Goal: Task Accomplishment & Management: Manage account settings

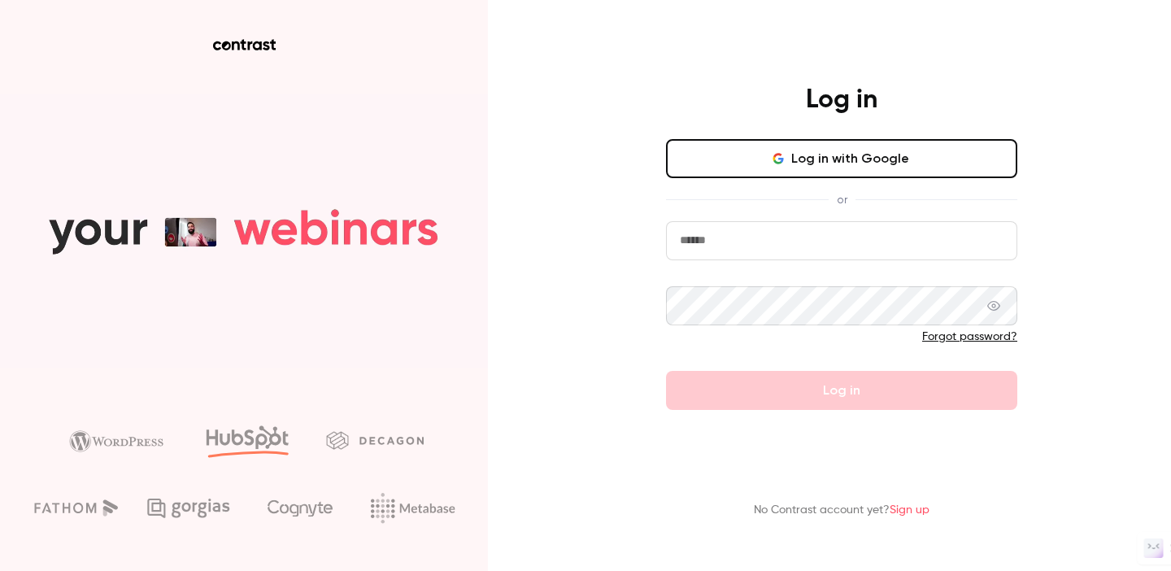
type input "**********"
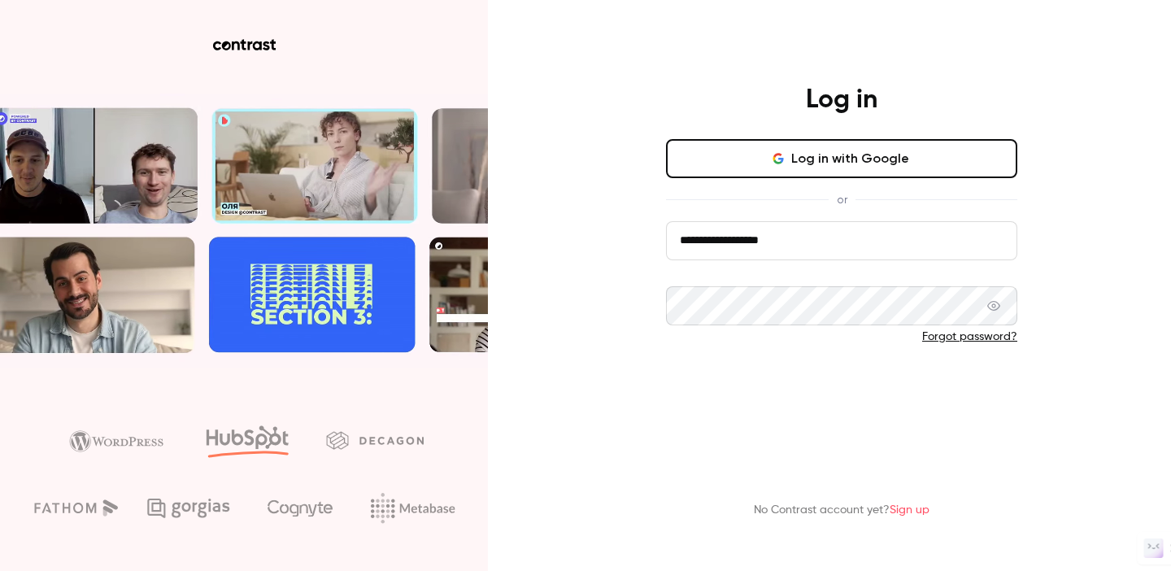
click at [840, 394] on button "Log in" at bounding box center [841, 390] width 351 height 39
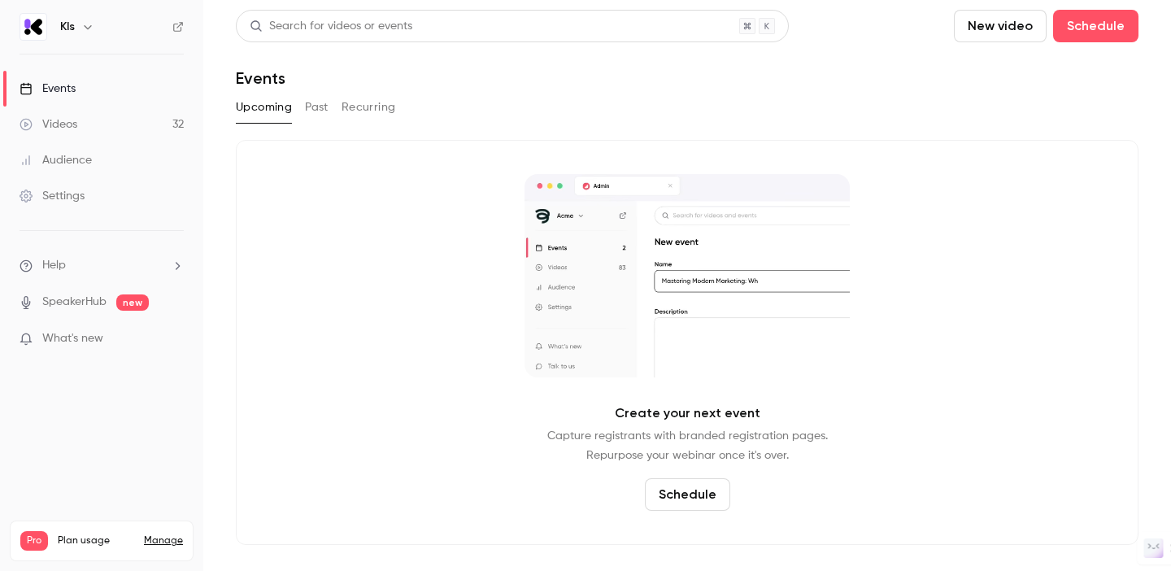
click at [685, 496] on button "Schedule" at bounding box center [687, 494] width 85 height 33
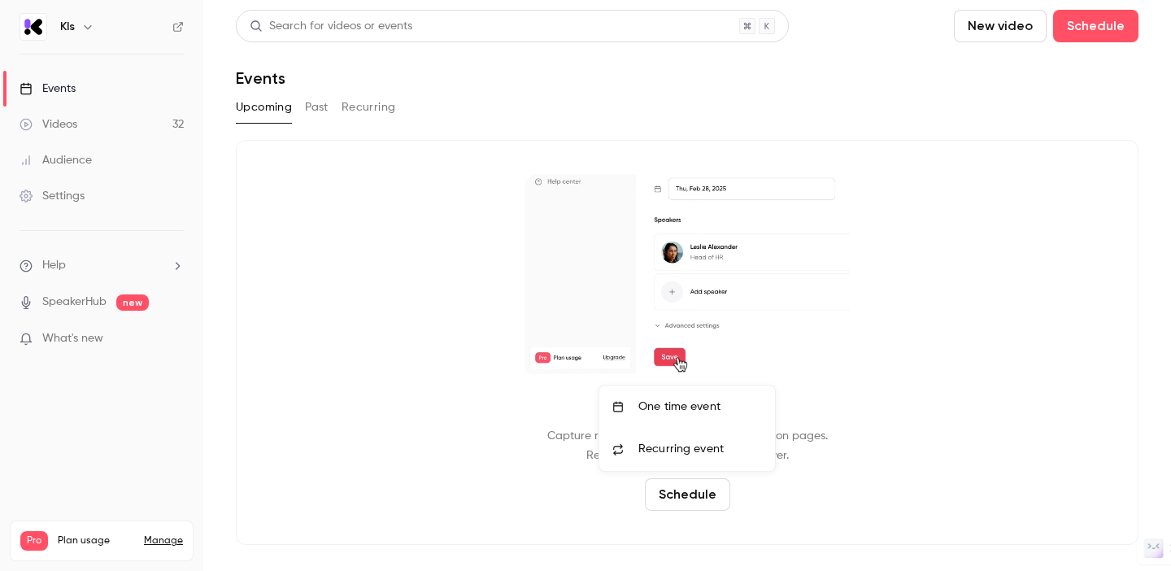
click at [667, 399] on div "One time event" at bounding box center [700, 406] width 124 height 16
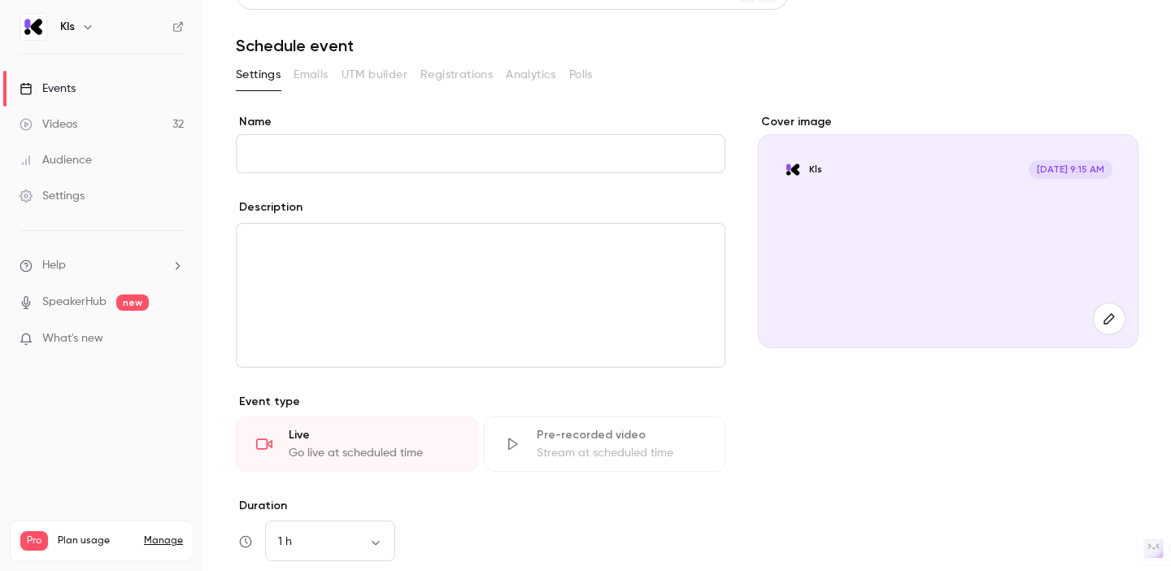
scroll to position [28, 0]
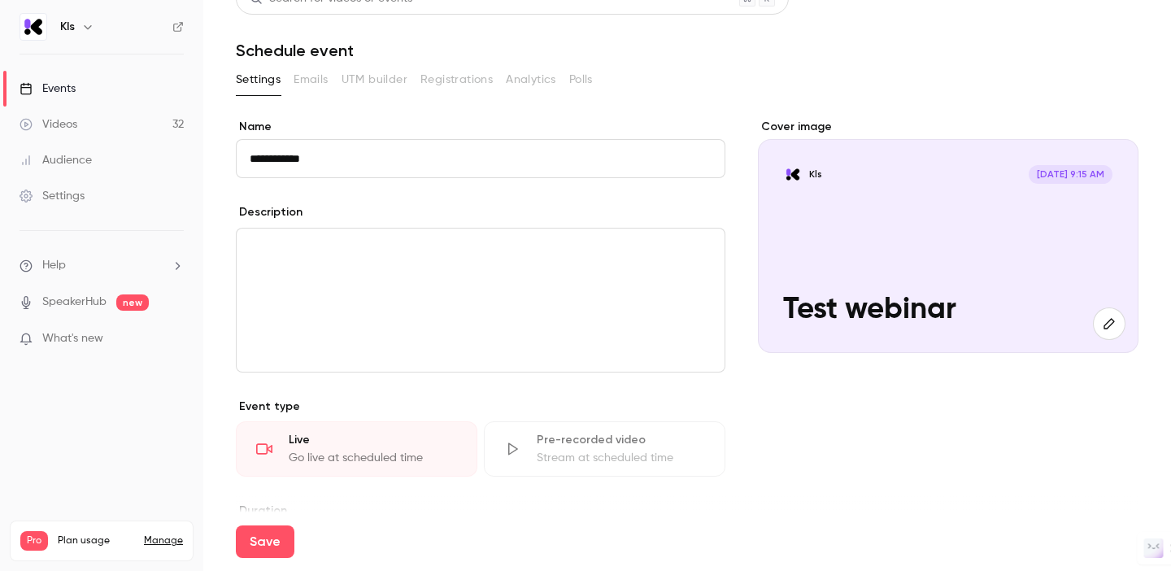
type input "**********"
click at [370, 267] on div "editor" at bounding box center [481, 299] width 488 height 143
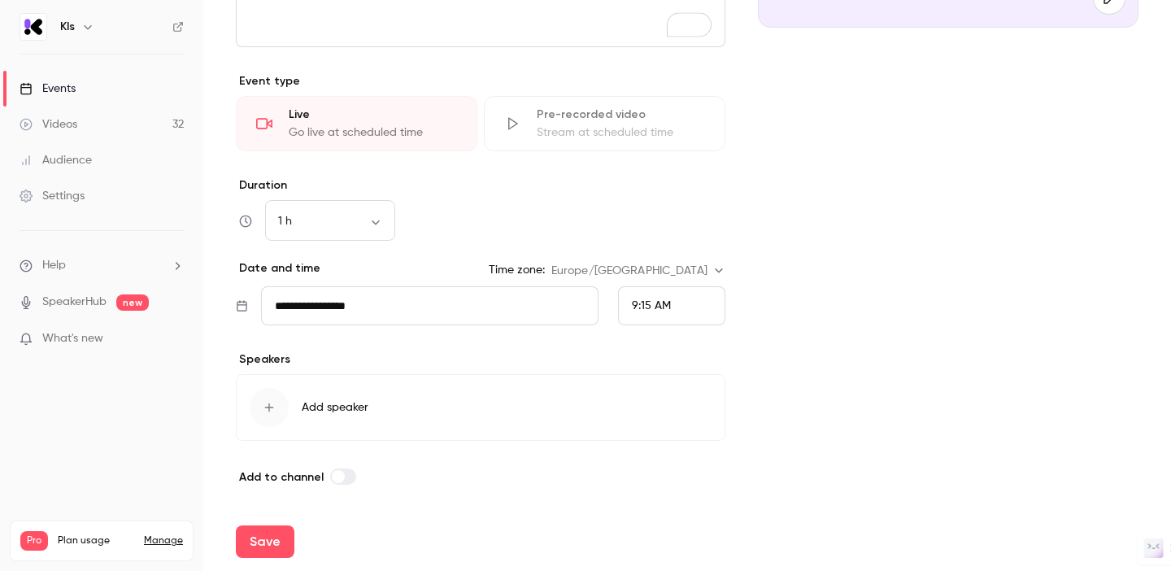
scroll to position [353, 0]
click at [378, 225] on body "**********" at bounding box center [585, 285] width 1171 height 571
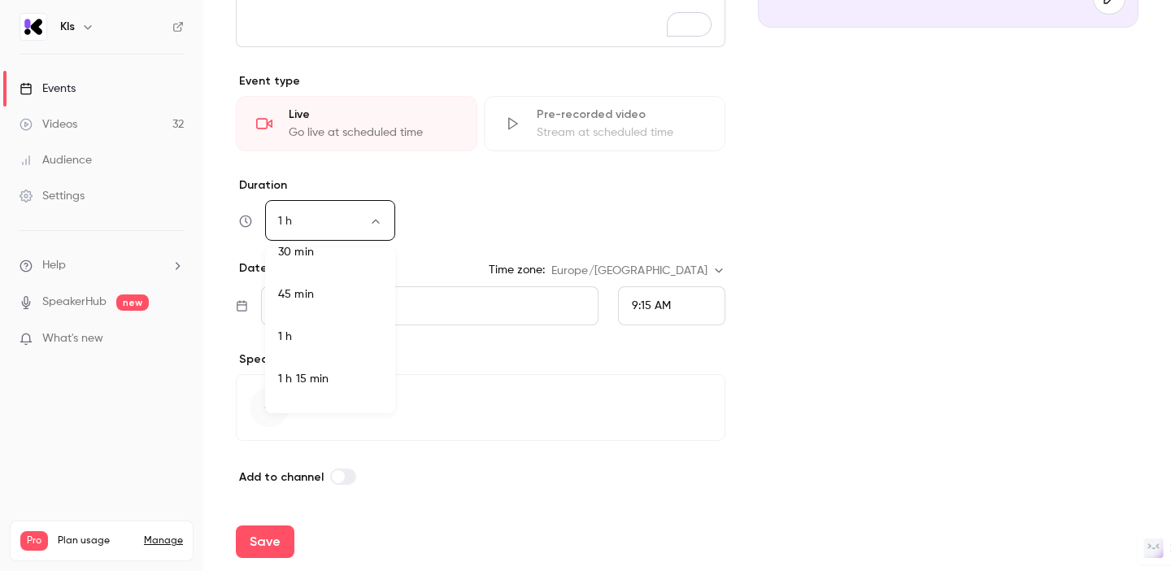
scroll to position [66, 0]
click at [320, 285] on li "45 min" at bounding box center [330, 293] width 130 height 42
type input "**"
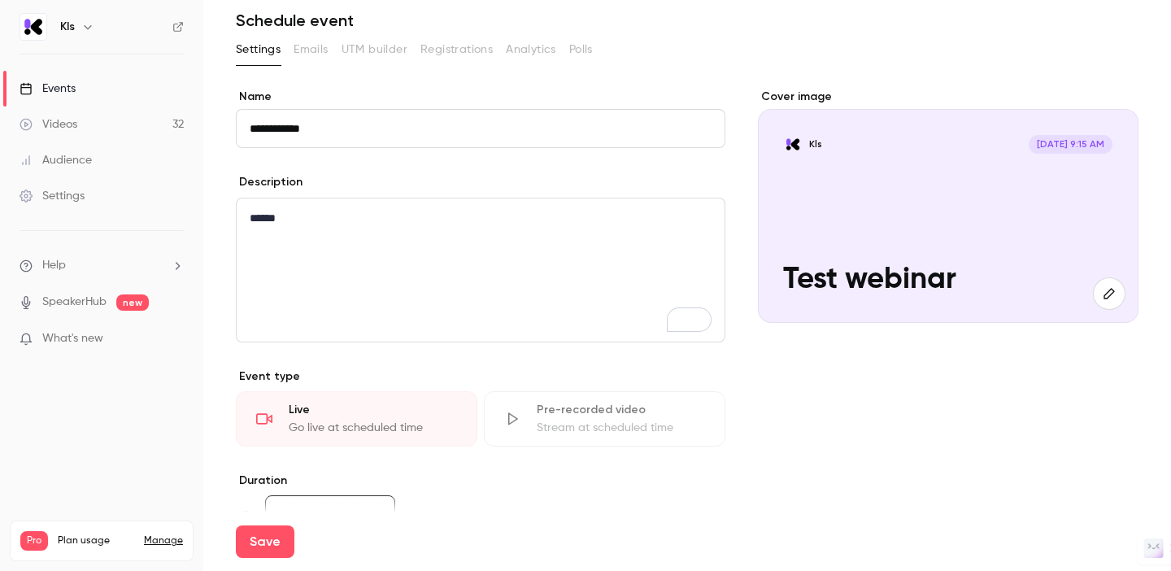
scroll to position [0, 0]
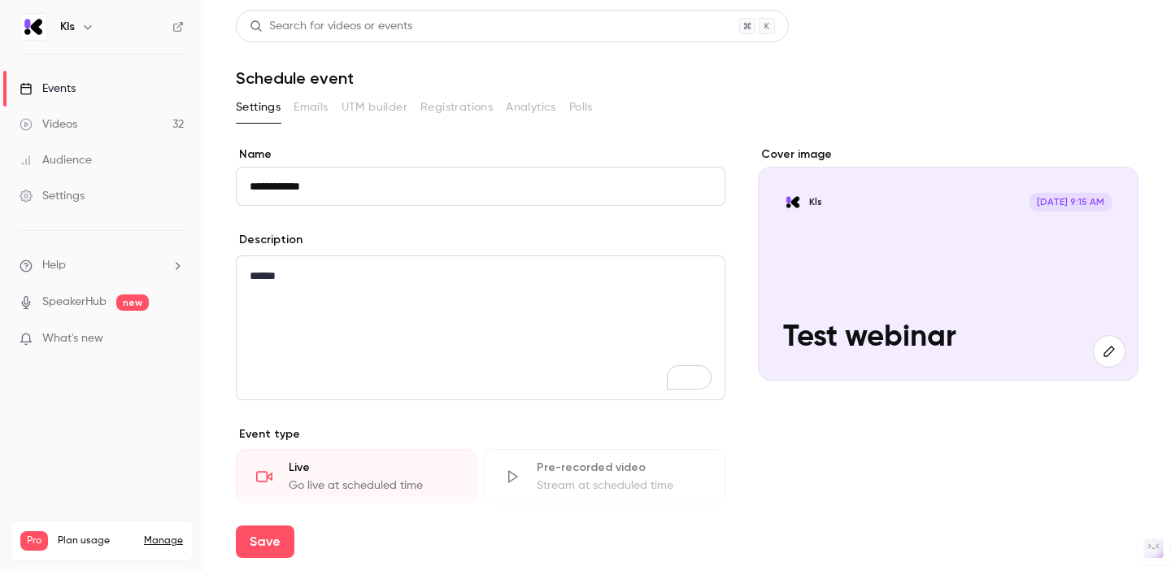
click at [63, 118] on div "Videos" at bounding box center [49, 124] width 58 height 16
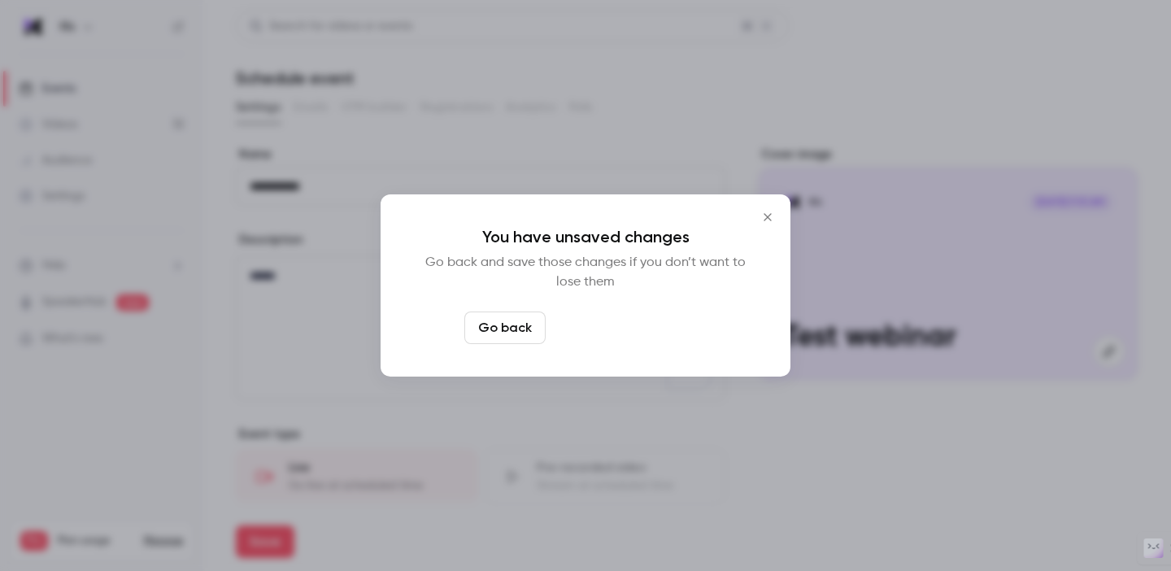
click at [585, 321] on button "Leave page anyway" at bounding box center [629, 327] width 154 height 33
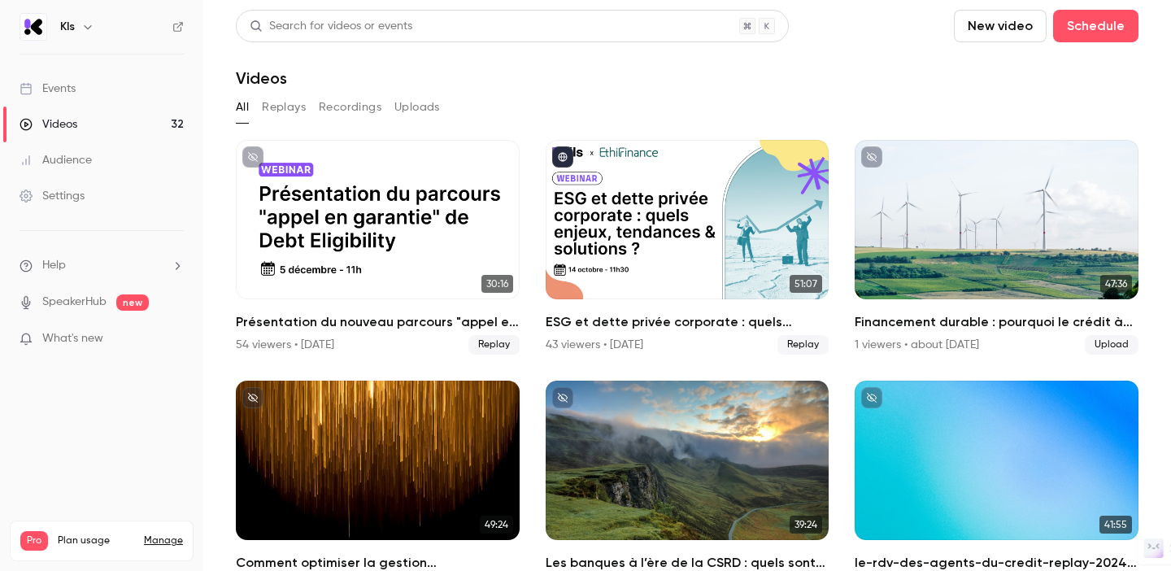
click at [51, 96] on div "Events" at bounding box center [48, 88] width 56 height 16
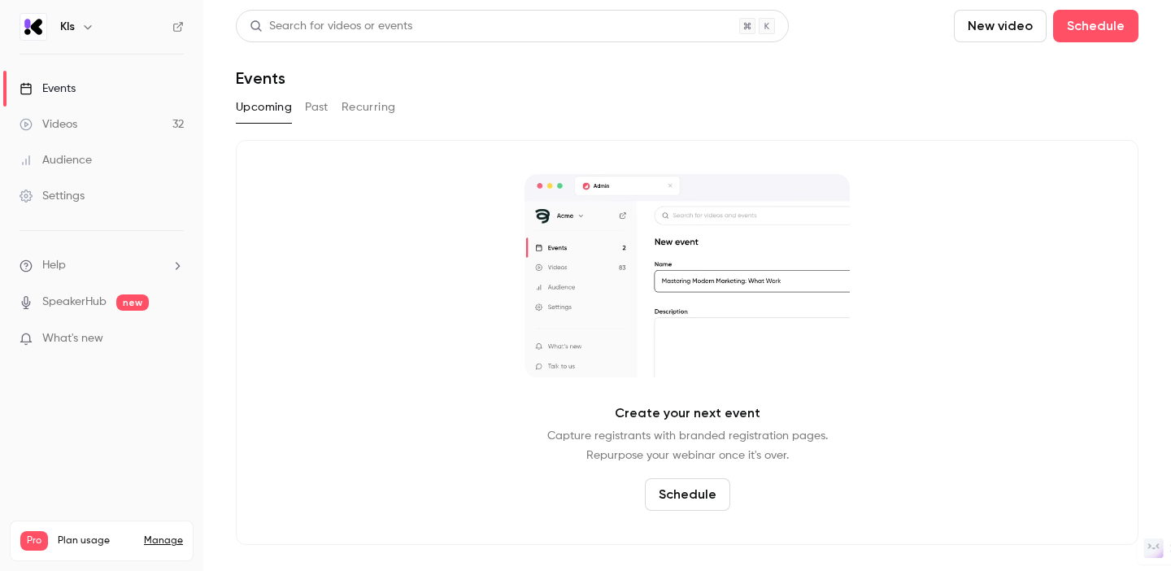
click at [995, 32] on button "New video" at bounding box center [1000, 26] width 93 height 33
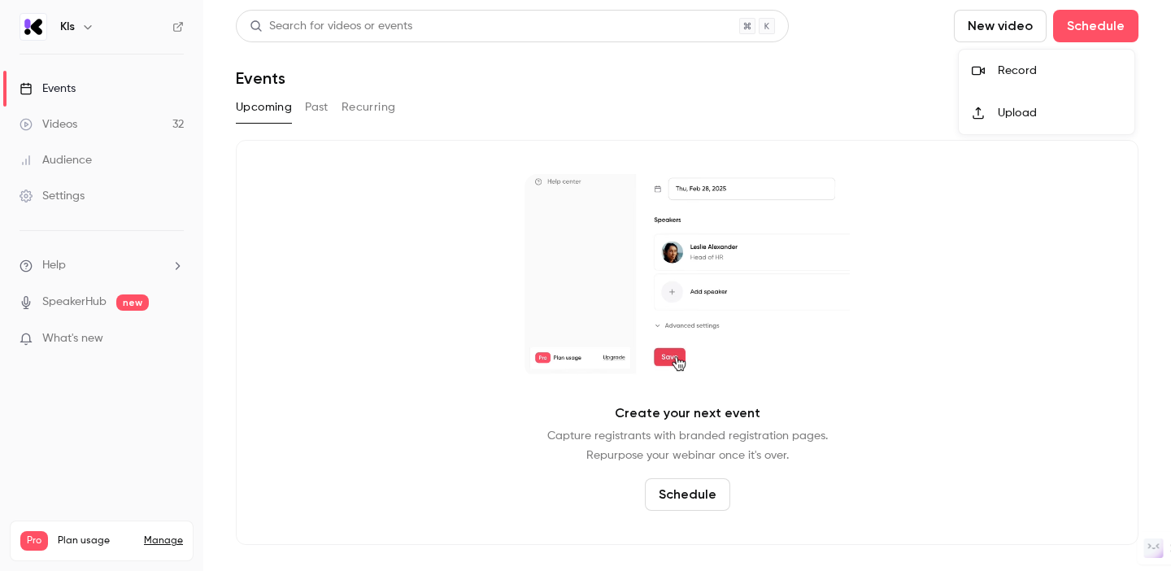
click at [995, 32] on div at bounding box center [585, 285] width 1171 height 571
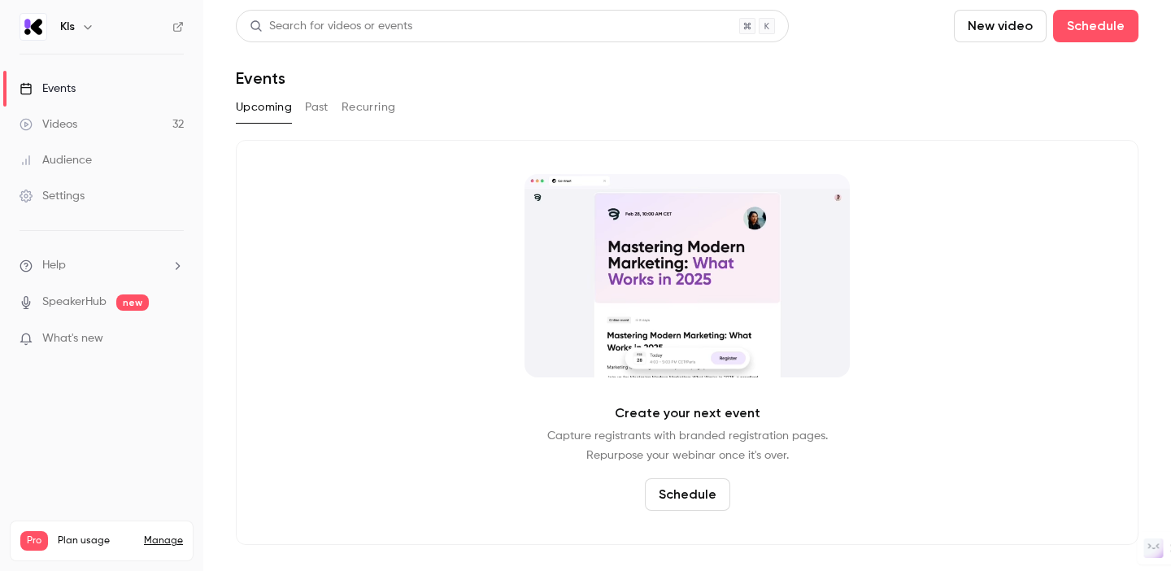
click at [696, 498] on button "Schedule" at bounding box center [687, 494] width 85 height 33
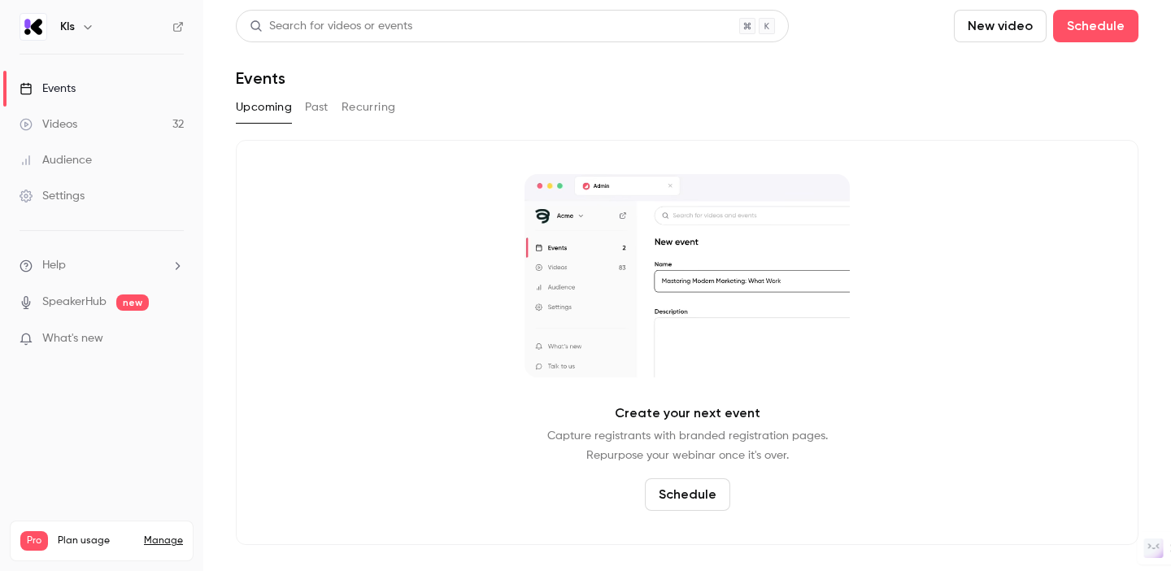
click at [700, 495] on button "Schedule" at bounding box center [687, 494] width 85 height 33
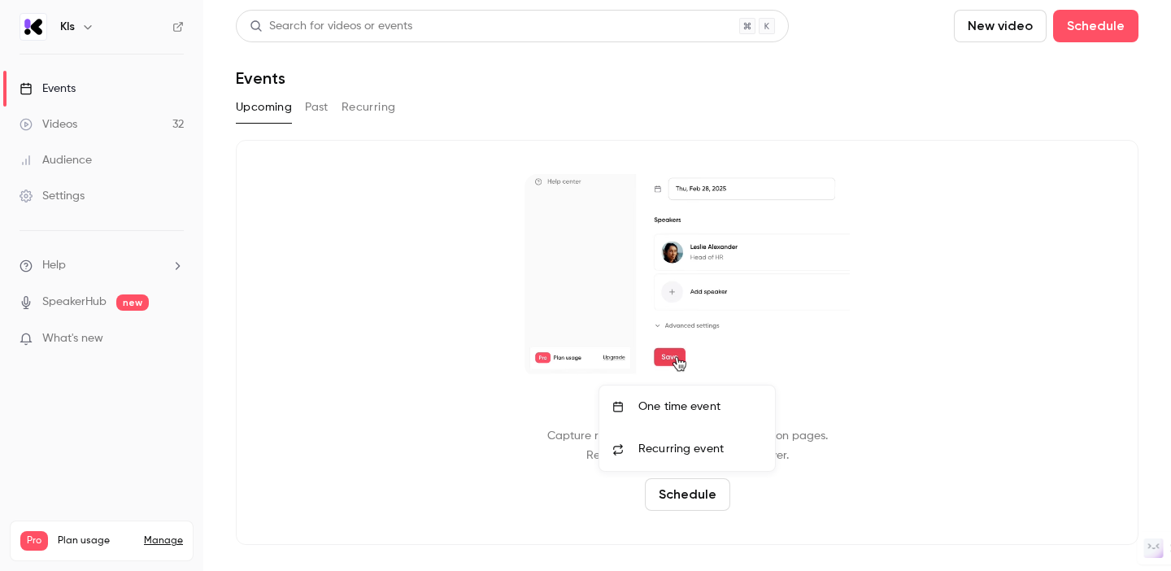
click at [678, 404] on div "One time event" at bounding box center [700, 406] width 124 height 16
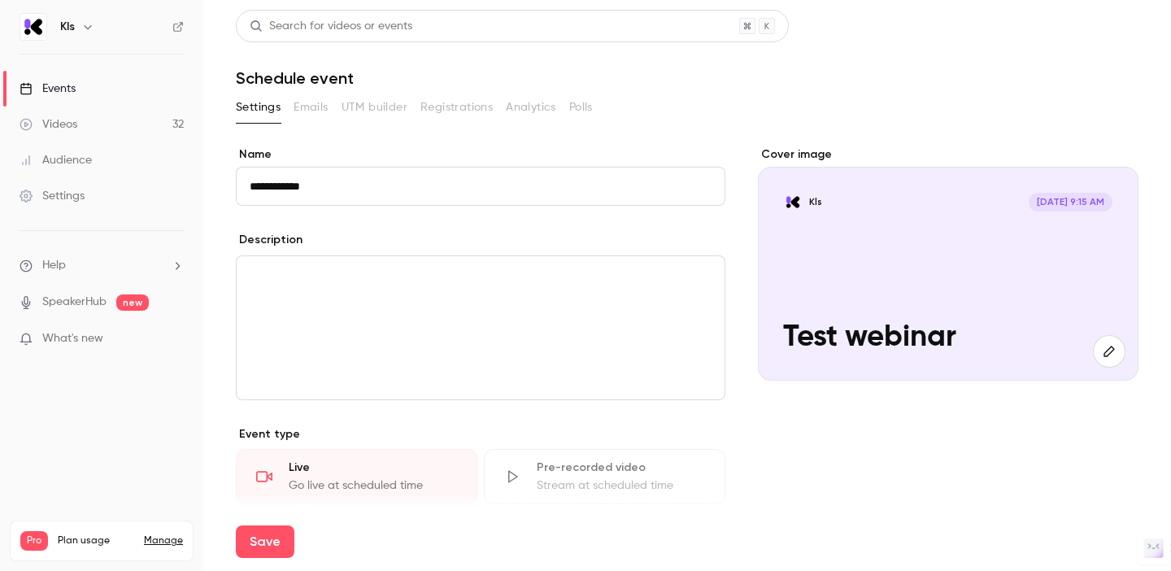
type input "**********"
click at [471, 276] on p "editor" at bounding box center [481, 276] width 462 height 20
click at [471, 276] on p "To enrich screen reader interactions, please activate Accessibility in Grammarl…" at bounding box center [481, 276] width 462 height 20
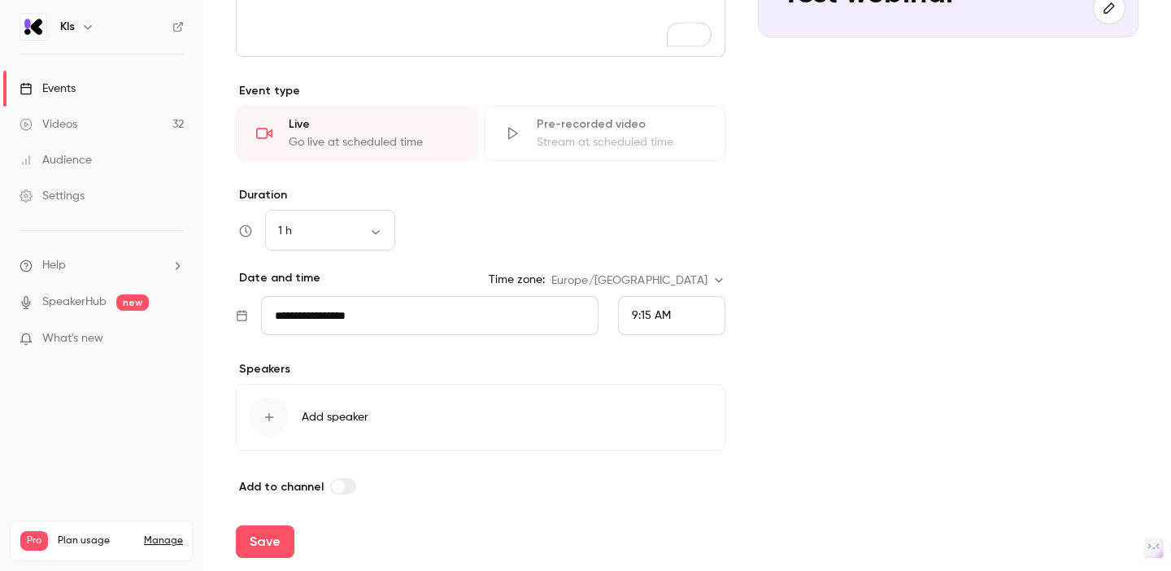
scroll to position [353, 0]
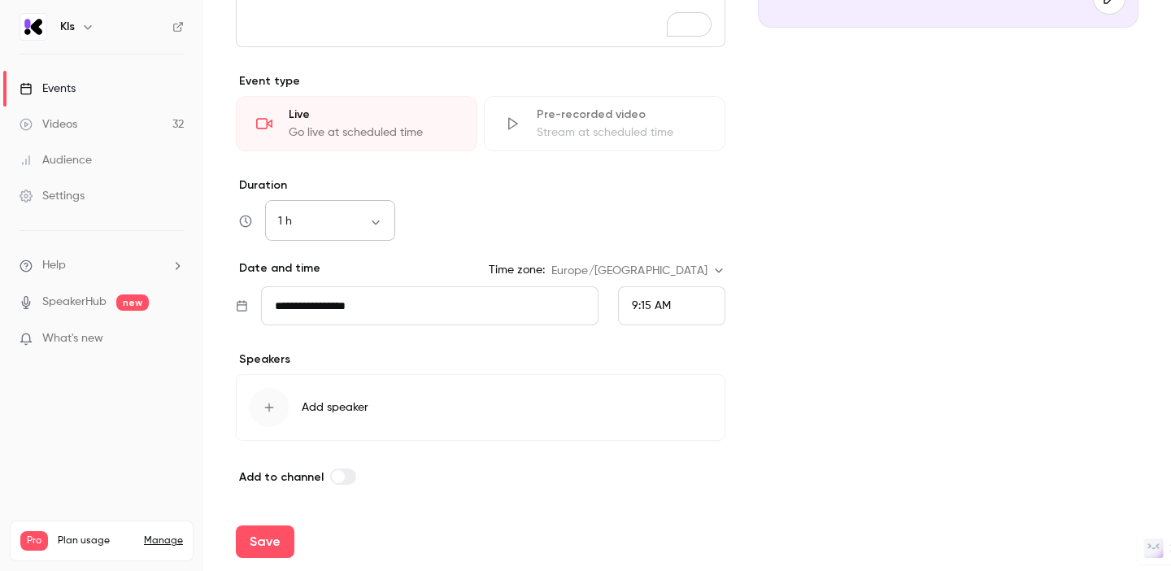
click at [382, 224] on body "**********" at bounding box center [585, 285] width 1171 height 571
click at [321, 355] on li "45 min" at bounding box center [330, 349] width 130 height 42
type input "**"
click at [520, 244] on div "**********" at bounding box center [480, 251] width 489 height 148
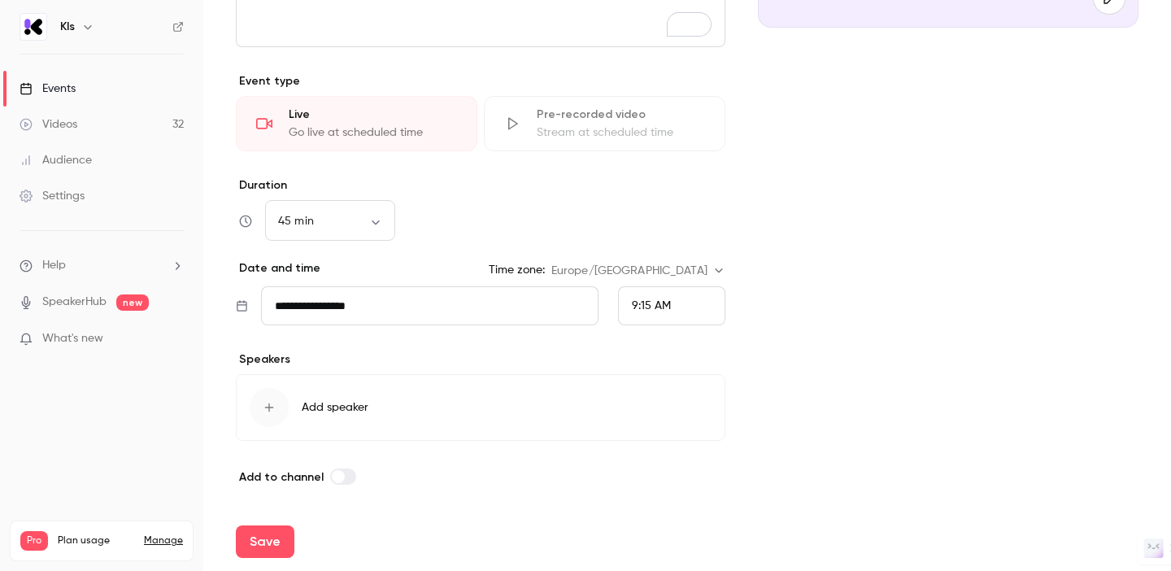
click at [268, 409] on icon "button" at bounding box center [269, 407] width 9 height 9
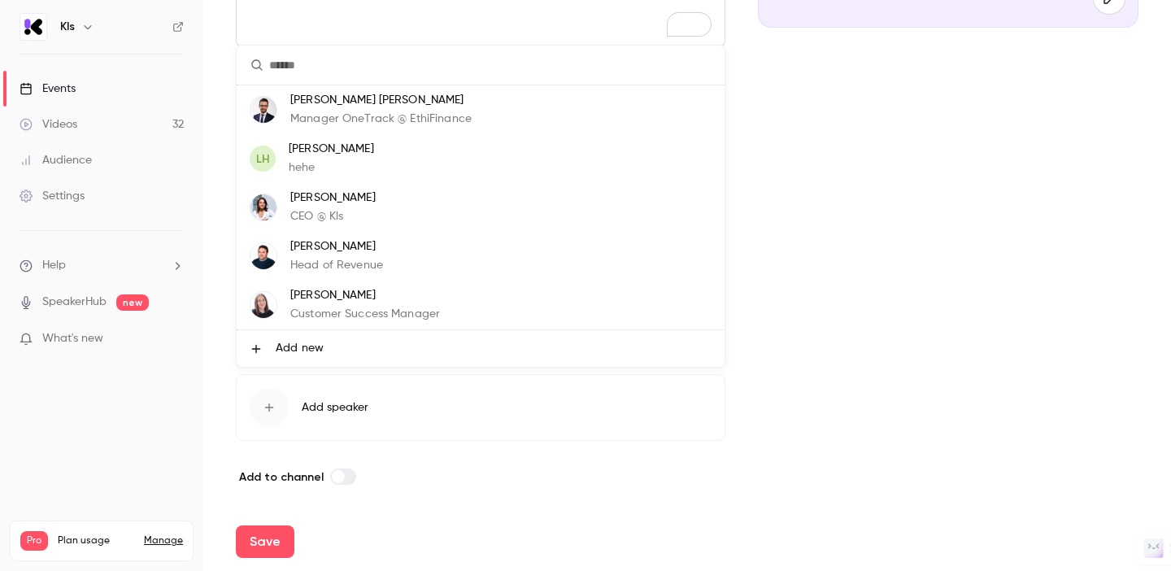
click at [419, 436] on div at bounding box center [585, 285] width 1171 height 571
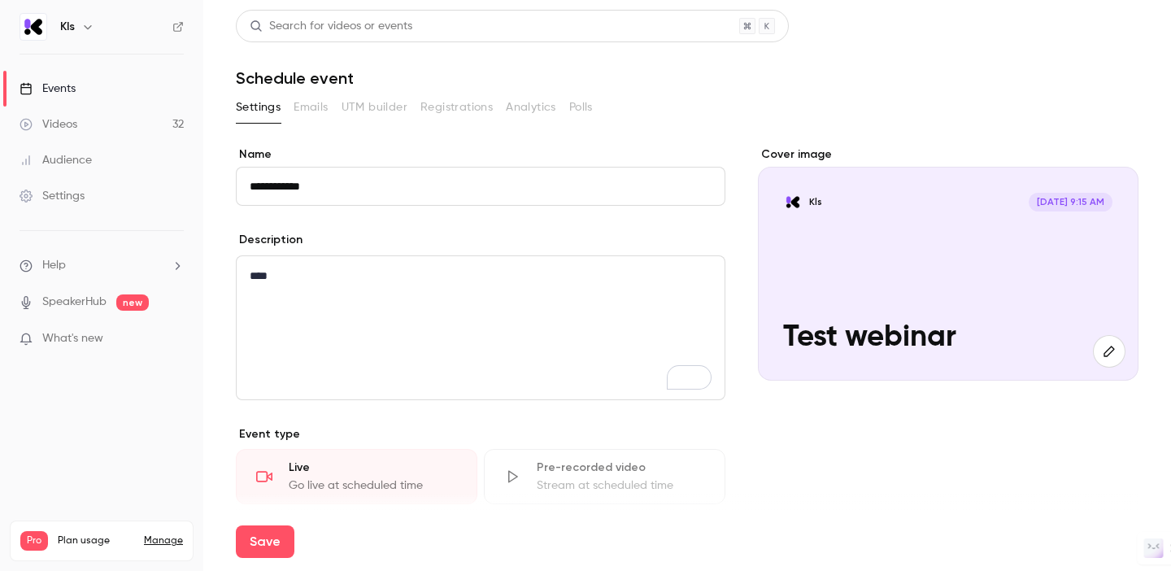
scroll to position [0, 0]
click at [1110, 346] on icon "button" at bounding box center [1109, 351] width 18 height 13
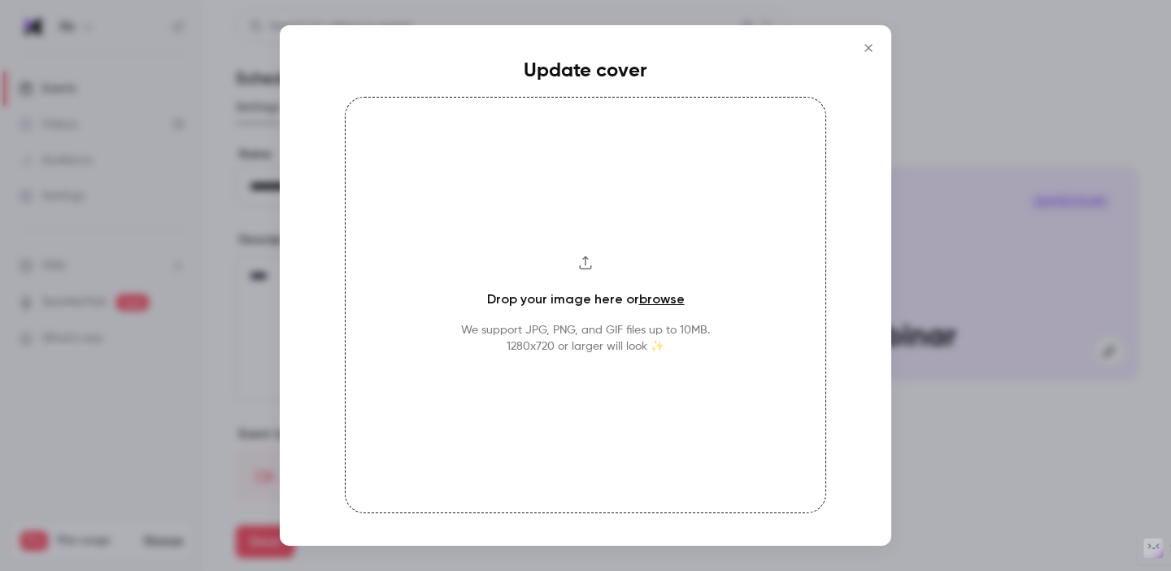
click at [870, 50] on icon "Close" at bounding box center [867, 47] width 7 height 7
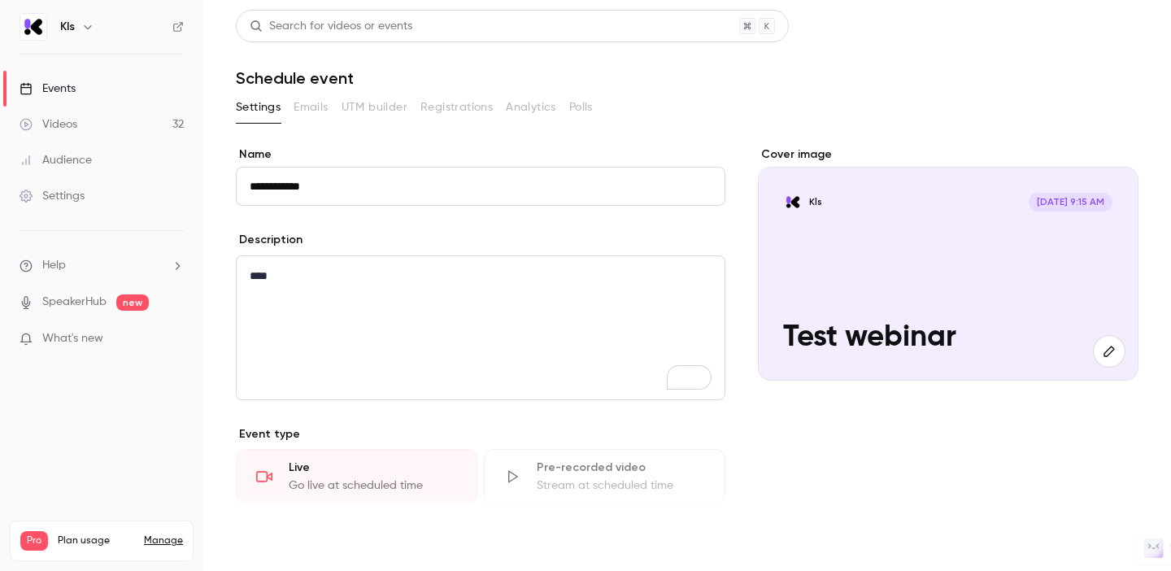
click at [273, 540] on button "Save" at bounding box center [265, 541] width 59 height 33
type input "**"
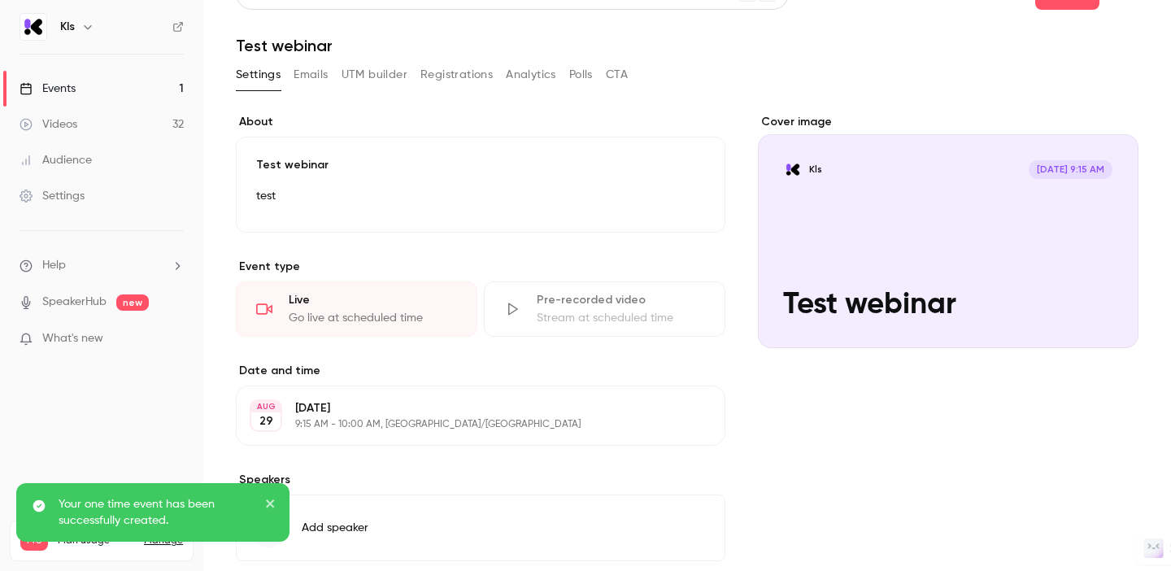
scroll to position [34, 0]
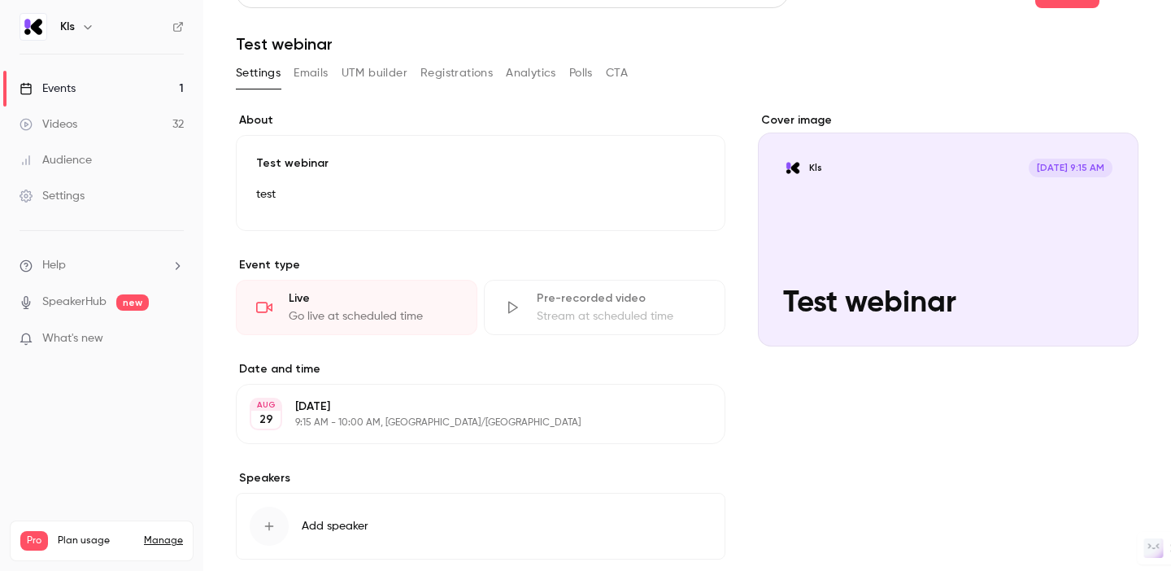
click at [686, 412] on button "Edit" at bounding box center [681, 414] width 59 height 26
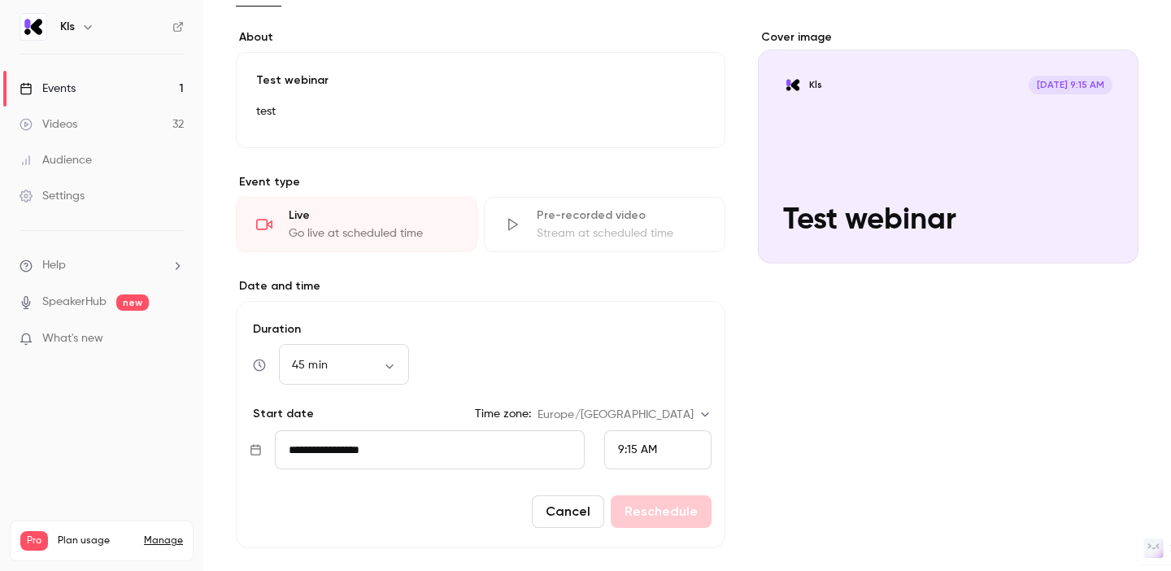
scroll to position [119, 0]
click at [628, 450] on span "9:15 AM" at bounding box center [637, 447] width 39 height 11
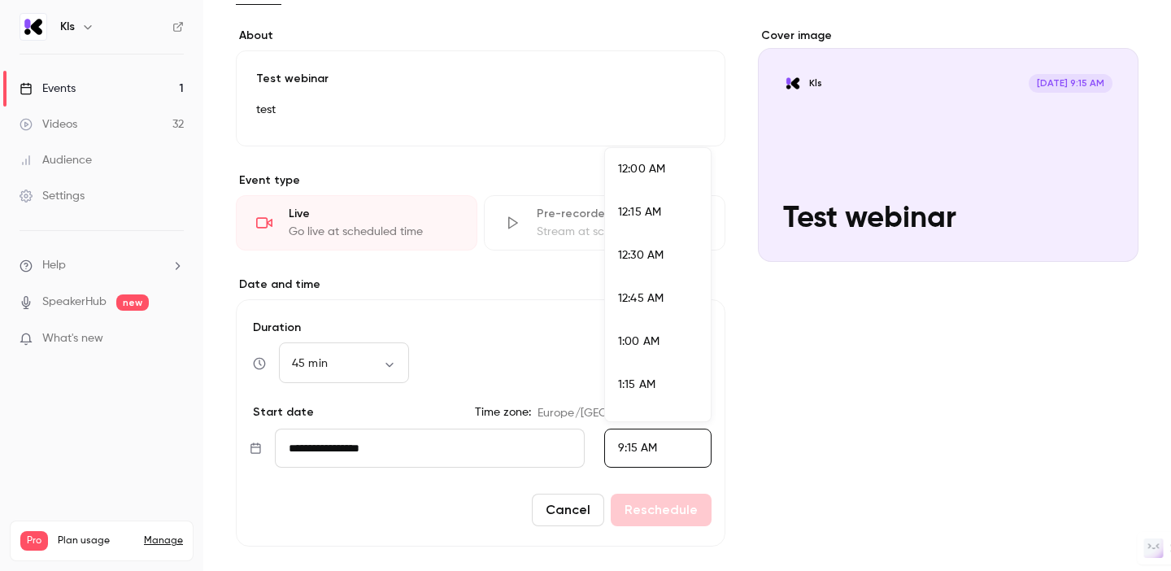
scroll to position [1479, 0]
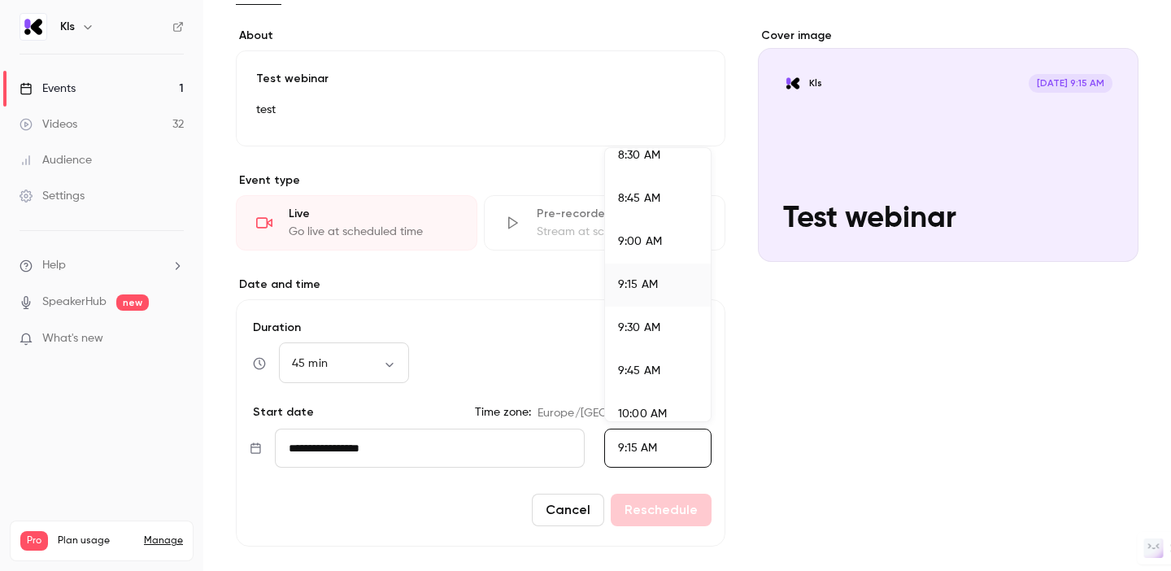
click at [409, 433] on div at bounding box center [585, 285] width 1171 height 571
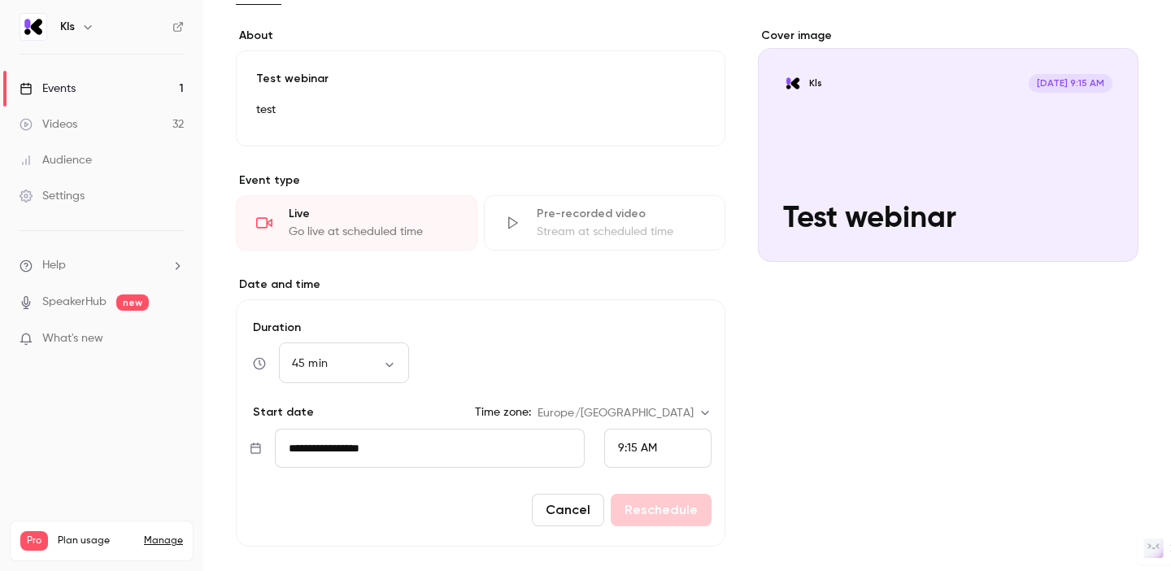
click at [370, 443] on input "**********" at bounding box center [430, 447] width 310 height 39
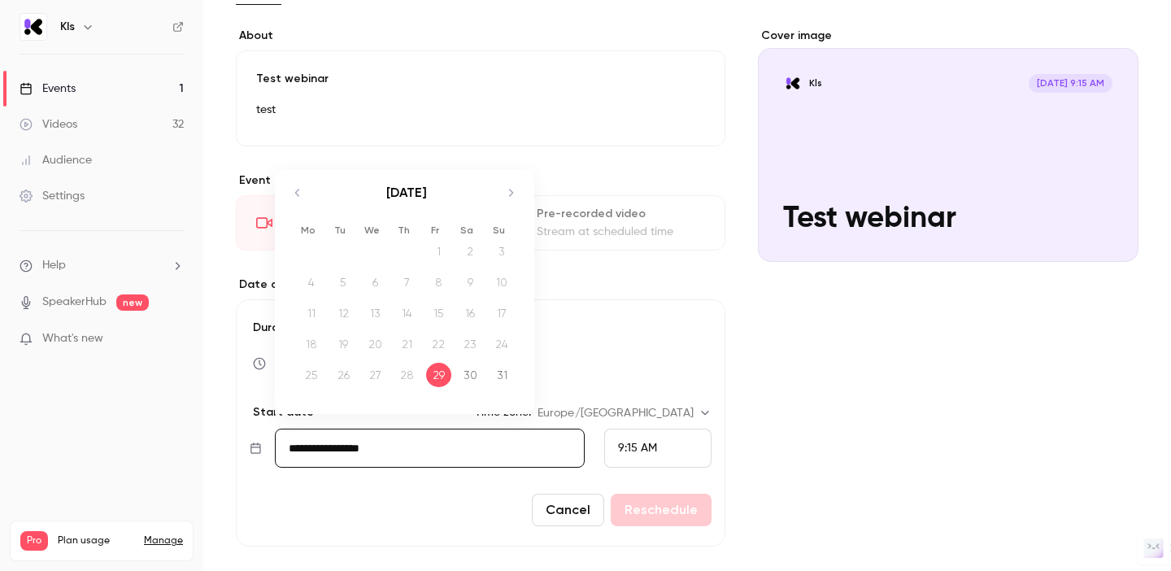
click at [511, 190] on icon "Move forward to switch to the next month." at bounding box center [511, 192] width 4 height 7
click at [315, 315] on div "15" at bounding box center [311, 313] width 25 height 24
type input "**********"
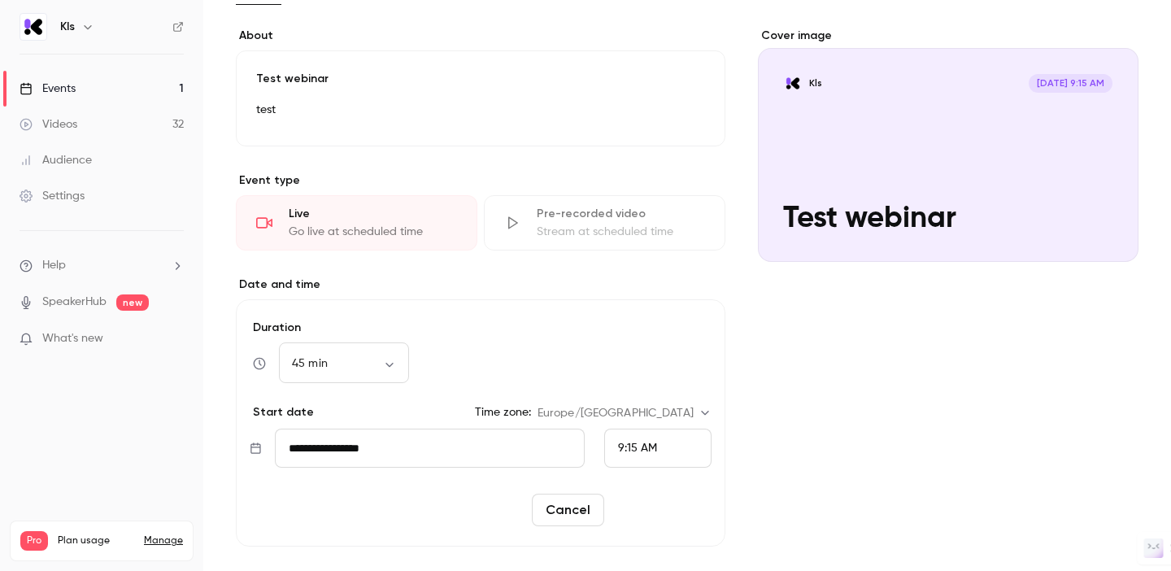
click at [663, 511] on button "Reschedule" at bounding box center [661, 510] width 101 height 33
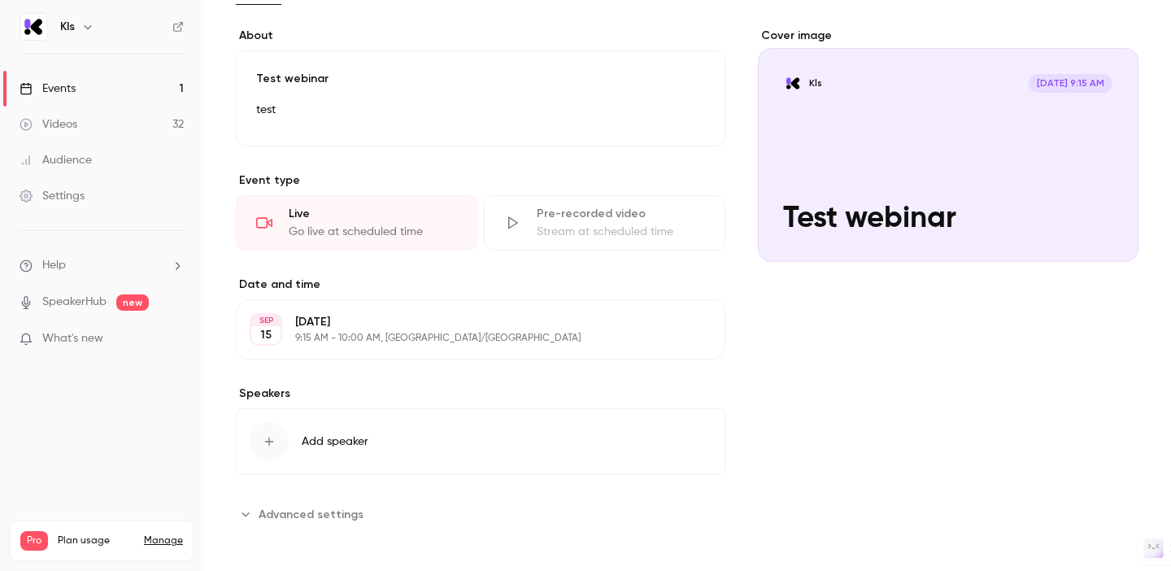
click at [80, 115] on link "Videos 32" at bounding box center [101, 125] width 203 height 36
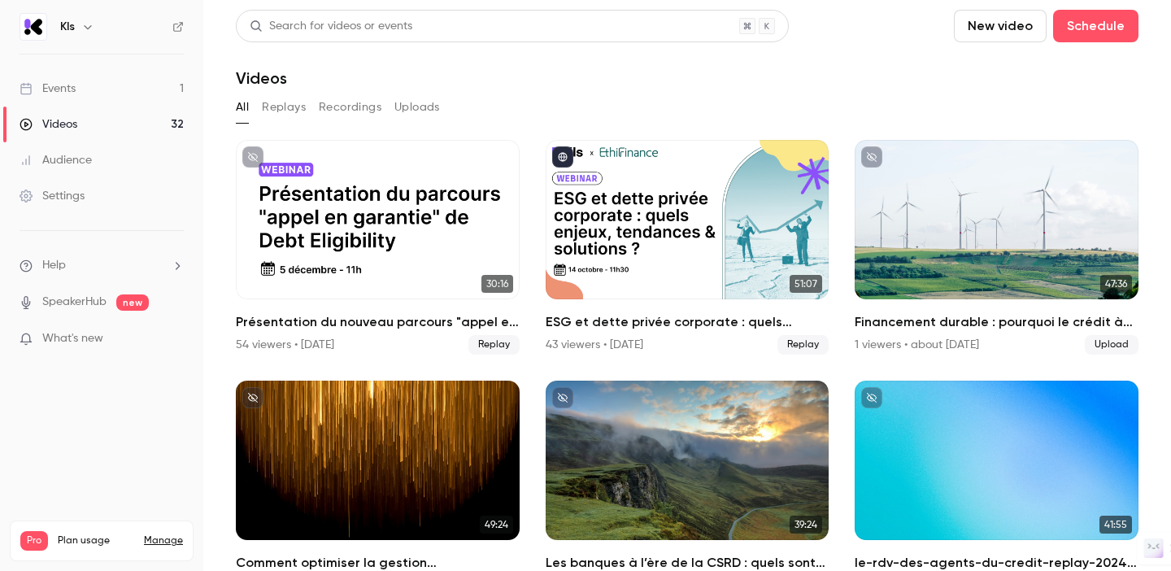
click at [73, 91] on div "Events" at bounding box center [48, 88] width 56 height 16
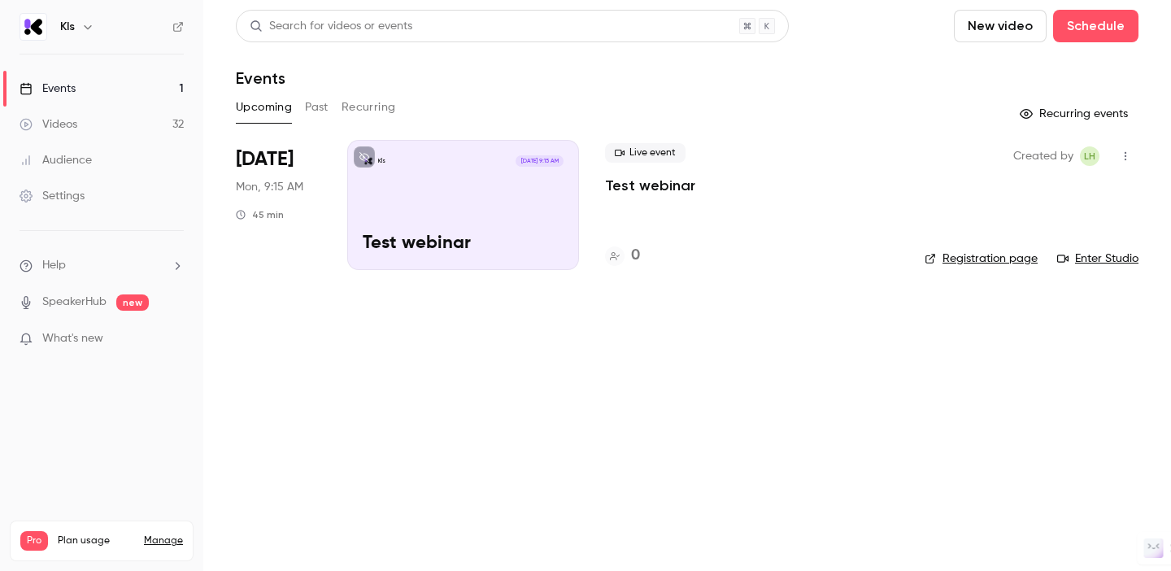
click at [454, 176] on div "Kls [DATE] 9:15 AM Test webinar" at bounding box center [463, 205] width 232 height 130
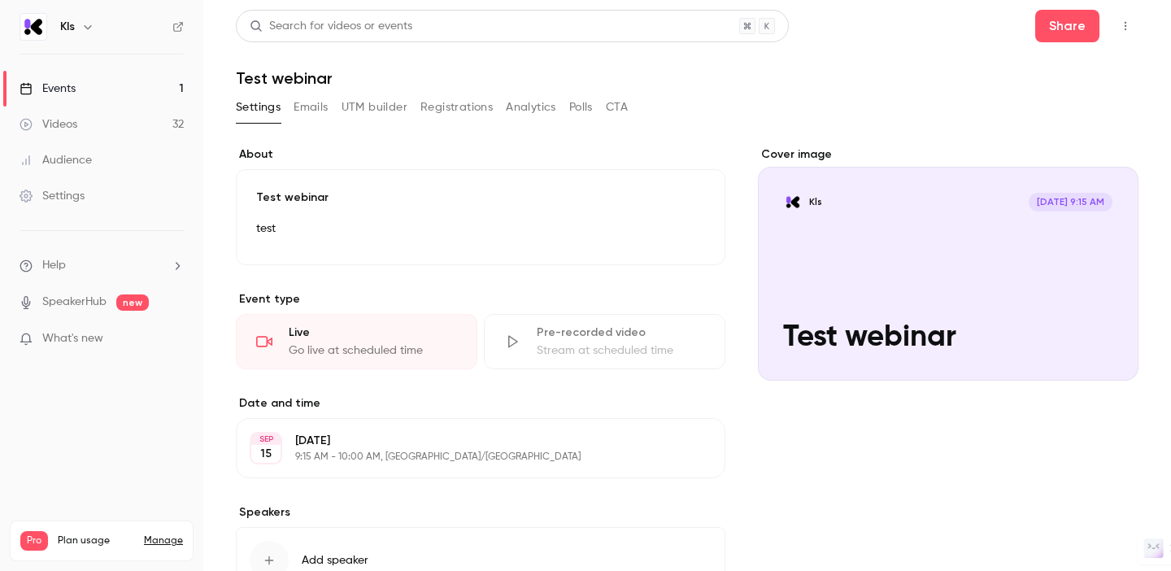
click at [313, 111] on button "Emails" at bounding box center [311, 107] width 34 height 26
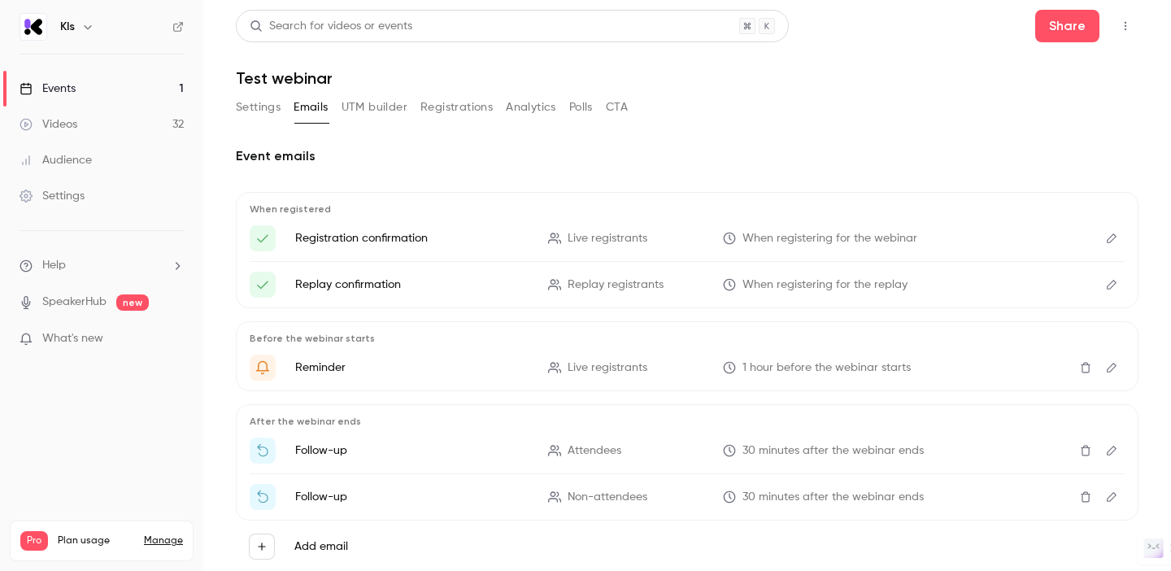
scroll to position [37, 0]
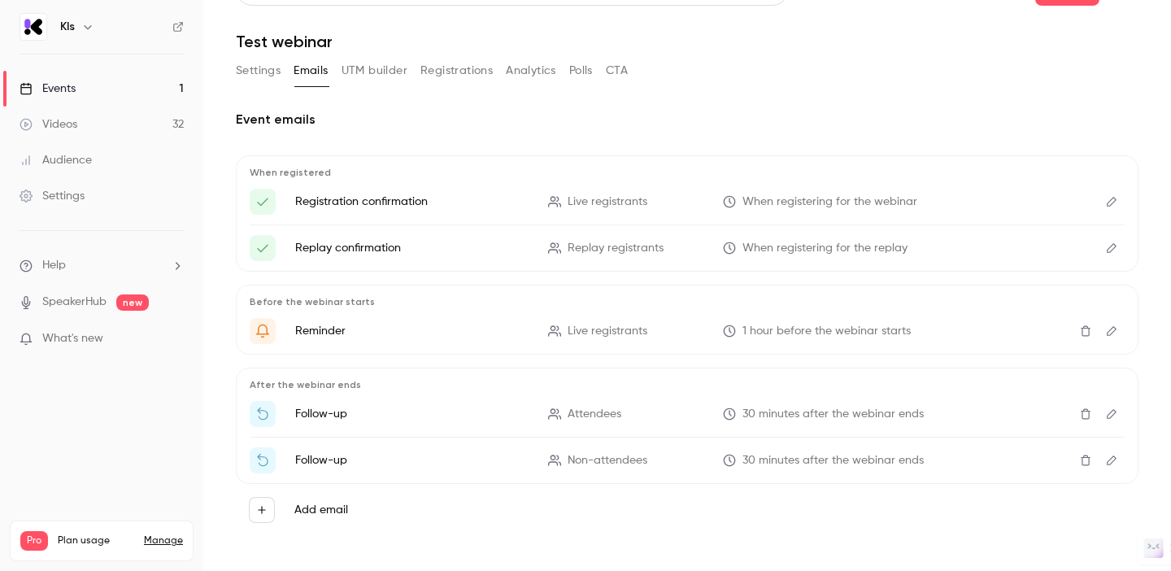
click at [1115, 200] on icon "Edit" at bounding box center [1111, 201] width 13 height 11
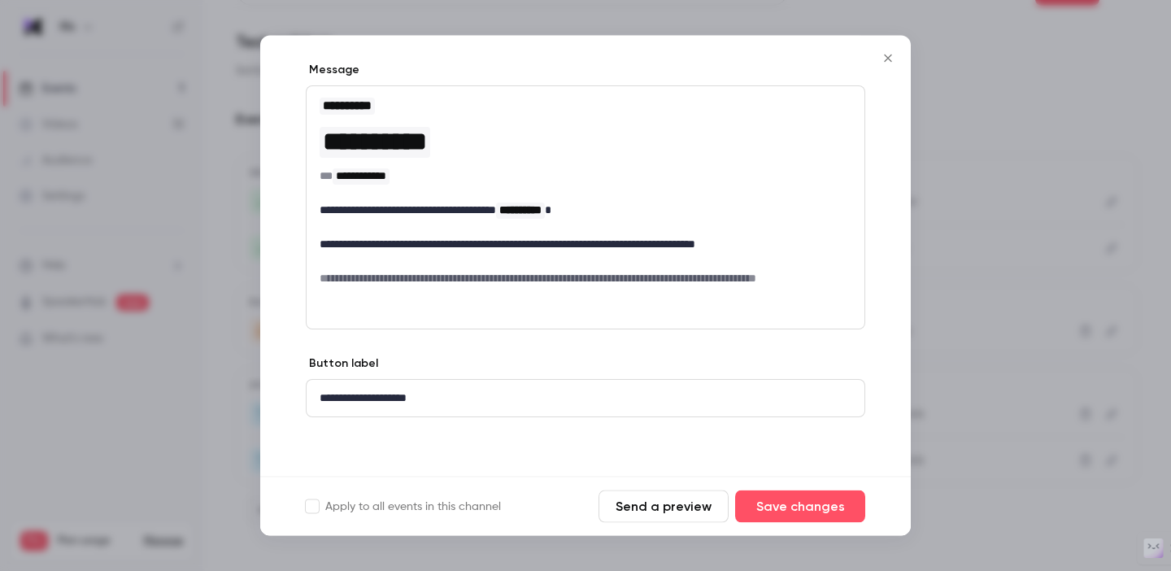
scroll to position [0, 0]
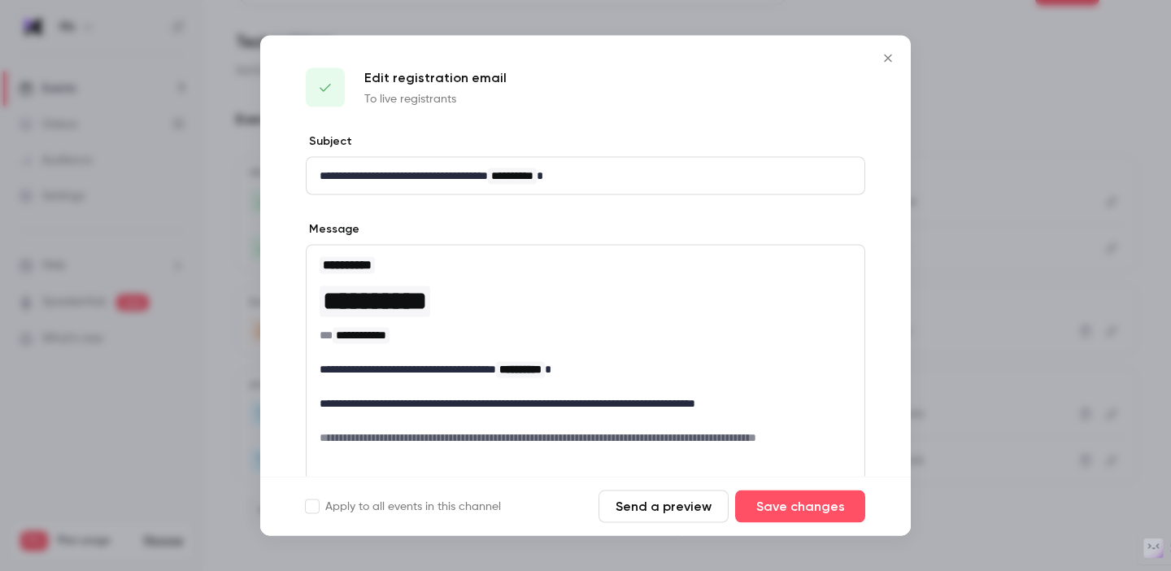
click at [889, 60] on icon "Close" at bounding box center [888, 58] width 20 height 13
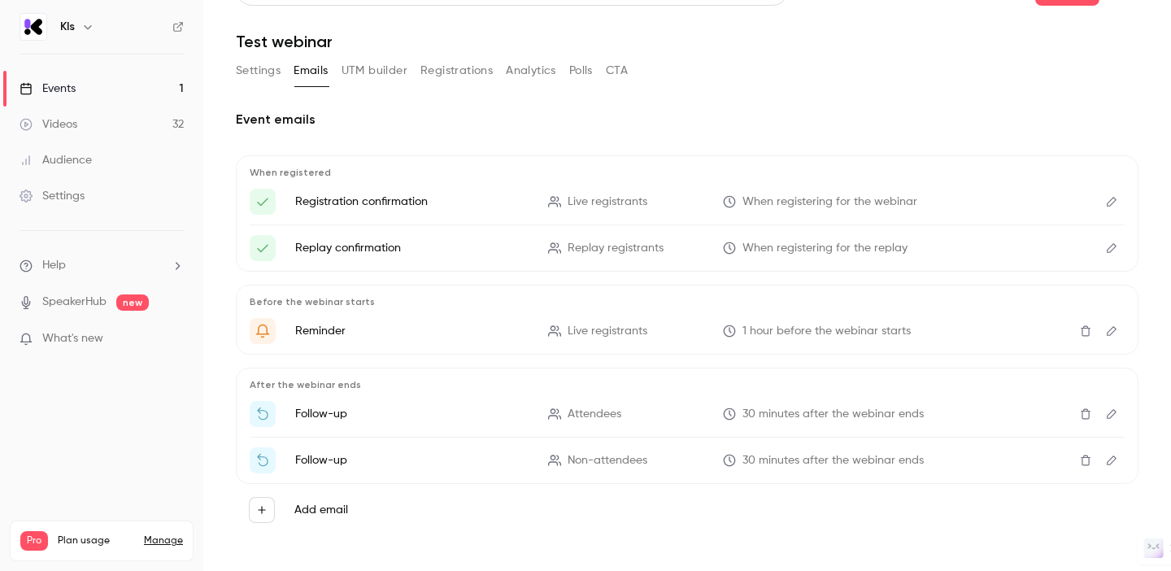
scroll to position [44, 0]
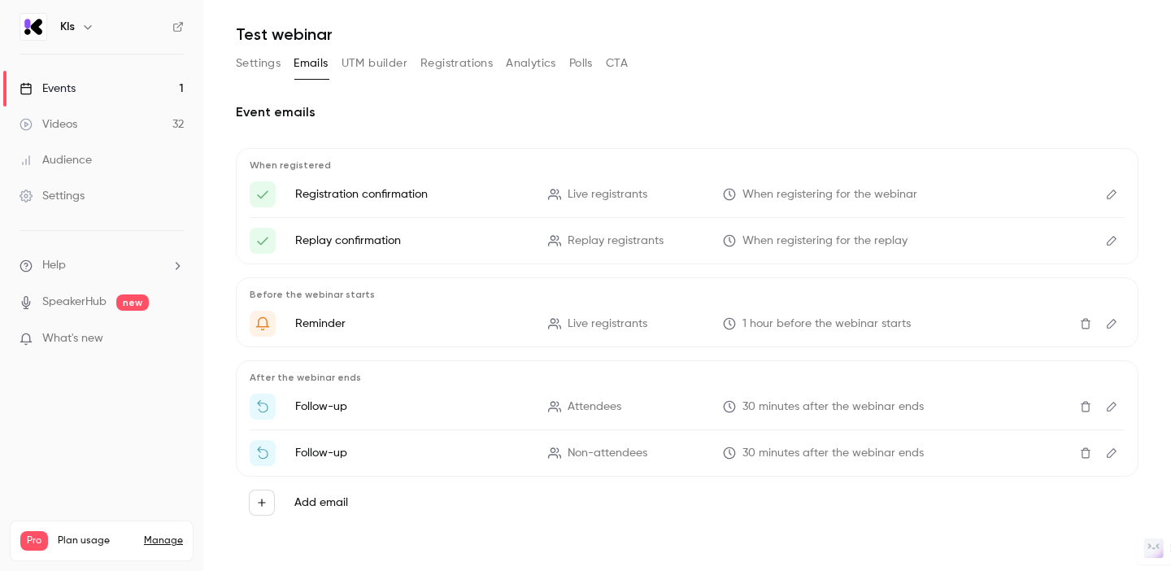
click at [371, 62] on button "UTM builder" at bounding box center [374, 63] width 66 height 26
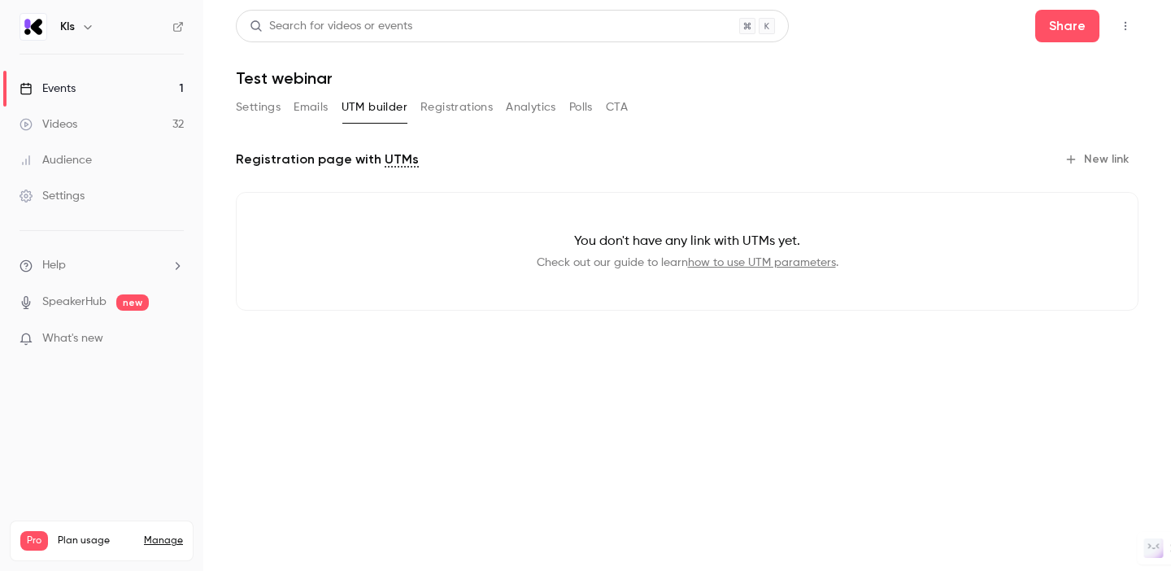
click at [1107, 156] on button "New link" at bounding box center [1098, 159] width 80 height 26
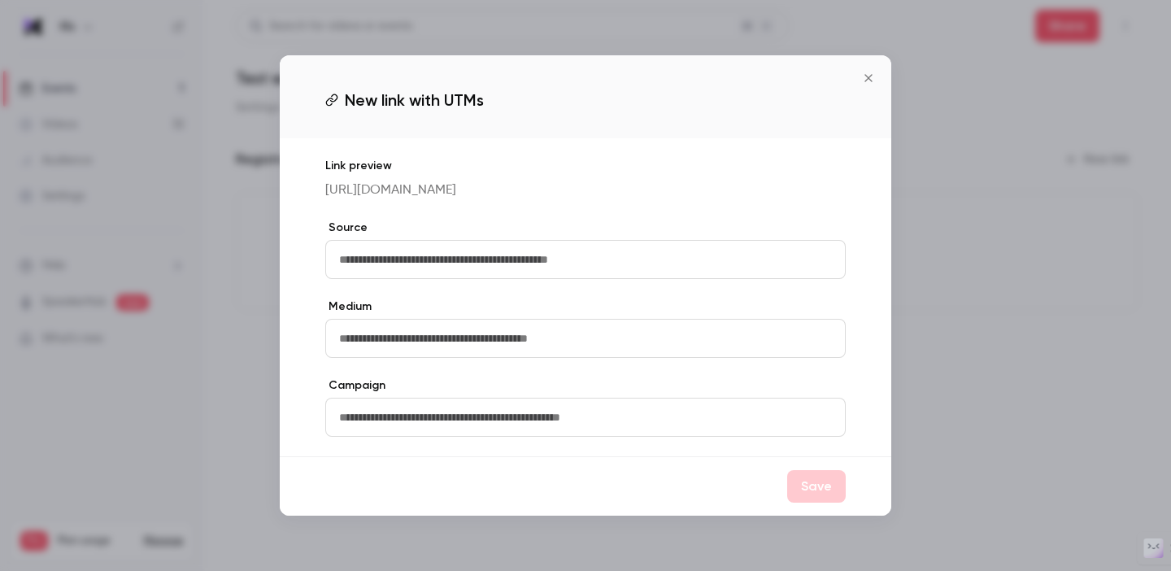
click at [875, 76] on icon "Close" at bounding box center [869, 78] width 20 height 13
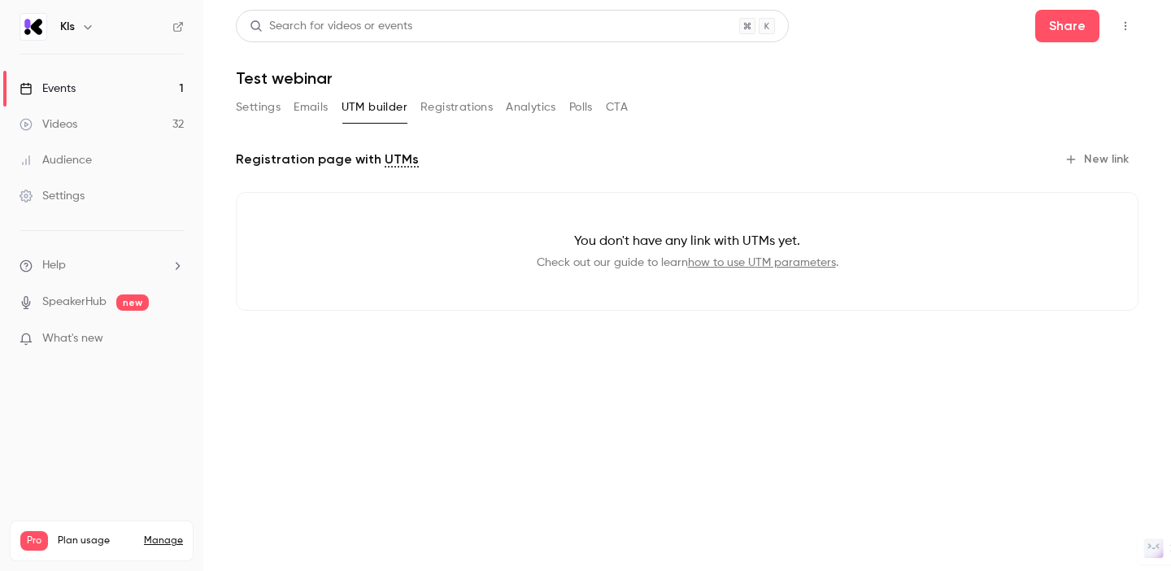
click at [454, 98] on button "Registrations" at bounding box center [456, 107] width 72 height 26
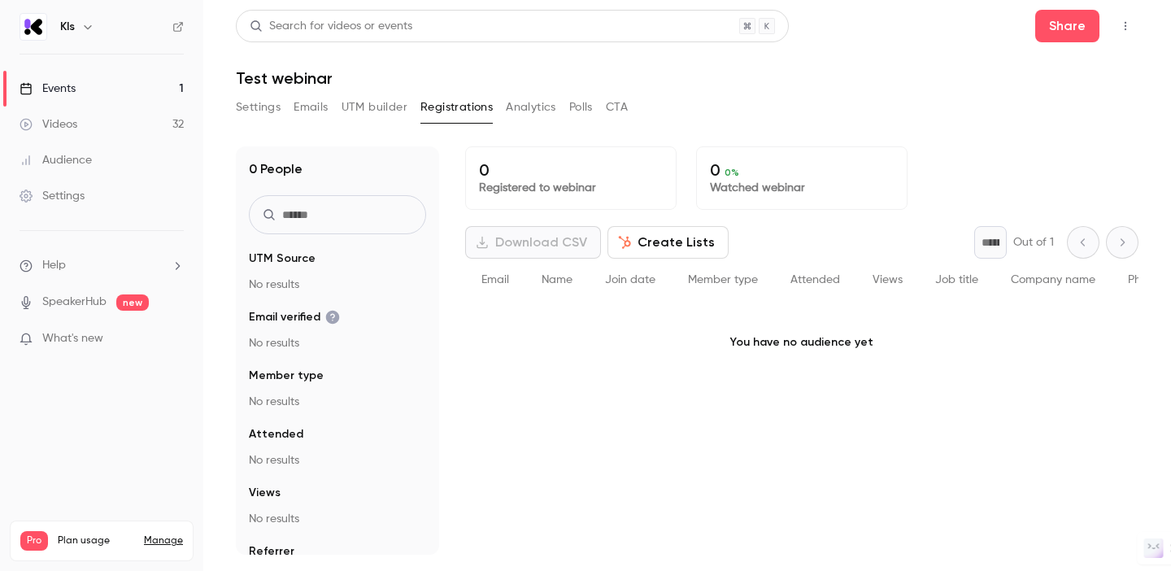
click at [528, 108] on button "Analytics" at bounding box center [531, 107] width 50 height 26
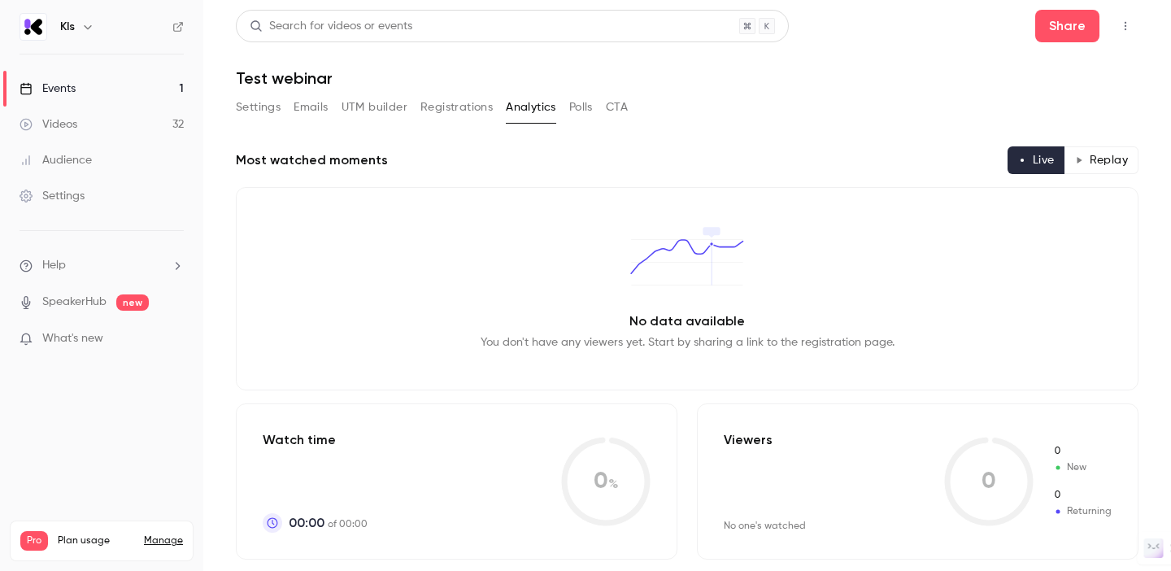
click at [580, 106] on button "Polls" at bounding box center [581, 107] width 24 height 26
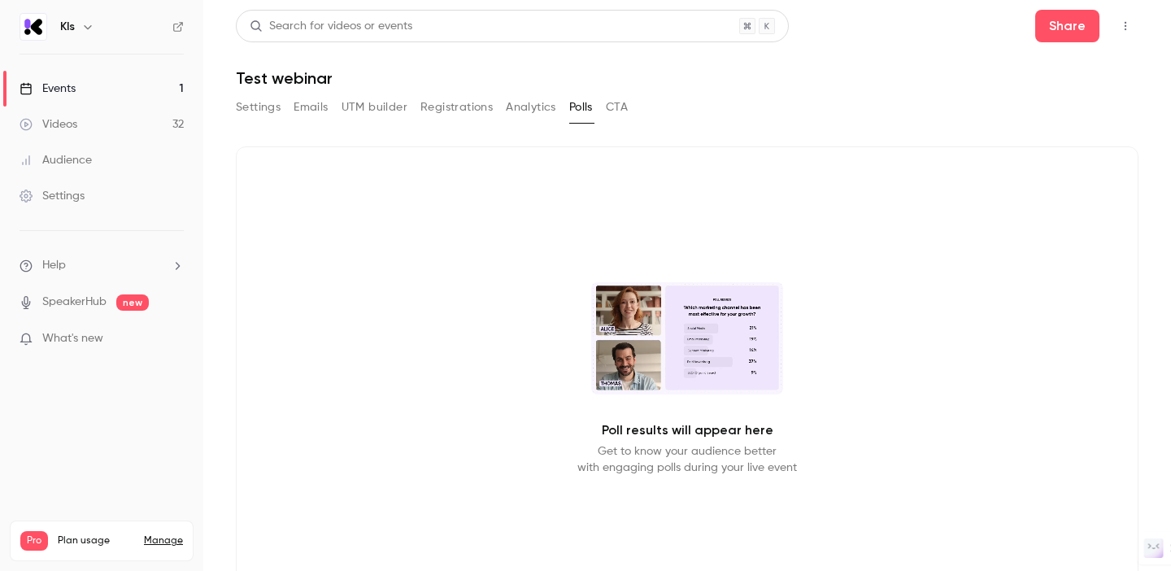
scroll to position [45, 0]
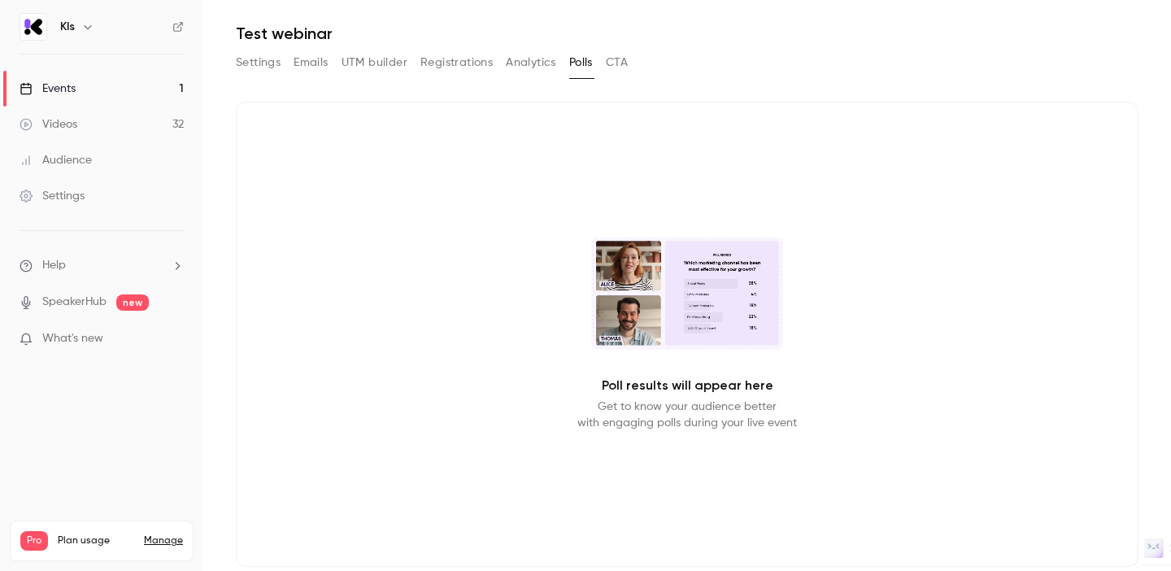
click at [615, 61] on button "CTA" at bounding box center [617, 63] width 22 height 26
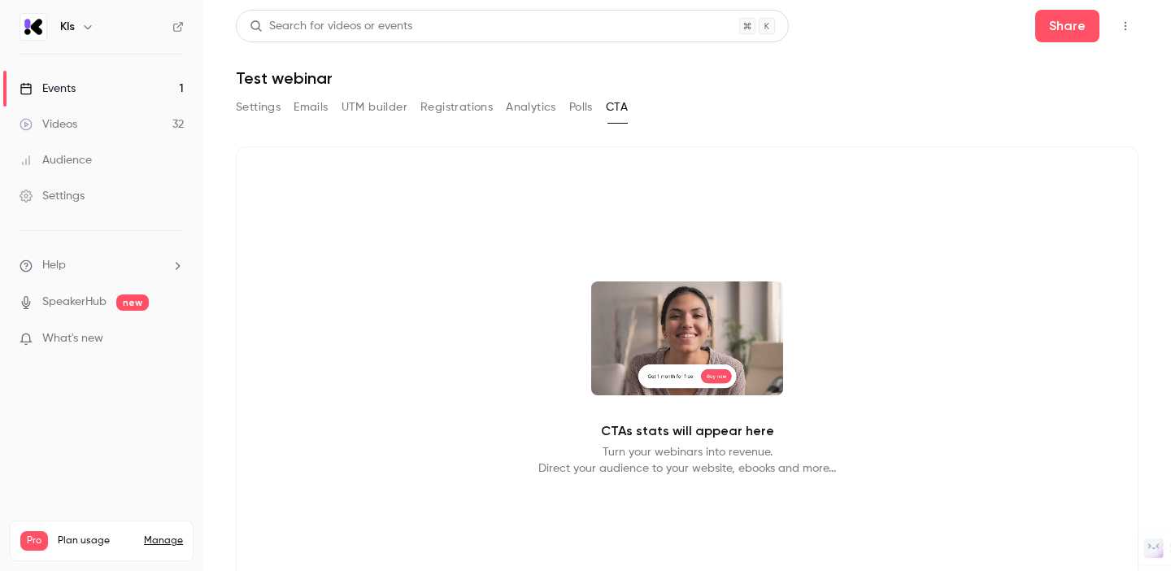
click at [263, 112] on button "Settings" at bounding box center [258, 107] width 45 height 26
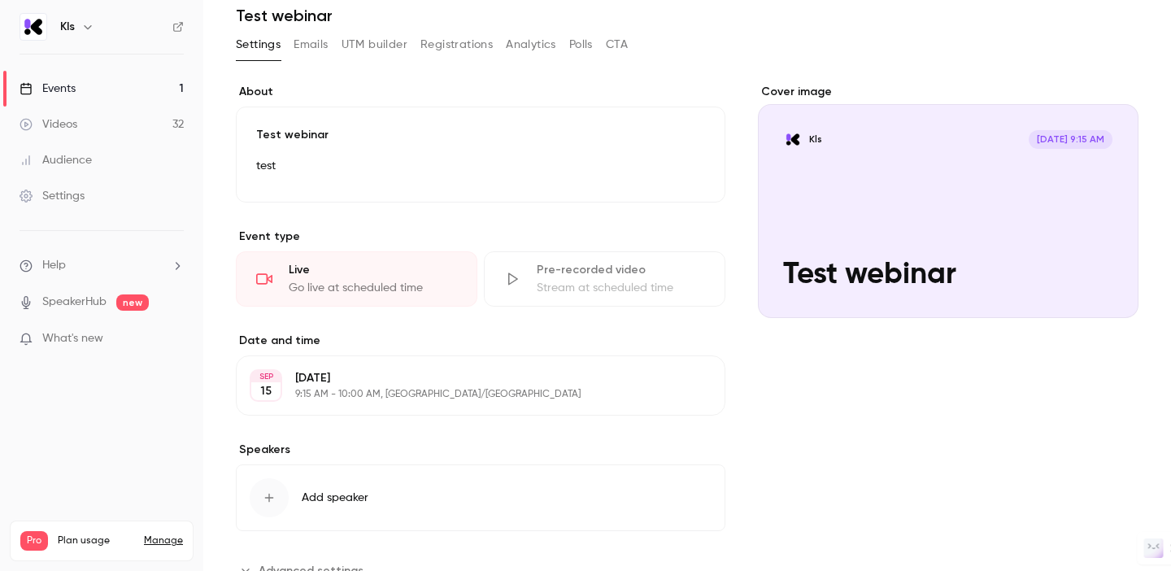
scroll to position [63, 0]
click at [359, 270] on div "Live" at bounding box center [373, 269] width 168 height 16
click at [245, 268] on div "Live Go live at scheduled time" at bounding box center [356, 277] width 241 height 55
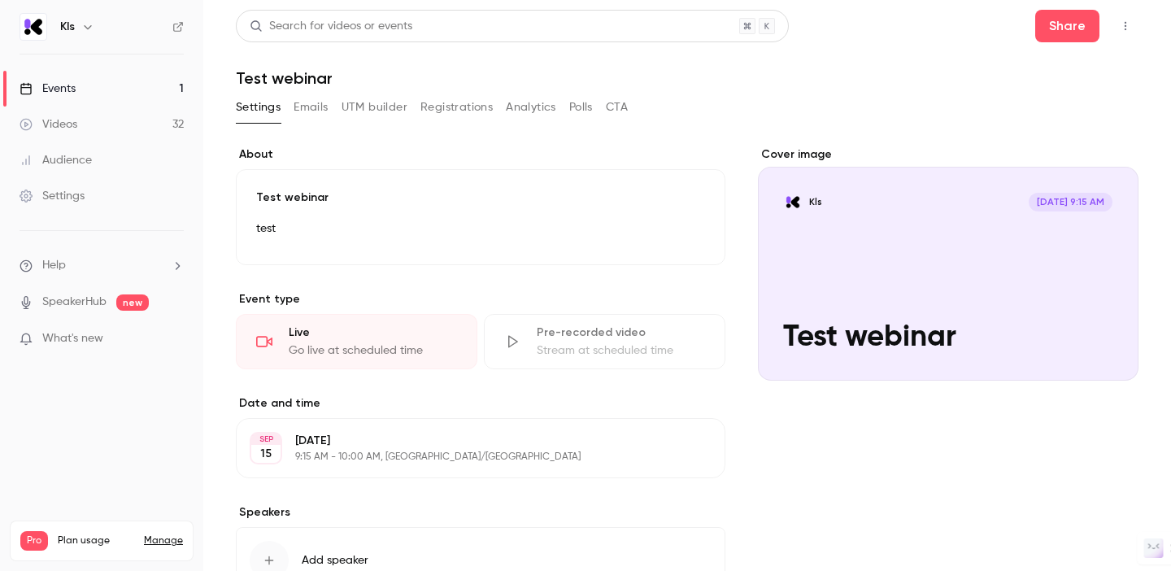
click at [135, 87] on link "Events 1" at bounding box center [101, 89] width 203 height 36
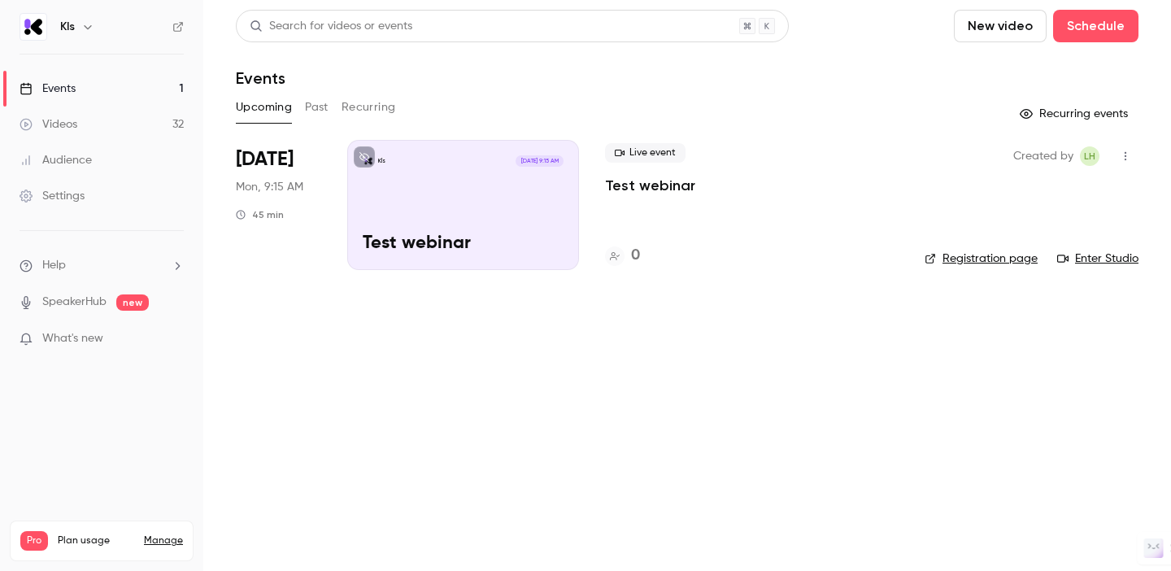
click at [659, 189] on p "Test webinar" at bounding box center [650, 186] width 90 height 20
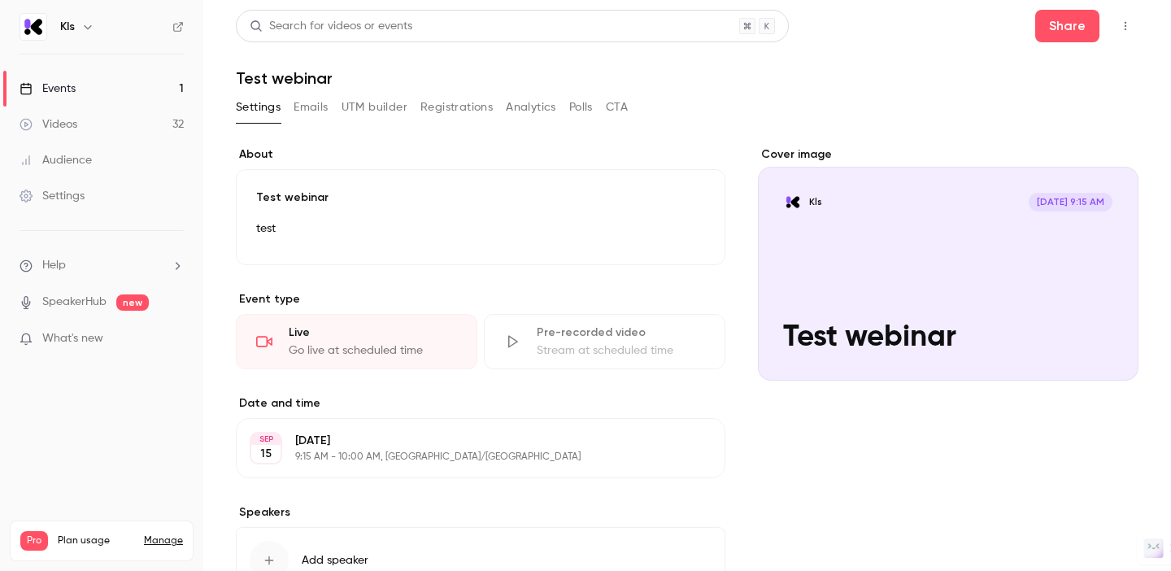
click at [75, 89] on div "Events" at bounding box center [48, 88] width 56 height 16
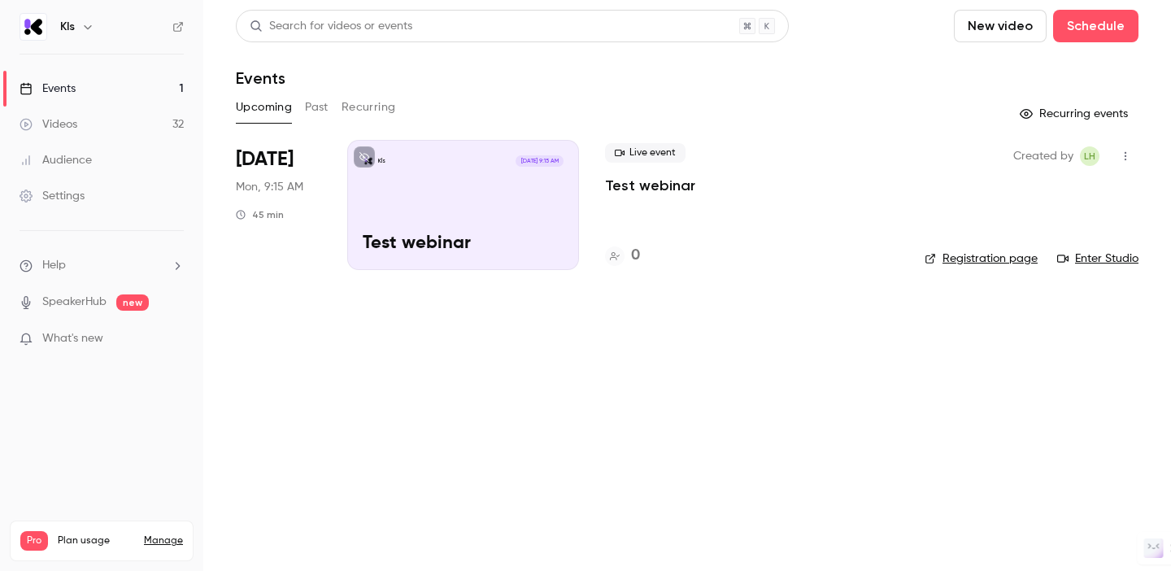
click at [1083, 260] on link "Enter Studio" at bounding box center [1097, 258] width 81 height 16
click at [360, 108] on button "Recurring" at bounding box center [368, 107] width 54 height 26
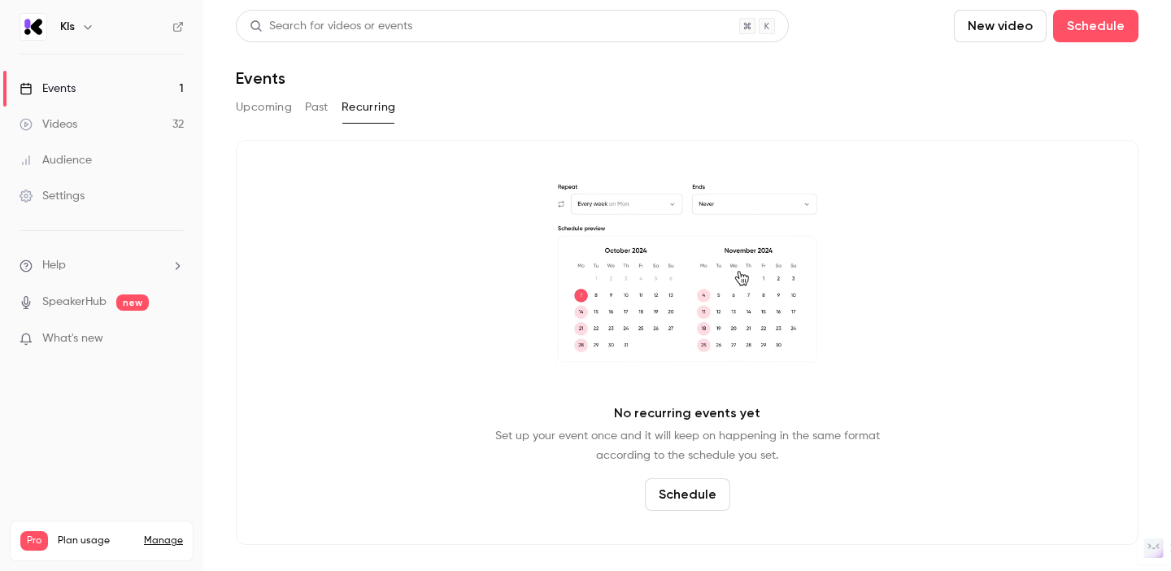
click at [328, 107] on button "Past" at bounding box center [317, 107] width 24 height 26
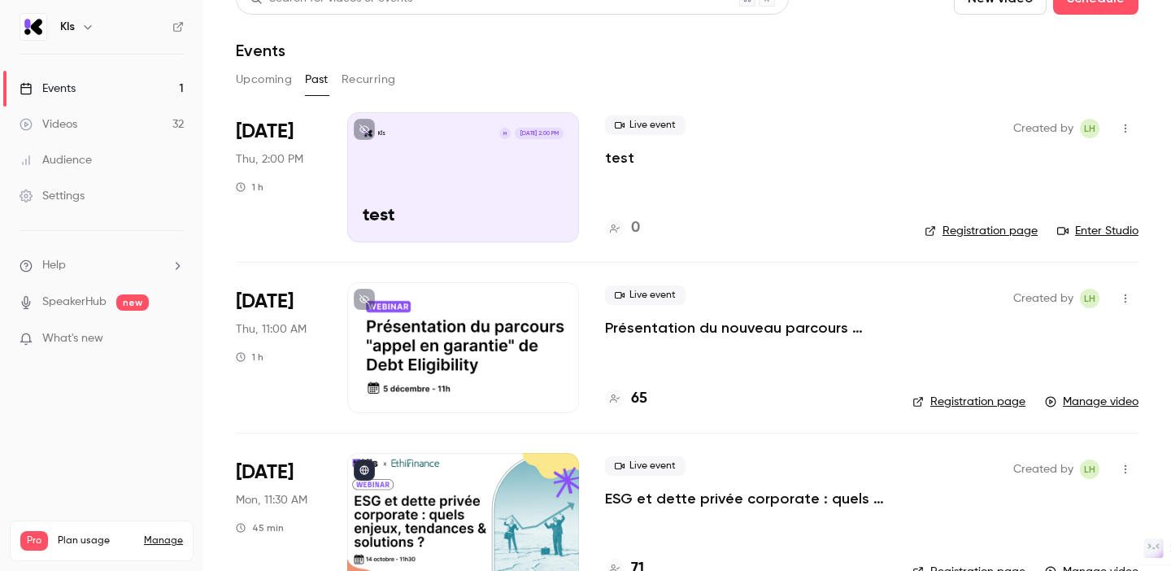
scroll to position [18, 0]
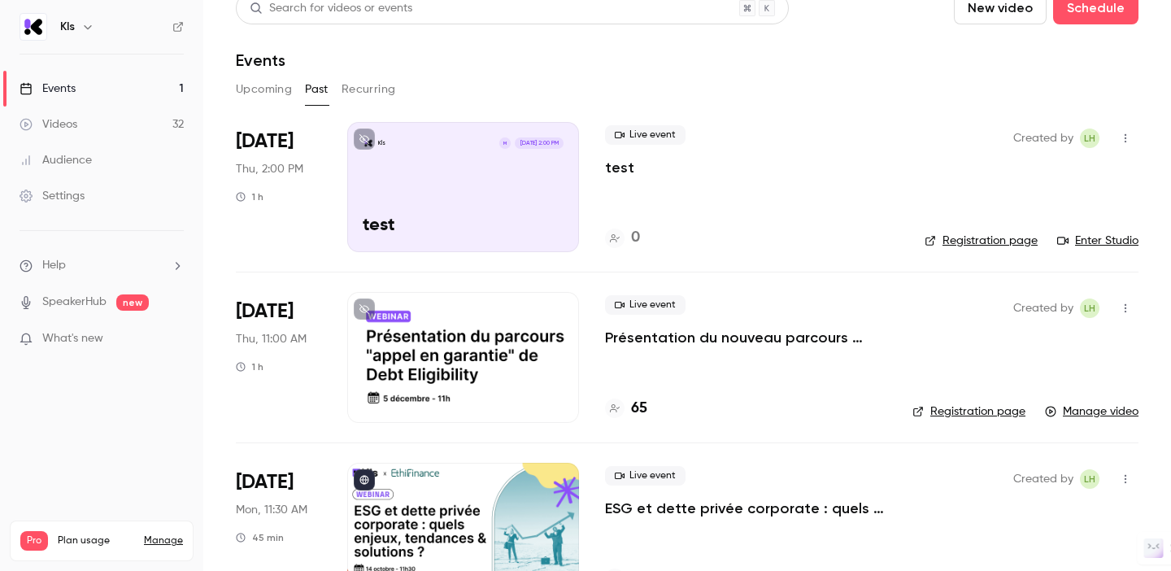
click at [510, 198] on div "Kls M Jun 26, 2:00 PM test" at bounding box center [463, 187] width 232 height 130
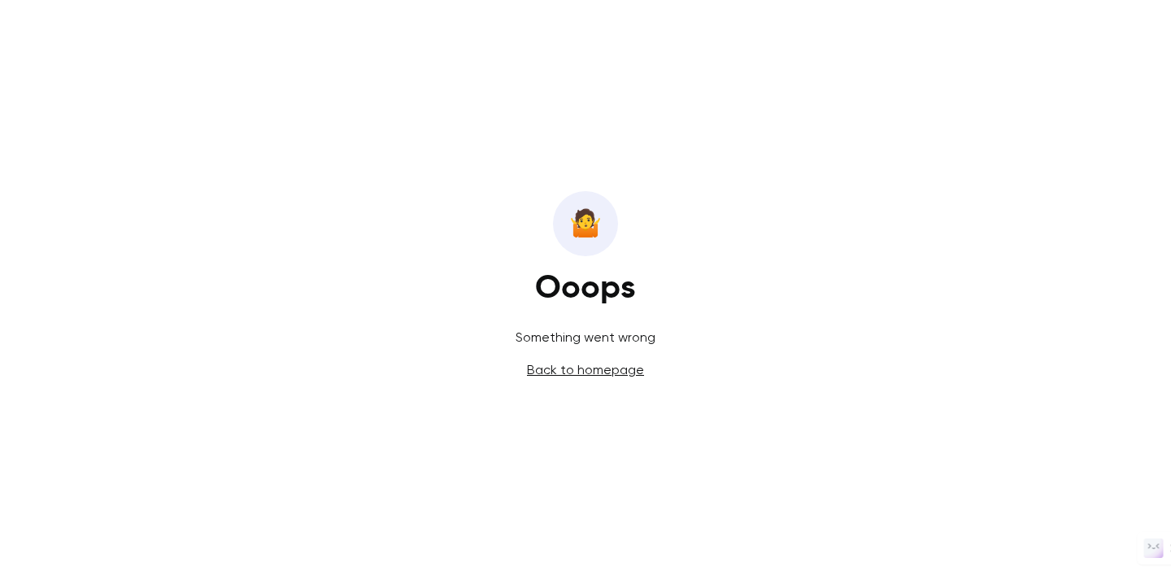
click at [572, 372] on link "Back to homepage" at bounding box center [585, 369] width 117 height 15
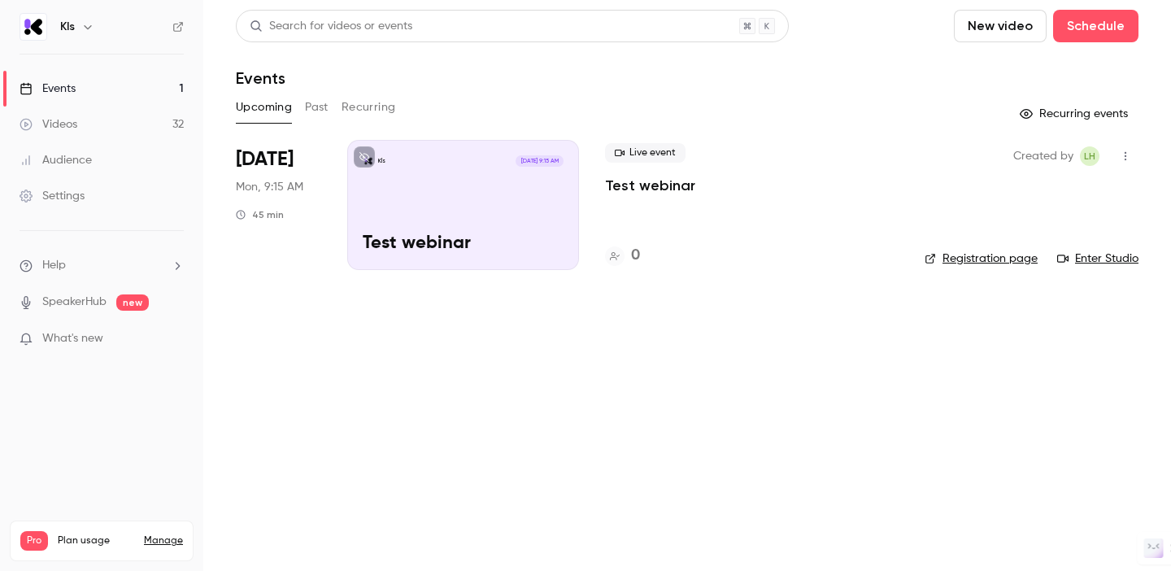
click at [541, 366] on main "Search for videos or events New video Schedule Events Upcoming Past Recurring R…" at bounding box center [686, 285] width 967 height 571
click at [93, 126] on link "Videos 32" at bounding box center [101, 125] width 203 height 36
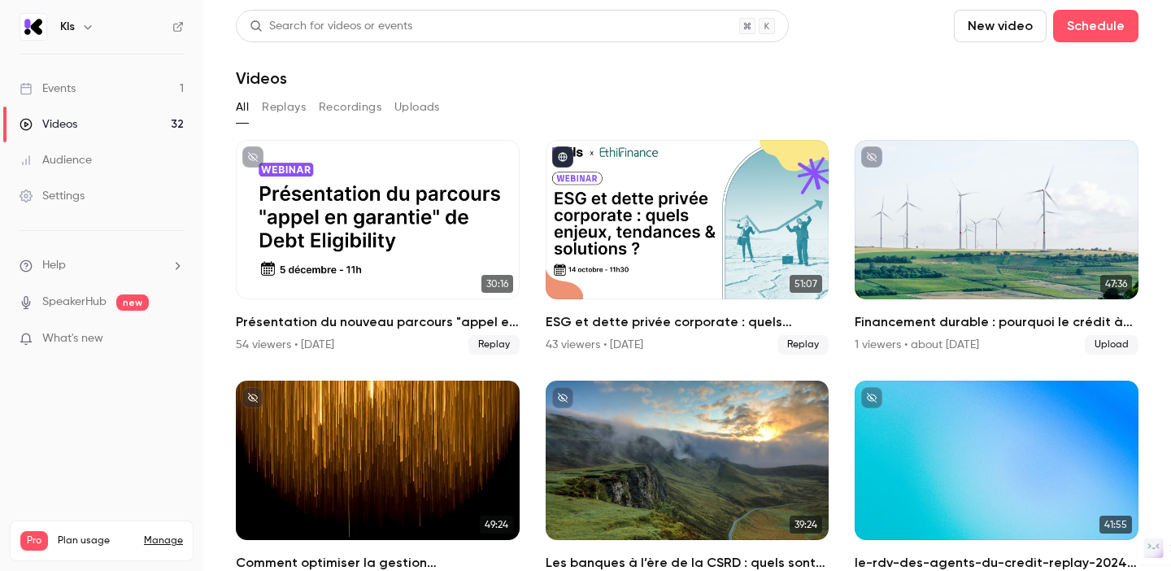
click at [68, 146] on link "Audience" at bounding box center [101, 160] width 203 height 36
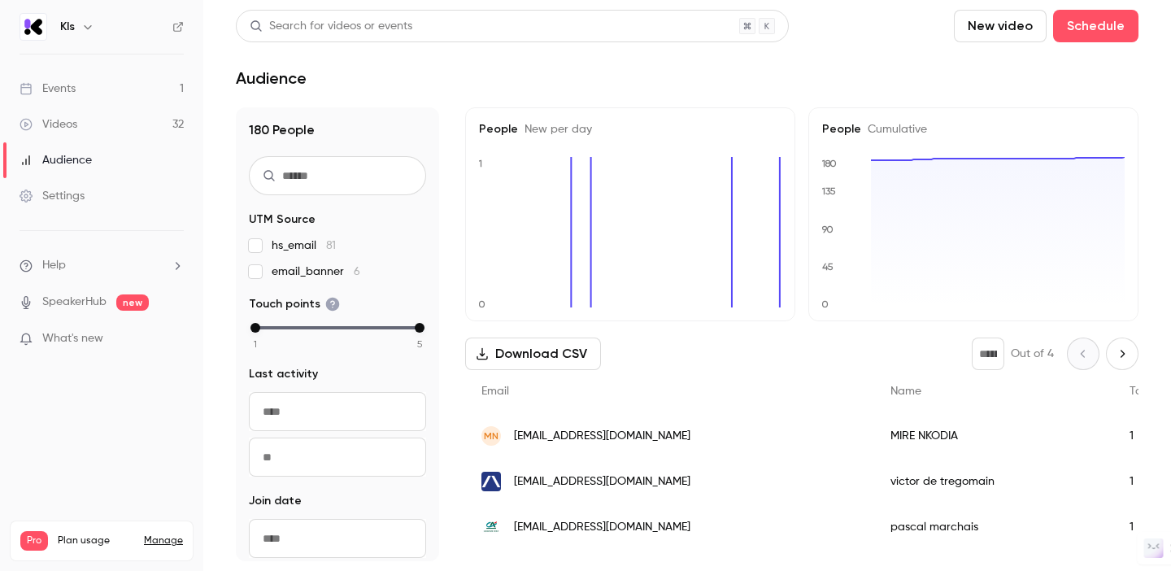
click at [93, 207] on link "Settings" at bounding box center [101, 196] width 203 height 36
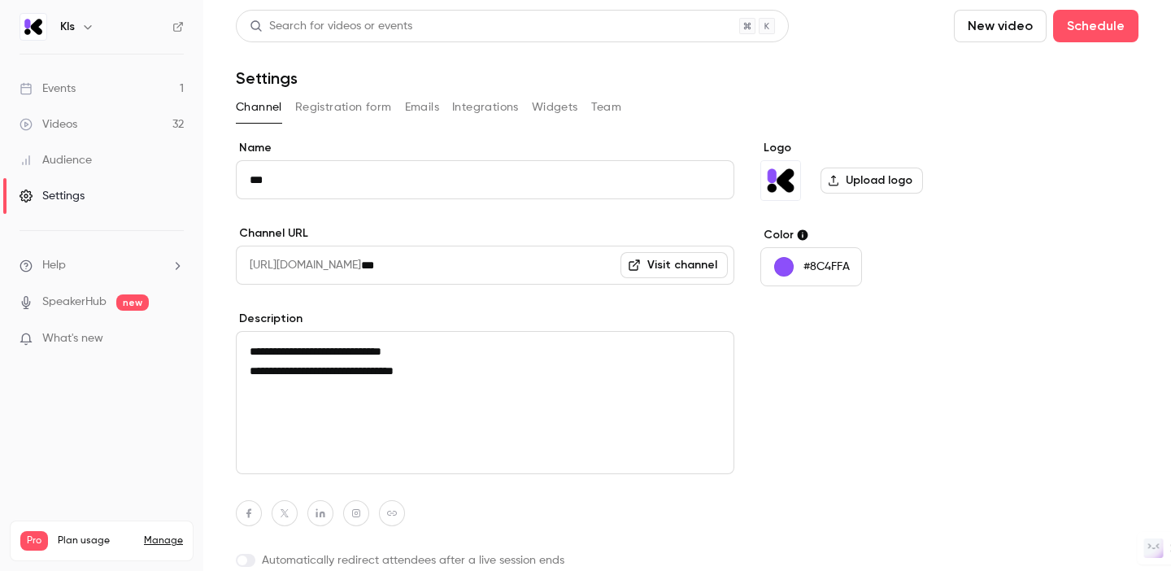
click at [72, 95] on div "Events" at bounding box center [48, 88] width 56 height 16
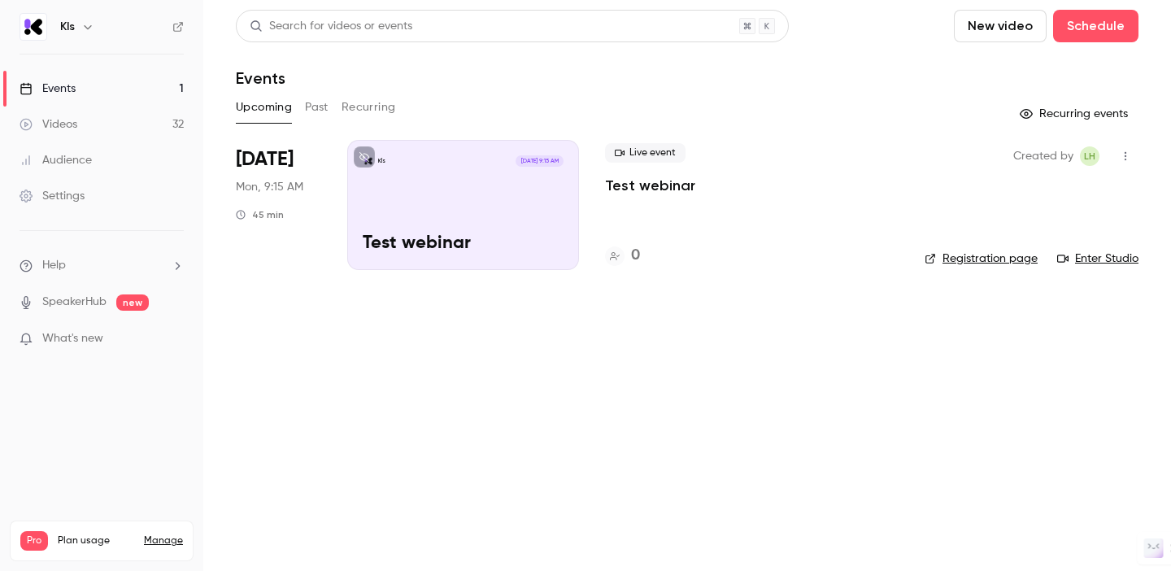
click at [313, 108] on button "Past" at bounding box center [317, 107] width 24 height 26
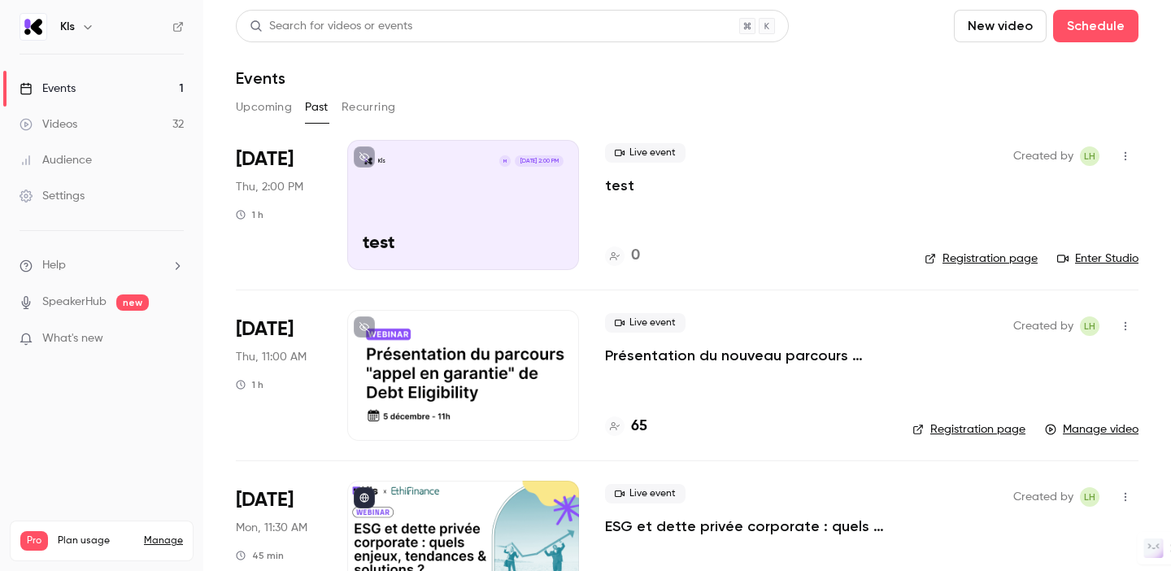
click at [1120, 159] on icon "button" at bounding box center [1125, 155] width 13 height 11
click at [1120, 159] on div at bounding box center [585, 285] width 1171 height 571
click at [276, 109] on button "Upcoming" at bounding box center [264, 107] width 56 height 26
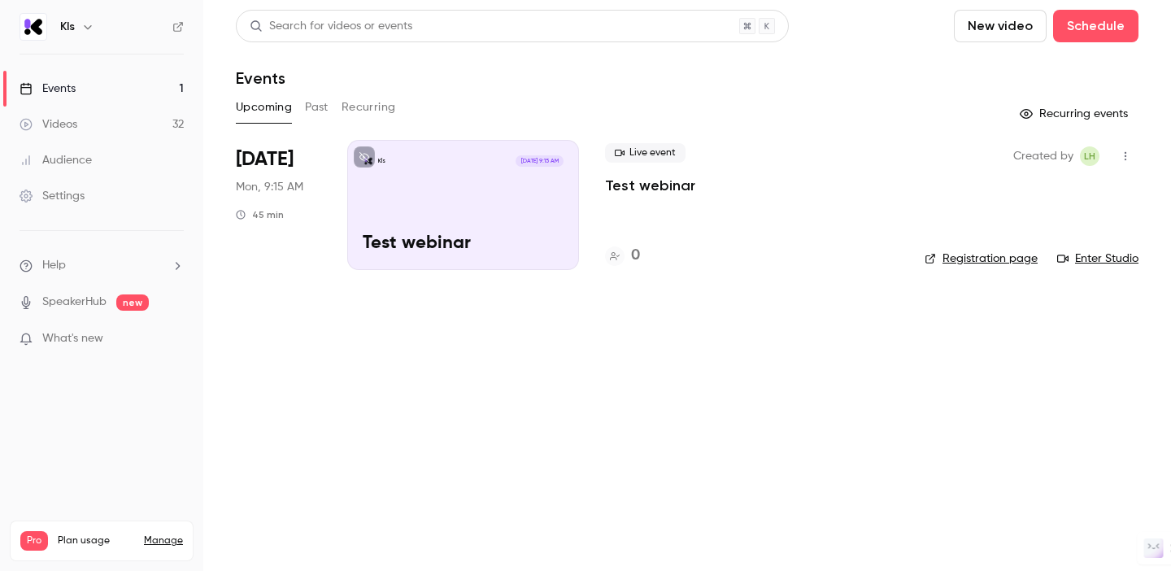
click at [454, 190] on div "Kls [DATE] 9:15 AM Test webinar" at bounding box center [463, 205] width 232 height 130
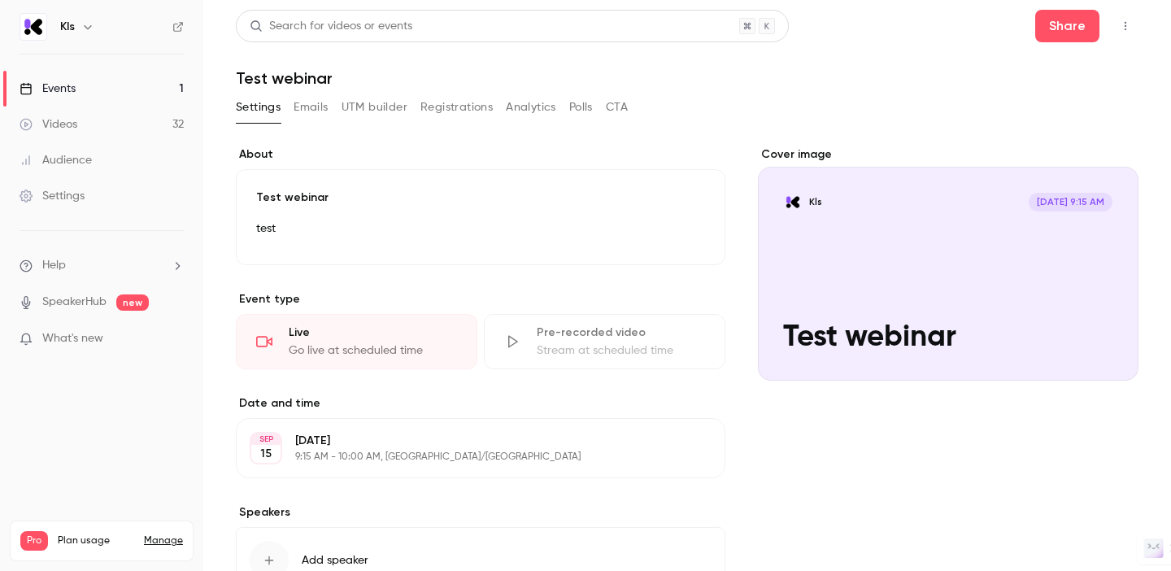
scroll to position [124, 0]
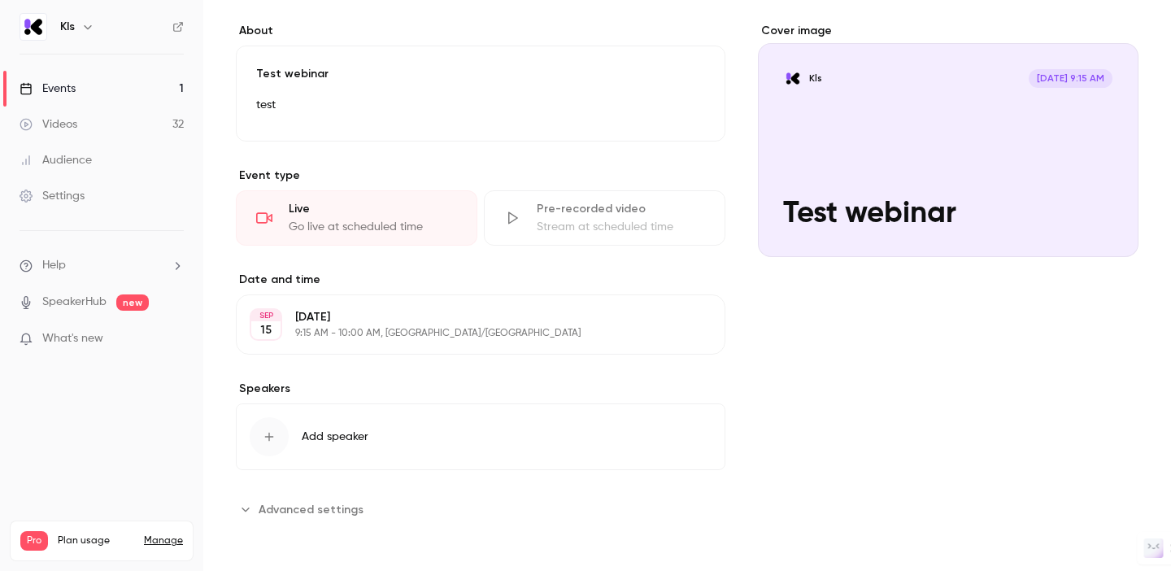
click at [135, 268] on li "Help" at bounding box center [102, 265] width 164 height 17
click at [253, 293] on span "Help center" at bounding box center [255, 297] width 62 height 17
click at [295, 507] on span "Advanced settings" at bounding box center [311, 509] width 105 height 17
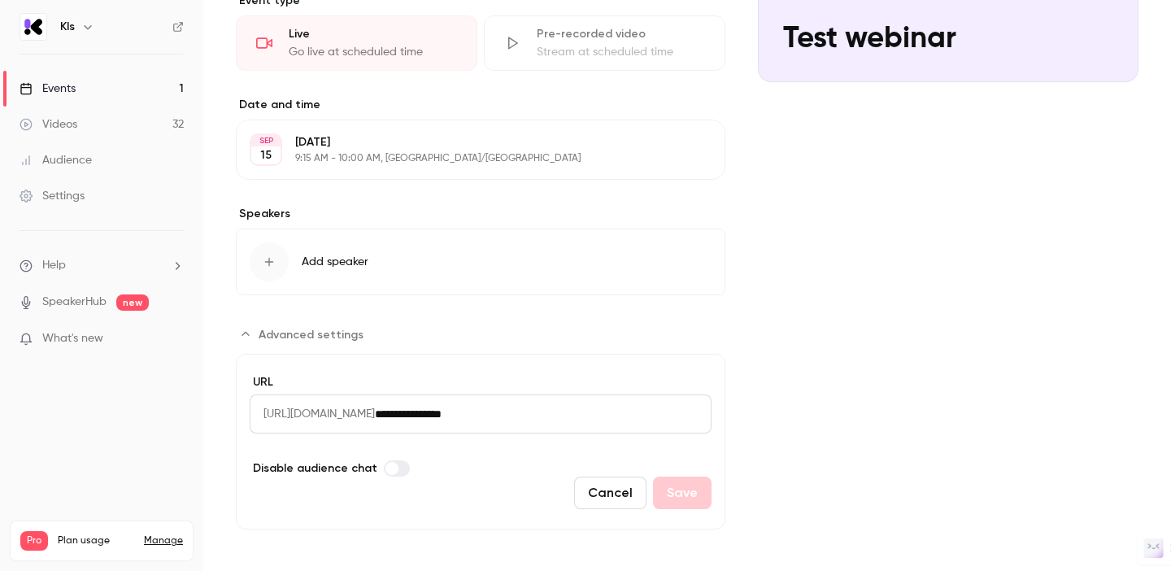
scroll to position [306, 0]
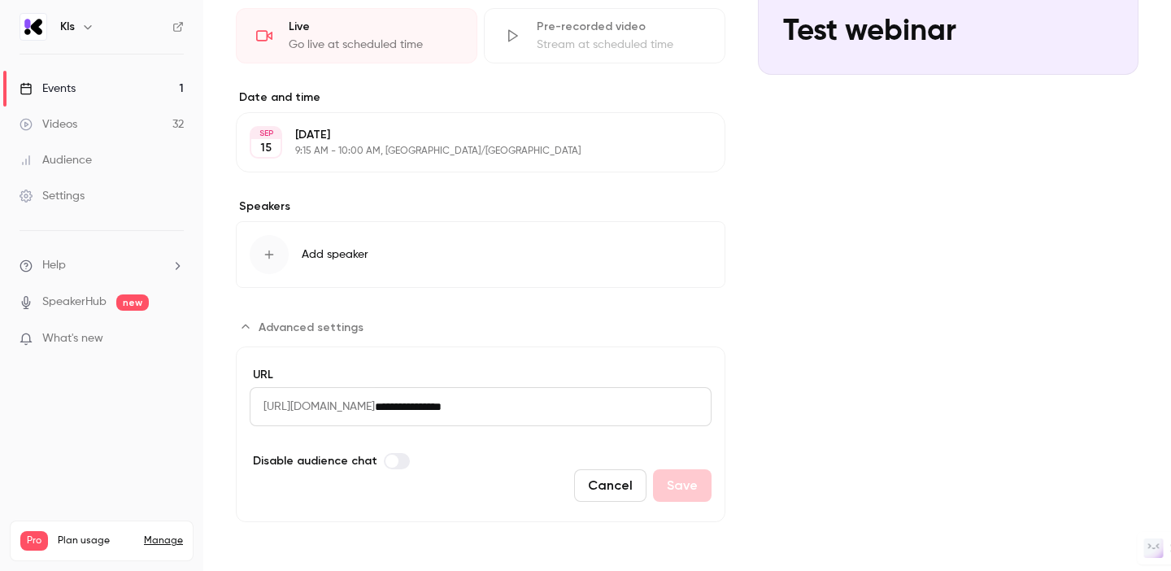
click at [98, 93] on link "Events 1" at bounding box center [101, 89] width 203 height 36
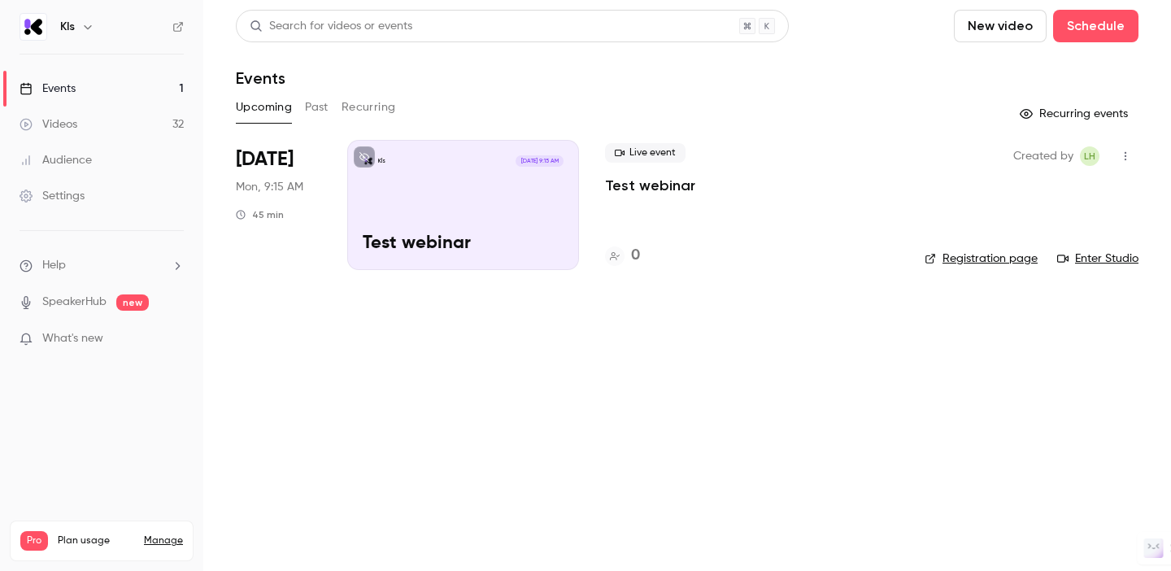
click at [1130, 157] on icon "button" at bounding box center [1125, 155] width 13 height 11
click at [1006, 361] on div "Delete" at bounding box center [1063, 367] width 124 height 16
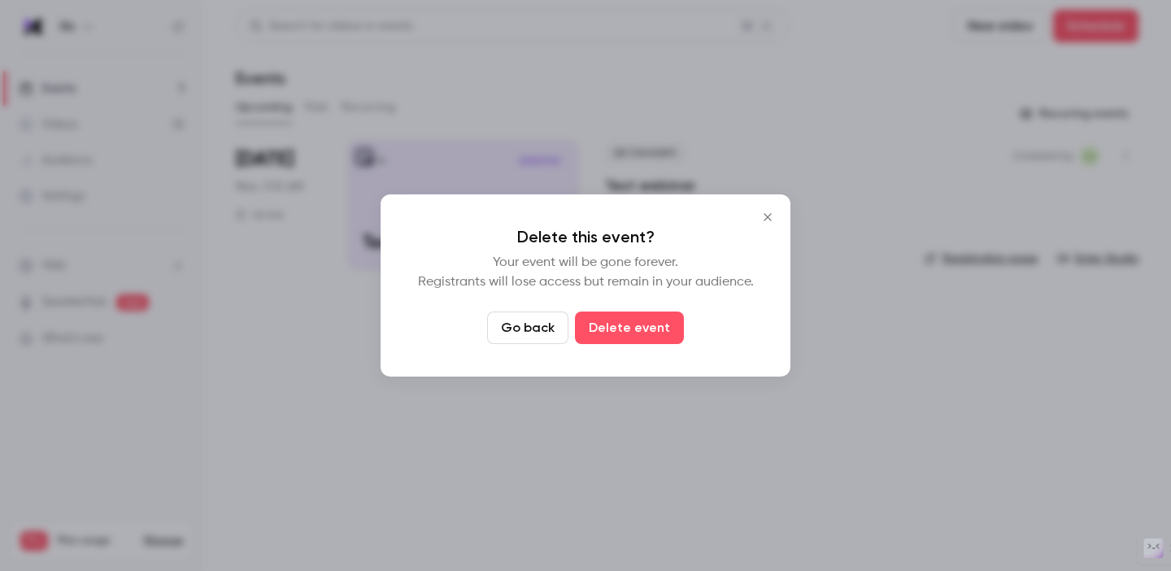
click at [524, 324] on button "Go back" at bounding box center [527, 327] width 81 height 33
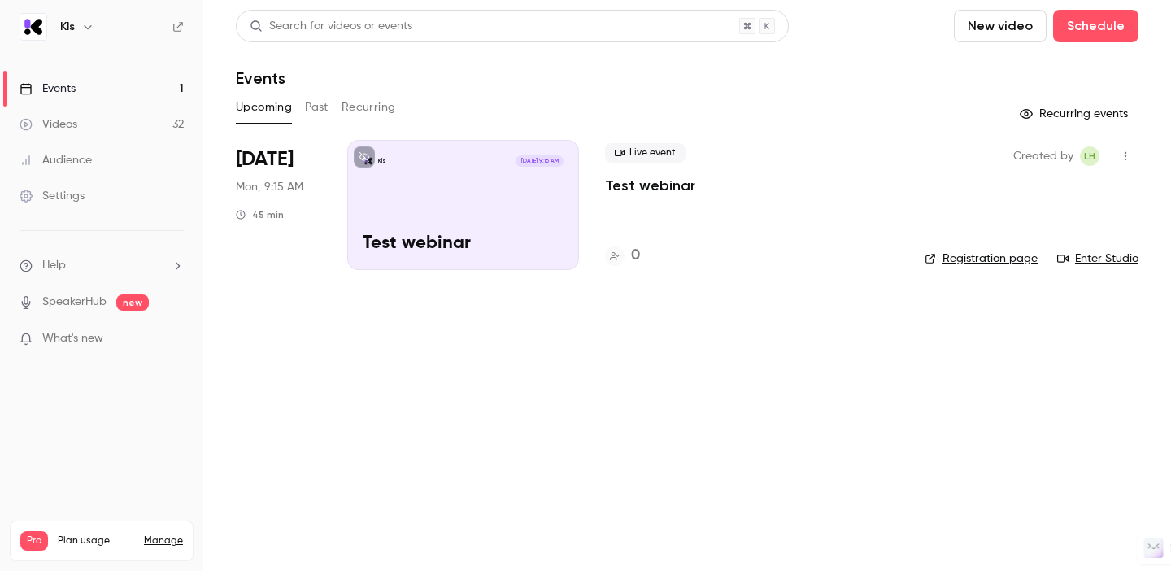
click at [647, 189] on p "Test webinar" at bounding box center [650, 186] width 90 height 20
click at [119, 130] on link "Videos 32" at bounding box center [101, 125] width 203 height 36
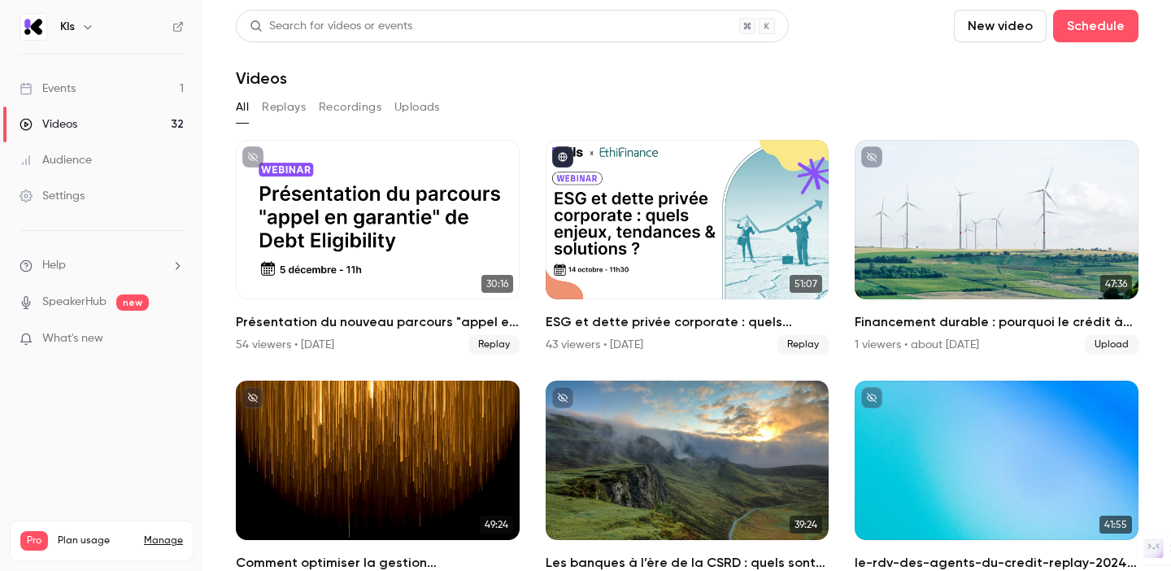
click at [362, 104] on button "Recordings" at bounding box center [350, 107] width 63 height 26
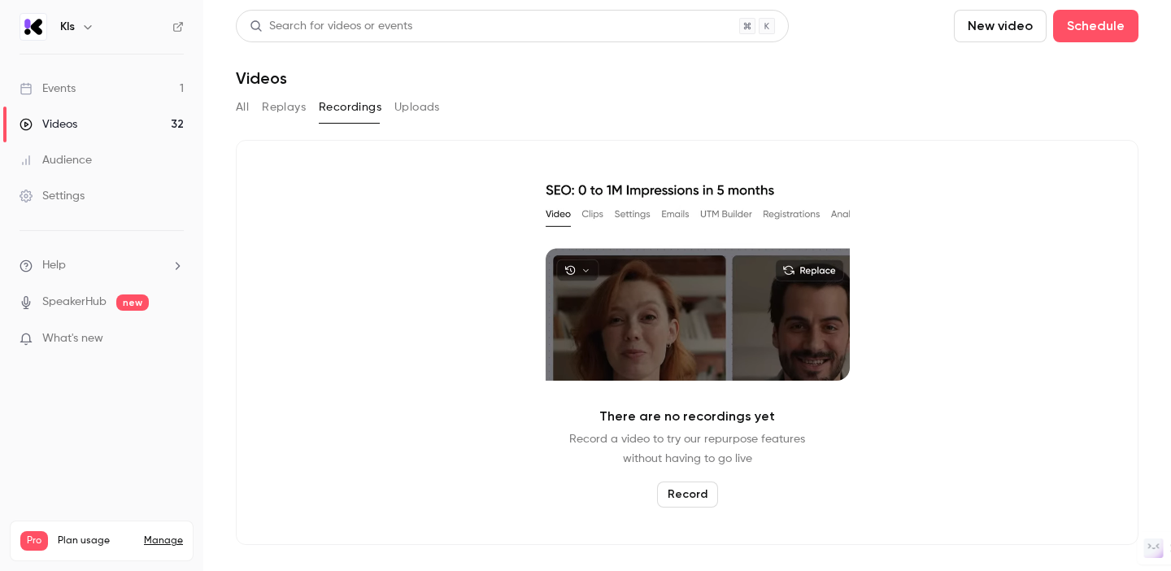
click at [403, 104] on button "Uploads" at bounding box center [417, 107] width 46 height 26
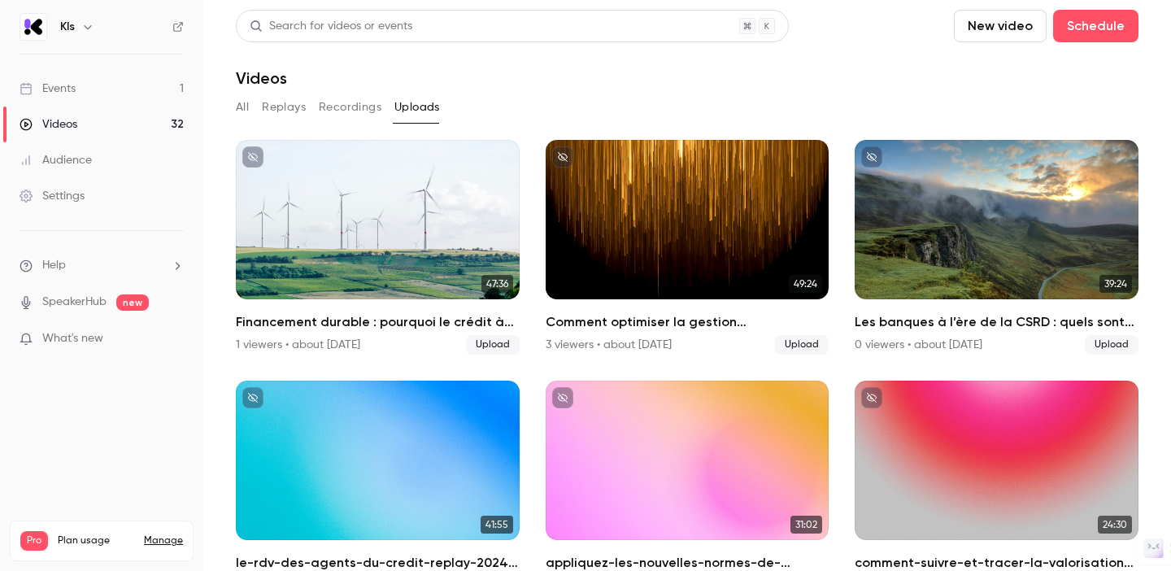
click at [294, 105] on button "Replays" at bounding box center [284, 107] width 44 height 26
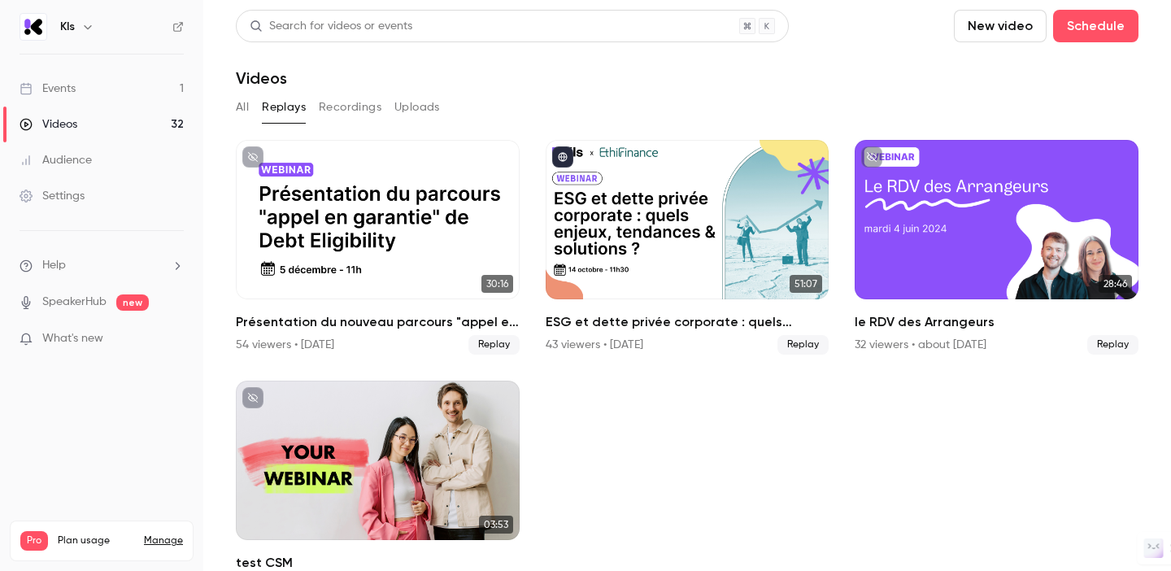
scroll to position [44, 0]
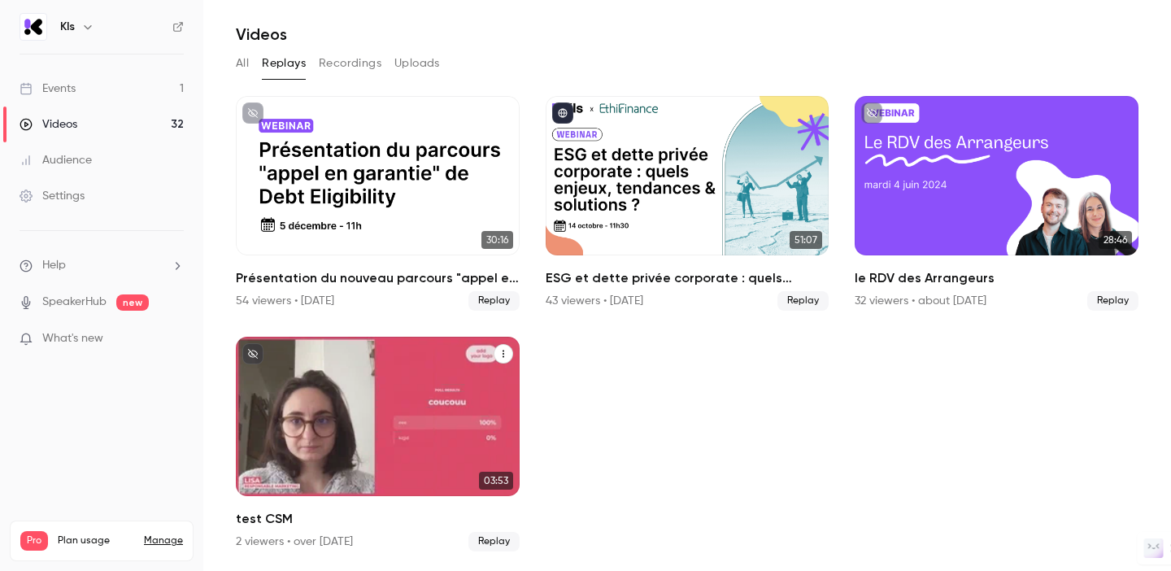
click at [427, 405] on div "test CSM" at bounding box center [378, 416] width 284 height 159
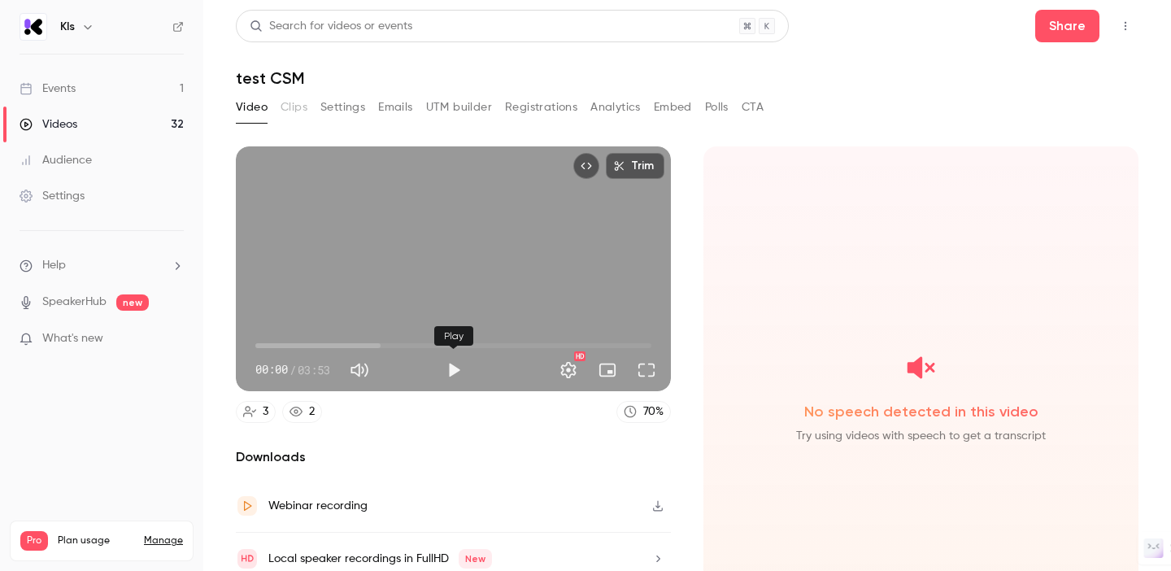
click at [450, 370] on button "Play" at bounding box center [453, 370] width 33 height 33
click at [307, 344] on span "00:08" at bounding box center [453, 346] width 396 height 26
click at [366, 351] on span "00:31" at bounding box center [453, 346] width 396 height 26
click at [390, 345] on span "01:05" at bounding box center [453, 346] width 396 height 26
click at [432, 345] on span "01:25" at bounding box center [453, 346] width 396 height 26
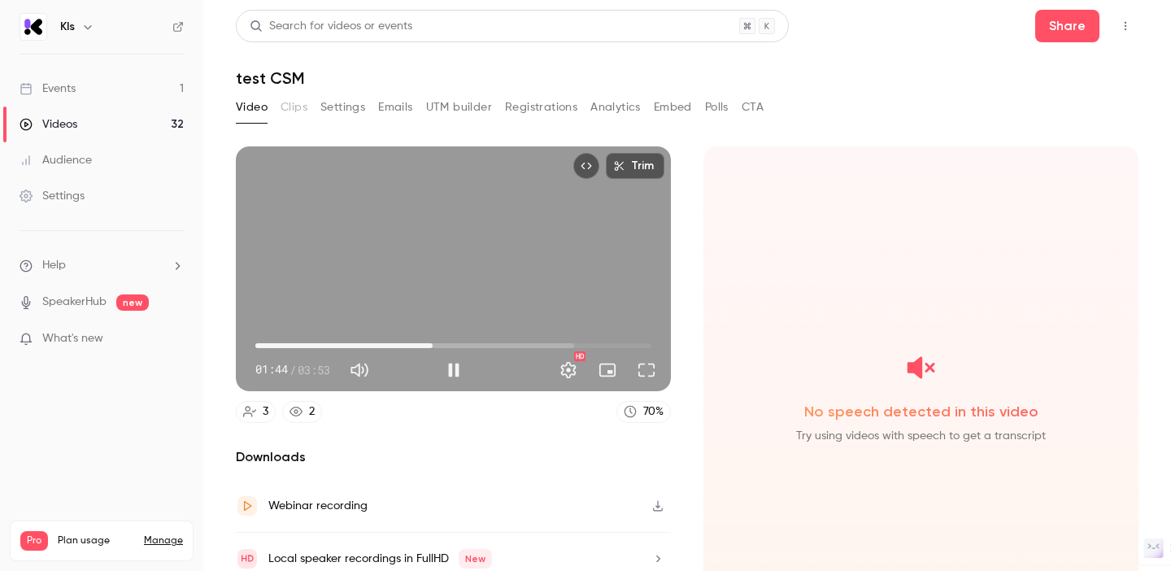
click at [486, 340] on span "01:44" at bounding box center [453, 346] width 396 height 26
click at [521, 340] on span "02:17" at bounding box center [453, 346] width 396 height 26
click at [554, 336] on span "02:37" at bounding box center [453, 346] width 396 height 26
click at [455, 367] on button "Pause" at bounding box center [453, 370] width 33 height 33
type input "*****"
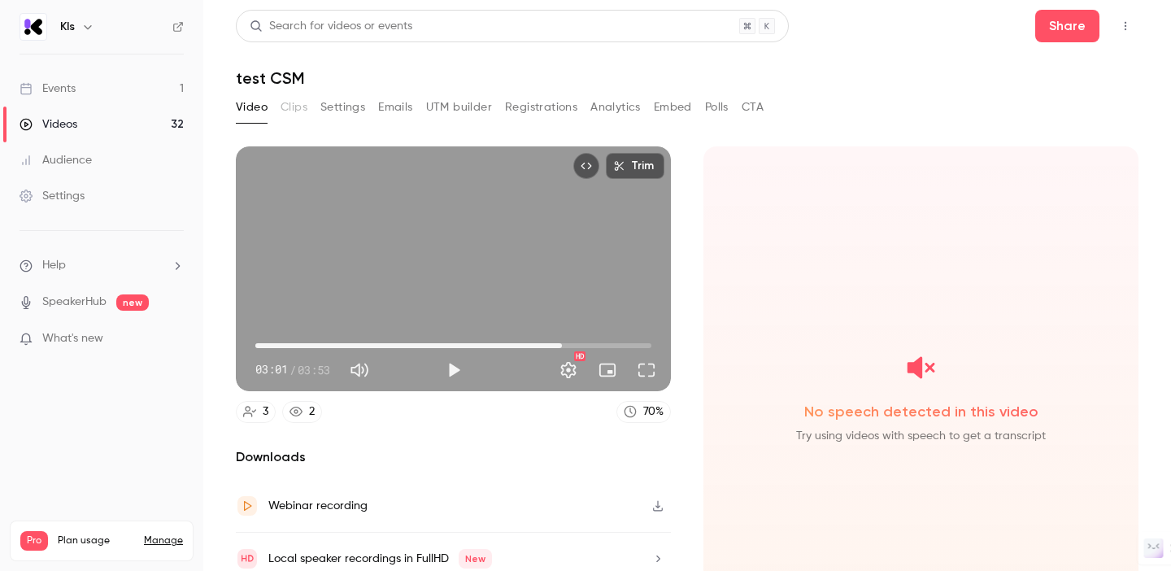
click at [94, 90] on link "Events 1" at bounding box center [101, 89] width 203 height 36
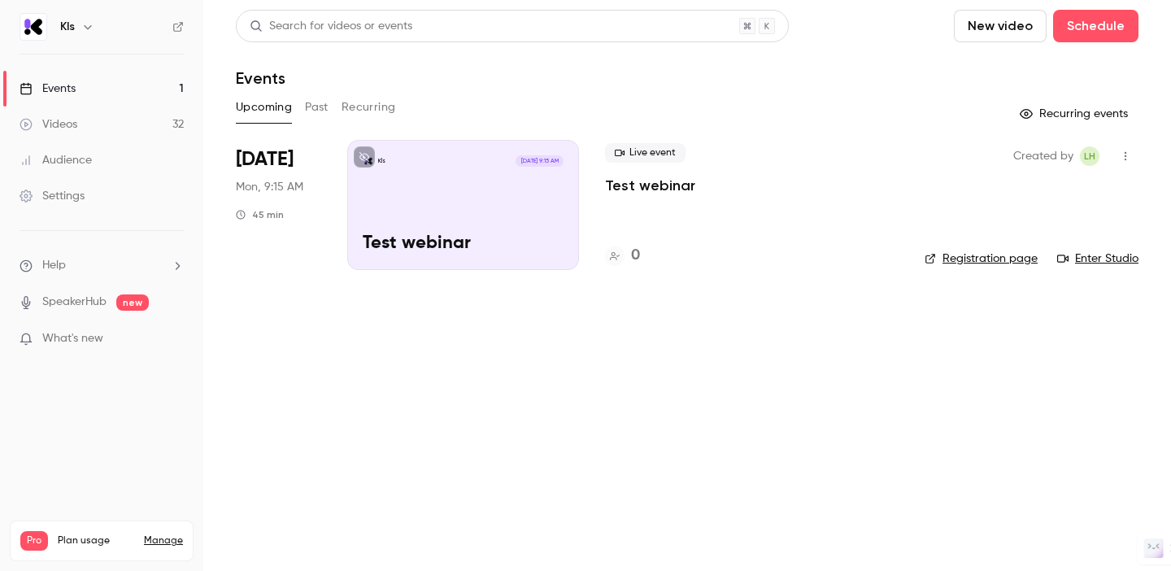
click at [474, 212] on div "Kls [DATE] 9:15 AM Test webinar" at bounding box center [463, 205] width 232 height 130
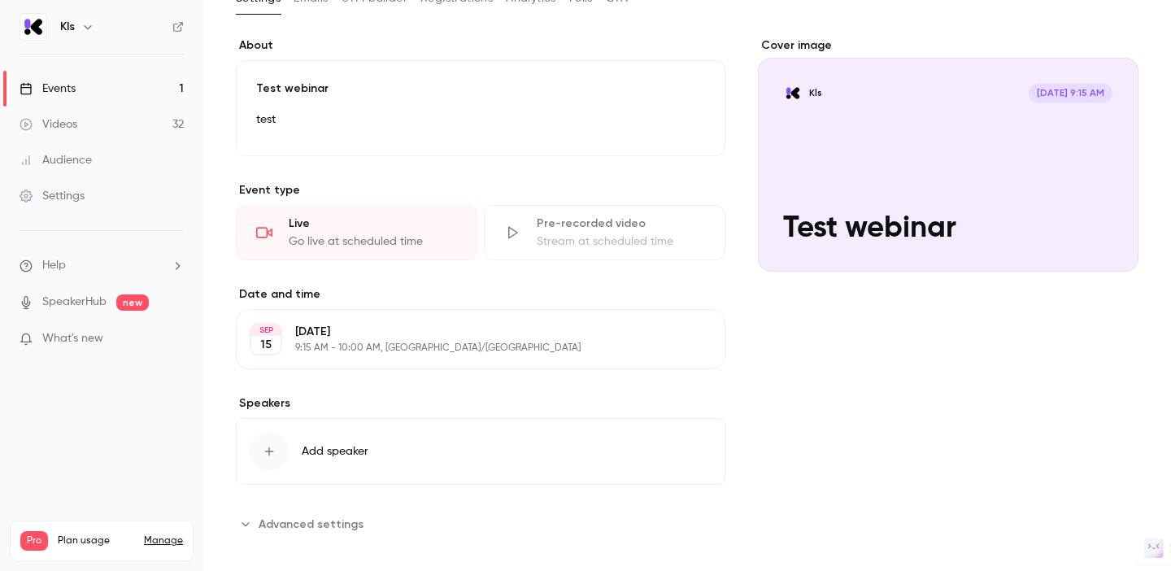
scroll to position [124, 0]
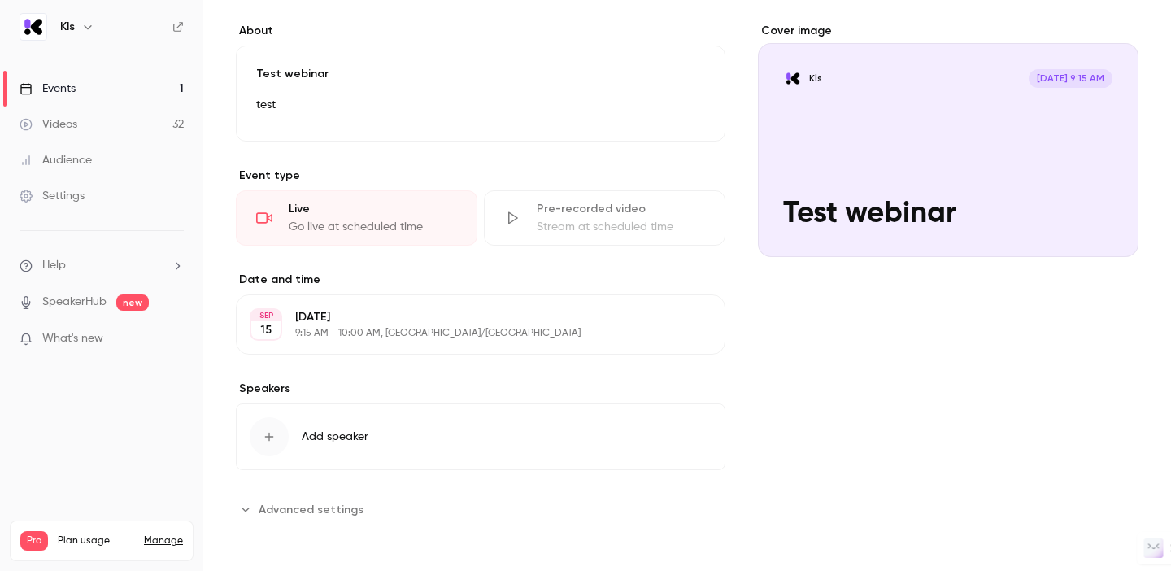
click at [313, 515] on span "Advanced settings" at bounding box center [311, 509] width 105 height 17
click at [290, 453] on button "Add speaker" at bounding box center [480, 436] width 489 height 67
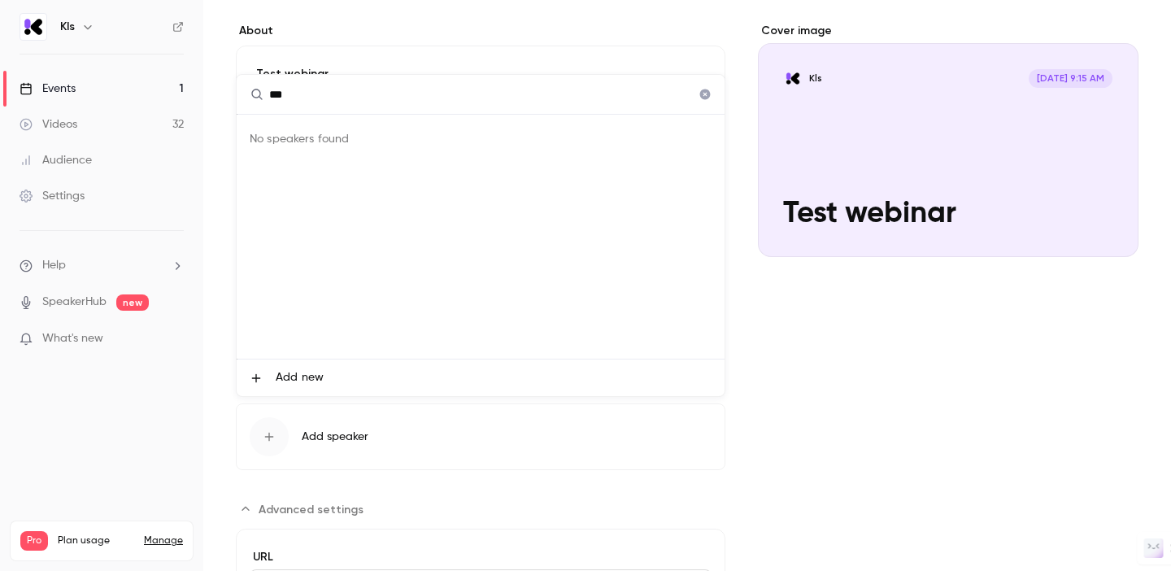
type input "***"
click at [710, 95] on icon "Clear" at bounding box center [704, 94] width 13 height 11
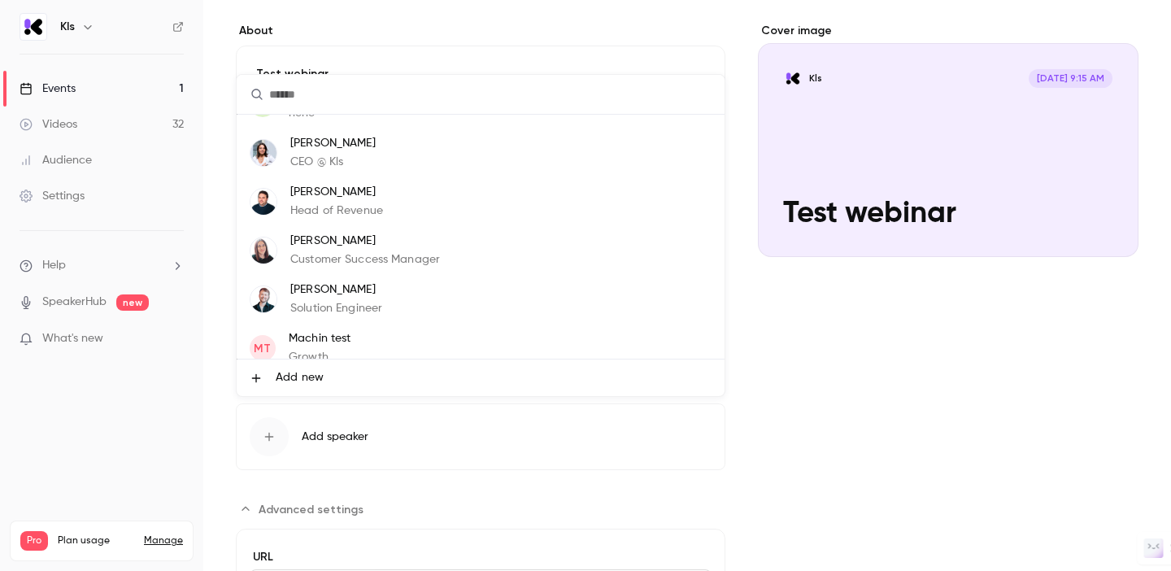
scroll to position [98, 0]
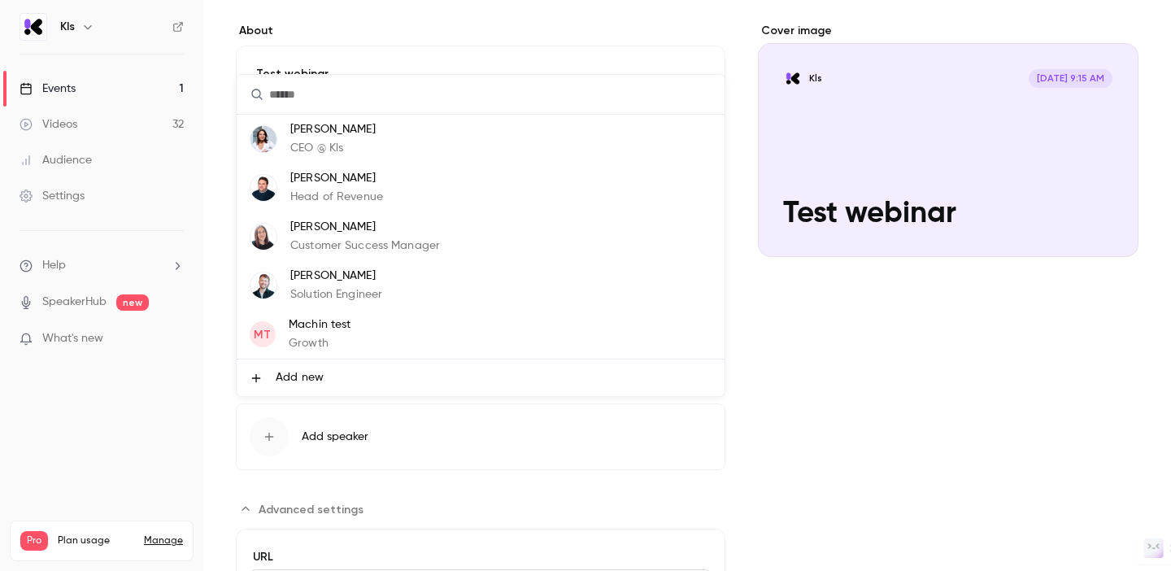
click at [856, 365] on div at bounding box center [585, 285] width 1171 height 571
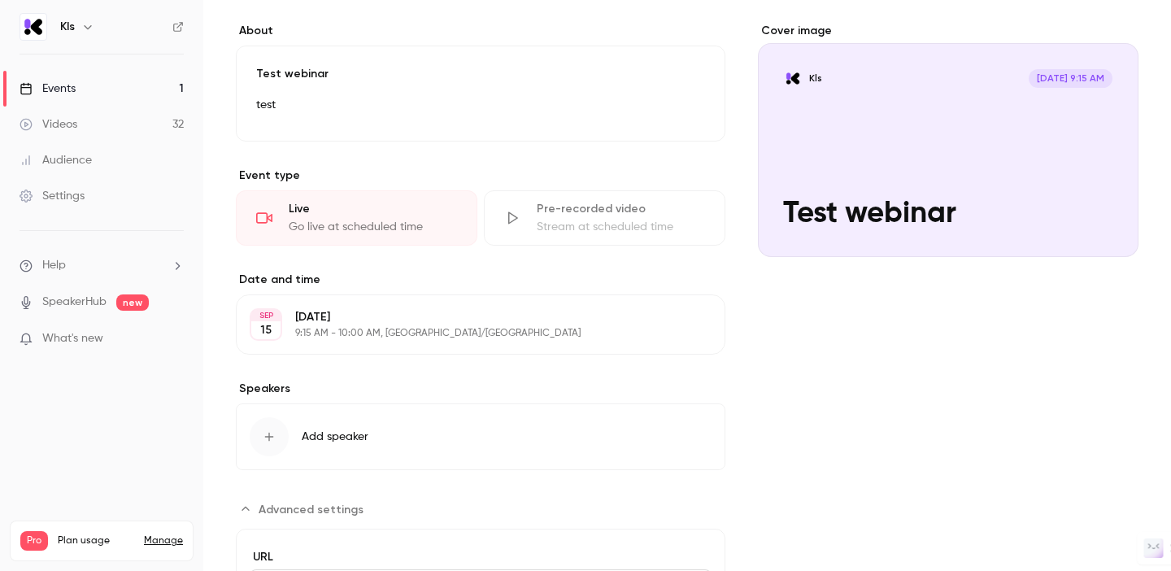
click at [915, 167] on div "Cover image" at bounding box center [948, 140] width 380 height 234
click at [0, 0] on input "Kls [DATE] 9:15 AM Test webinar" at bounding box center [0, 0] width 0 height 0
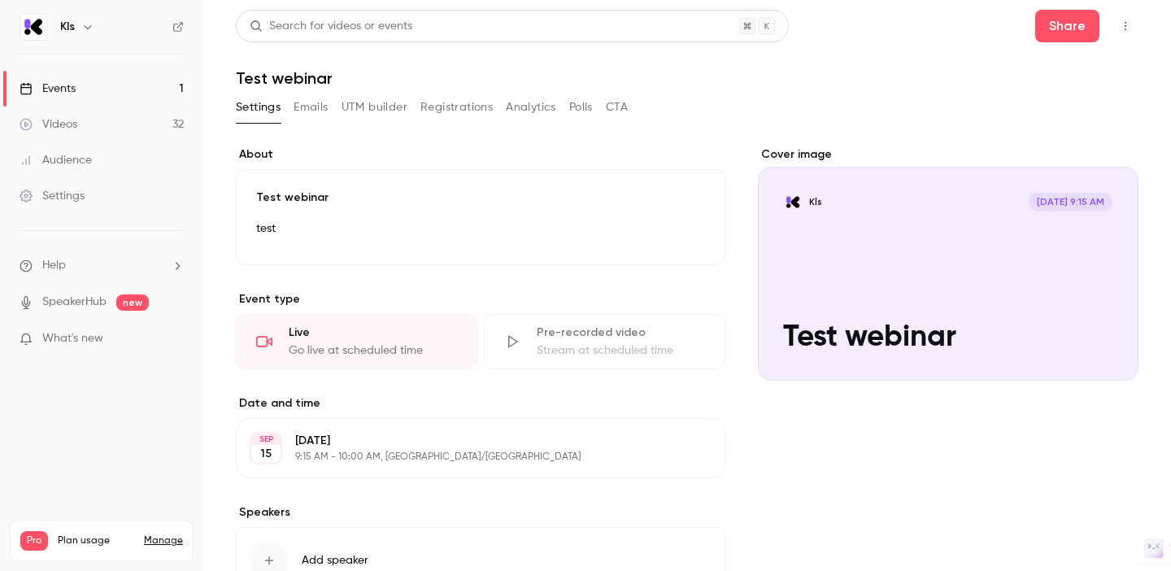
click at [1130, 22] on icon "button" at bounding box center [1125, 25] width 13 height 11
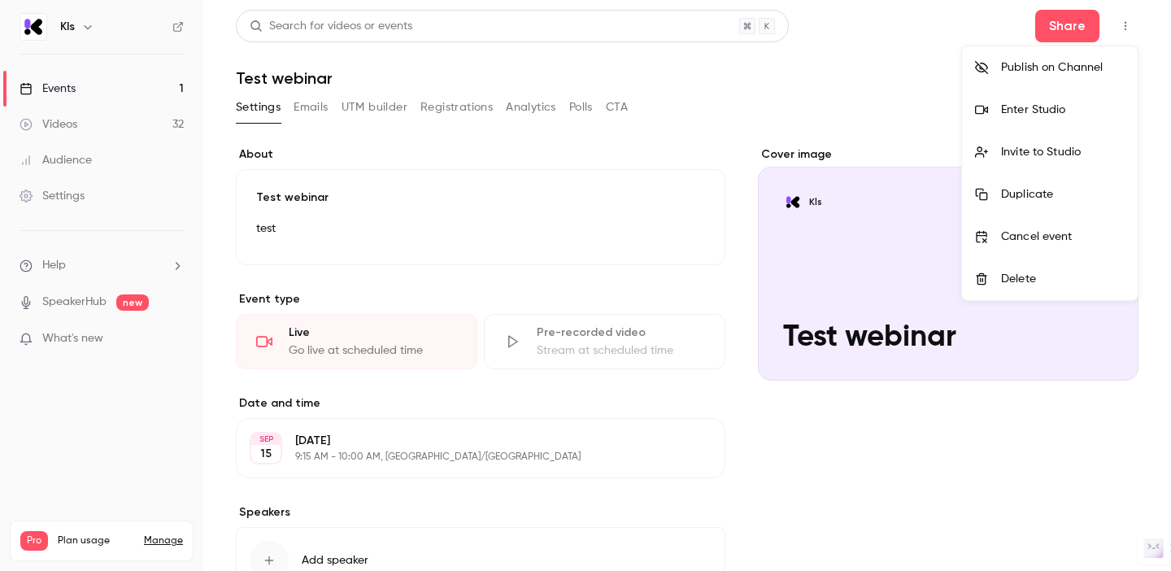
click at [1032, 94] on li "Enter Studio" at bounding box center [1050, 110] width 176 height 42
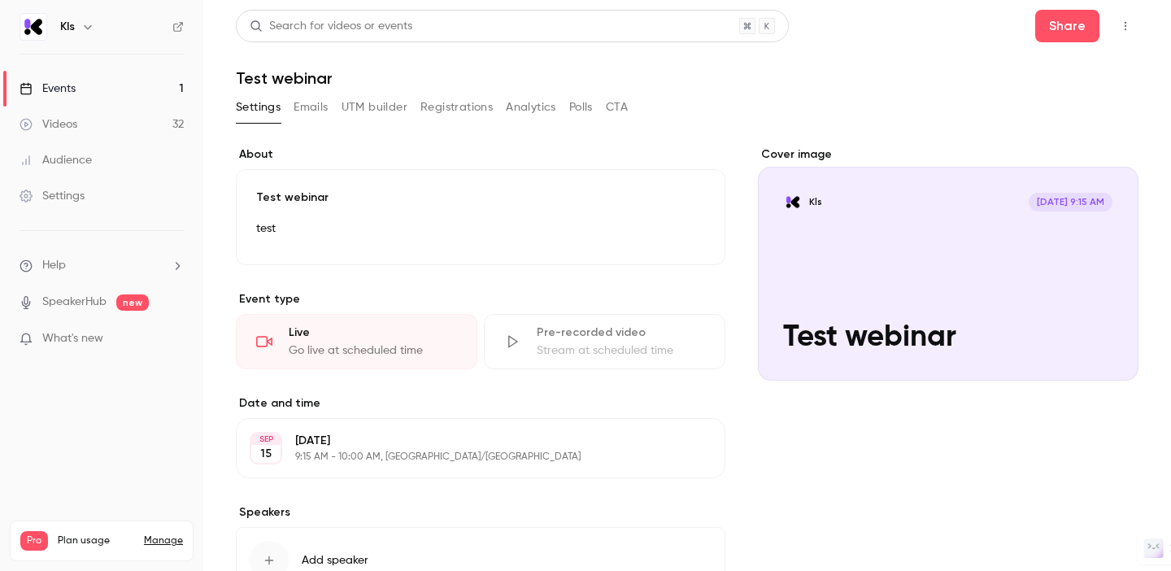
click at [1124, 34] on button "button" at bounding box center [1125, 26] width 26 height 26
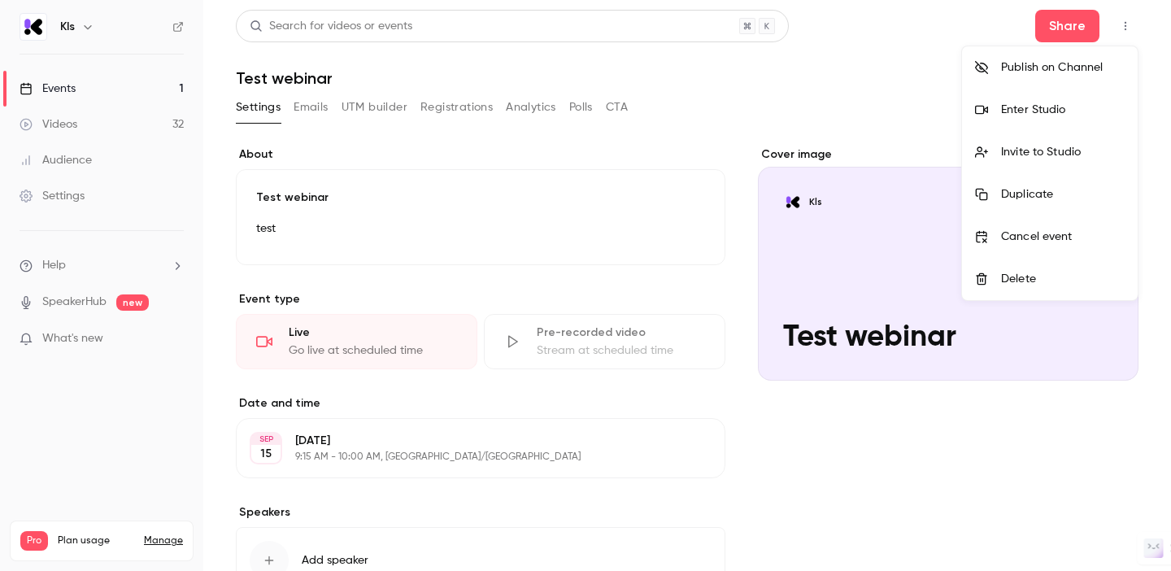
click at [1020, 116] on div "Enter Studio" at bounding box center [1063, 110] width 124 height 16
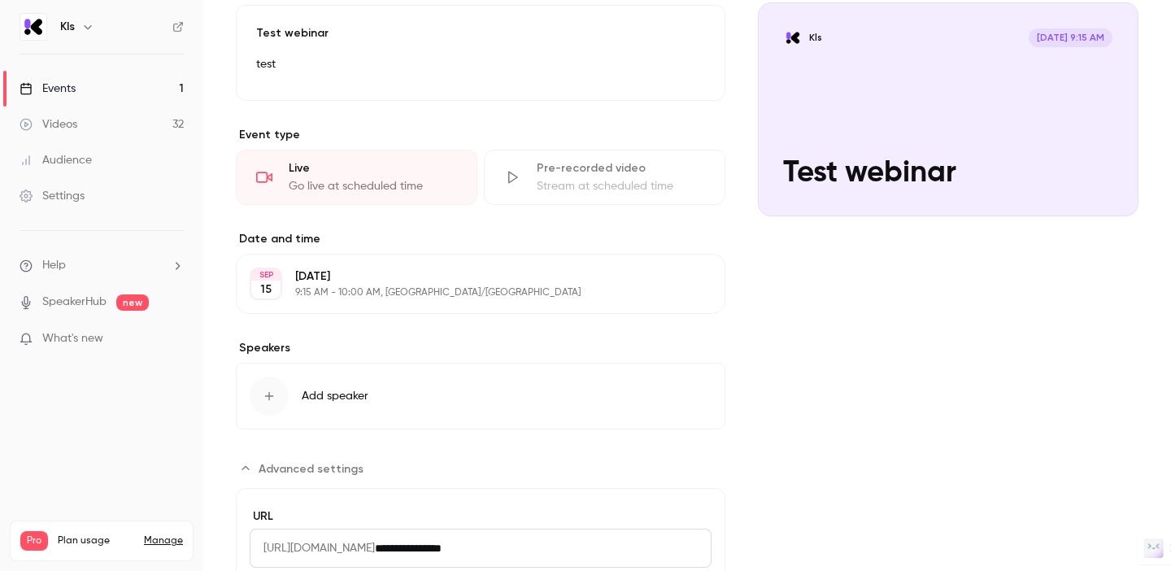
scroll to position [181, 0]
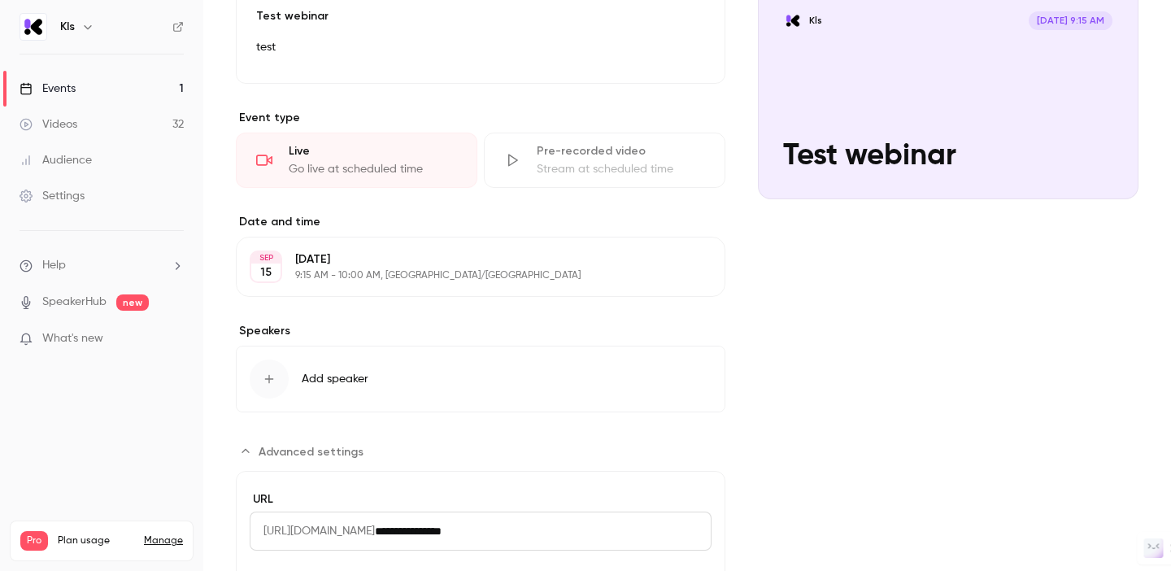
click at [672, 267] on icon "button" at bounding box center [665, 266] width 13 height 13
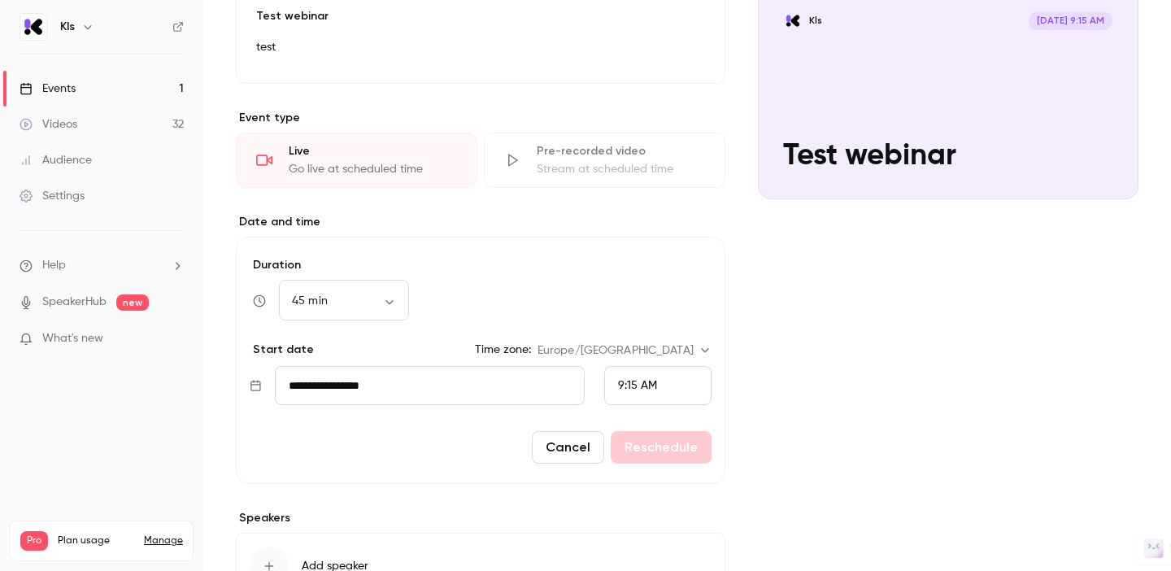
click at [574, 450] on button "Cancel" at bounding box center [568, 447] width 72 height 33
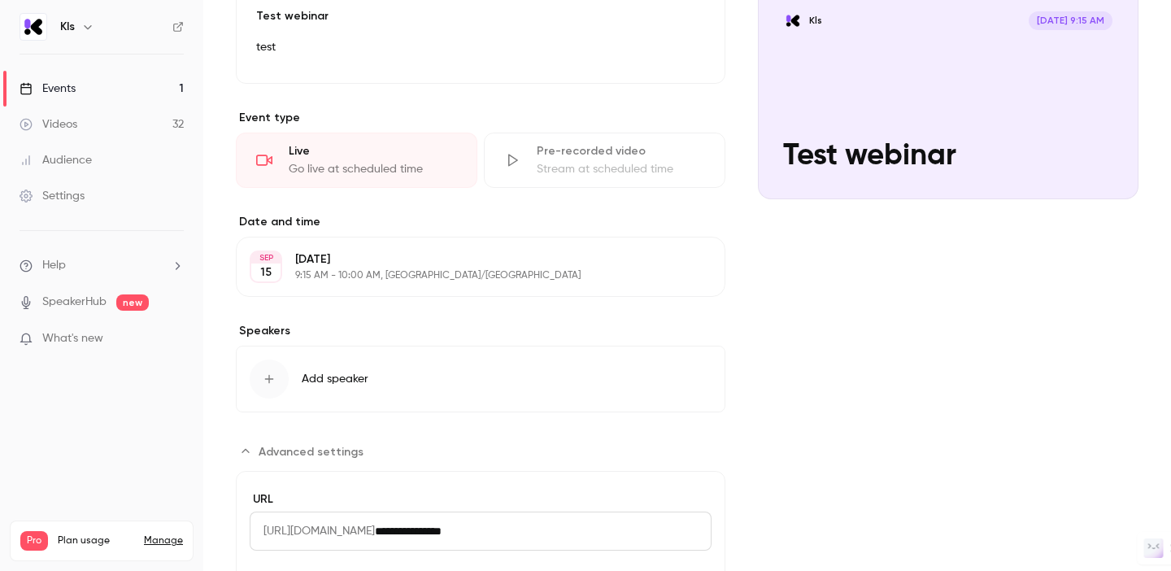
click at [667, 269] on icon "button" at bounding box center [665, 266] width 11 height 11
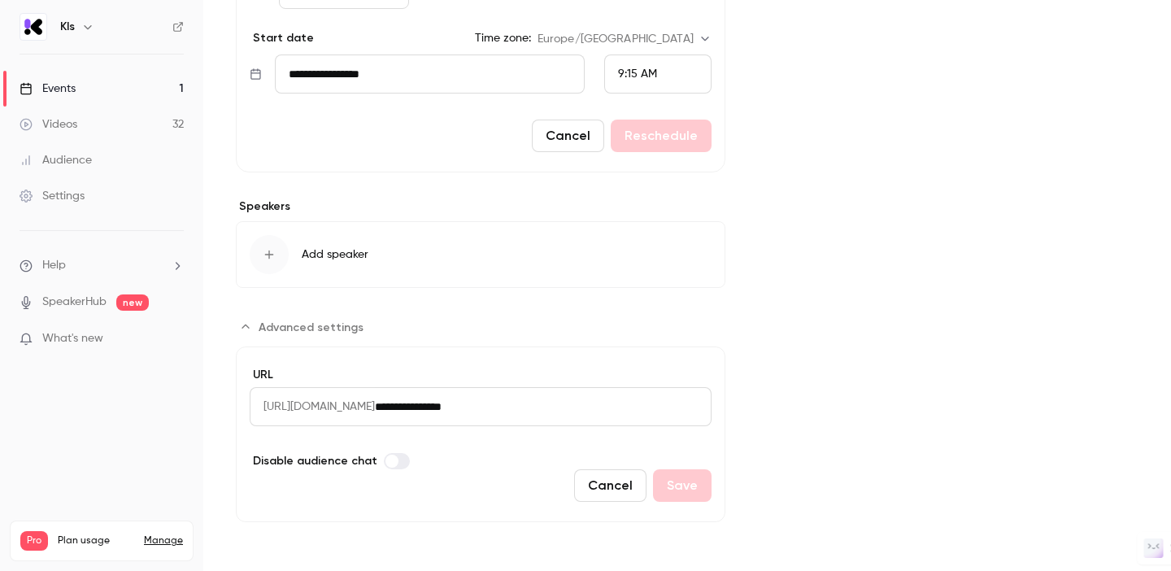
scroll to position [0, 0]
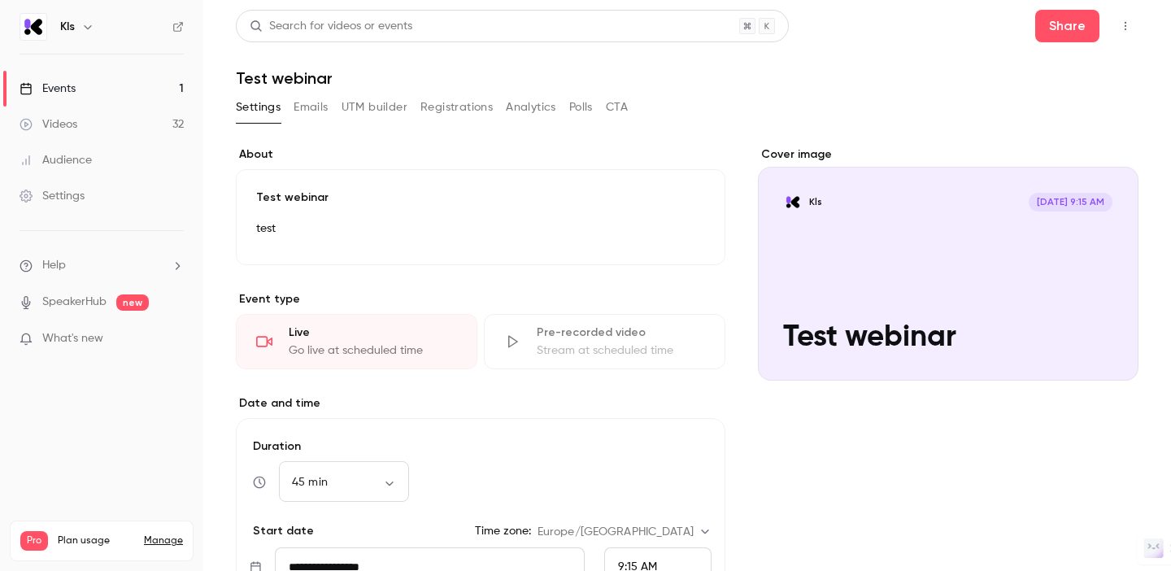
click at [120, 115] on link "Videos 32" at bounding box center [101, 125] width 203 height 36
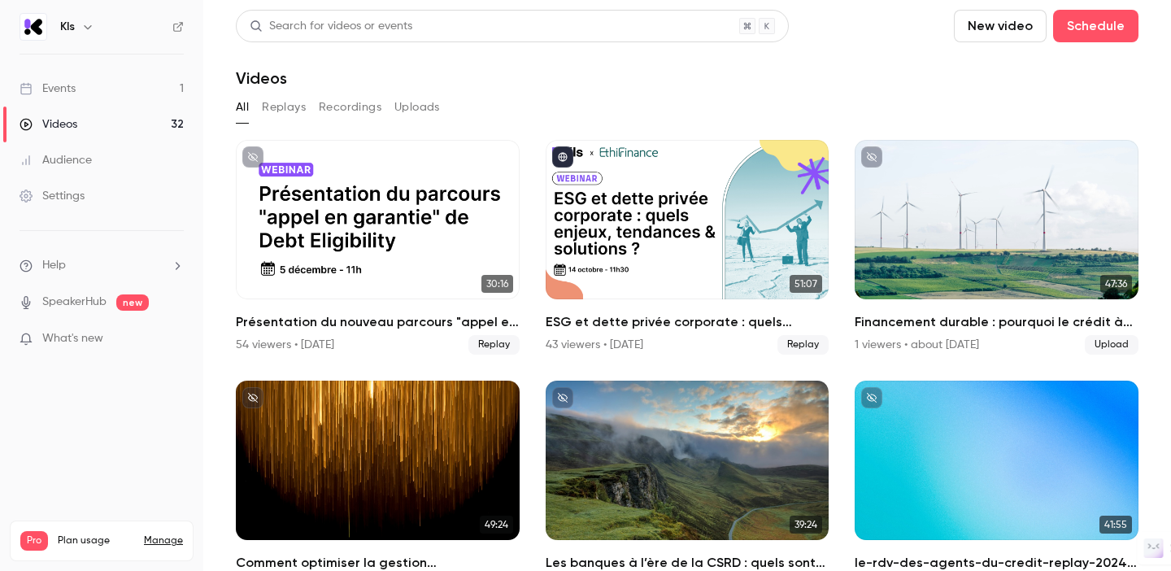
click at [102, 90] on link "Events 1" at bounding box center [101, 89] width 203 height 36
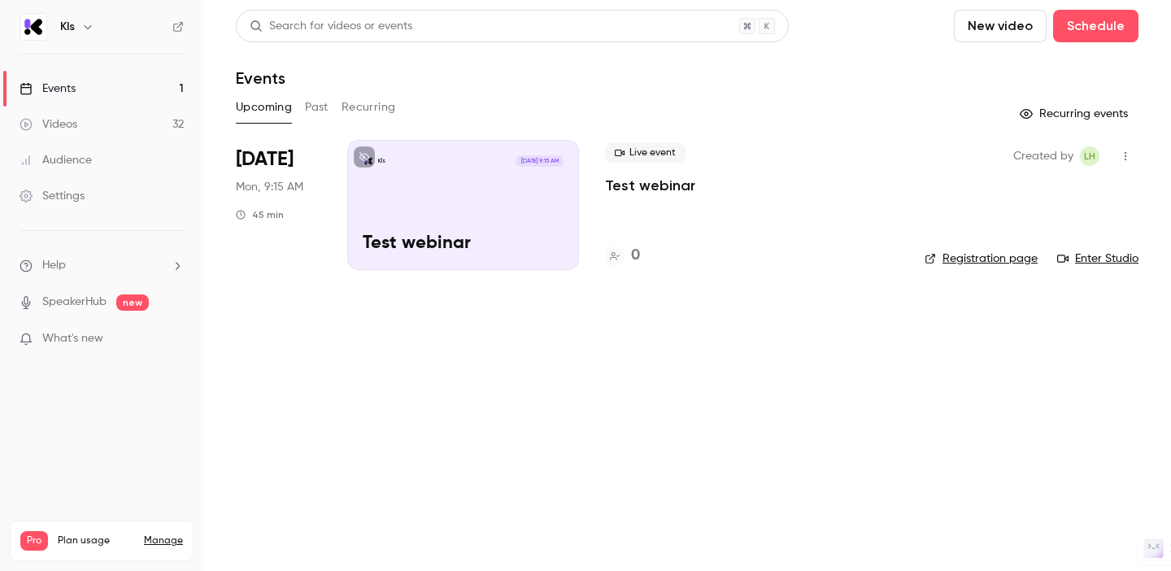
click at [312, 107] on button "Past" at bounding box center [317, 107] width 24 height 26
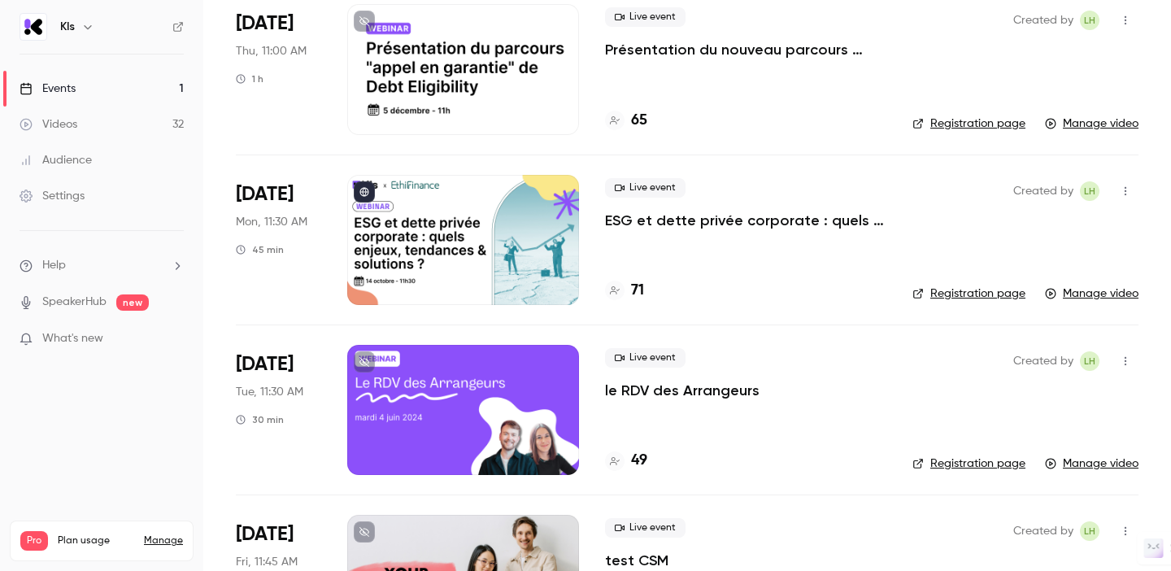
scroll to position [375, 0]
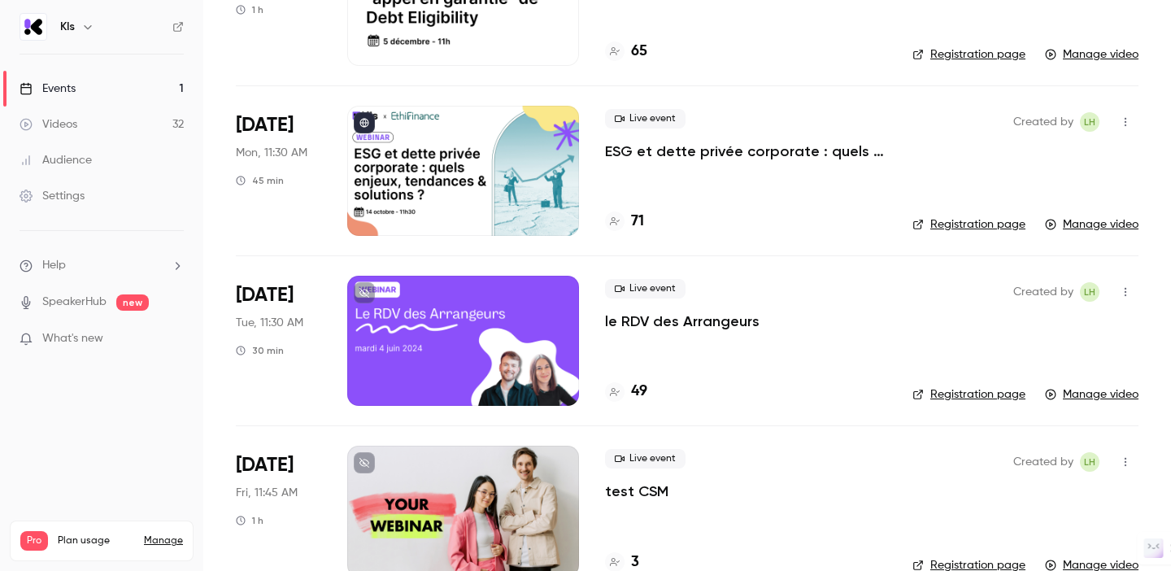
click at [981, 228] on link "Registration page" at bounding box center [968, 224] width 113 height 16
click at [1125, 123] on icon "button" at bounding box center [1125, 121] width 13 height 11
click at [1020, 204] on div "Duplicate" at bounding box center [1063, 206] width 124 height 16
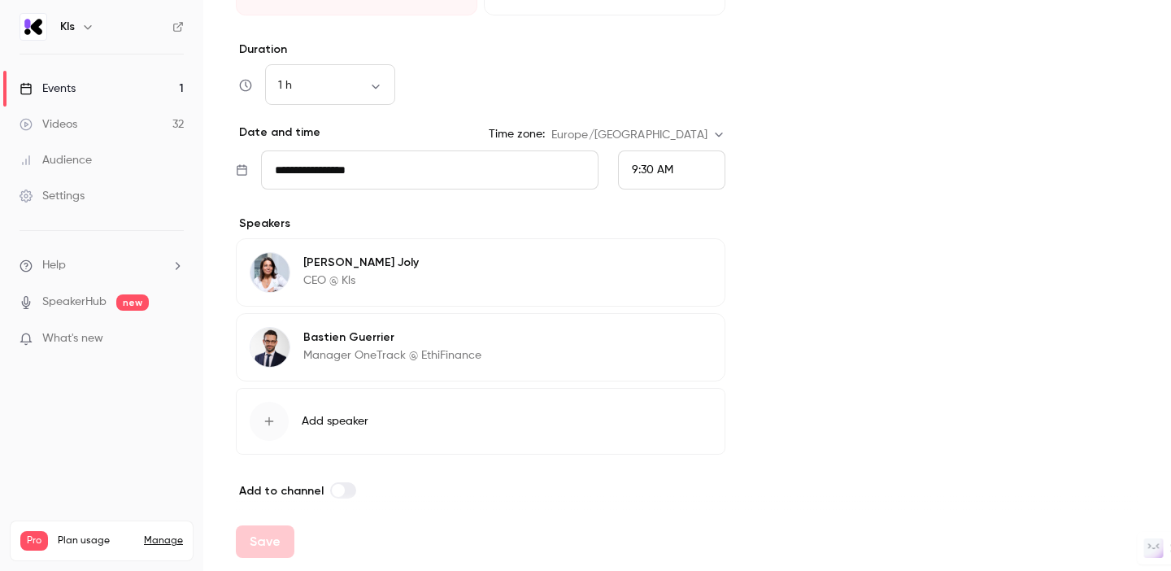
scroll to position [660, 0]
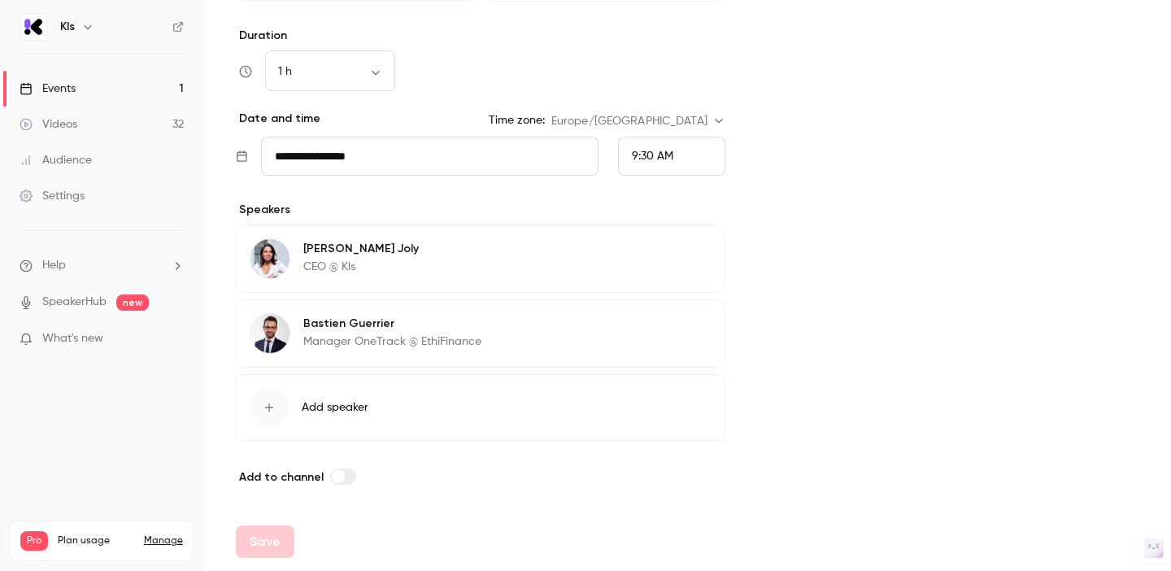
click at [672, 320] on icon "button" at bounding box center [665, 326] width 13 height 13
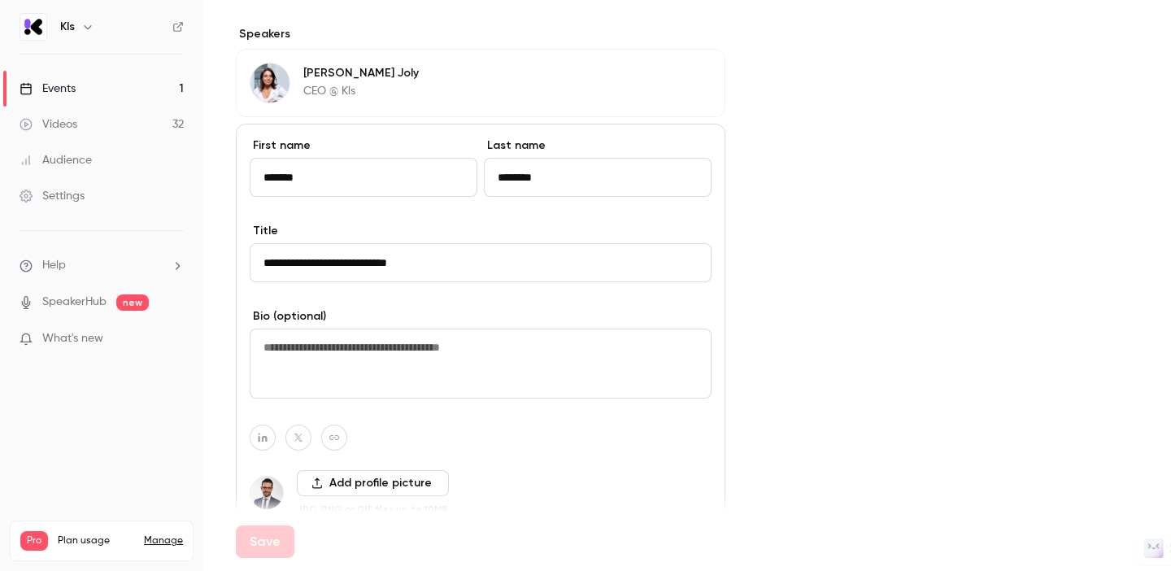
scroll to position [921, 0]
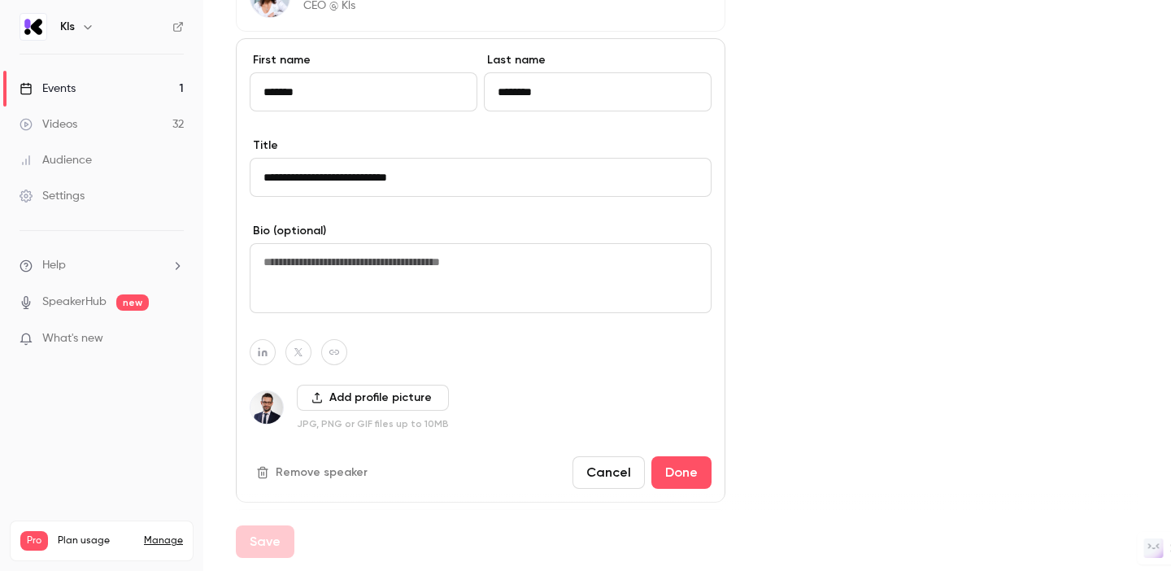
click at [328, 475] on button "Remove speaker" at bounding box center [314, 472] width 128 height 26
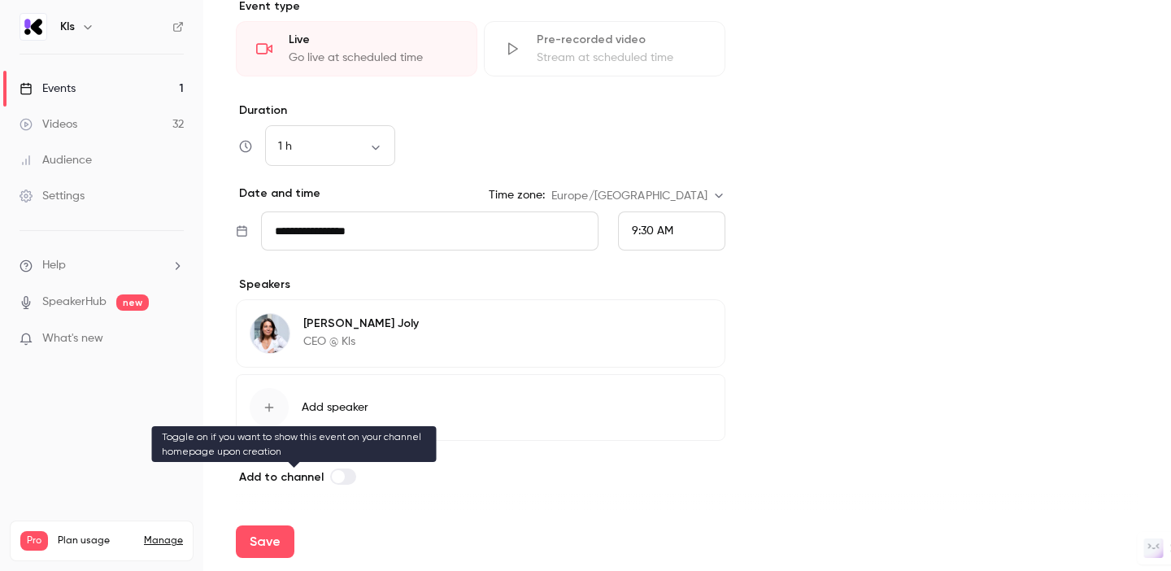
scroll to position [585, 0]
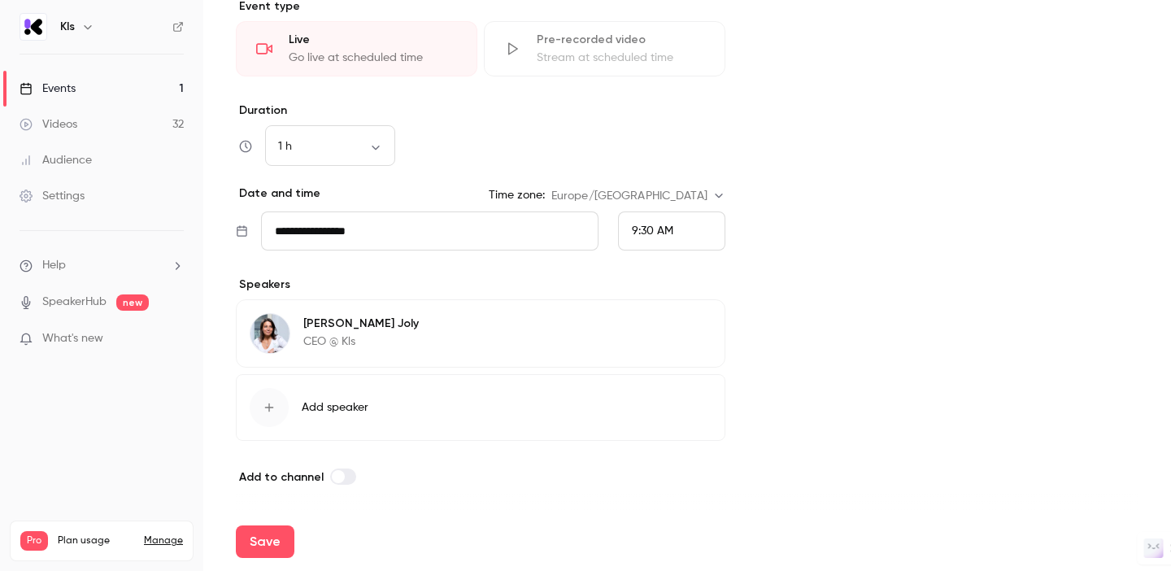
click at [672, 320] on icon "button" at bounding box center [665, 326] width 13 height 13
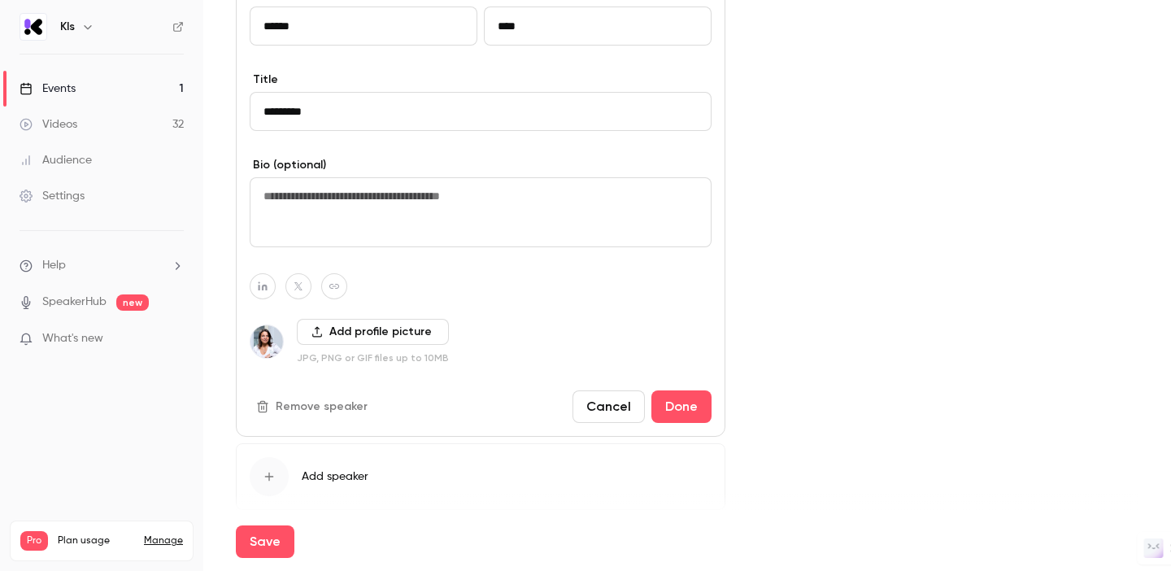
scroll to position [939, 0]
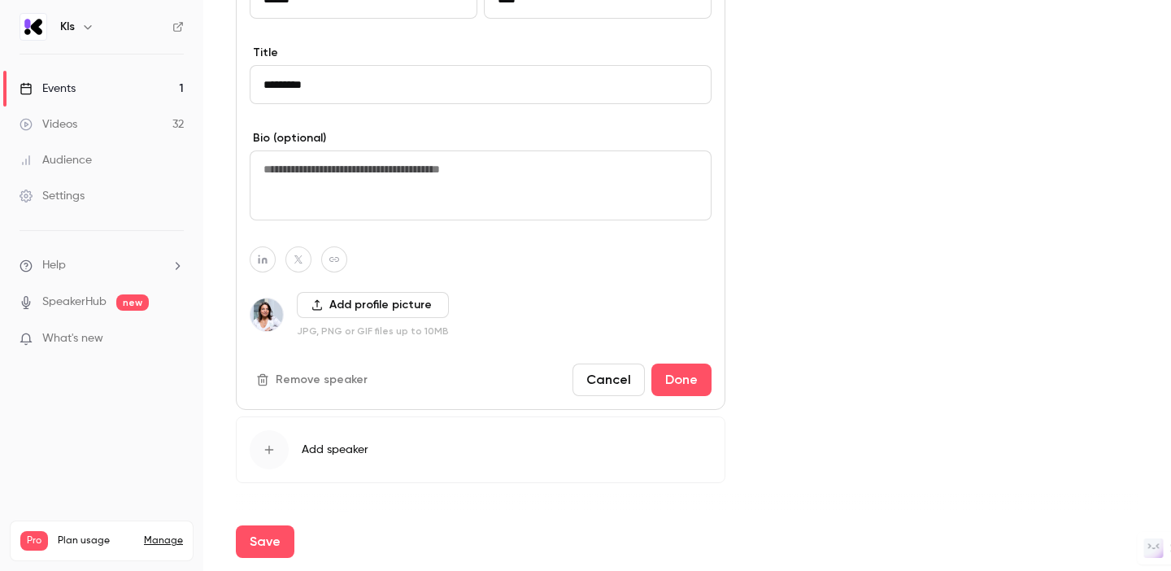
click at [295, 383] on button "Remove speaker" at bounding box center [314, 380] width 128 height 26
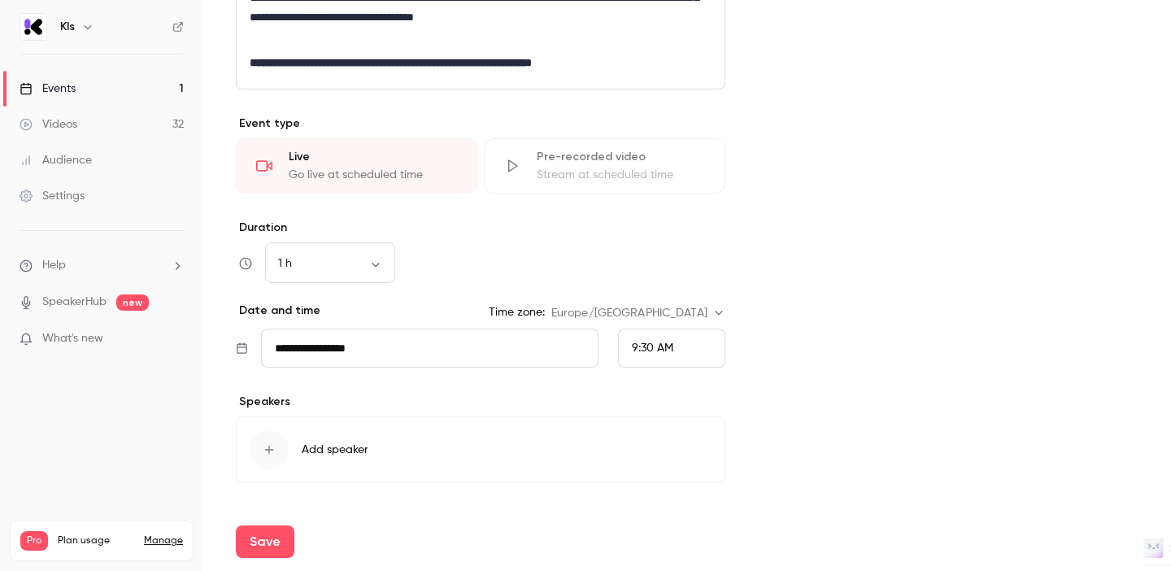
scroll to position [0, 0]
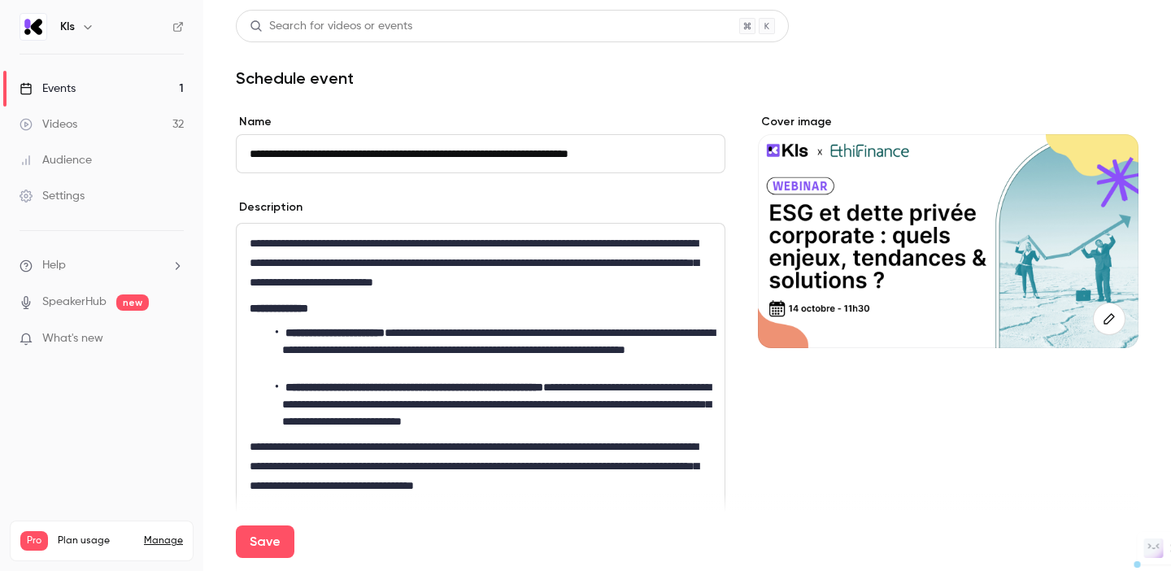
click at [287, 150] on input "**********" at bounding box center [480, 153] width 489 height 39
drag, startPoint x: 290, startPoint y: 152, endPoint x: 245, endPoint y: 150, distance: 45.6
click at [245, 150] on input "**********" at bounding box center [480, 153] width 489 height 39
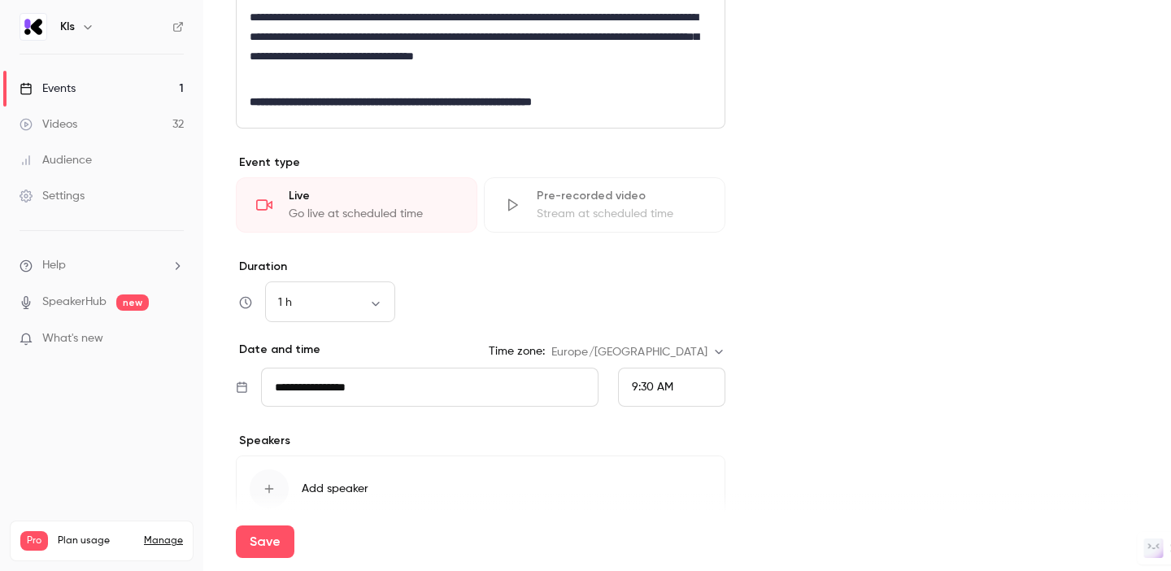
scroll to position [511, 0]
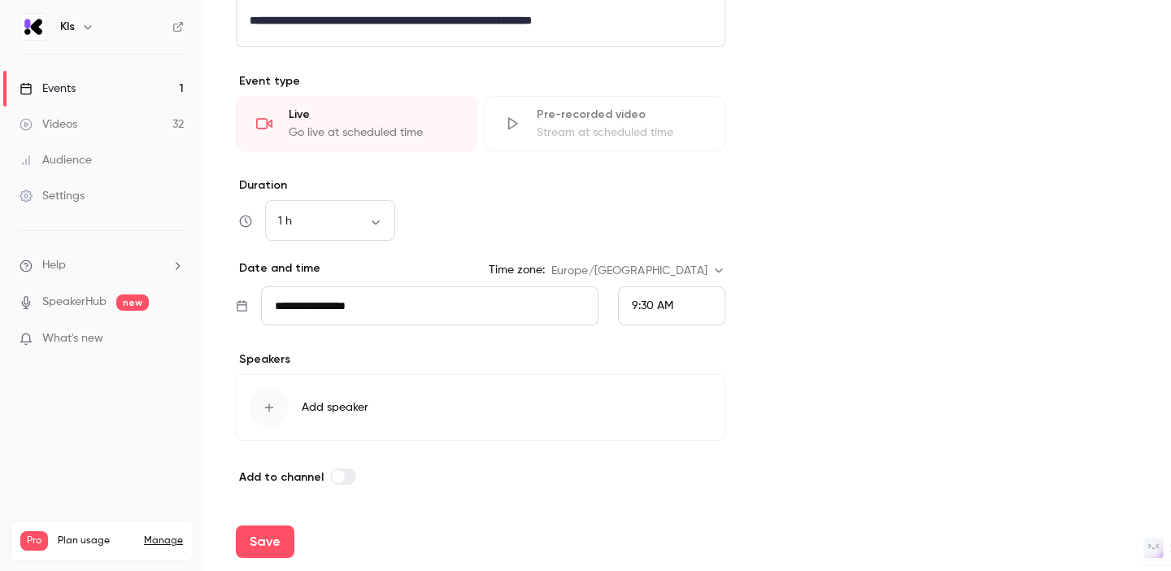
type input "**********"
click at [334, 305] on input "**********" at bounding box center [429, 305] width 337 height 39
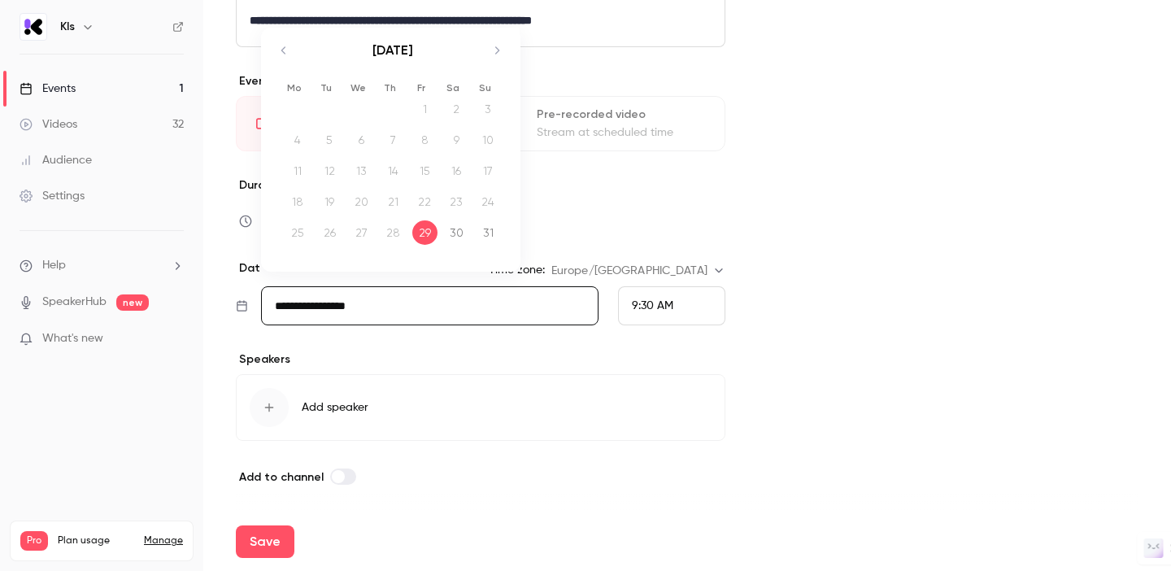
click at [498, 55] on icon "Move forward to switch to the next month." at bounding box center [497, 51] width 20 height 20
click at [292, 166] on div "10" at bounding box center [297, 171] width 25 height 24
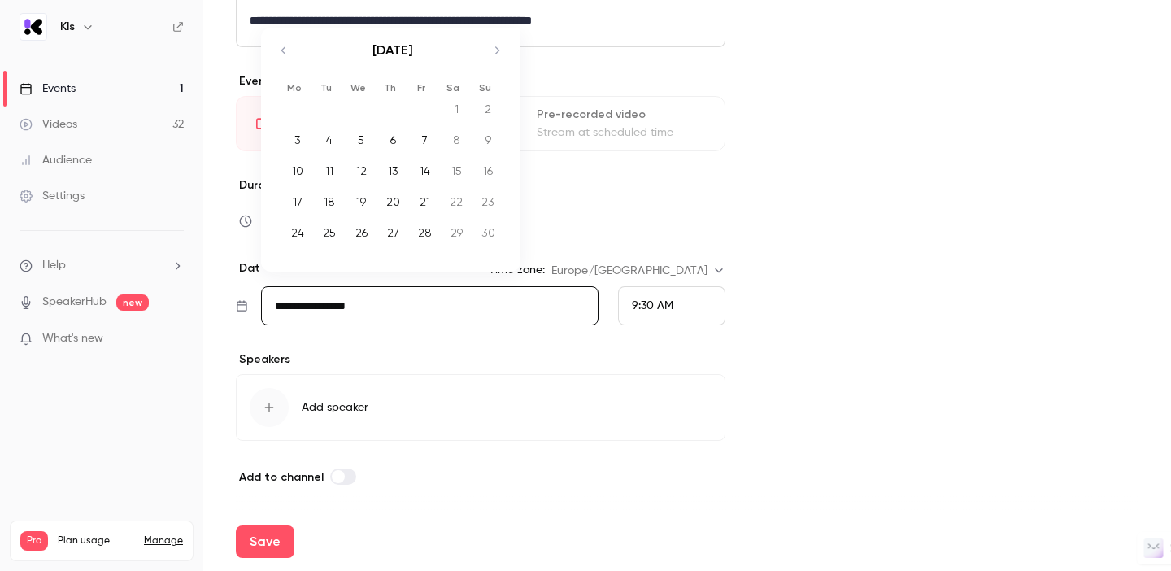
type input "**********"
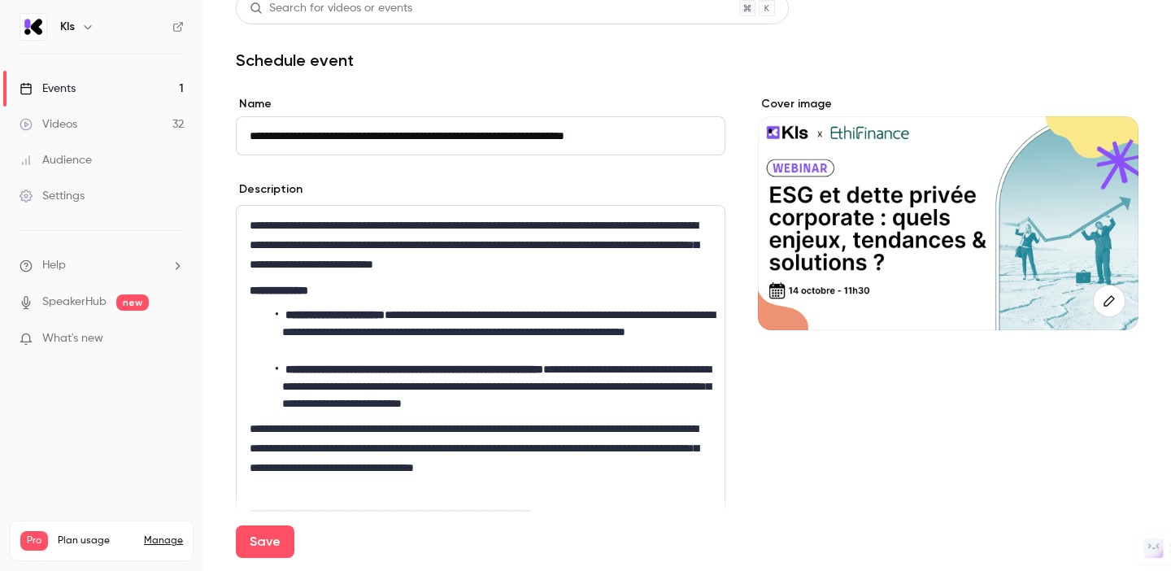
scroll to position [0, 0]
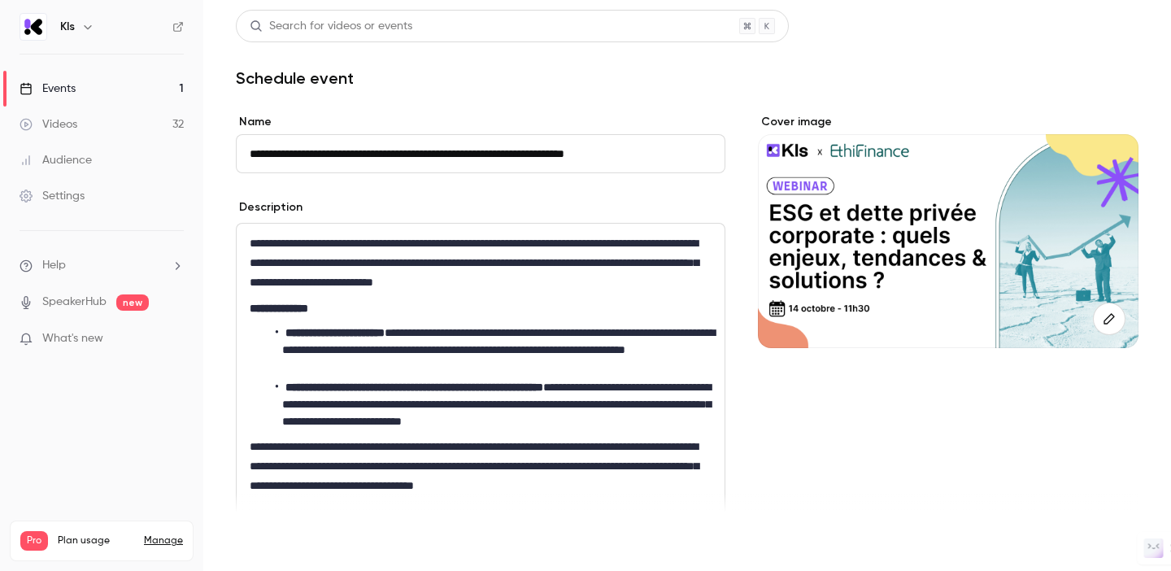
click at [280, 533] on button "Save" at bounding box center [265, 541] width 59 height 33
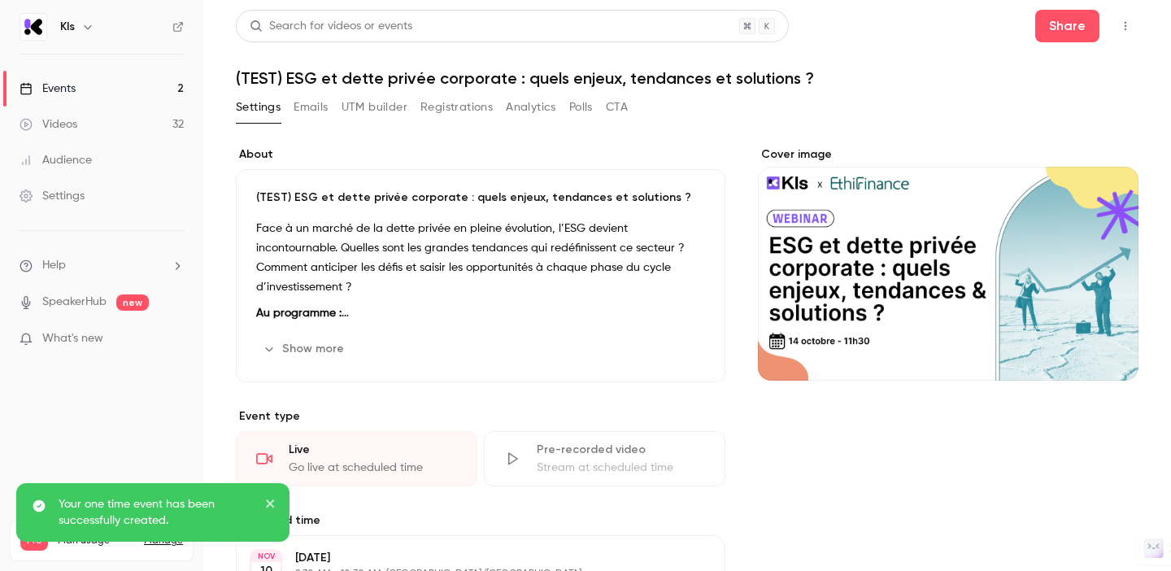
click at [316, 109] on button "Emails" at bounding box center [311, 107] width 34 height 26
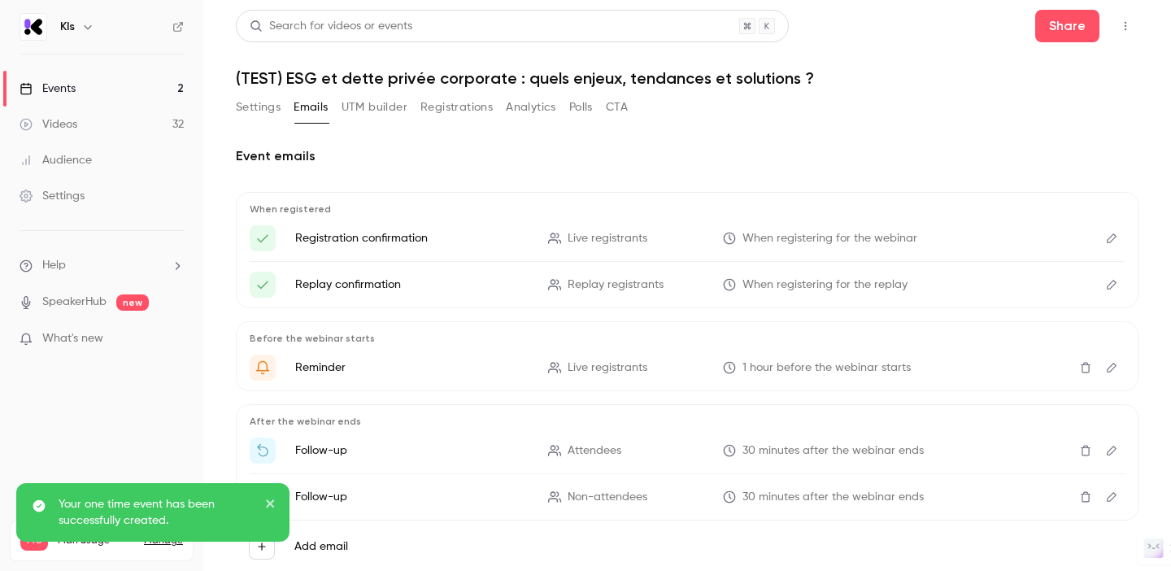
scroll to position [44, 0]
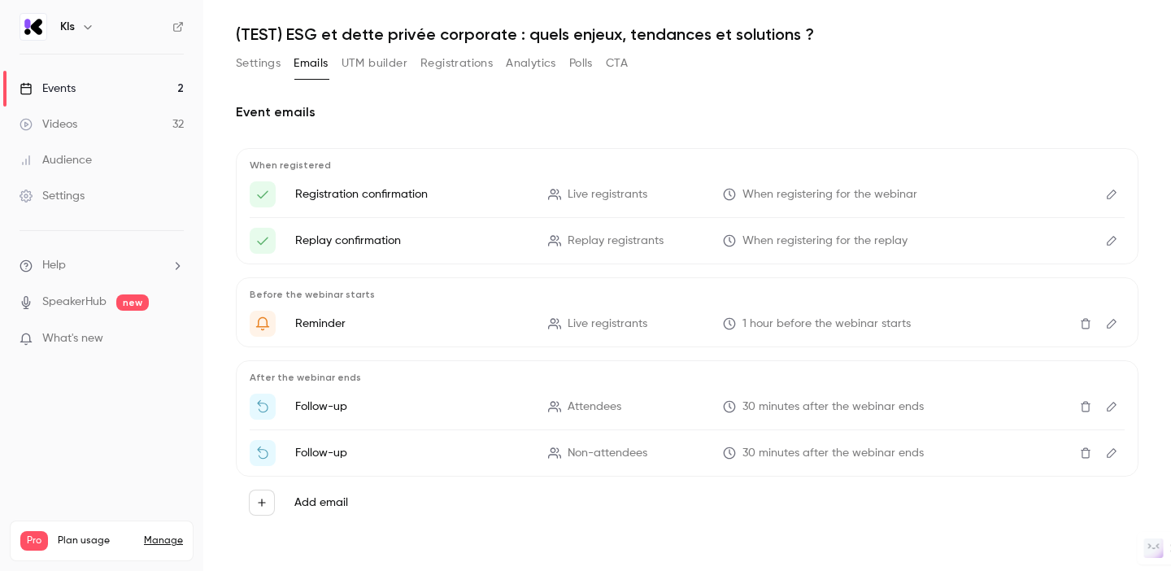
click at [430, 62] on button "Registrations" at bounding box center [456, 63] width 72 height 26
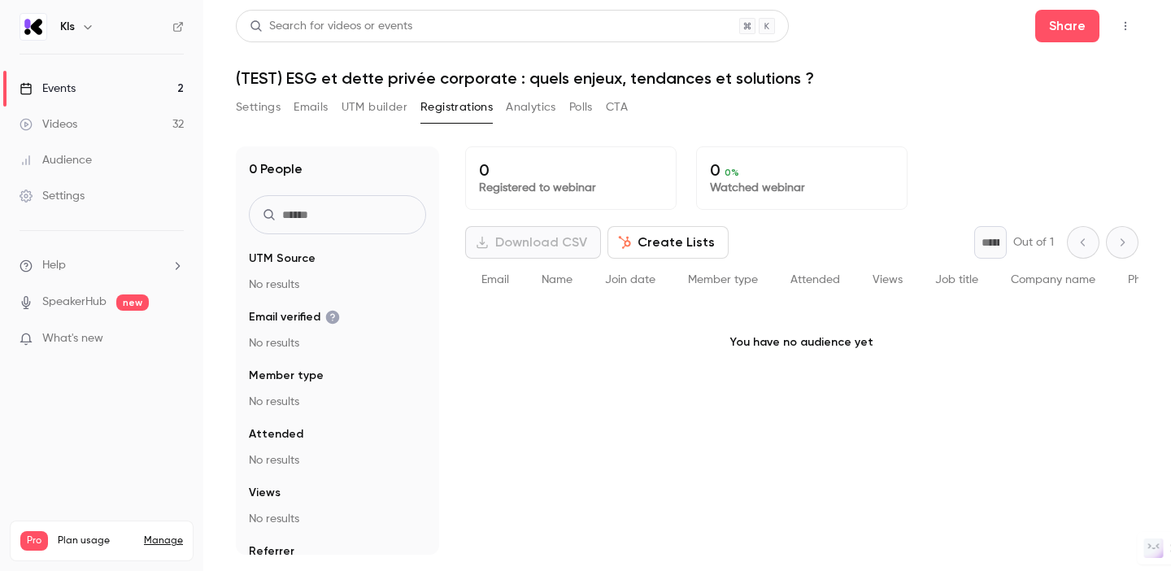
click at [376, 99] on button "UTM builder" at bounding box center [374, 107] width 66 height 26
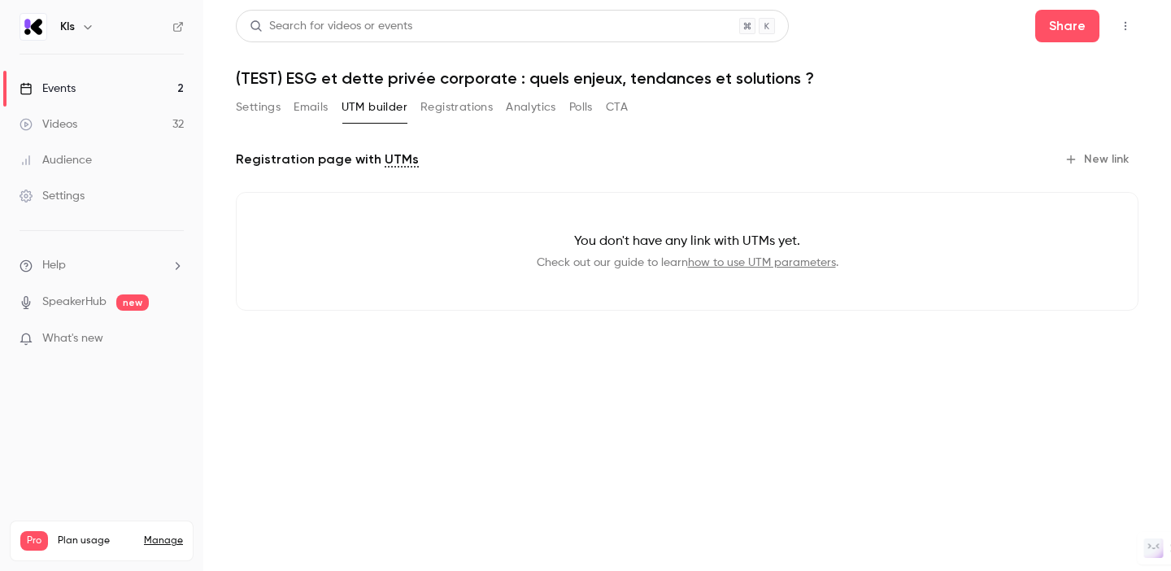
click at [551, 101] on button "Analytics" at bounding box center [531, 107] width 50 height 26
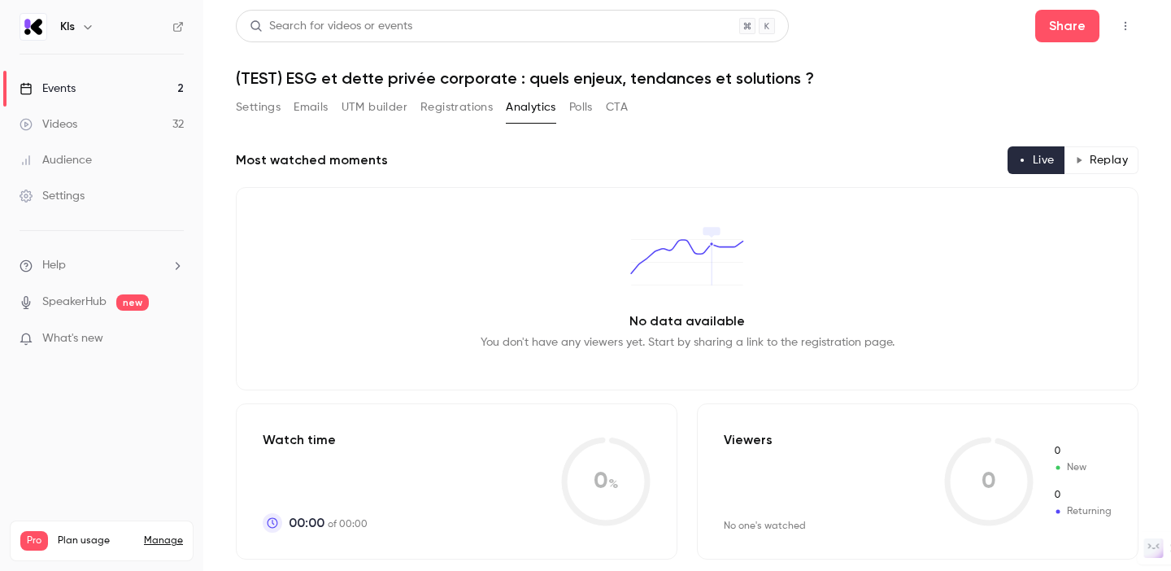
click at [576, 107] on button "Polls" at bounding box center [581, 107] width 24 height 26
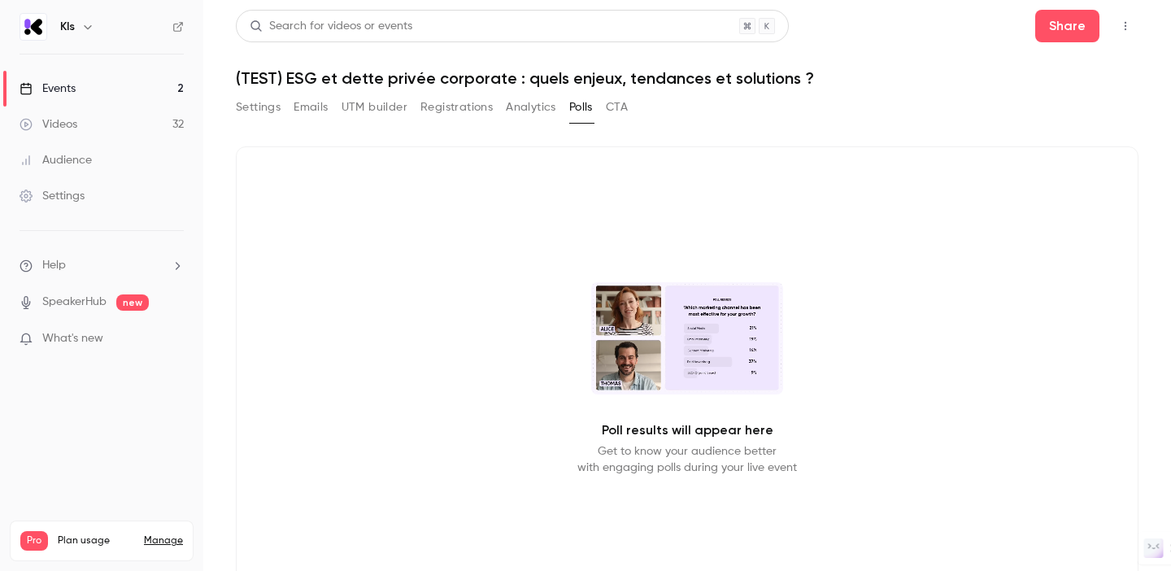
click at [619, 109] on button "CTA" at bounding box center [617, 107] width 22 height 26
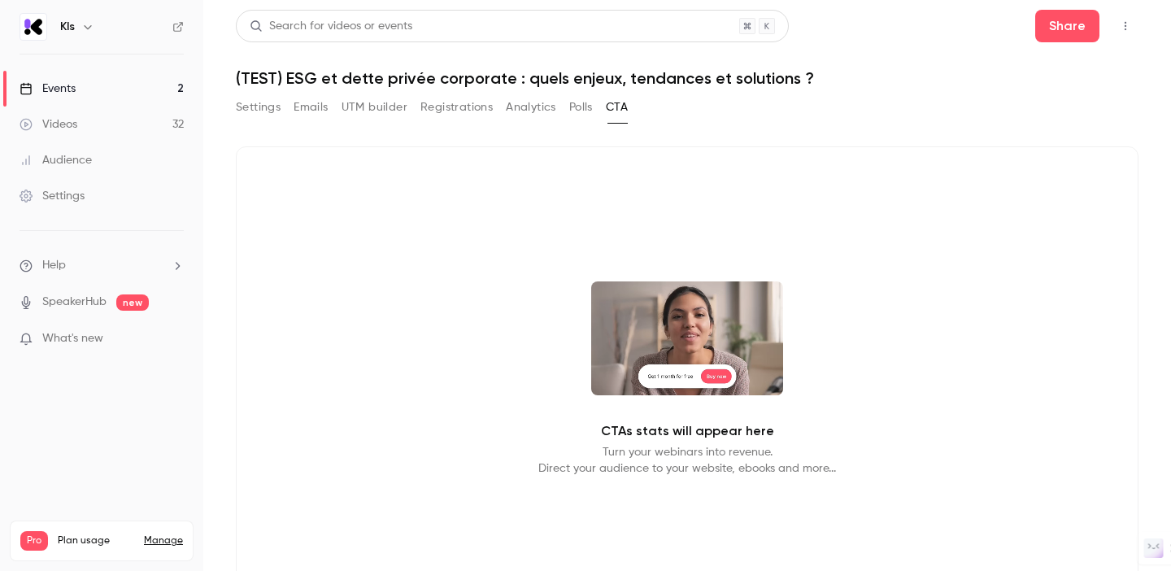
click at [314, 109] on button "Emails" at bounding box center [311, 107] width 34 height 26
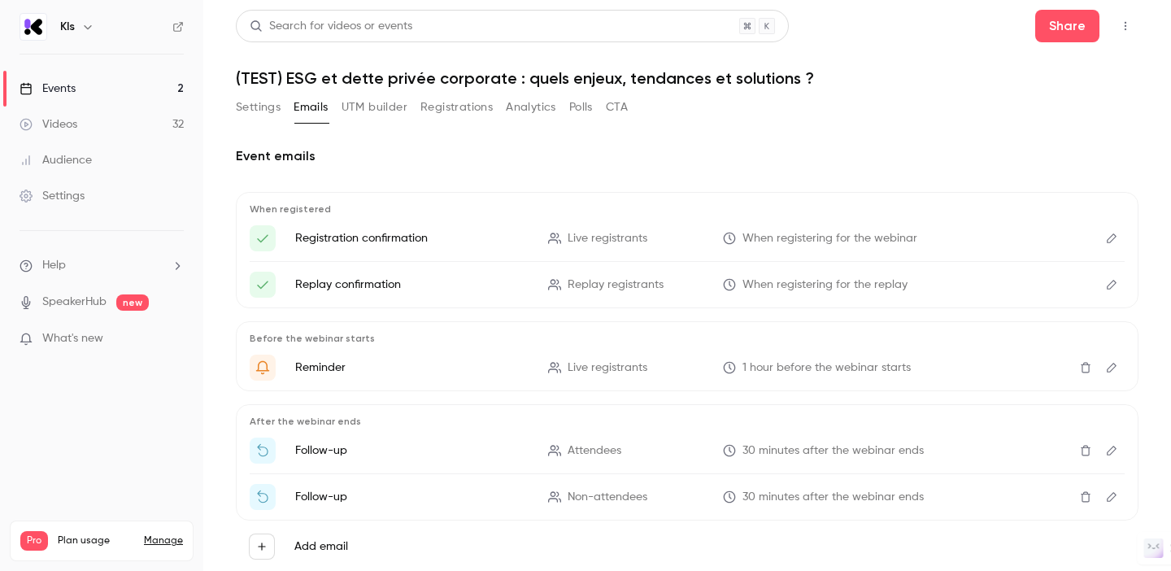
click at [247, 114] on button "Settings" at bounding box center [258, 107] width 45 height 26
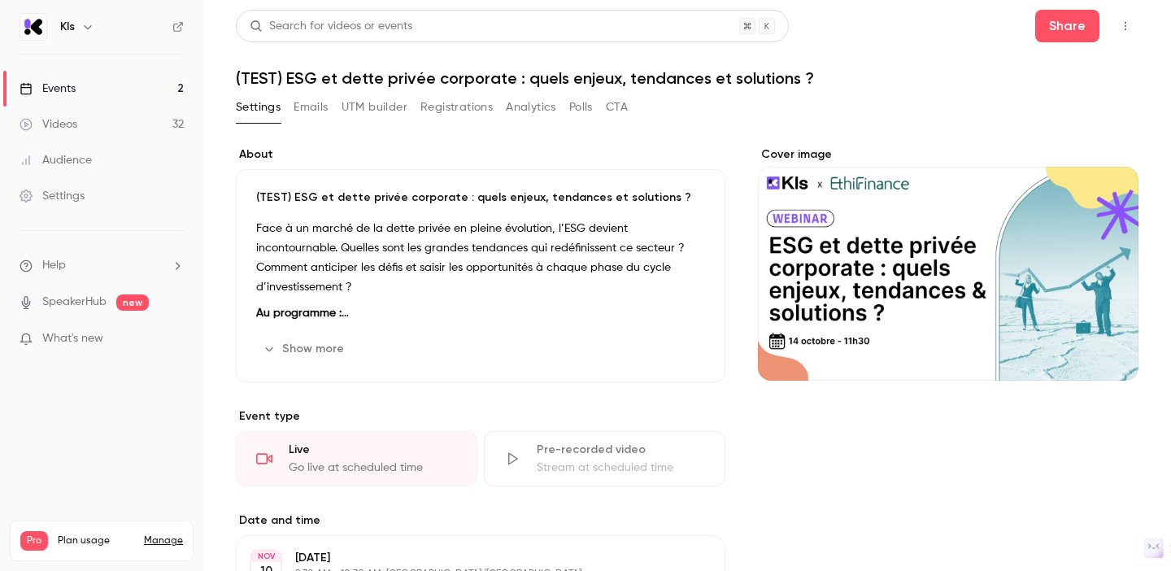
click at [1136, 20] on button "button" at bounding box center [1125, 26] width 26 height 26
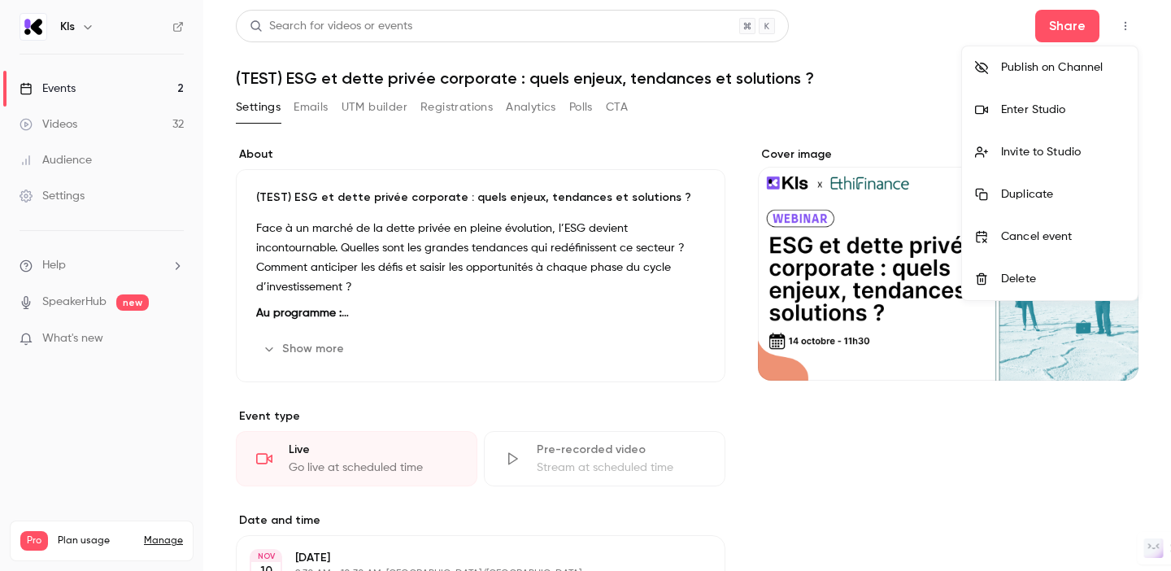
click at [1041, 123] on li "Enter Studio" at bounding box center [1050, 110] width 176 height 42
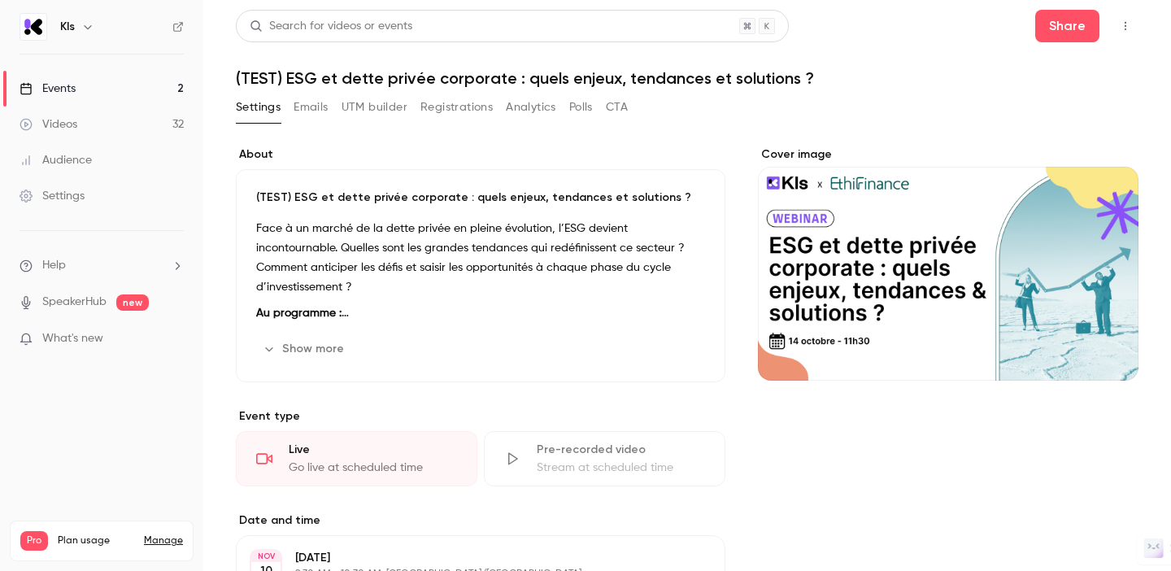
click at [92, 89] on link "Events 2" at bounding box center [101, 89] width 203 height 36
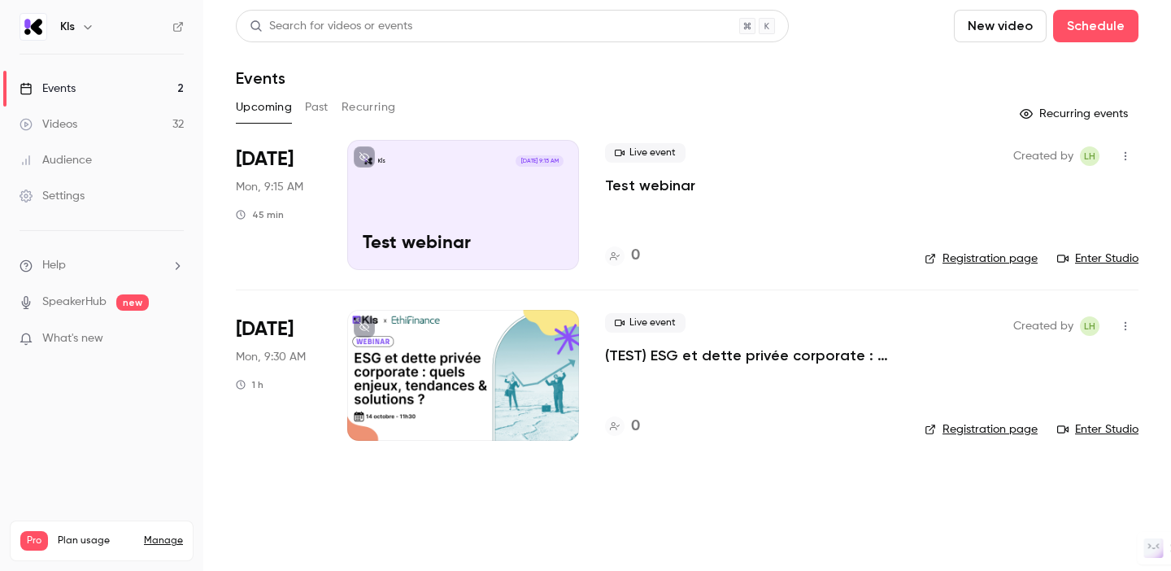
click at [1121, 328] on icon "button" at bounding box center [1125, 325] width 13 height 11
click at [1000, 541] on div at bounding box center [988, 536] width 26 height 13
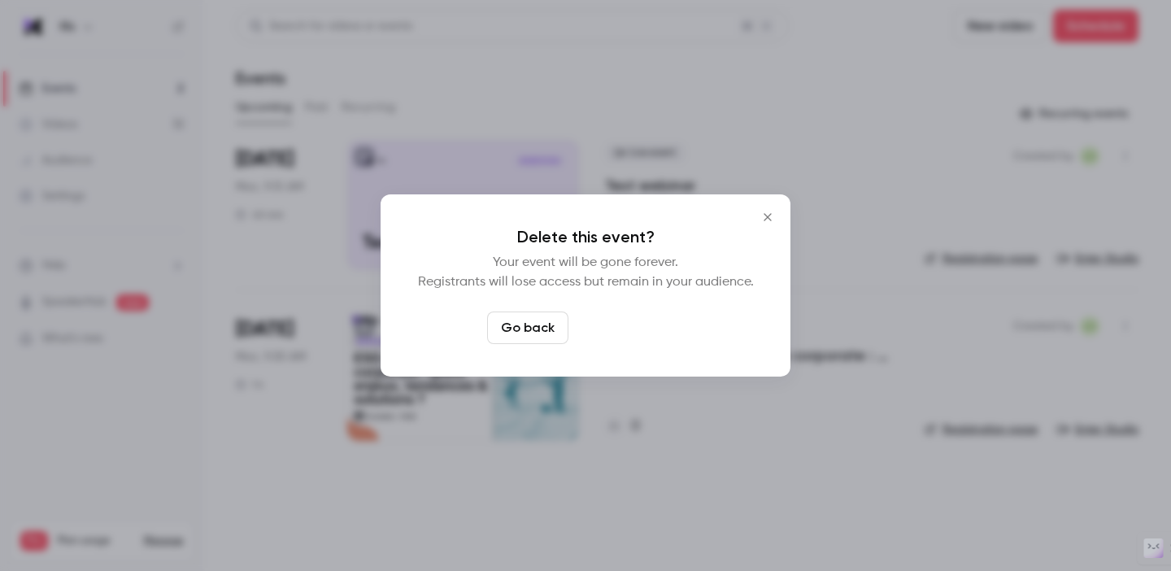
click at [613, 332] on button "Delete event" at bounding box center [629, 327] width 109 height 33
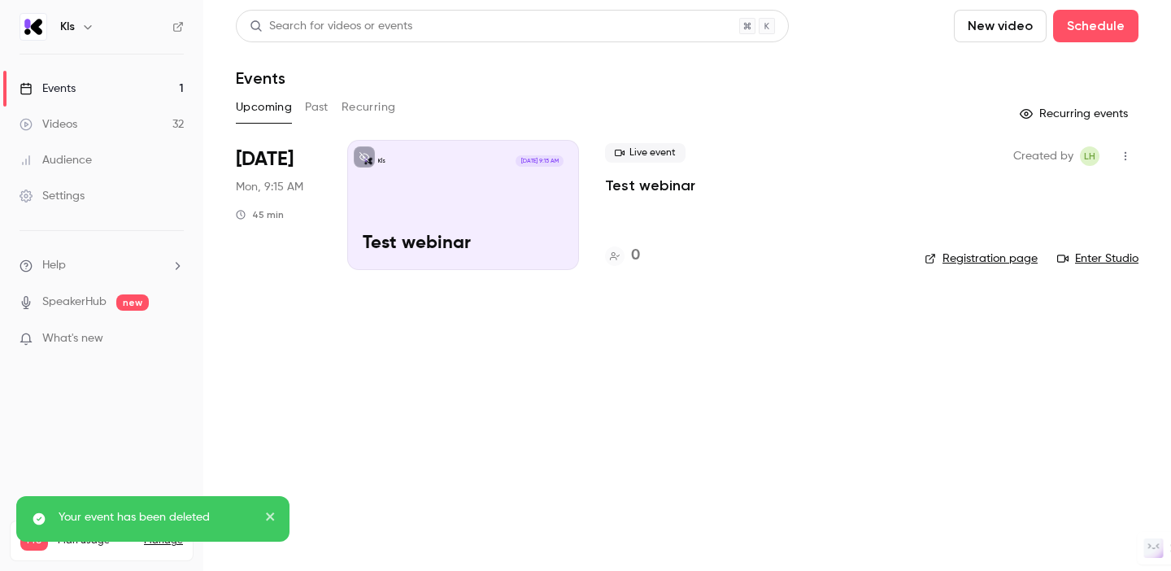
click at [478, 184] on div "Kls [DATE] 9:15 AM Test webinar" at bounding box center [463, 205] width 232 height 130
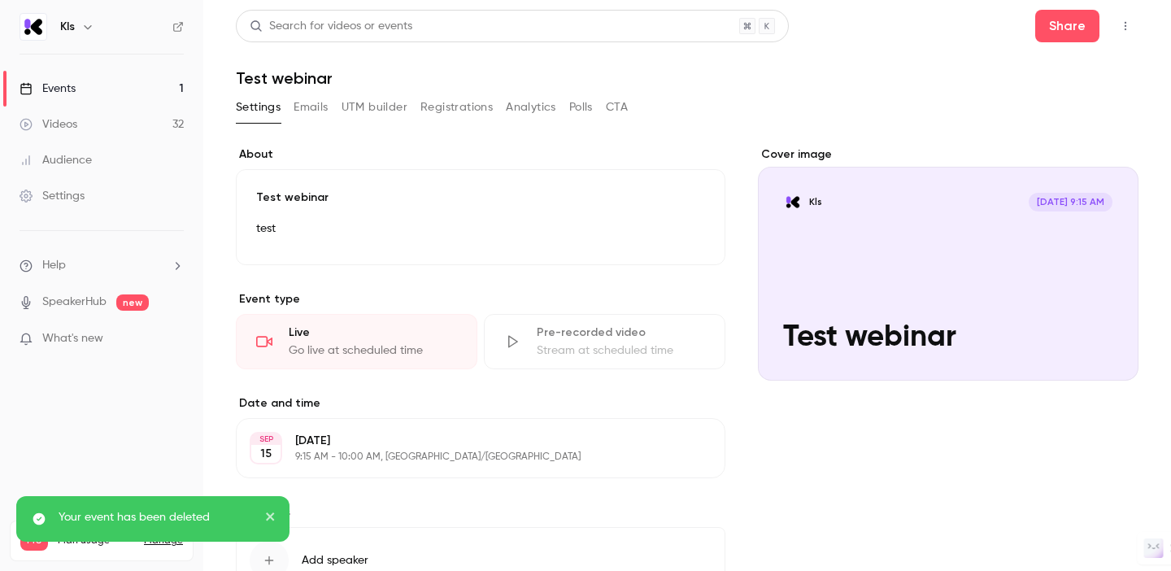
click at [1122, 19] on button "button" at bounding box center [1125, 26] width 26 height 26
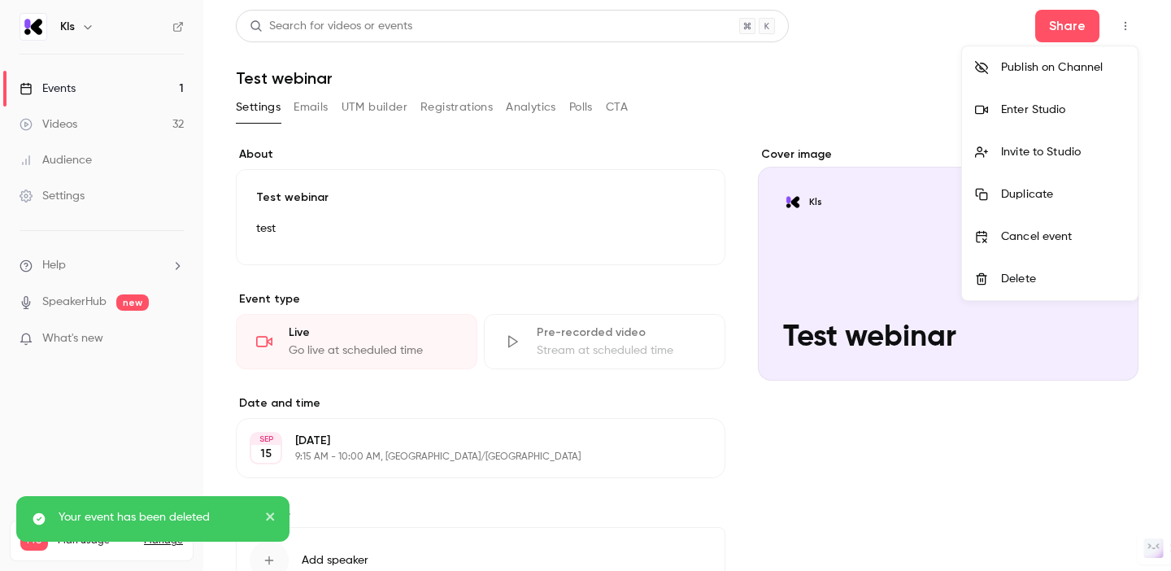
click at [1021, 106] on div "Enter Studio" at bounding box center [1063, 110] width 124 height 16
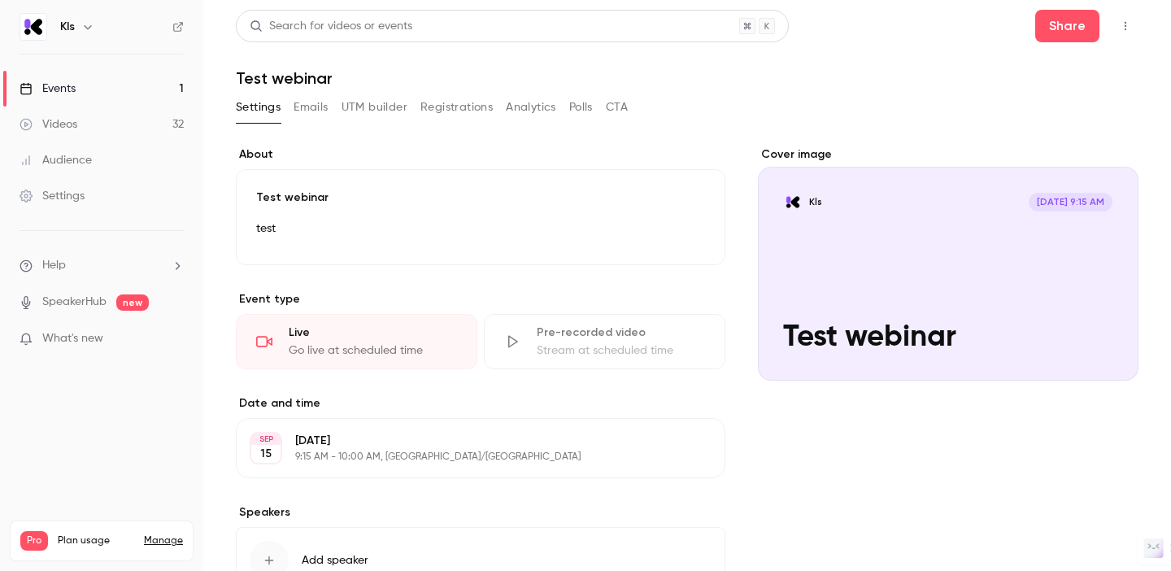
click at [339, 454] on p "9:15 AM - 10:00 AM, [GEOGRAPHIC_DATA]/[GEOGRAPHIC_DATA]" at bounding box center [467, 456] width 344 height 13
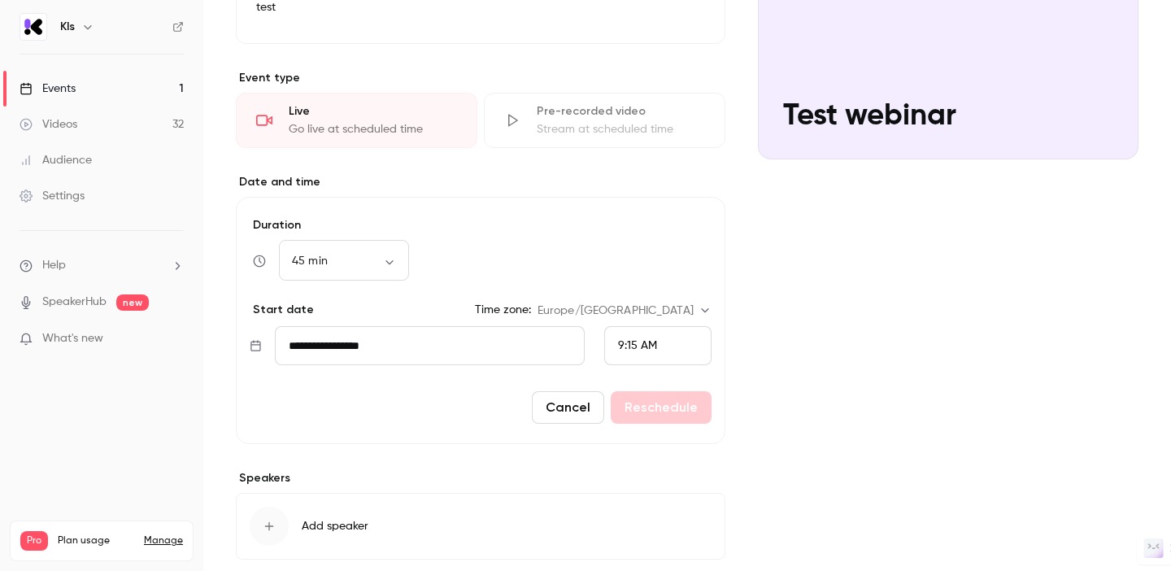
scroll to position [304, 0]
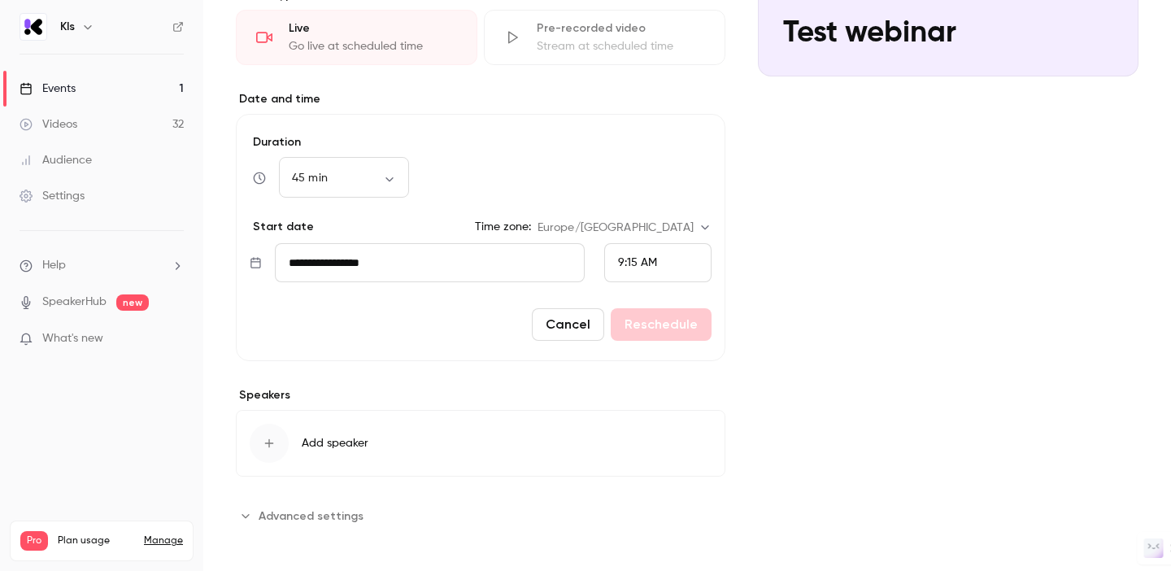
click at [315, 270] on input "**********" at bounding box center [430, 262] width 310 height 39
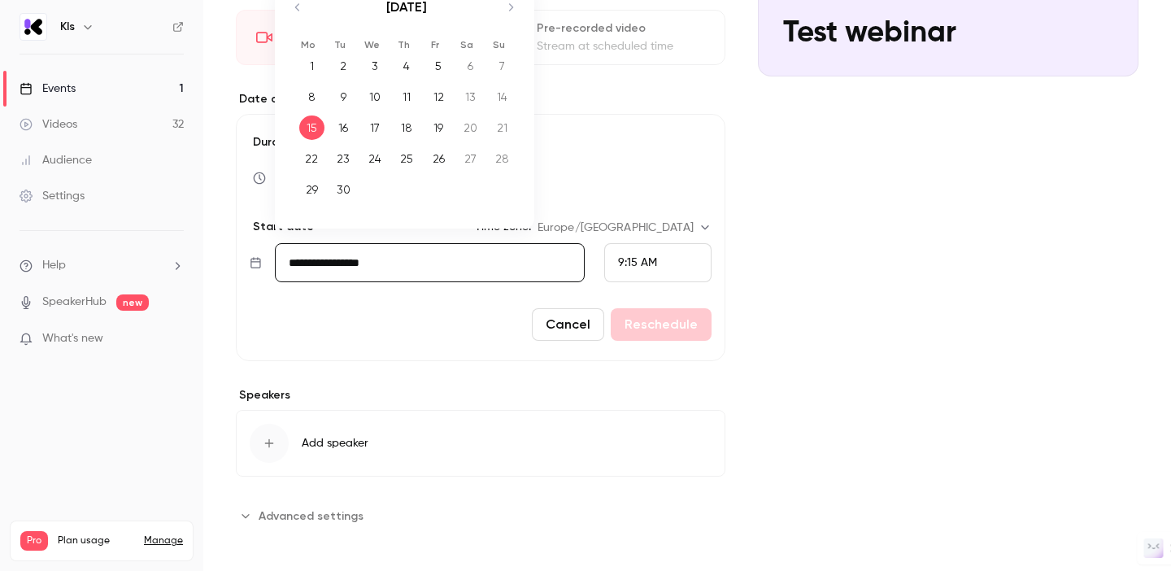
click at [517, 7] on icon "Move forward to switch to the next month." at bounding box center [511, 8] width 20 height 20
click at [435, 180] on div "31" at bounding box center [438, 189] width 25 height 24
type input "**********"
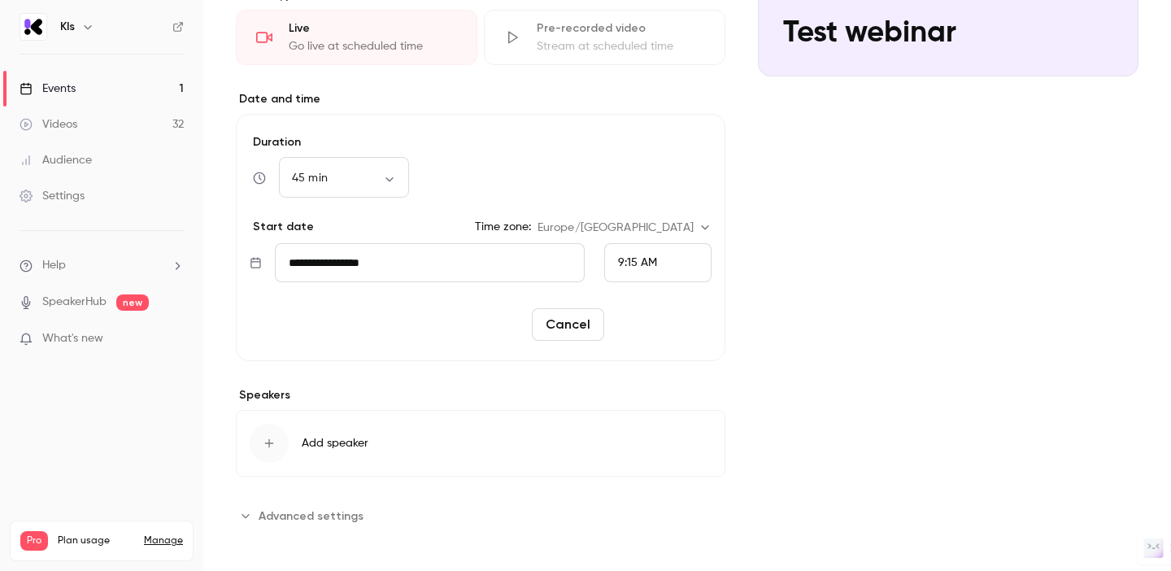
click at [657, 327] on button "Reschedule" at bounding box center [661, 324] width 101 height 33
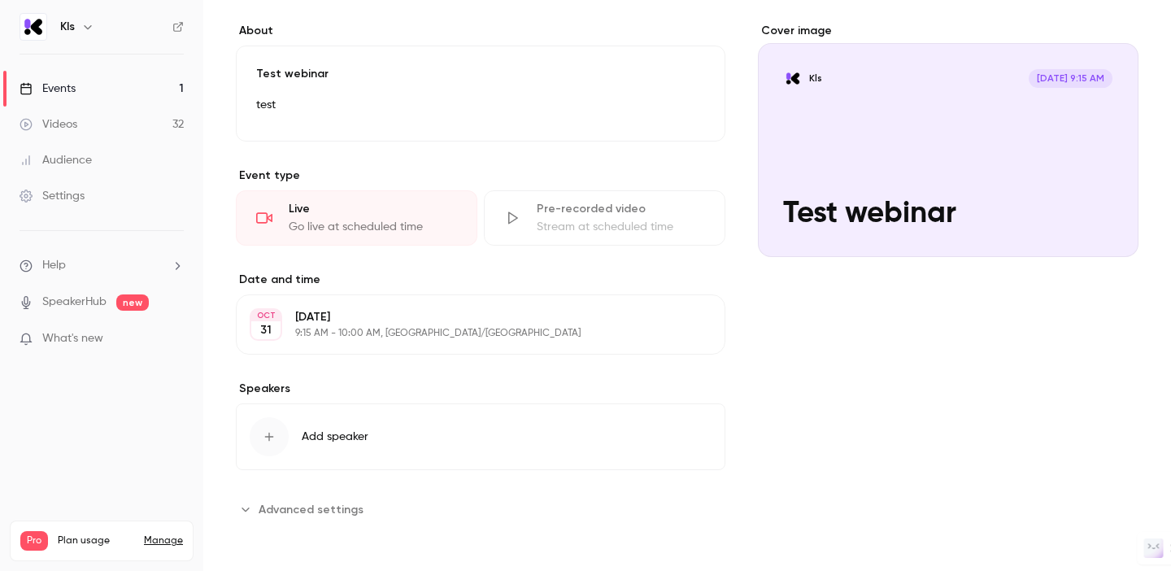
scroll to position [124, 0]
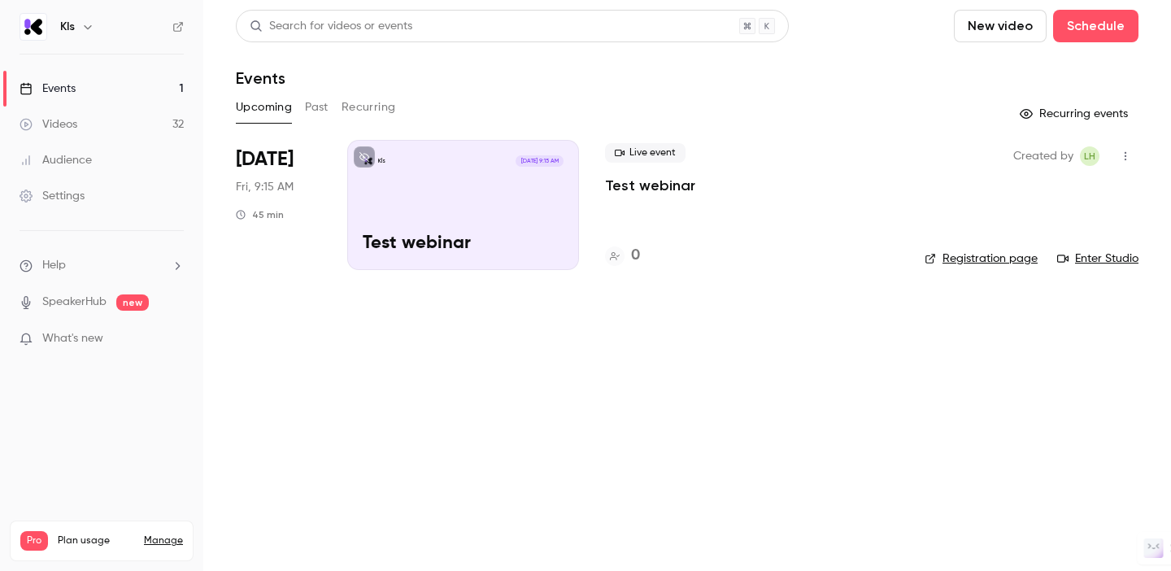
click at [102, 135] on link "Videos 32" at bounding box center [101, 125] width 203 height 36
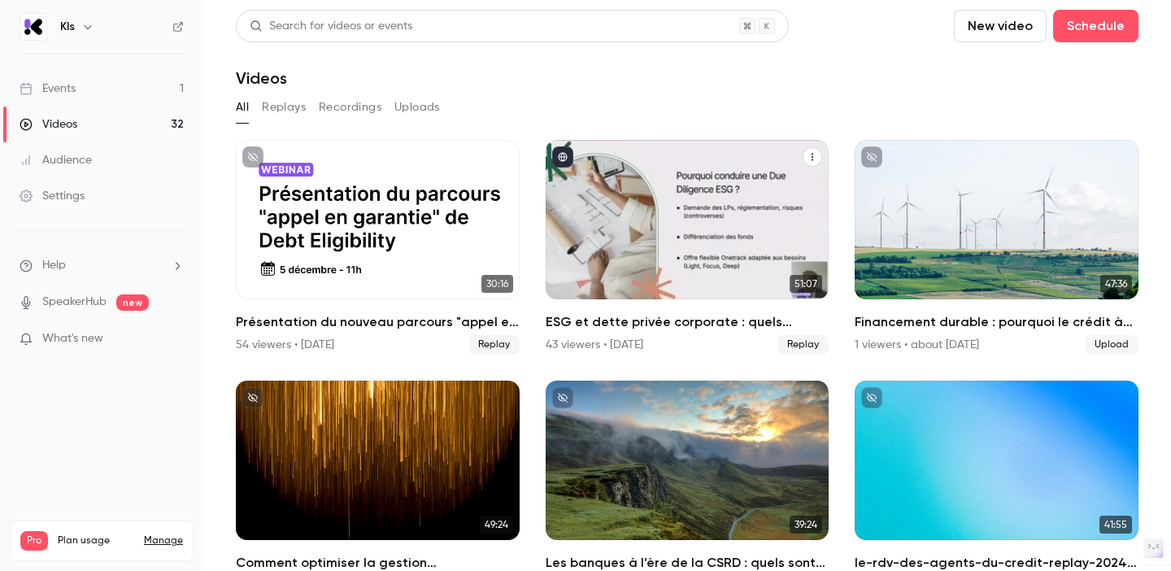
click at [654, 236] on div "ESG et dette privée corporate : quels enjeux, tendances et solutions ?" at bounding box center [688, 219] width 284 height 159
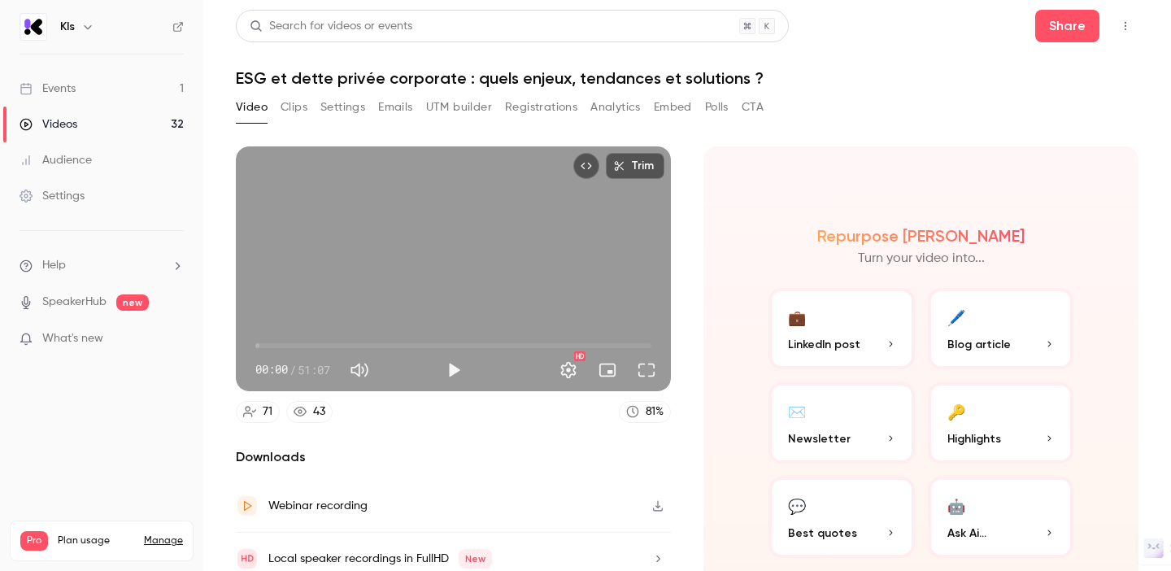
scroll to position [67, 0]
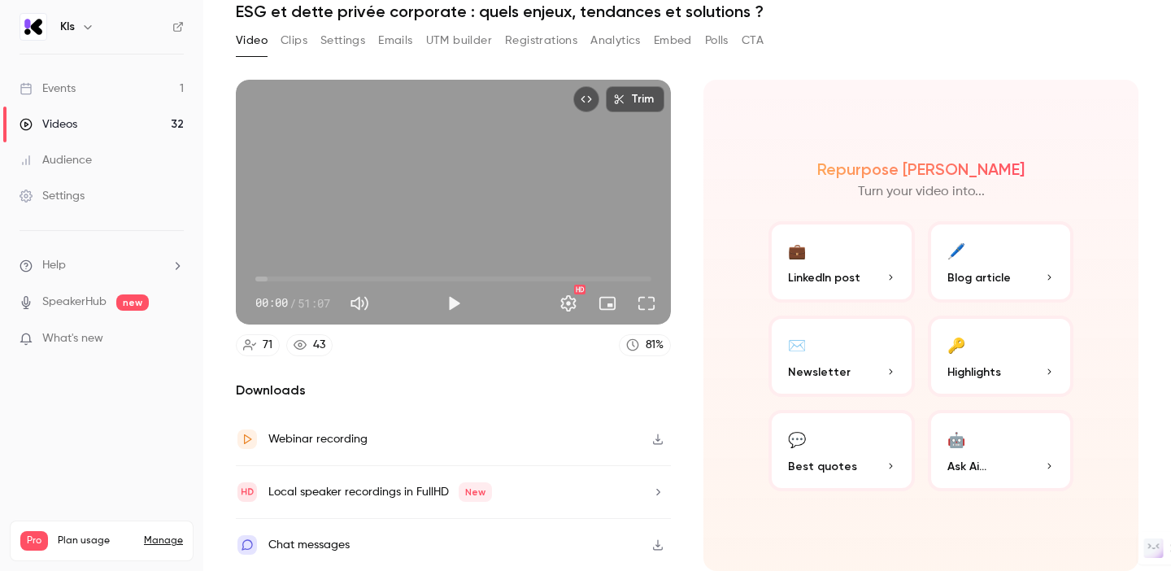
click at [987, 362] on button "🔑 Highlights" at bounding box center [1001, 355] width 146 height 81
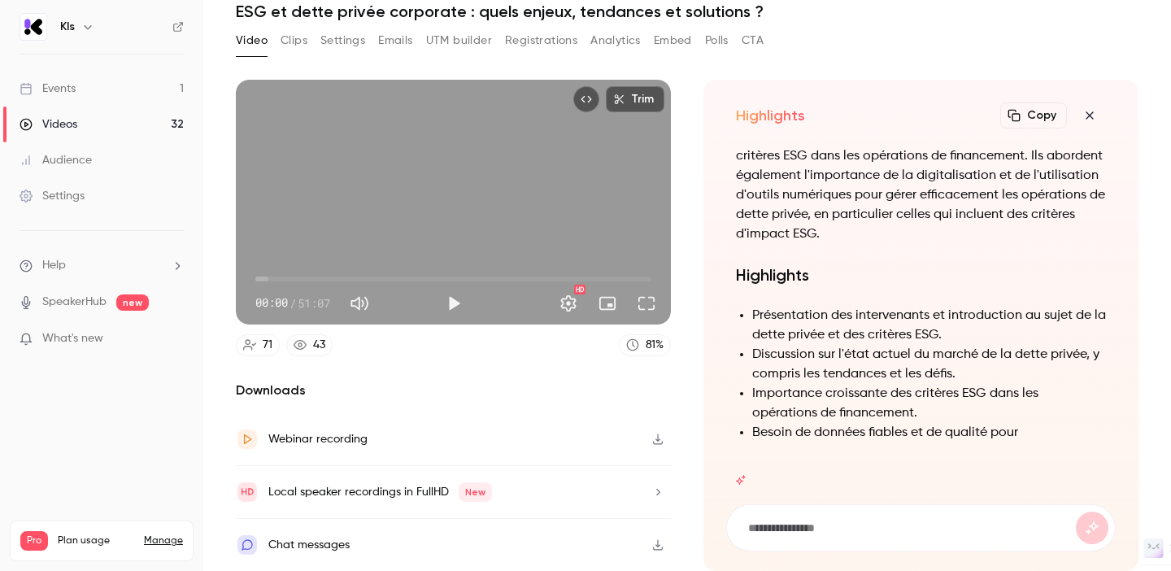
click at [1091, 116] on icon "button" at bounding box center [1090, 115] width 20 height 13
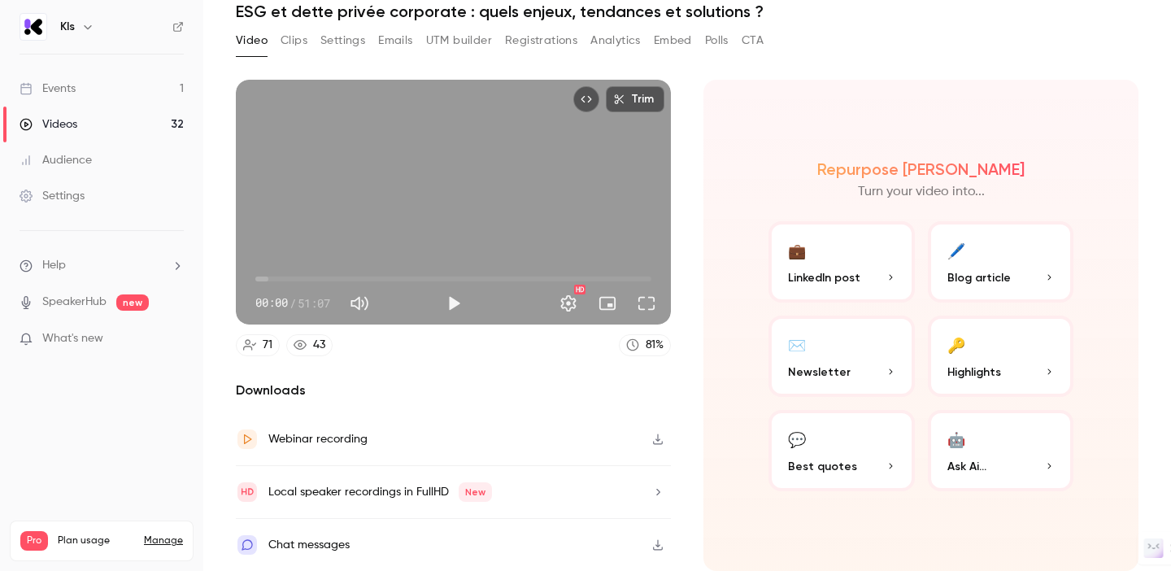
click at [839, 255] on button "💼 LinkedIn post" at bounding box center [841, 261] width 146 height 81
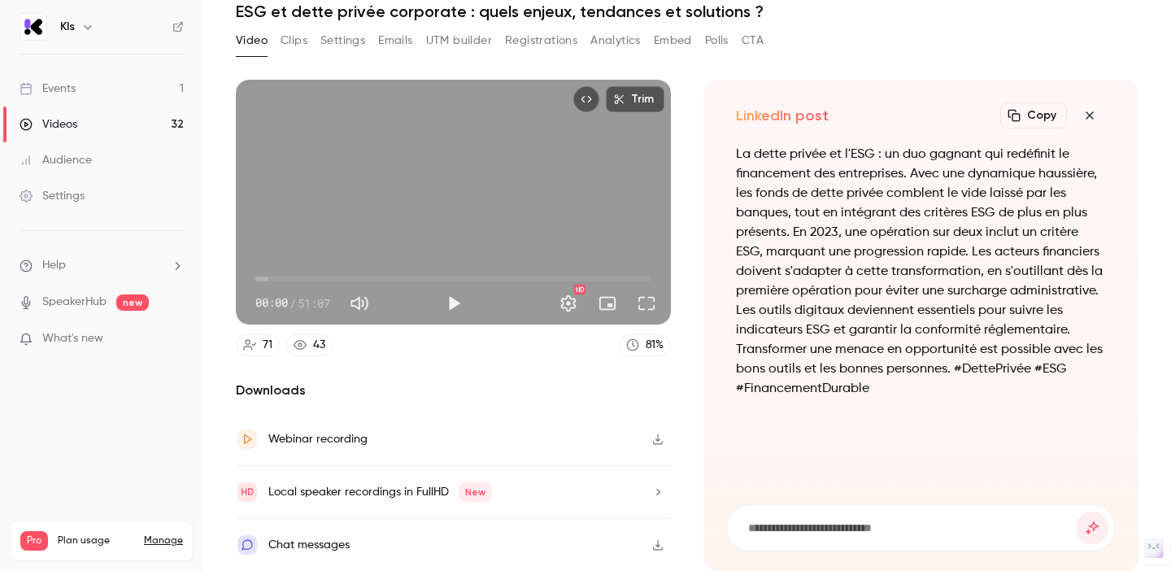
click at [1090, 109] on icon "button" at bounding box center [1090, 115] width 20 height 13
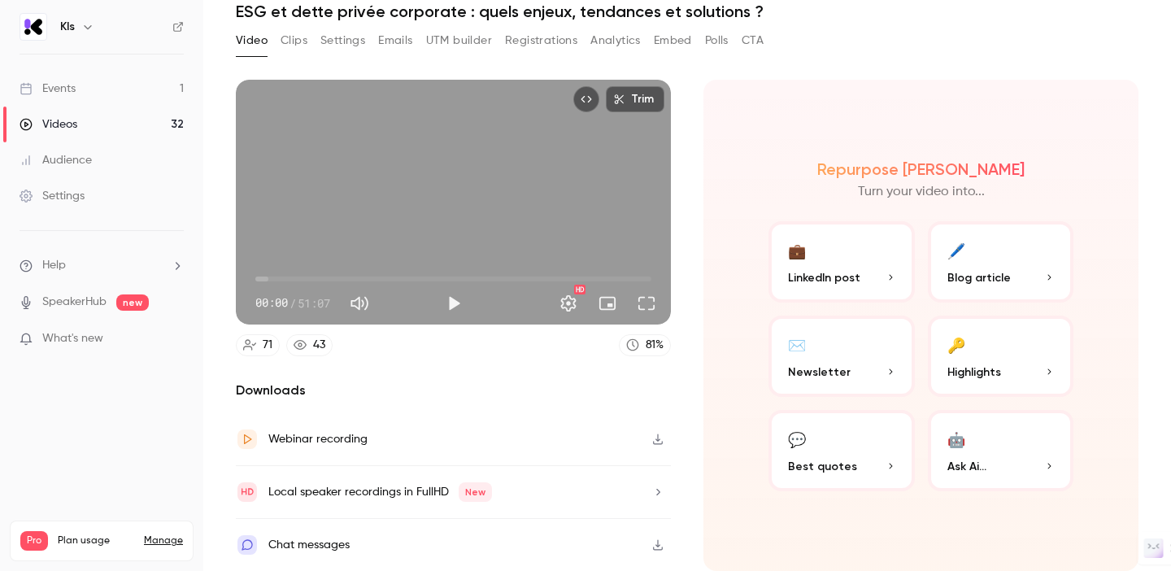
click at [662, 44] on button "Embed" at bounding box center [673, 41] width 38 height 26
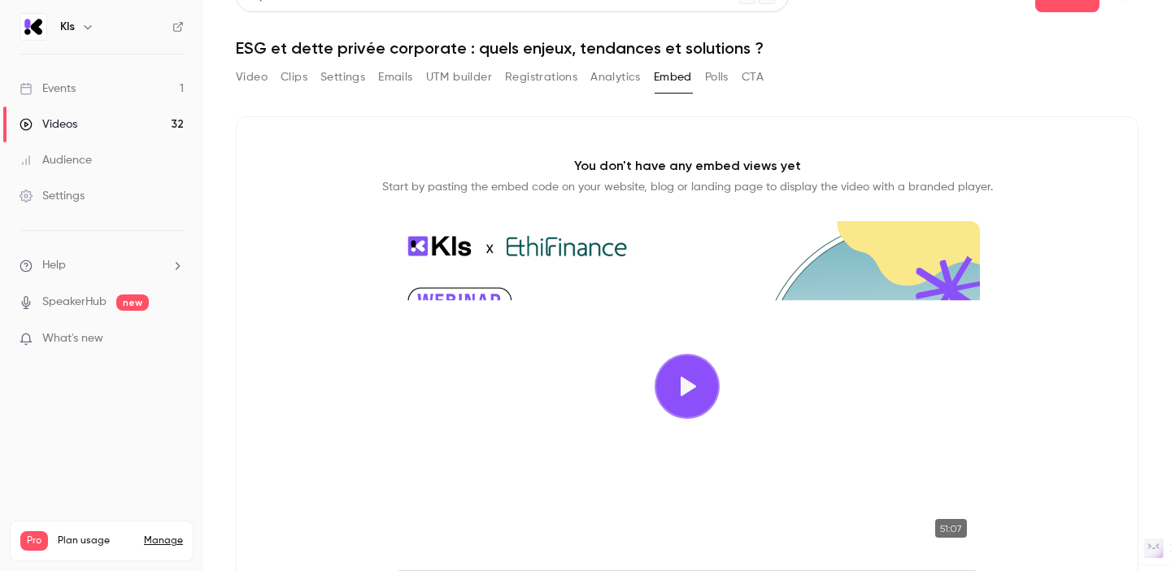
scroll to position [3, 0]
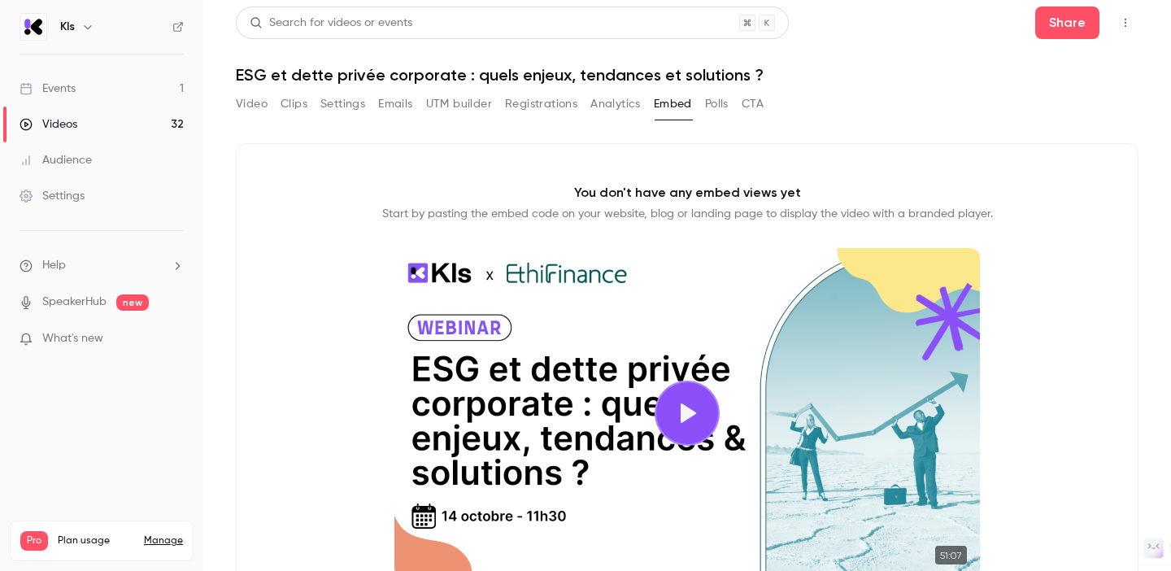
click at [711, 105] on button "Polls" at bounding box center [717, 104] width 24 height 26
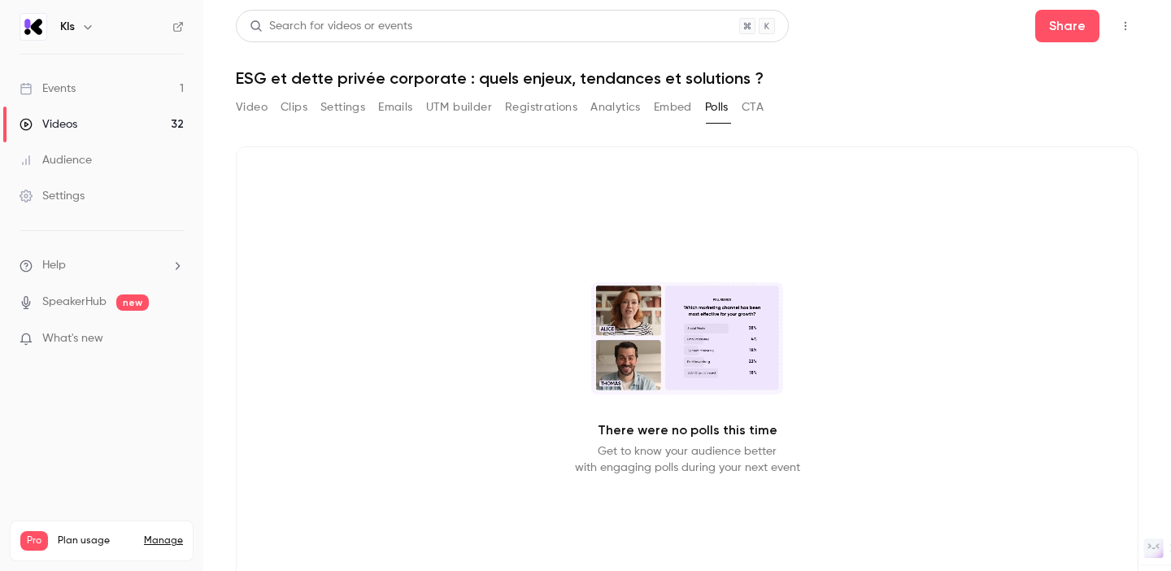
click at [752, 112] on button "CTA" at bounding box center [752, 107] width 22 height 26
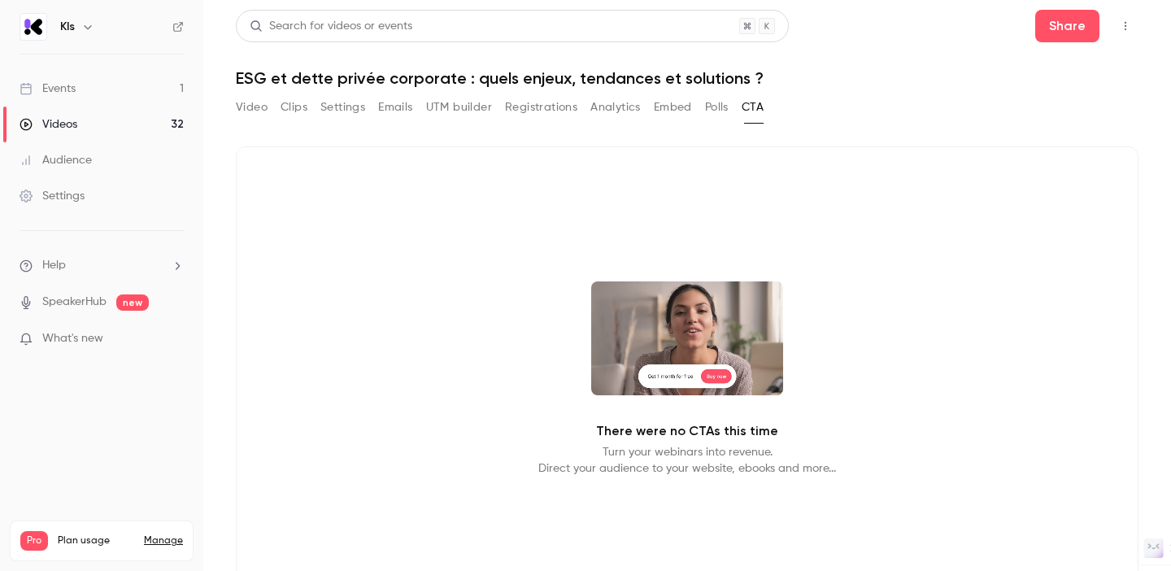
click at [561, 106] on button "Registrations" at bounding box center [541, 107] width 72 height 26
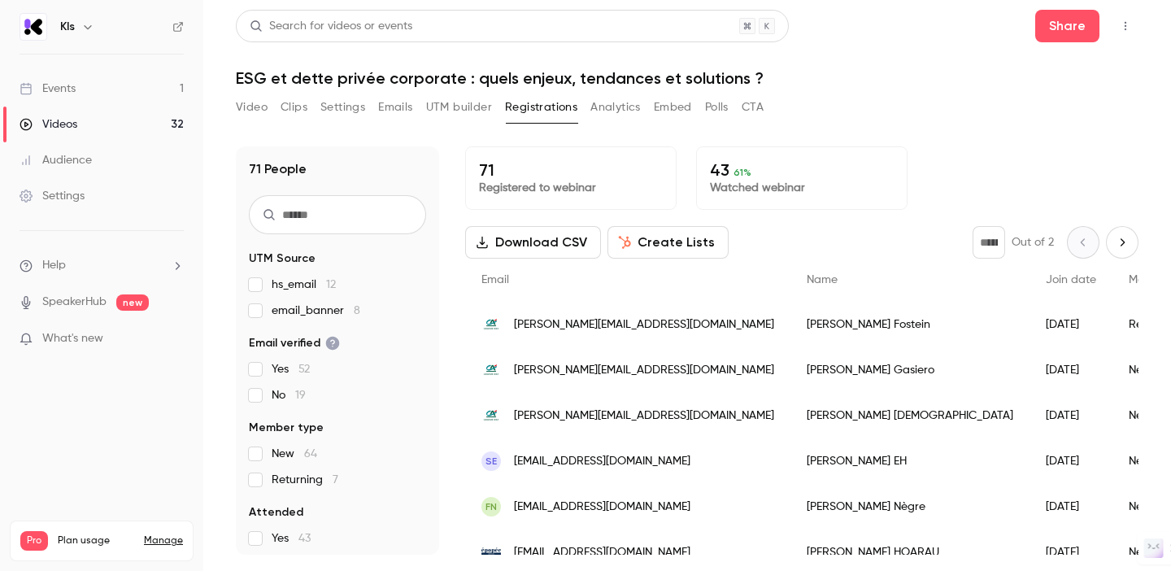
click at [603, 106] on button "Analytics" at bounding box center [615, 107] width 50 height 26
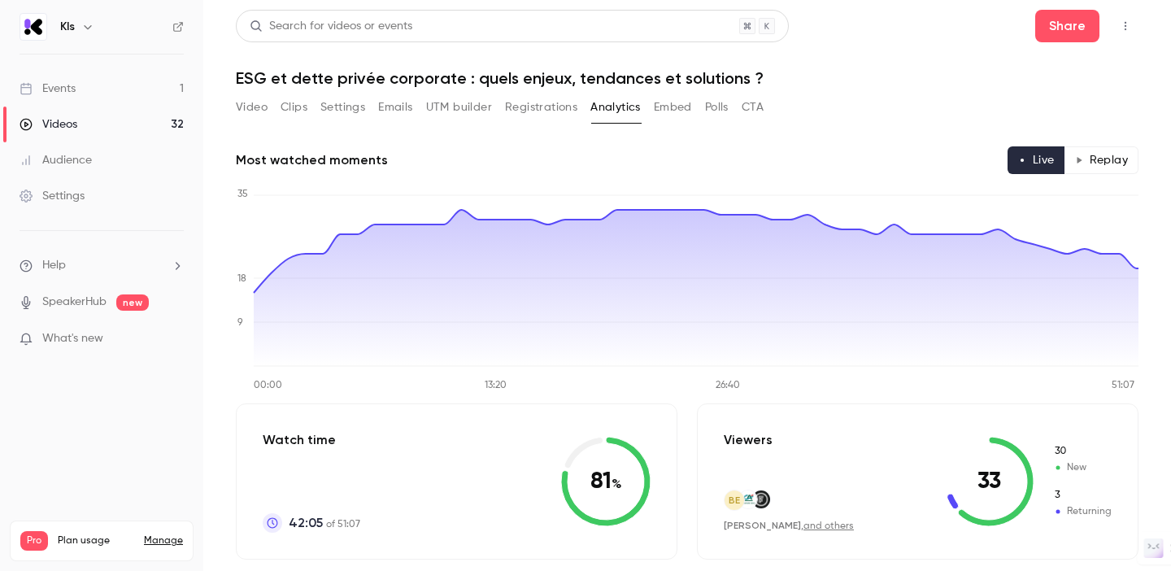
click at [542, 108] on button "Registrations" at bounding box center [541, 107] width 72 height 26
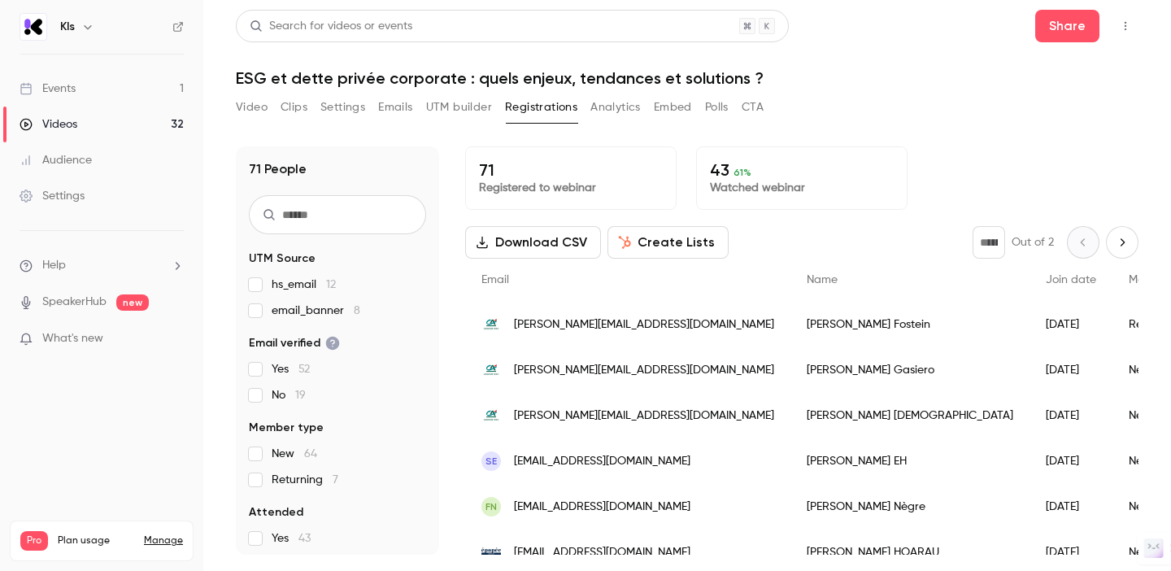
click at [602, 111] on button "Analytics" at bounding box center [615, 107] width 50 height 26
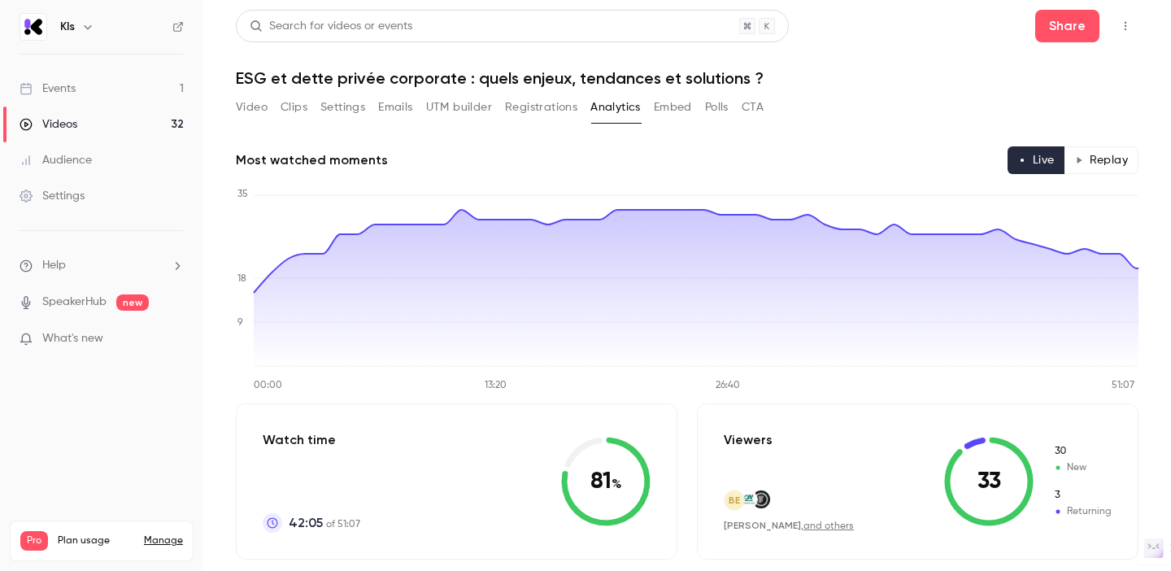
click at [444, 103] on button "UTM builder" at bounding box center [459, 107] width 66 height 26
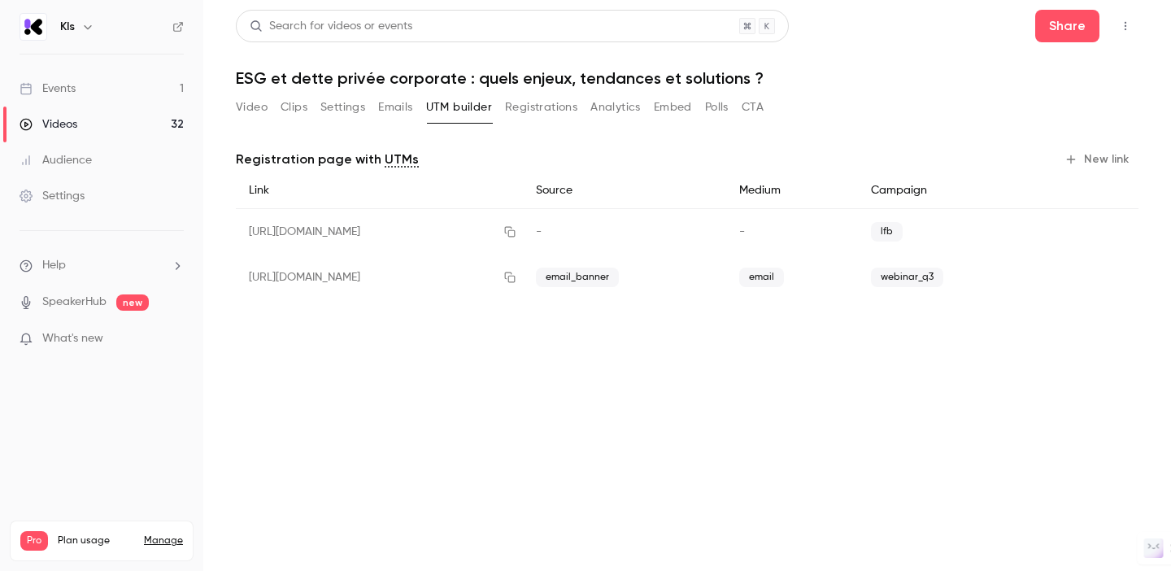
click at [391, 110] on button "Emails" at bounding box center [395, 107] width 34 height 26
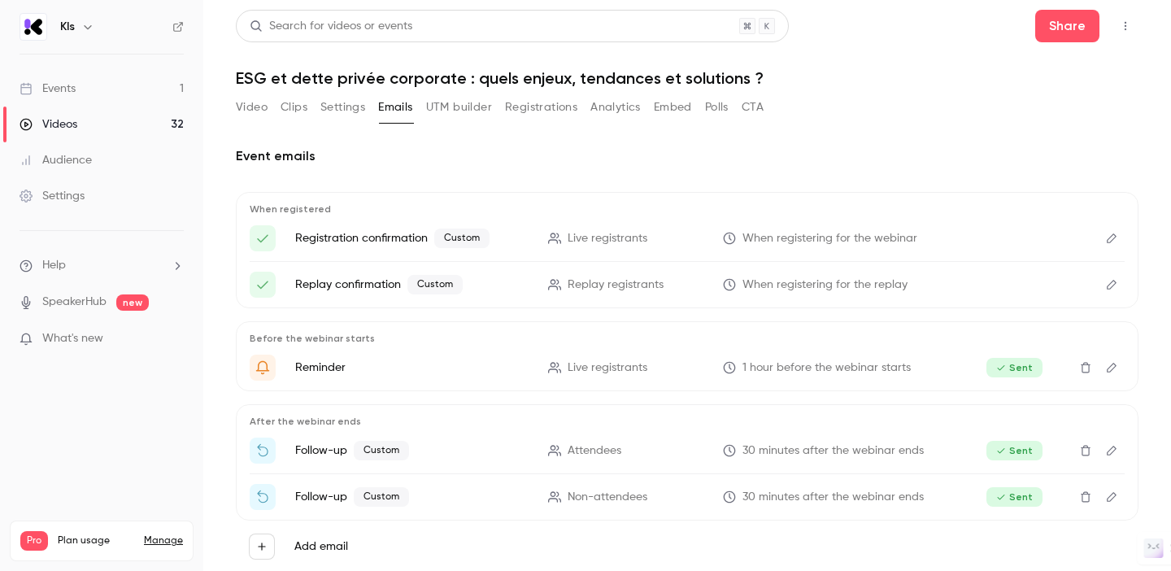
click at [335, 101] on button "Settings" at bounding box center [342, 107] width 45 height 26
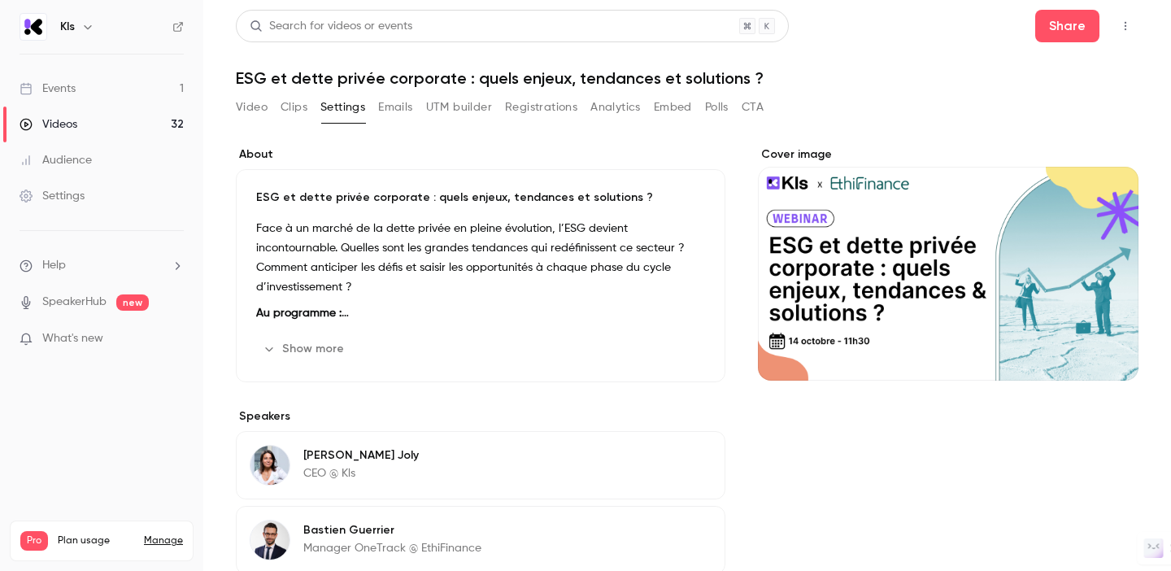
click at [286, 107] on button "Clips" at bounding box center [293, 107] width 27 height 26
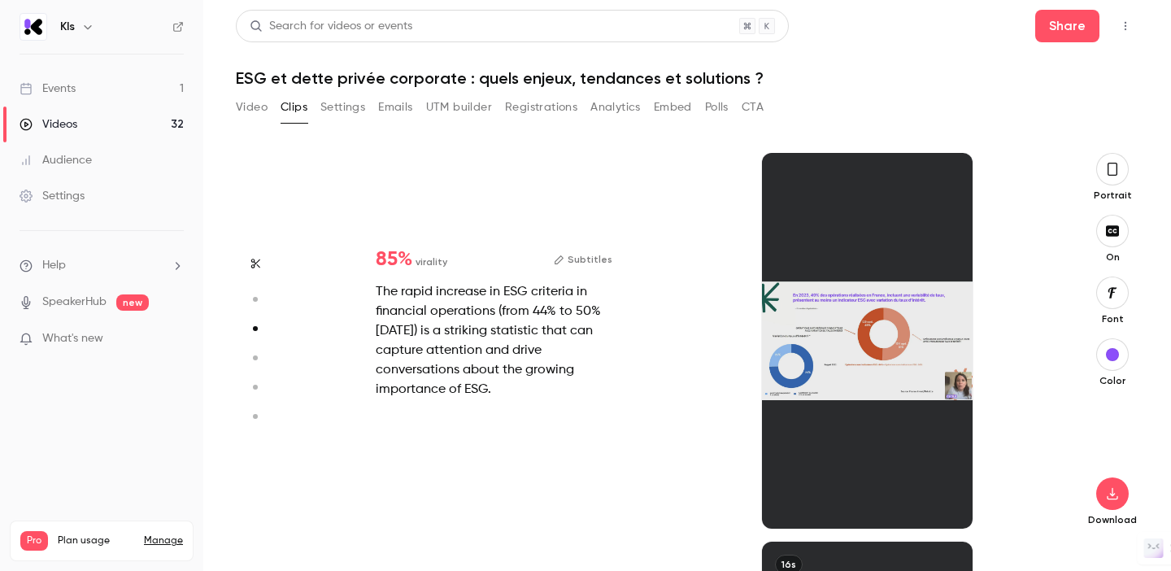
scroll to position [777, 0]
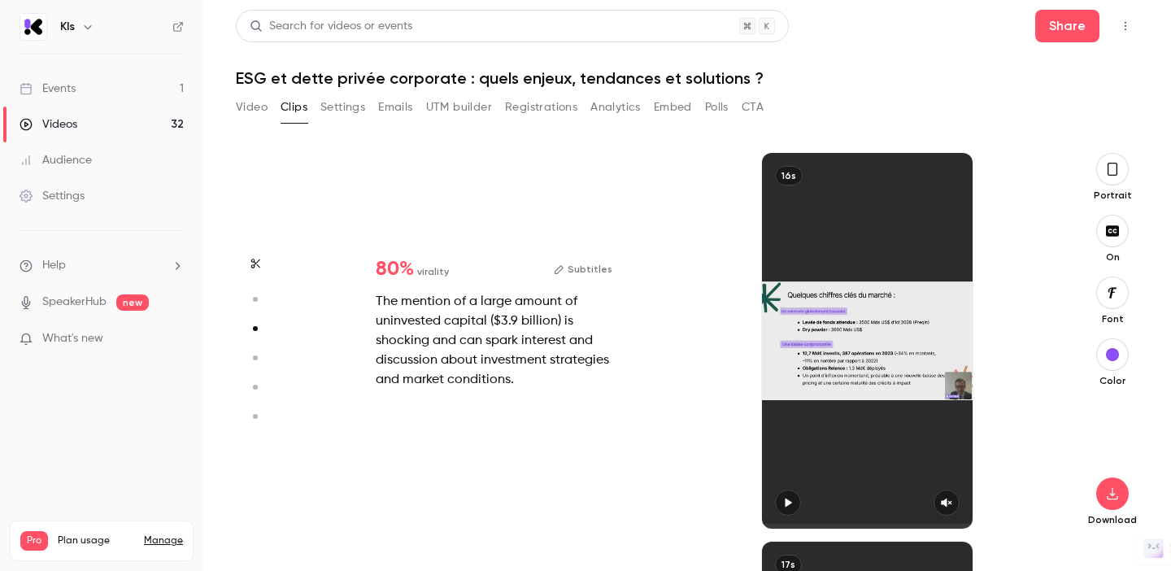
type input "*"
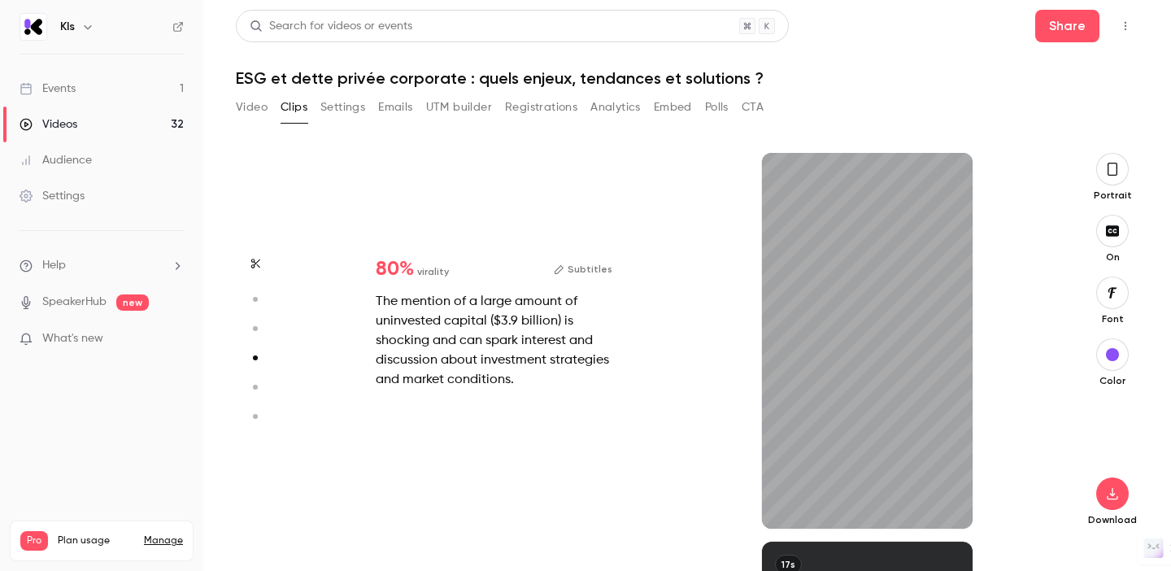
scroll to position [1166, 0]
type input "***"
click at [252, 110] on button "Video" at bounding box center [252, 107] width 32 height 26
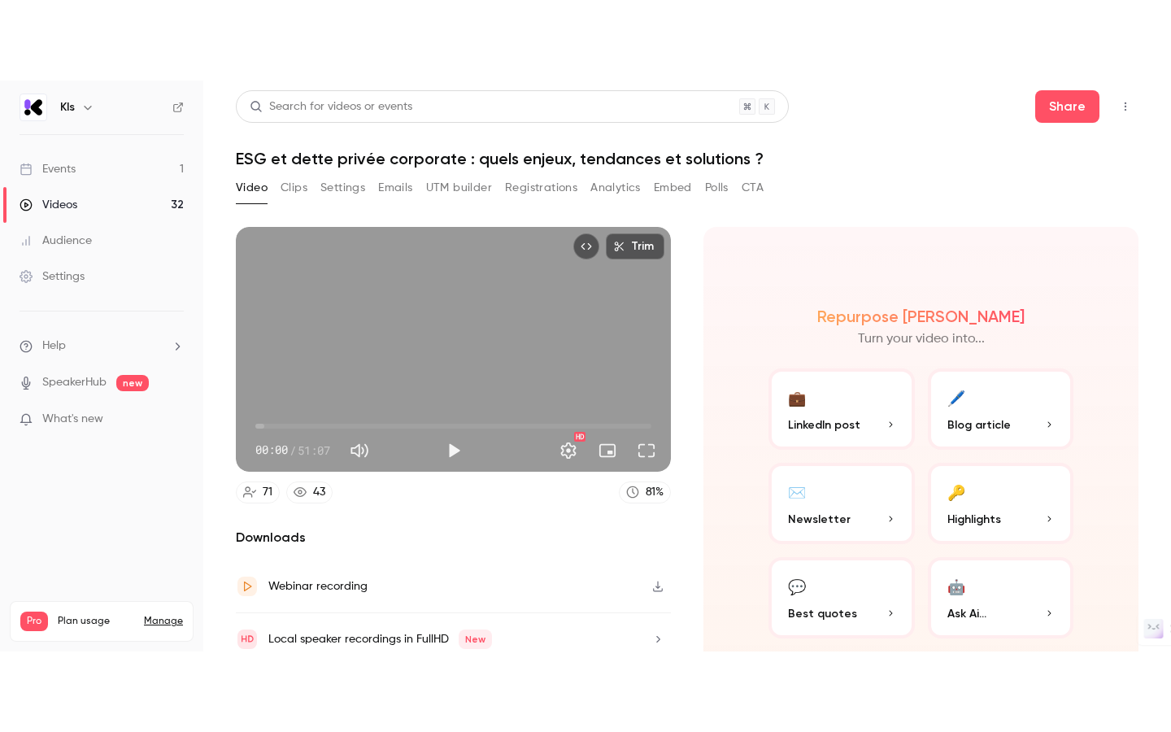
scroll to position [67, 0]
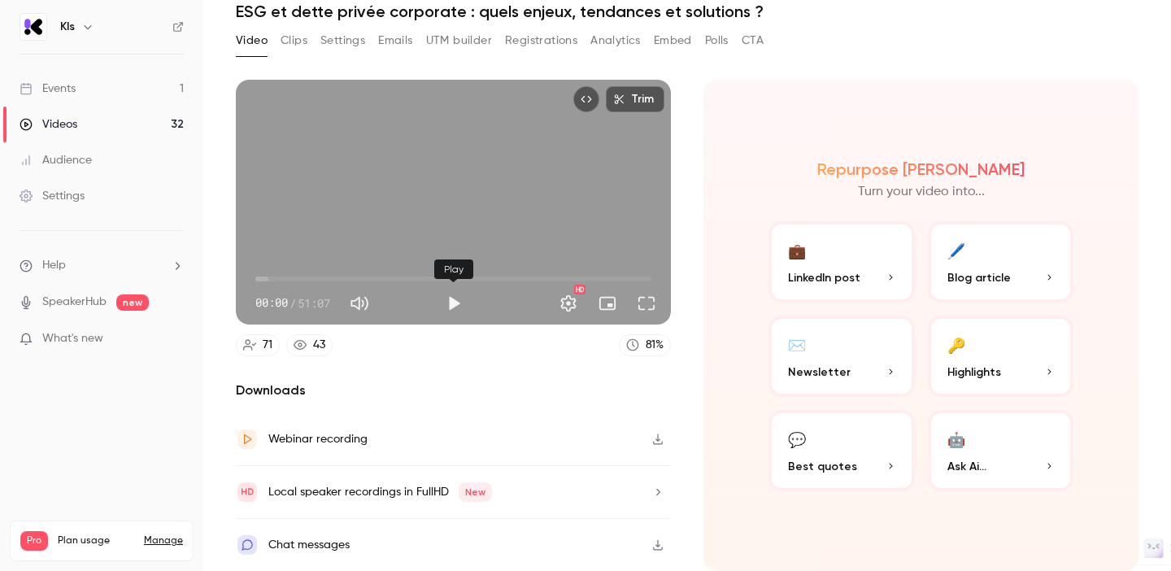
click at [459, 305] on button "Play" at bounding box center [453, 303] width 33 height 33
click at [650, 310] on button "Full screen" at bounding box center [646, 303] width 33 height 33
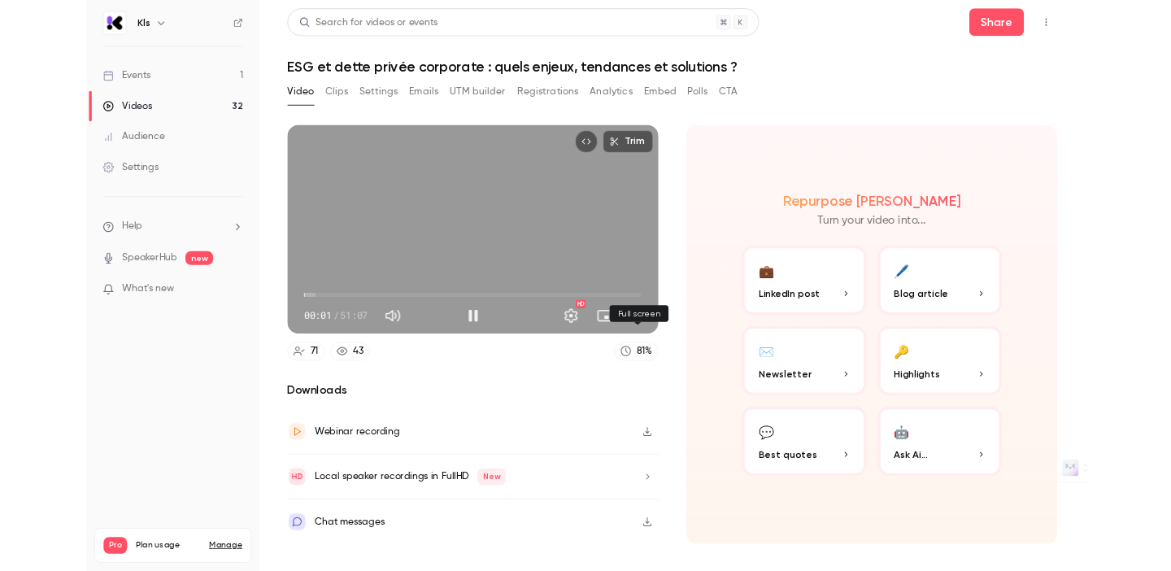
scroll to position [0, 0]
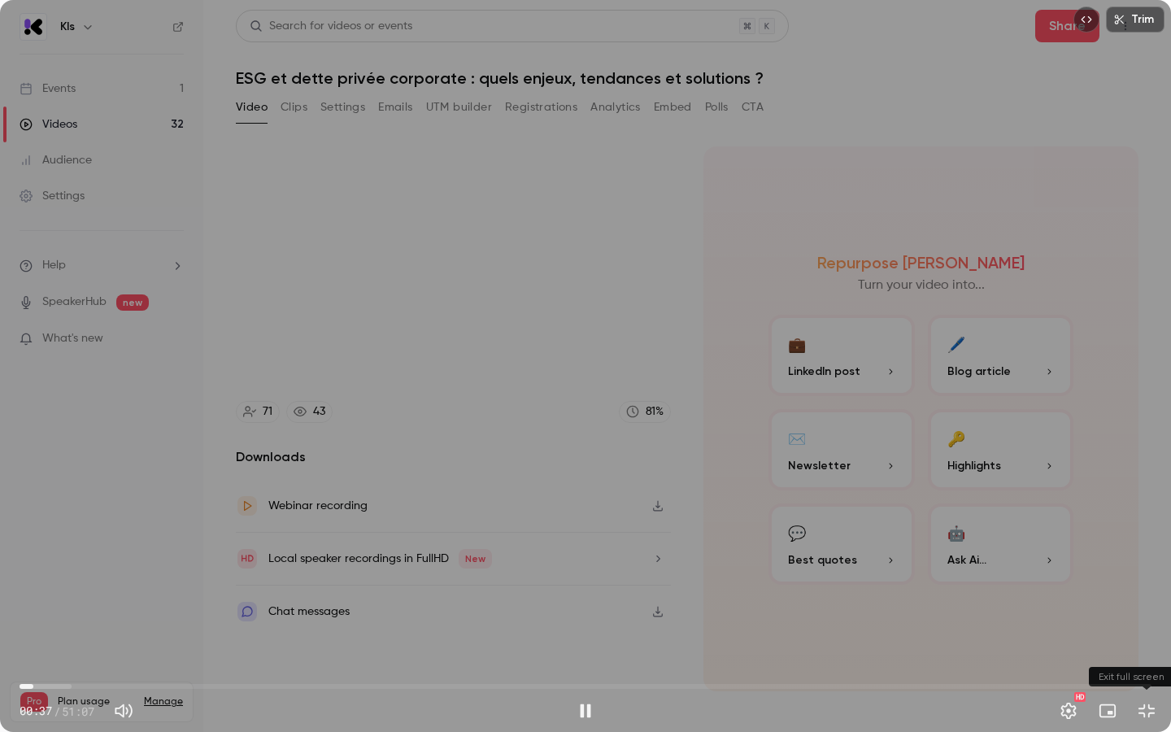
click at [1151, 570] on button "Exit full screen" at bounding box center [1146, 710] width 33 height 33
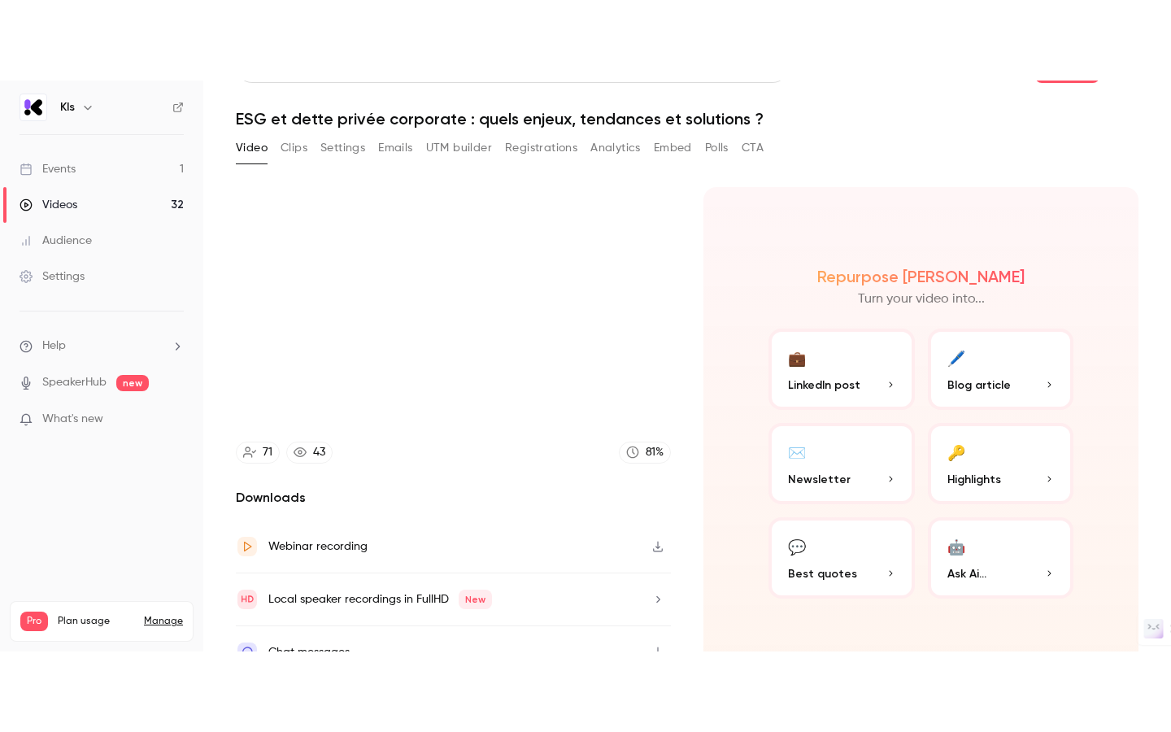
scroll to position [67, 0]
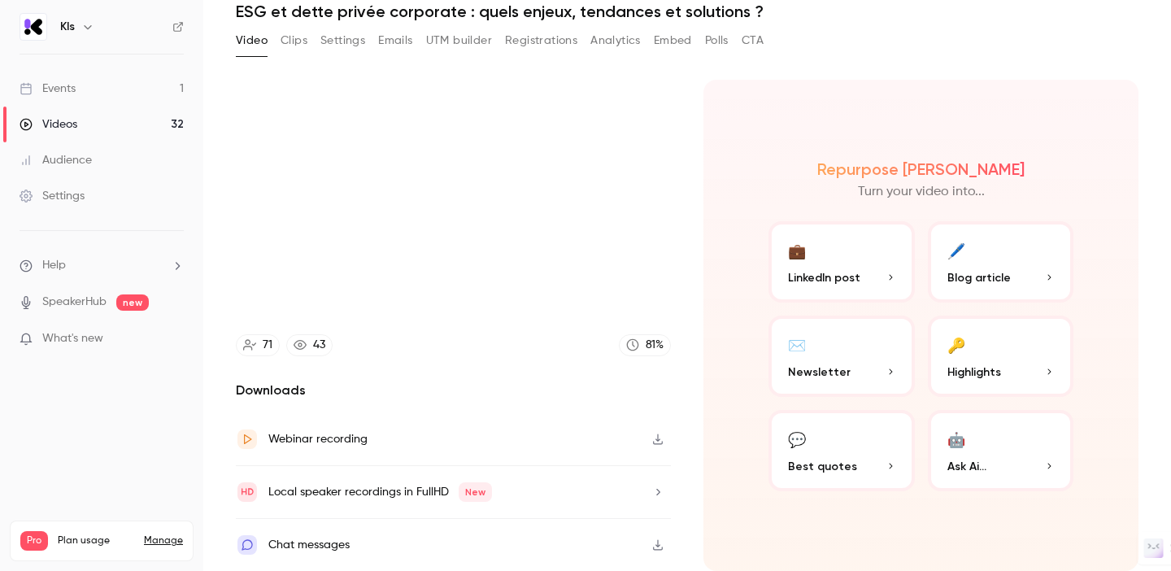
click at [271, 544] on div "Chat messages" at bounding box center [308, 545] width 81 height 20
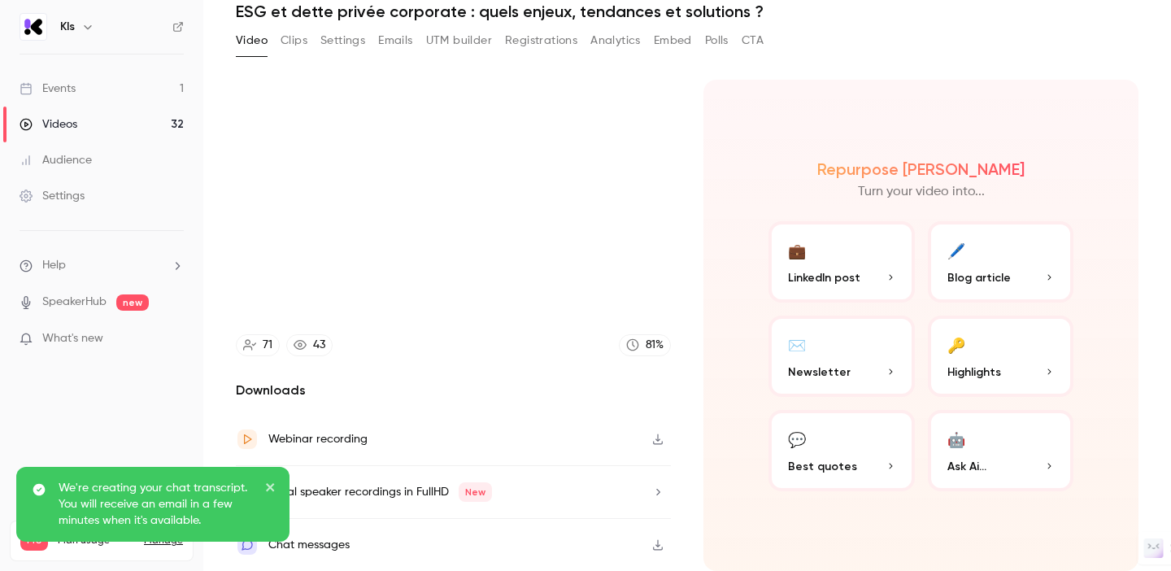
click at [272, 487] on icon "close" at bounding box center [270, 486] width 11 height 13
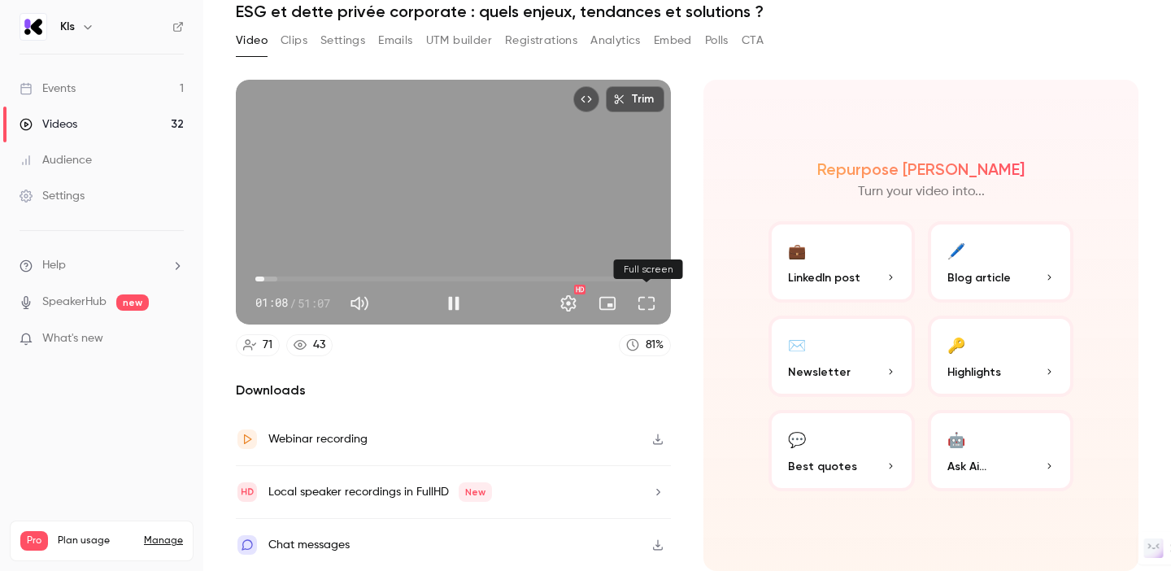
click at [646, 306] on button "Full screen" at bounding box center [646, 303] width 33 height 33
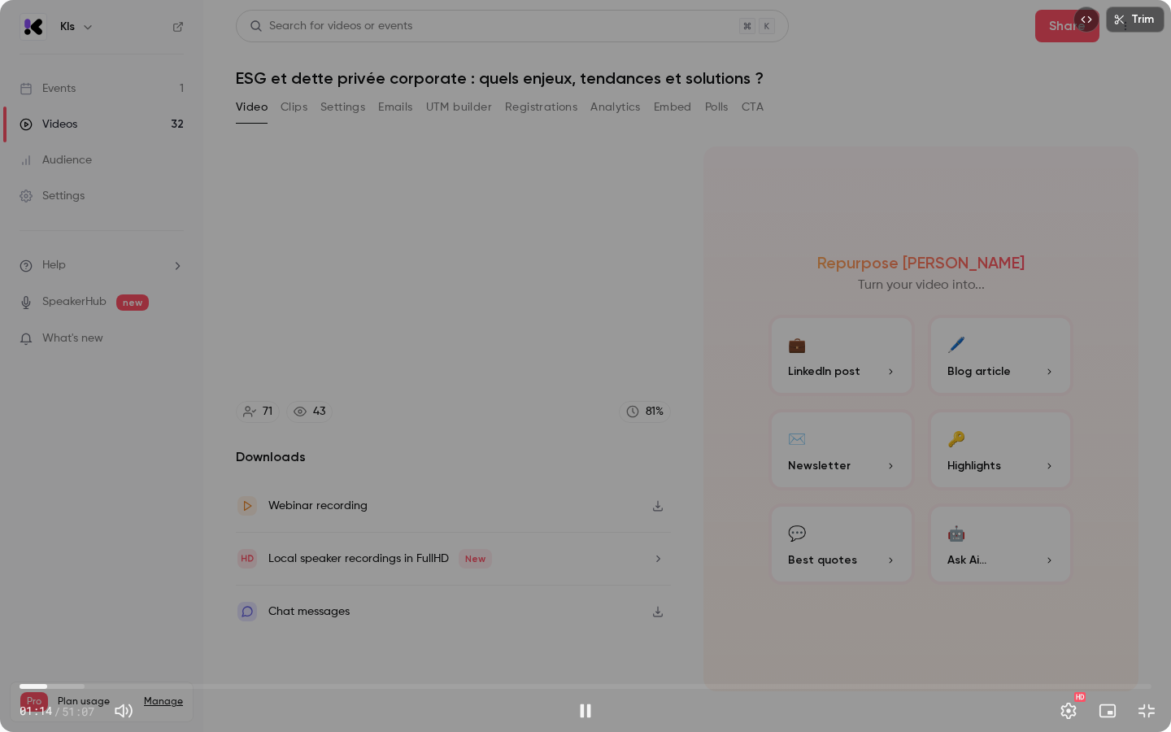
click at [58, 570] on span "01:14" at bounding box center [586, 686] width 1132 height 26
click at [60, 570] on span "01:44" at bounding box center [57, 686] width 5 height 5
click at [589, 570] on button "Pause" at bounding box center [585, 710] width 33 height 33
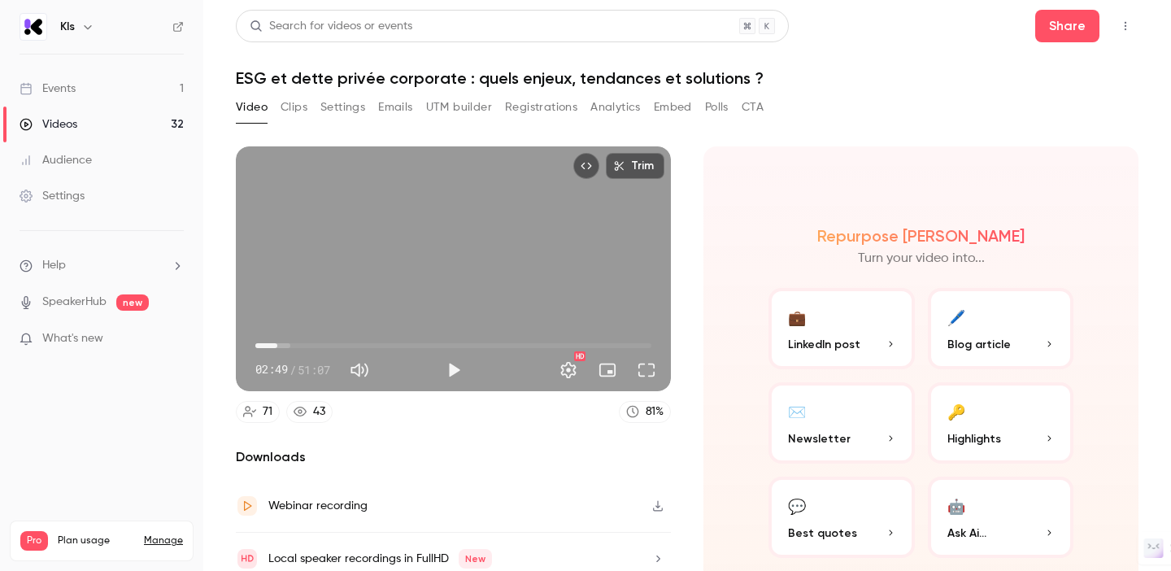
click at [80, 36] on div "Kls" at bounding box center [109, 27] width 99 height 20
click at [83, 29] on icon "button" at bounding box center [87, 26] width 13 height 13
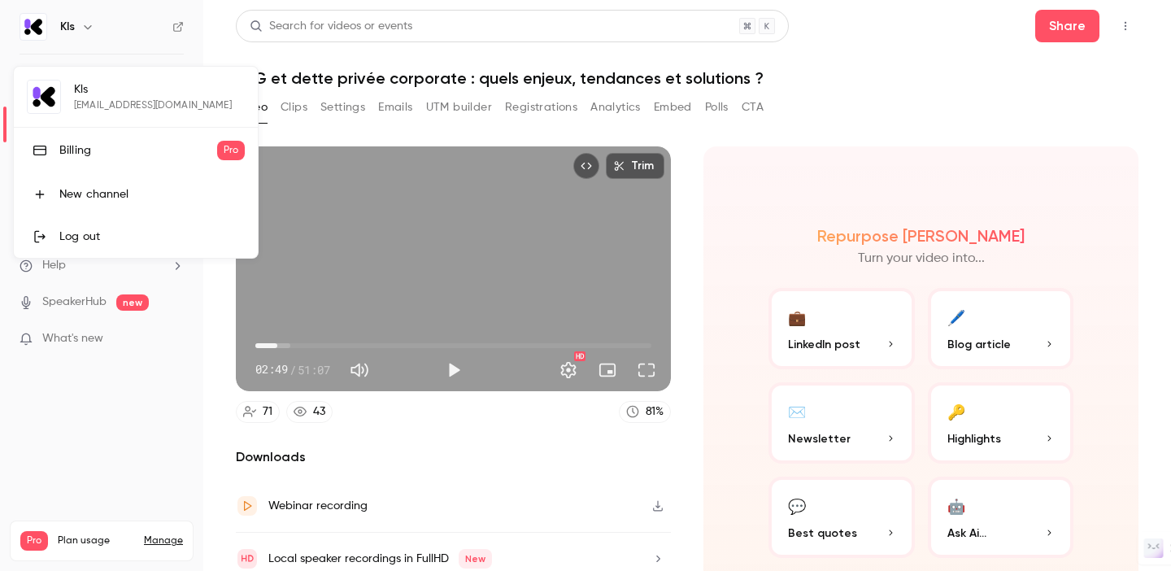
type input "*****"
click at [175, 26] on div at bounding box center [585, 285] width 1171 height 571
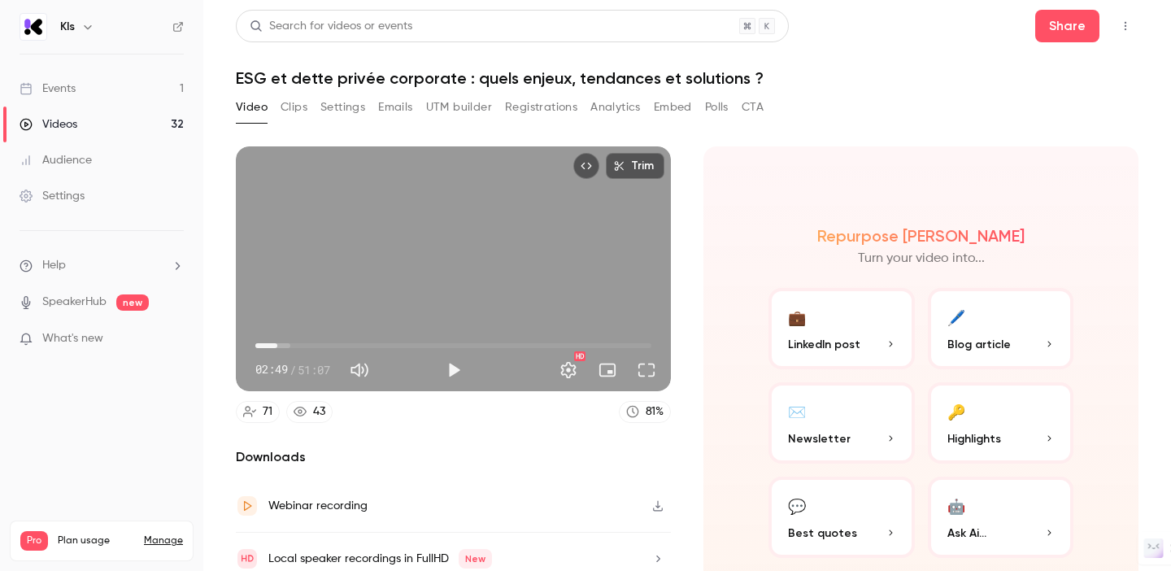
click at [175, 26] on icon at bounding box center [177, 26] width 11 height 11
click at [124, 86] on link "Events 1" at bounding box center [101, 89] width 203 height 36
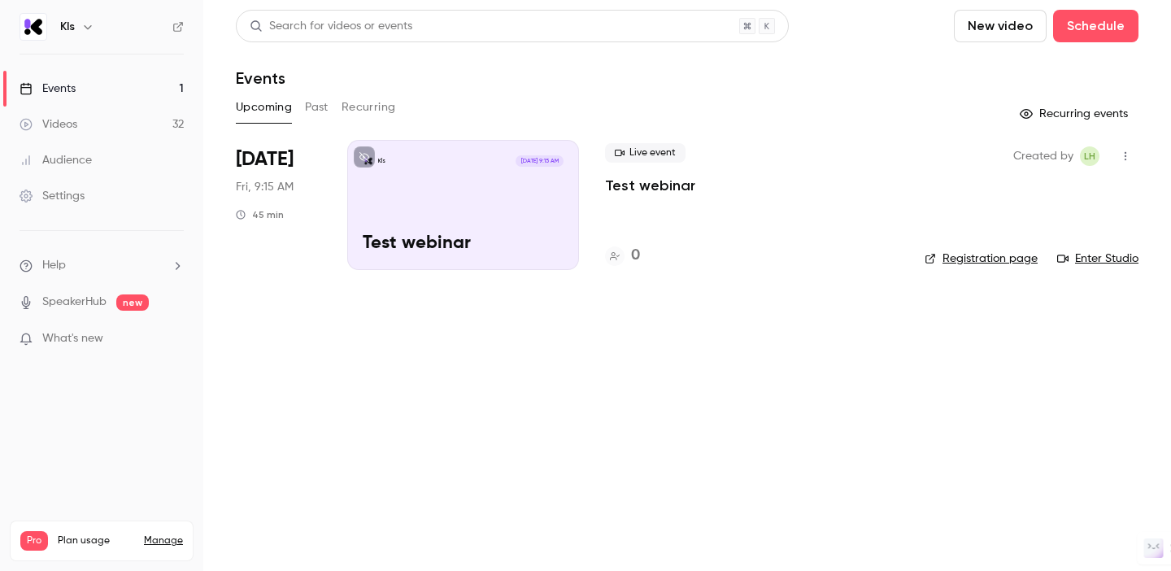
click at [118, 112] on link "Videos 32" at bounding box center [101, 125] width 203 height 36
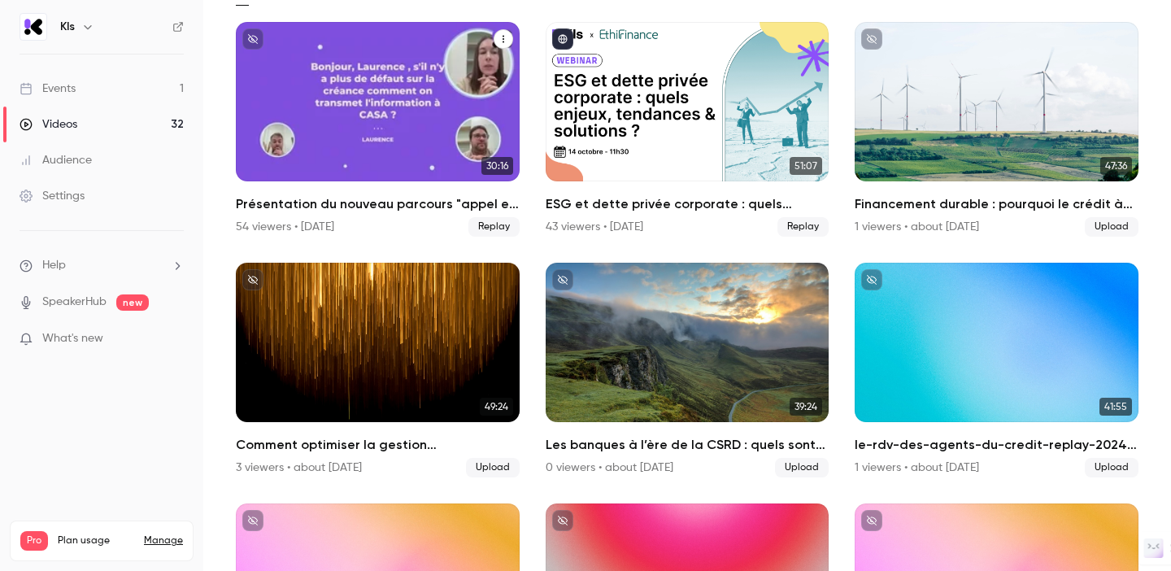
scroll to position [120, 0]
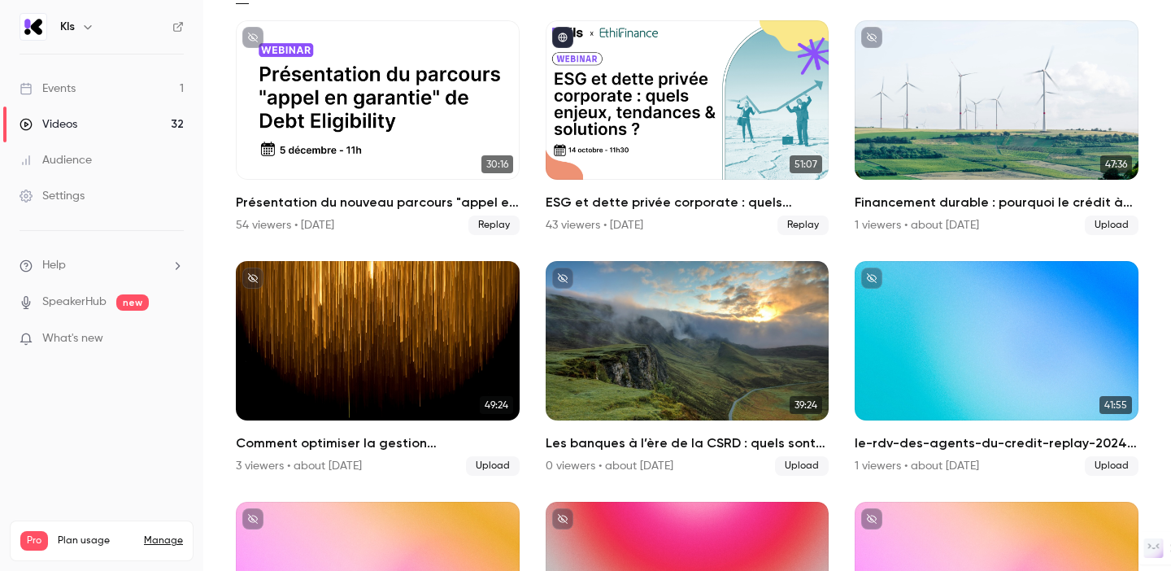
click at [105, 191] on link "Settings" at bounding box center [101, 196] width 203 height 36
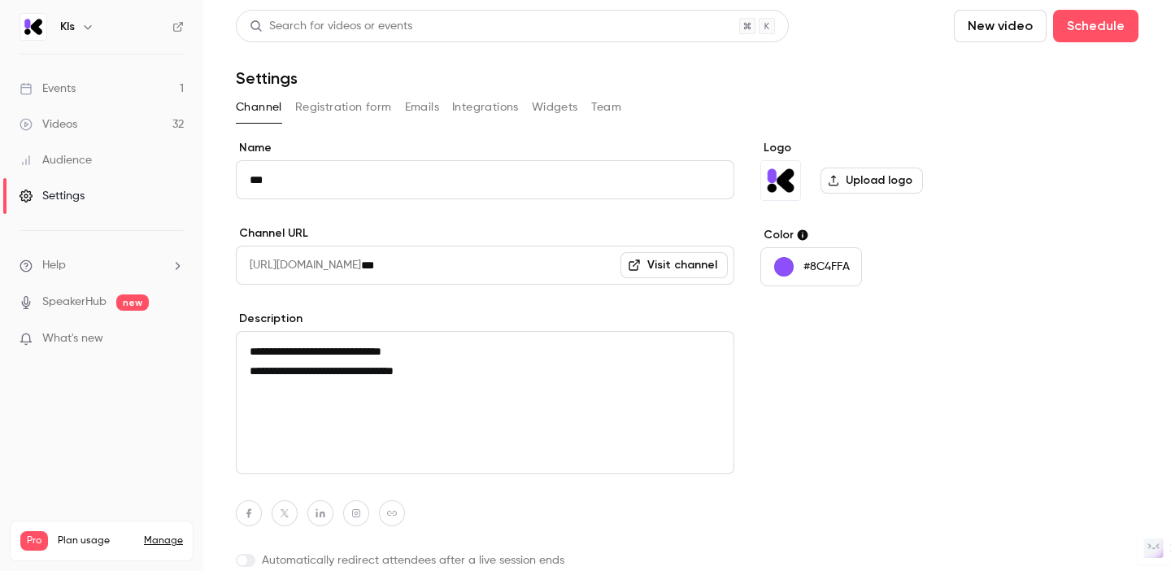
click at [337, 115] on button "Registration form" at bounding box center [343, 107] width 97 height 26
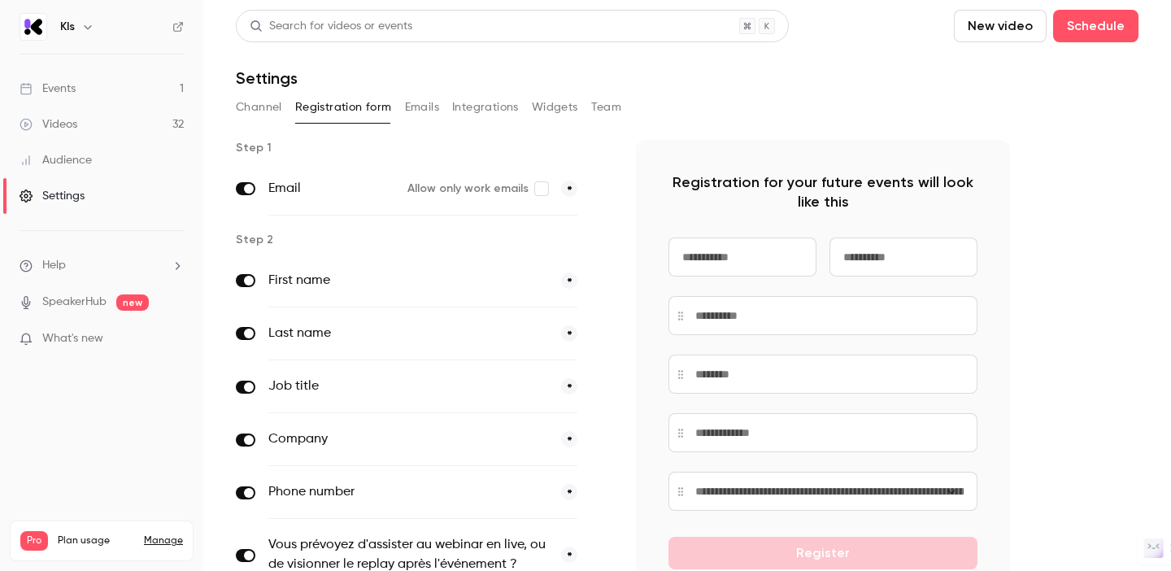
click at [436, 106] on button "Emails" at bounding box center [422, 107] width 34 height 26
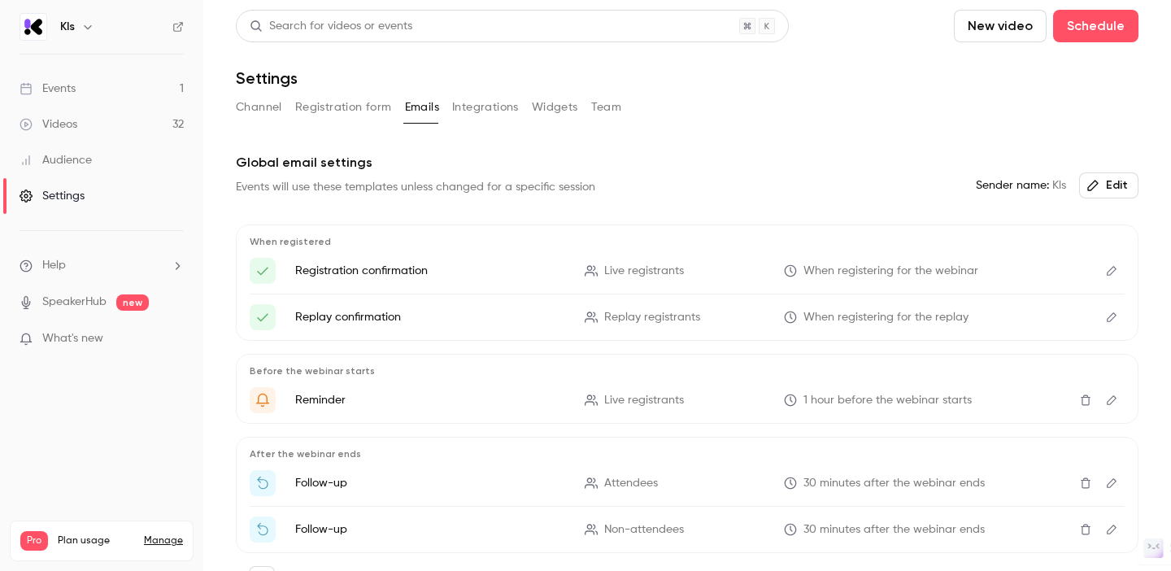
click at [486, 104] on button "Integrations" at bounding box center [485, 107] width 67 height 26
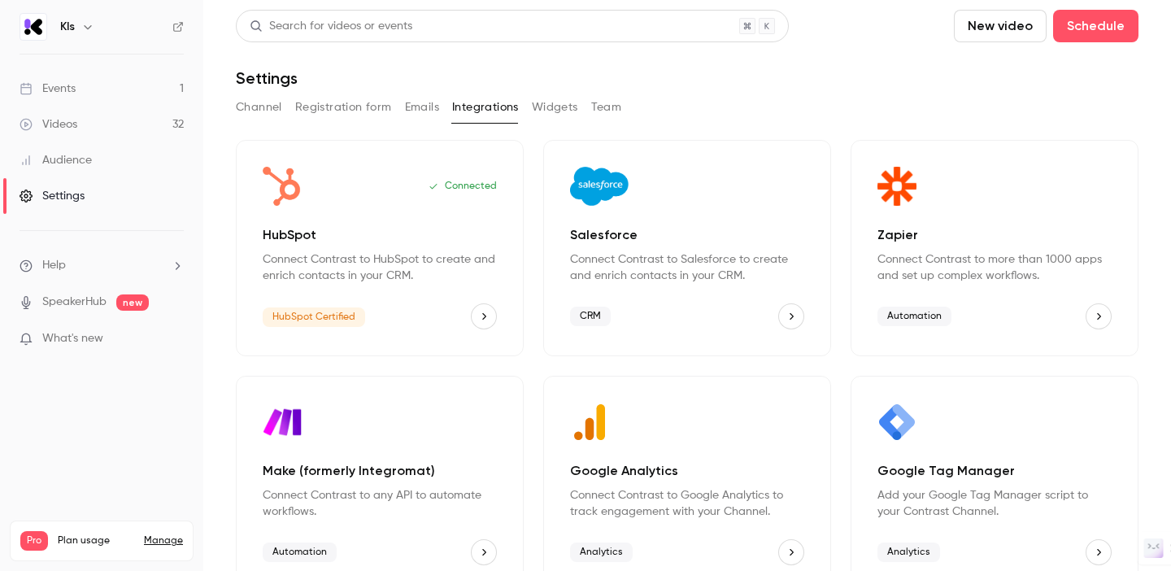
click at [541, 106] on button "Widgets" at bounding box center [555, 107] width 46 height 26
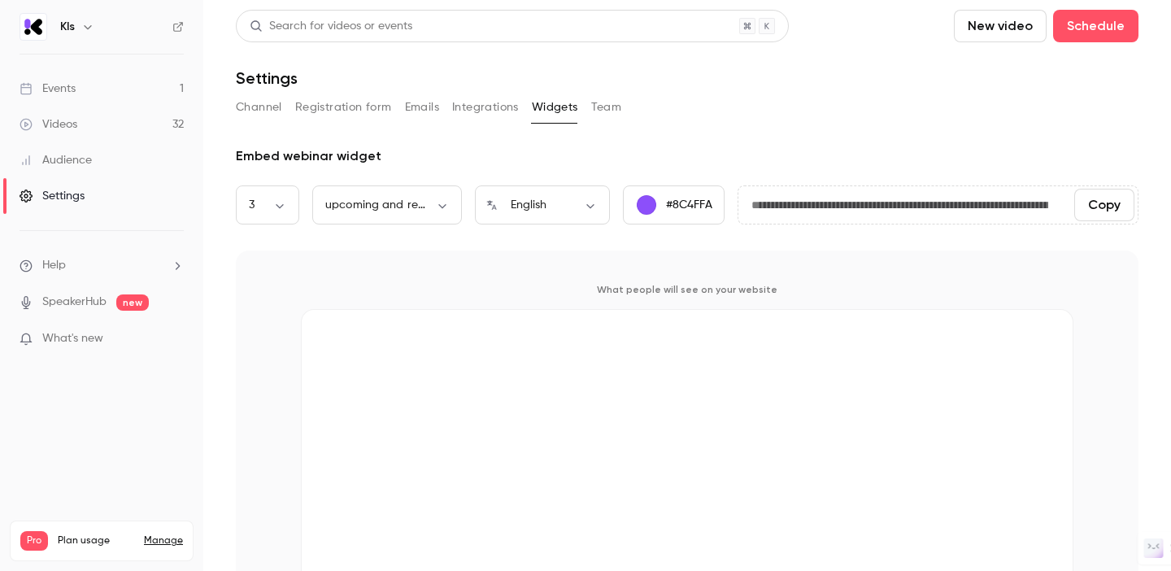
click at [595, 108] on button "Team" at bounding box center [606, 107] width 31 height 26
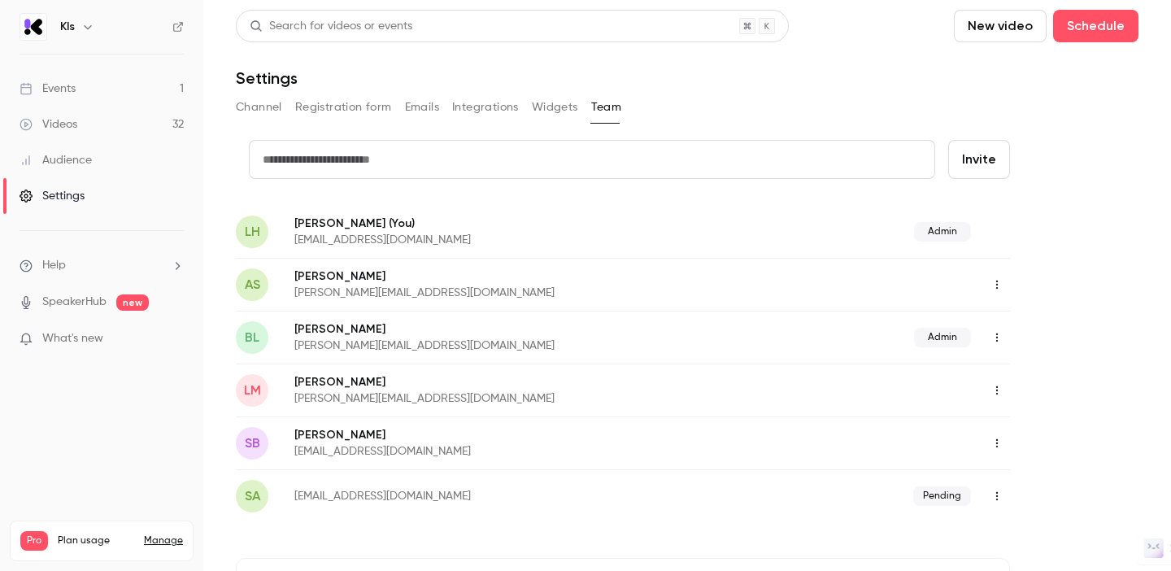
click at [159, 534] on link "Manage" at bounding box center [163, 540] width 39 height 13
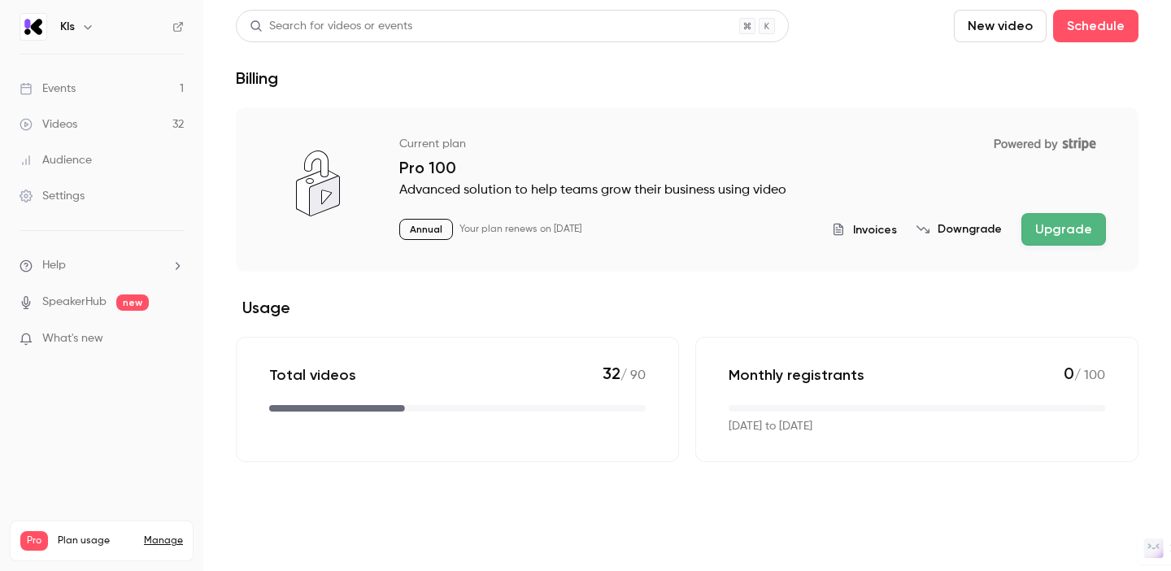
click at [78, 195] on div "Settings" at bounding box center [52, 196] width 65 height 16
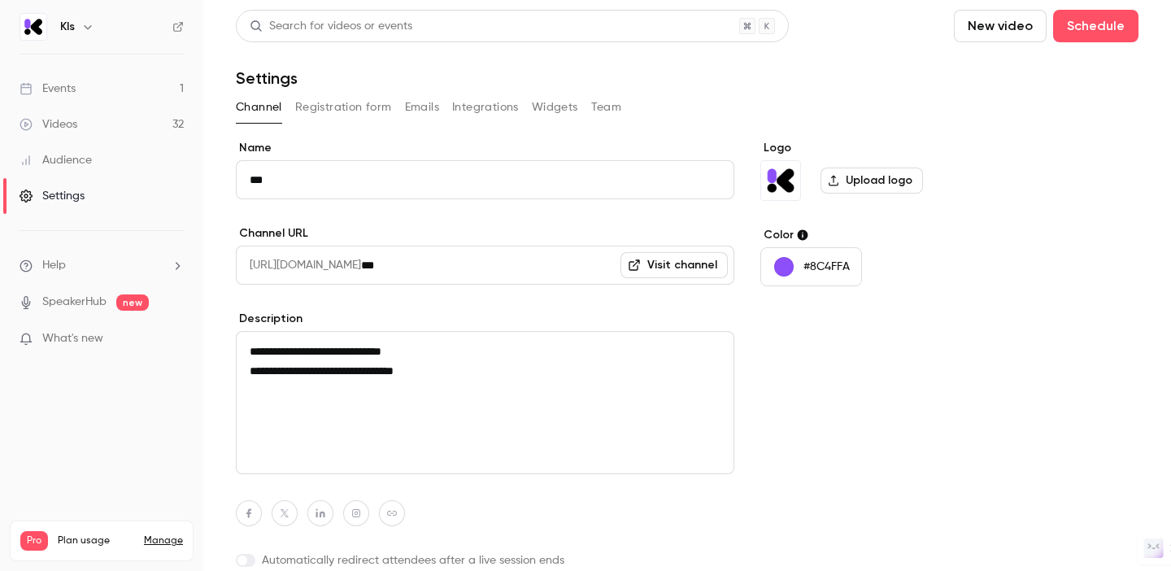
click at [598, 104] on button "Team" at bounding box center [606, 107] width 31 height 26
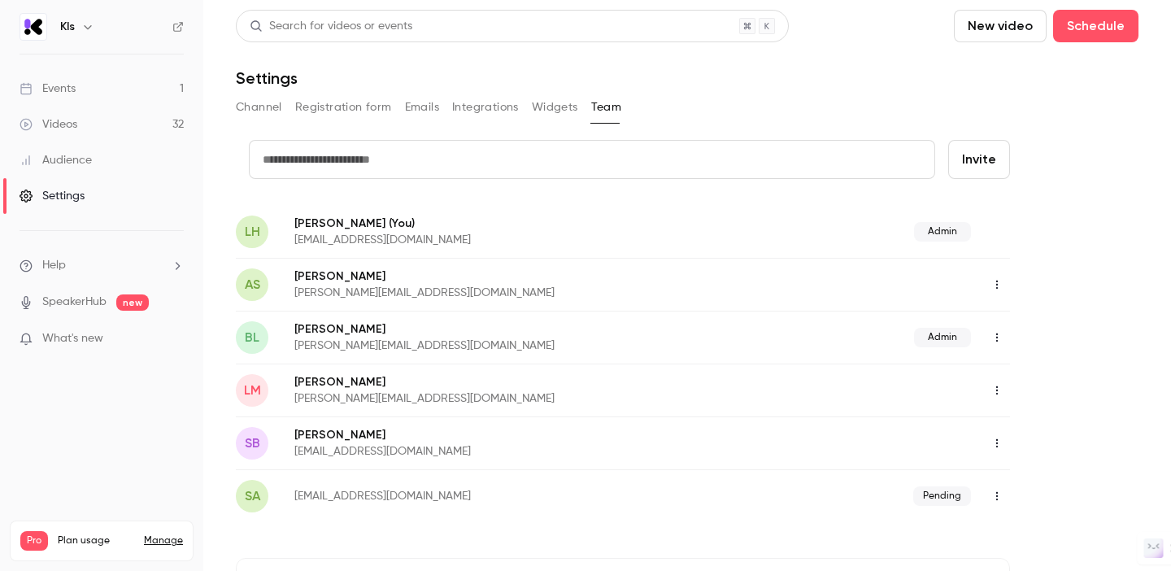
click at [253, 233] on span "LH" at bounding box center [252, 232] width 15 height 20
click at [354, 234] on p "growth@kls-desk.com" at bounding box center [493, 240] width 398 height 16
click at [85, 18] on button "button" at bounding box center [88, 27] width 20 height 20
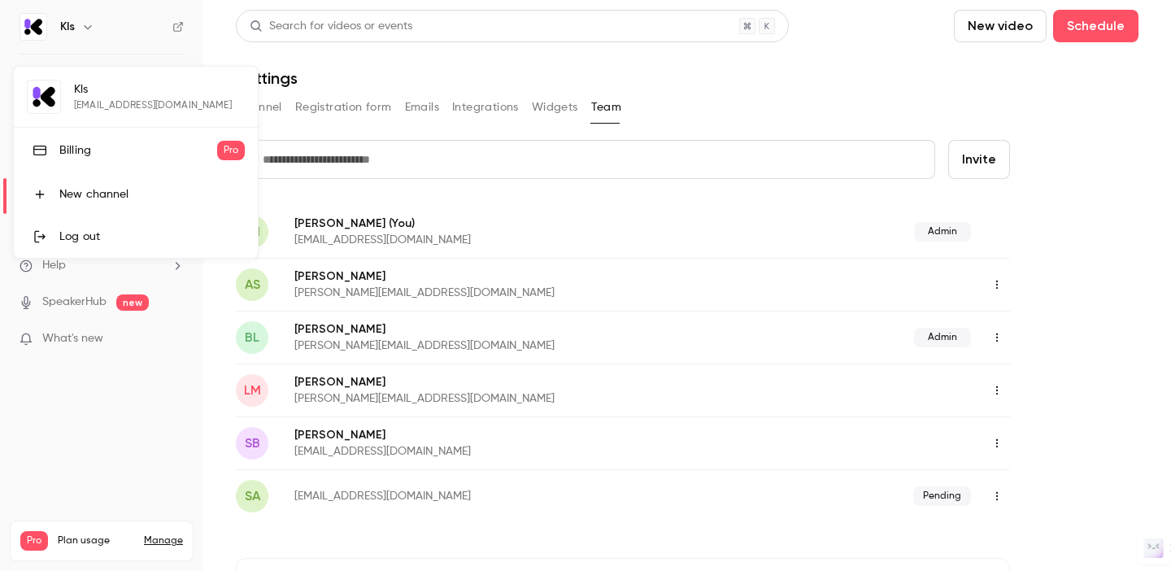
click at [781, 73] on div at bounding box center [585, 285] width 1171 height 571
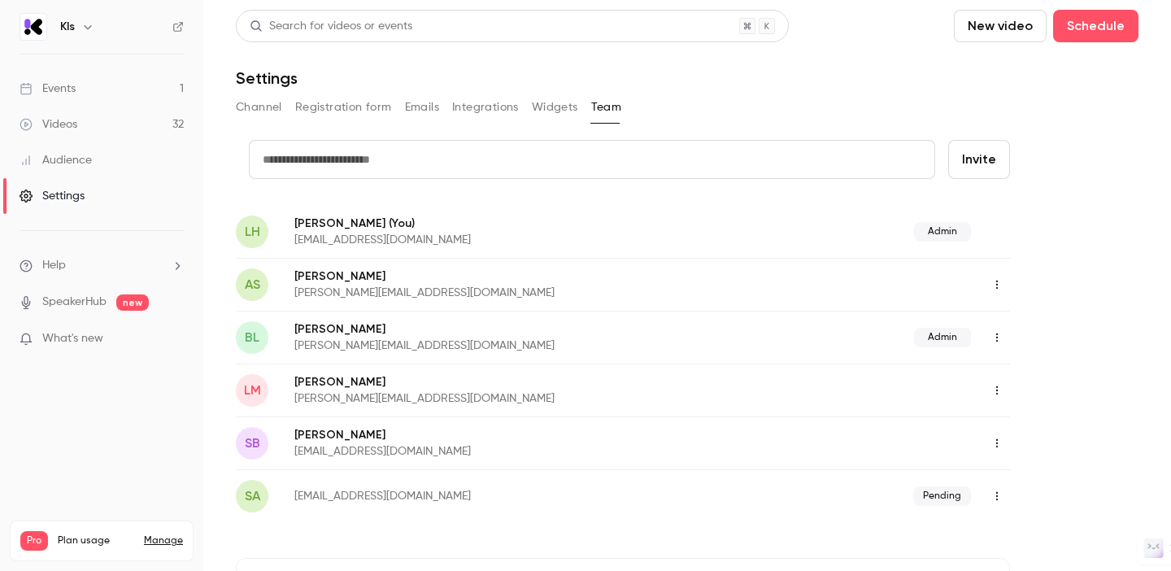
click at [108, 263] on li "Help" at bounding box center [102, 265] width 164 height 17
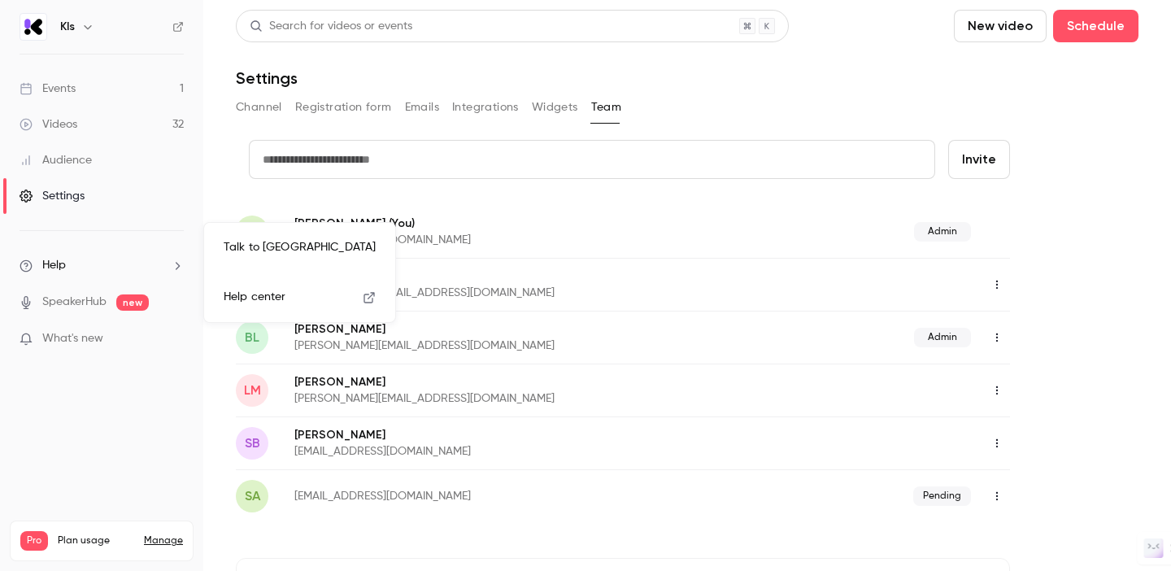
click at [108, 263] on div at bounding box center [585, 285] width 1171 height 571
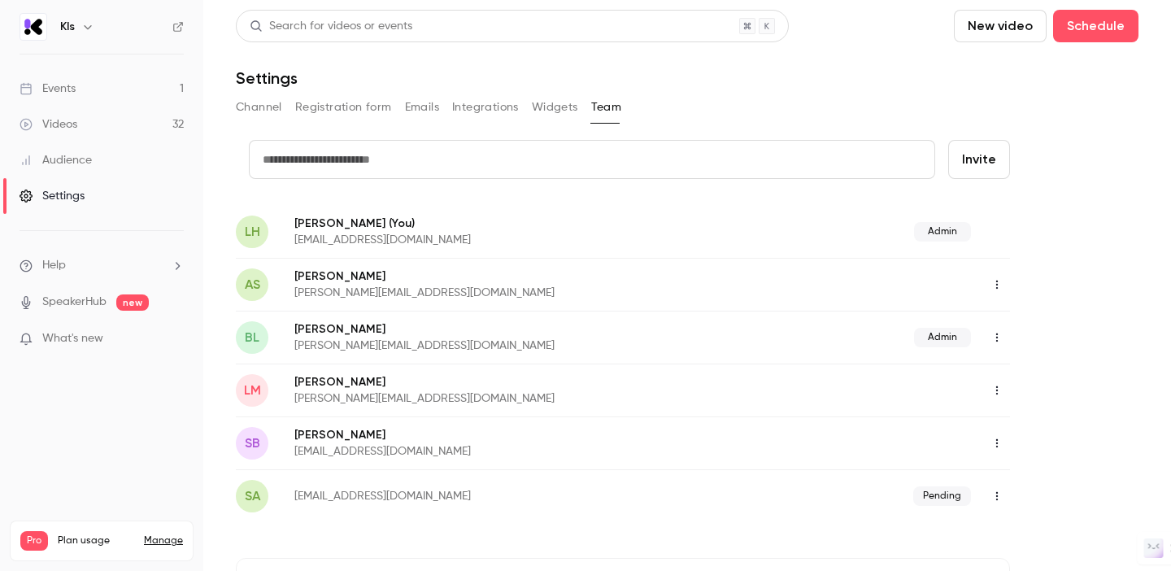
click at [80, 160] on div "Audience" at bounding box center [56, 160] width 72 height 16
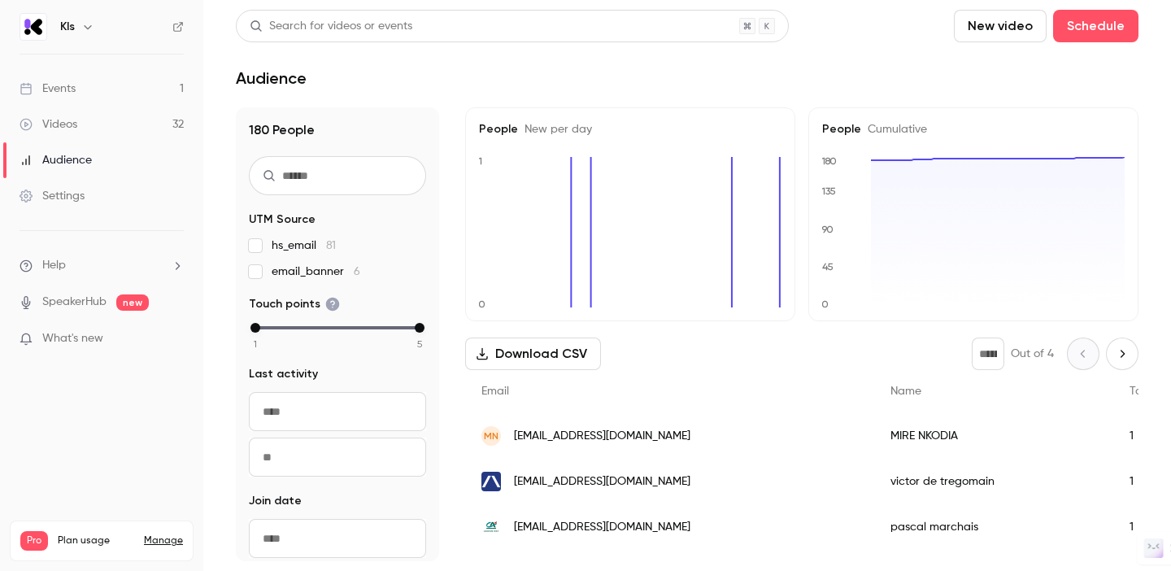
click at [76, 145] on link "Audience" at bounding box center [101, 160] width 203 height 36
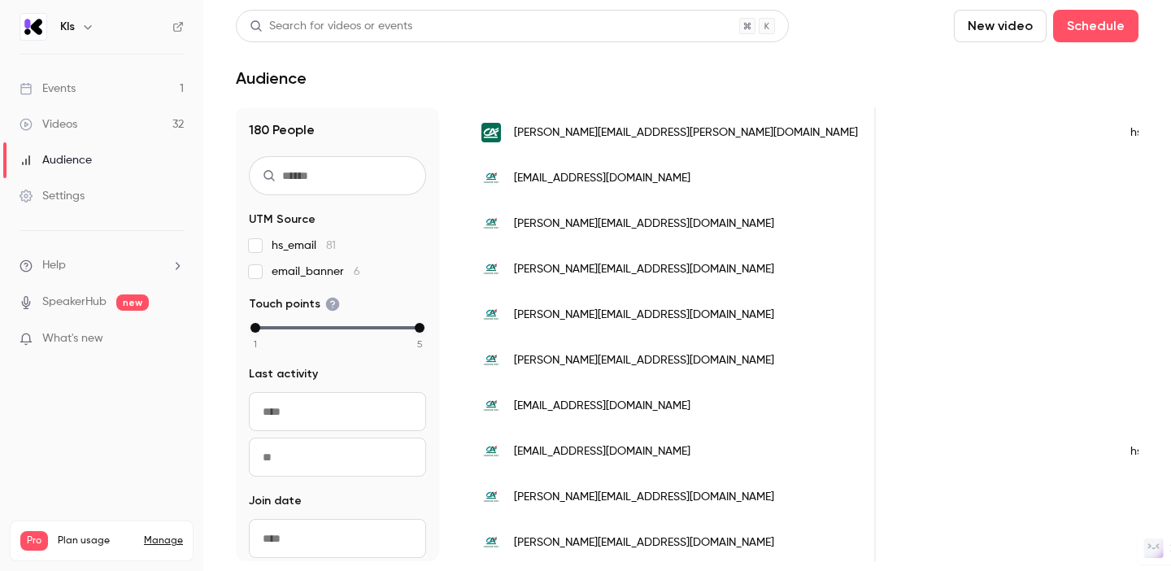
scroll to position [1492, 0]
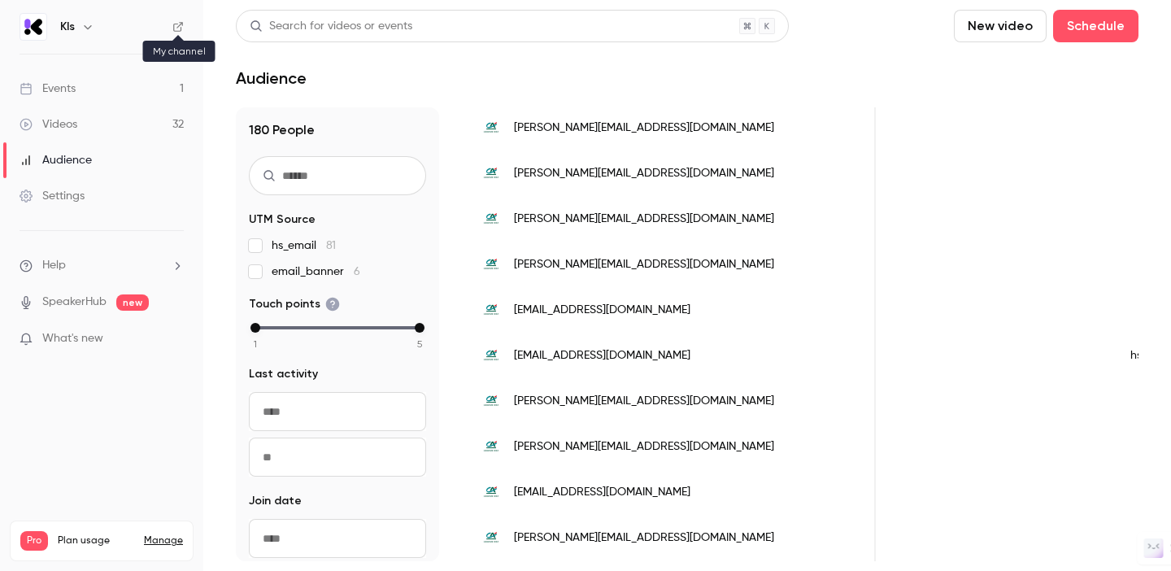
click at [178, 27] on icon at bounding box center [177, 26] width 11 height 11
click at [52, 206] on link "Settings" at bounding box center [101, 196] width 203 height 36
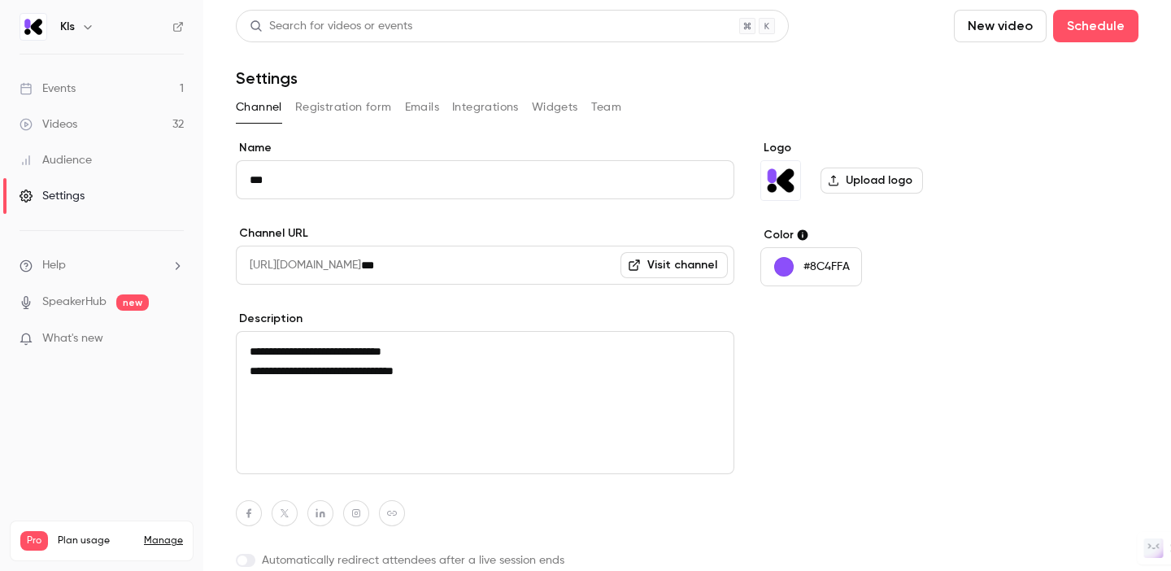
click at [339, 110] on button "Registration form" at bounding box center [343, 107] width 97 height 26
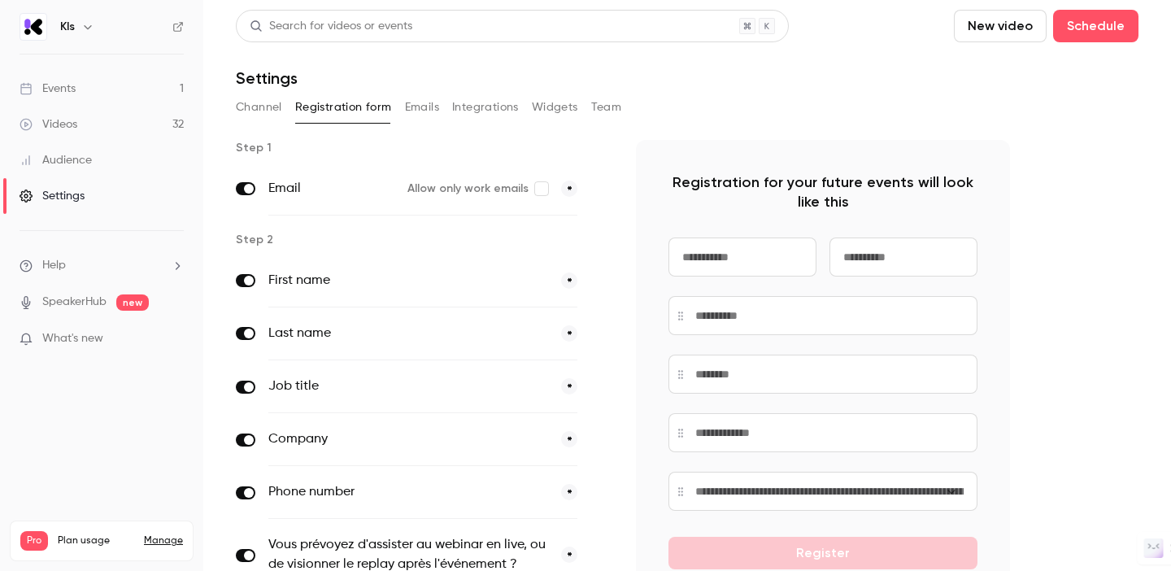
click at [438, 109] on div "Channel Registration form Emails Integrations Widgets Team" at bounding box center [687, 107] width 902 height 26
click at [428, 107] on button "Emails" at bounding box center [422, 107] width 34 height 26
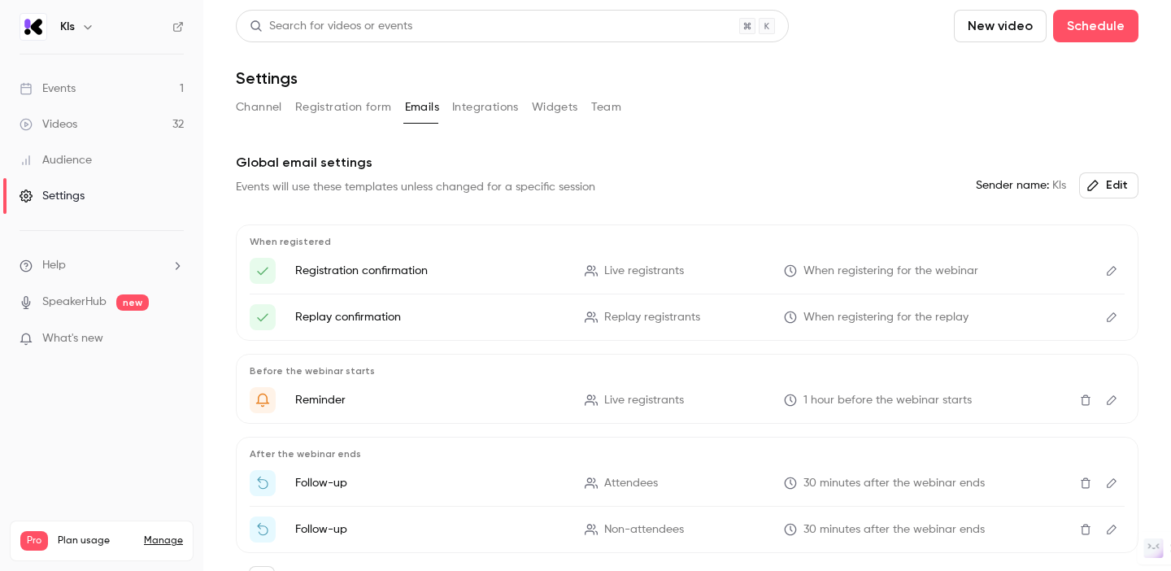
click at [506, 110] on button "Integrations" at bounding box center [485, 107] width 67 height 26
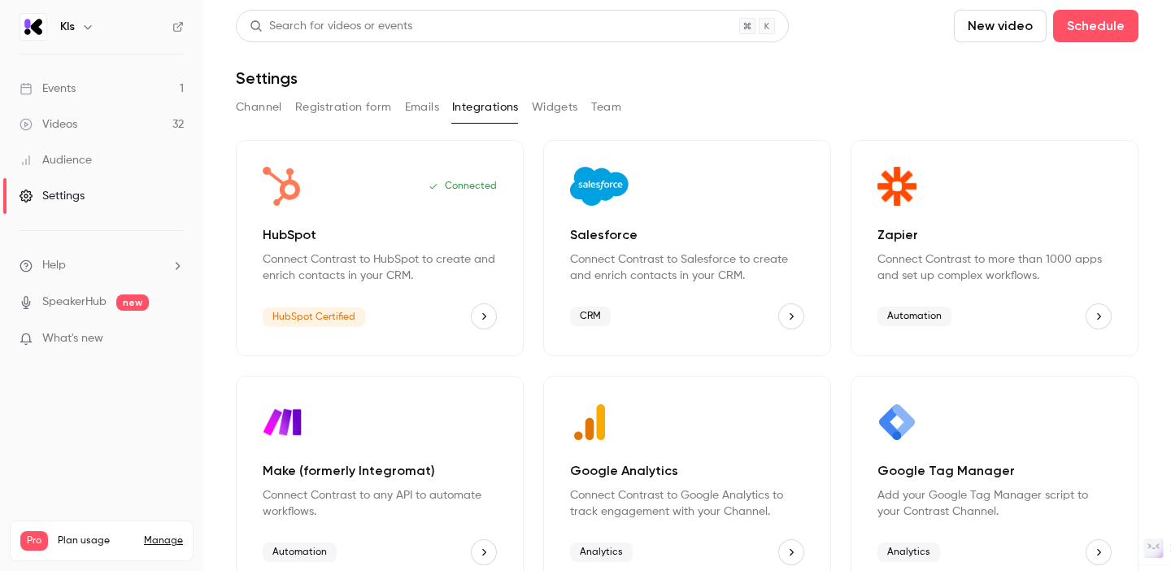
click at [555, 111] on button "Widgets" at bounding box center [555, 107] width 46 height 26
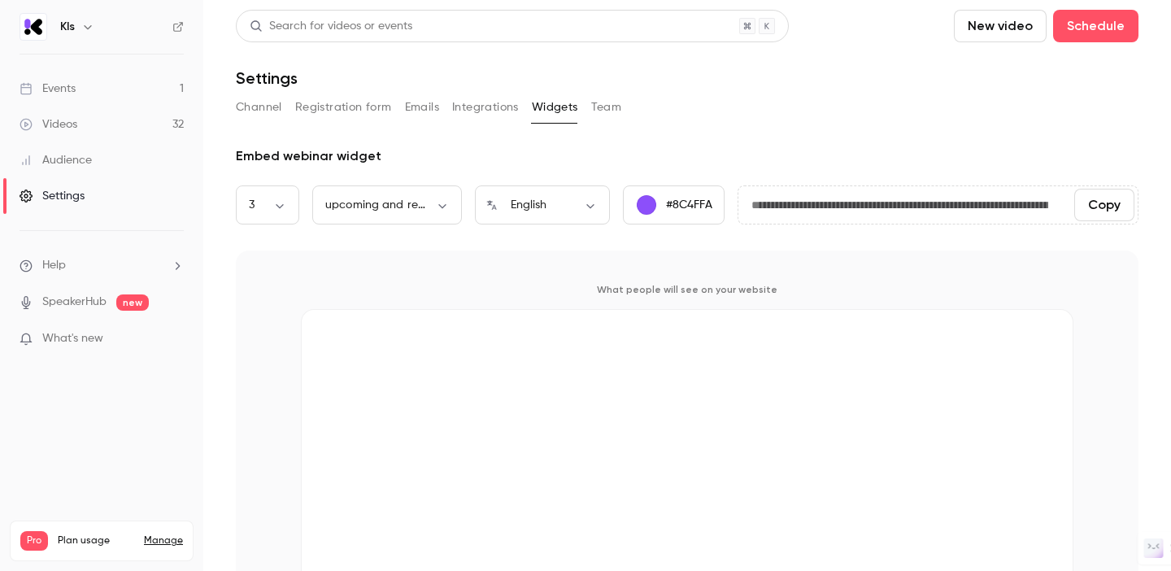
click at [614, 112] on button "Team" at bounding box center [606, 107] width 31 height 26
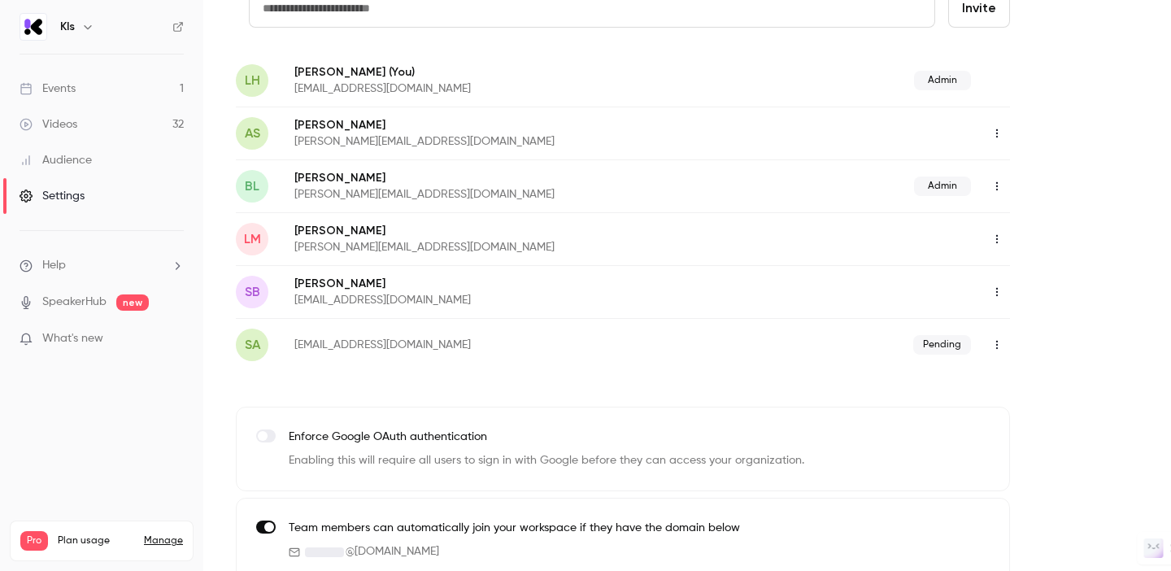
scroll to position [172, 0]
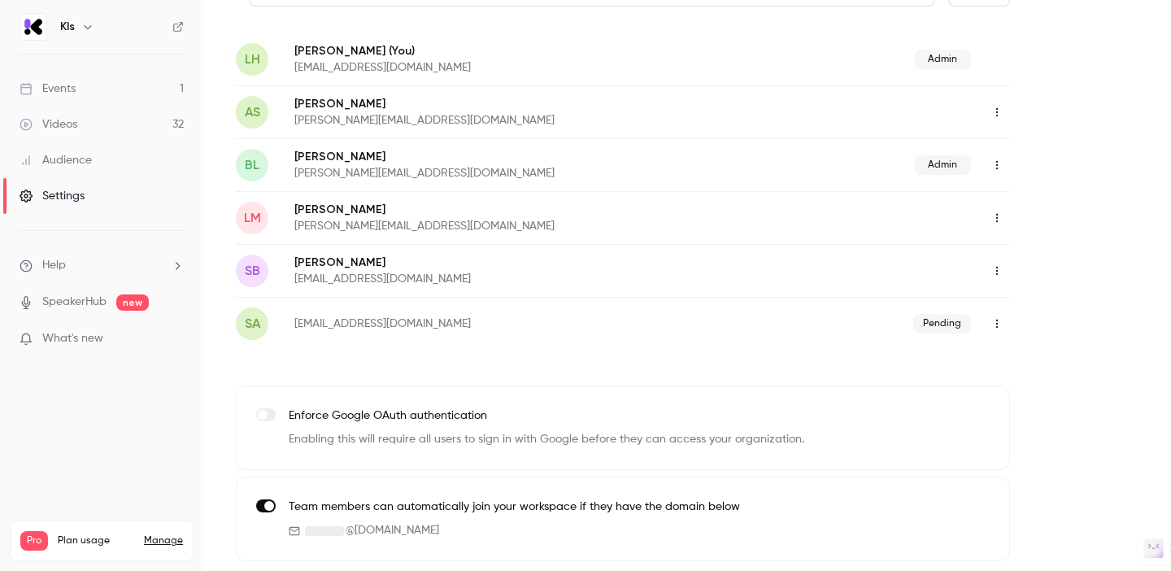
click at [93, 87] on link "Events 1" at bounding box center [101, 89] width 203 height 36
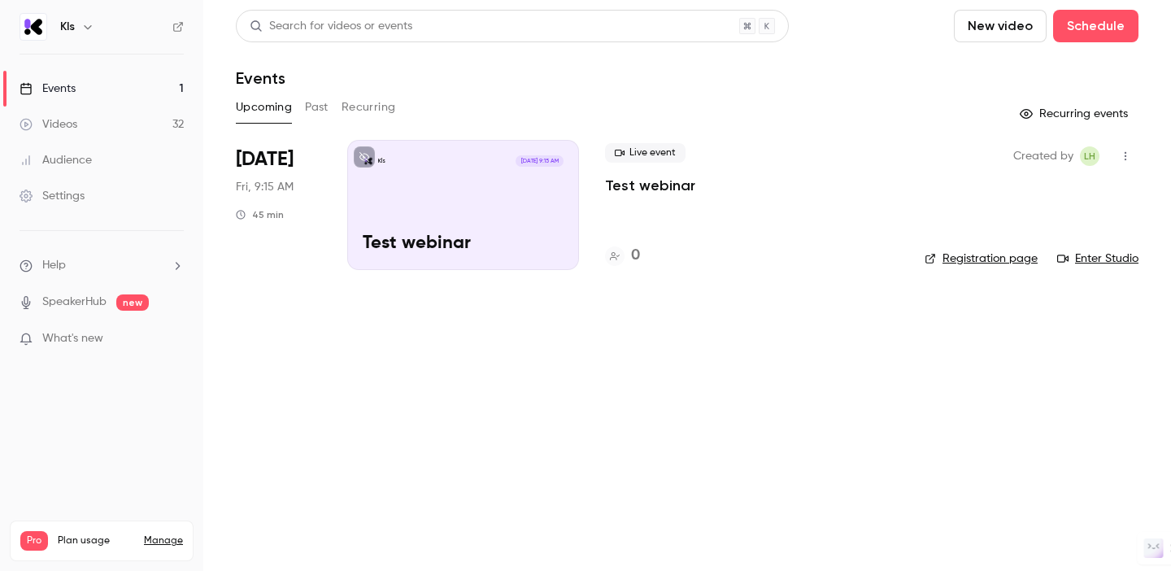
click at [1127, 158] on icon "button" at bounding box center [1125, 155] width 13 height 11
click at [1022, 363] on div "Delete" at bounding box center [1063, 367] width 124 height 16
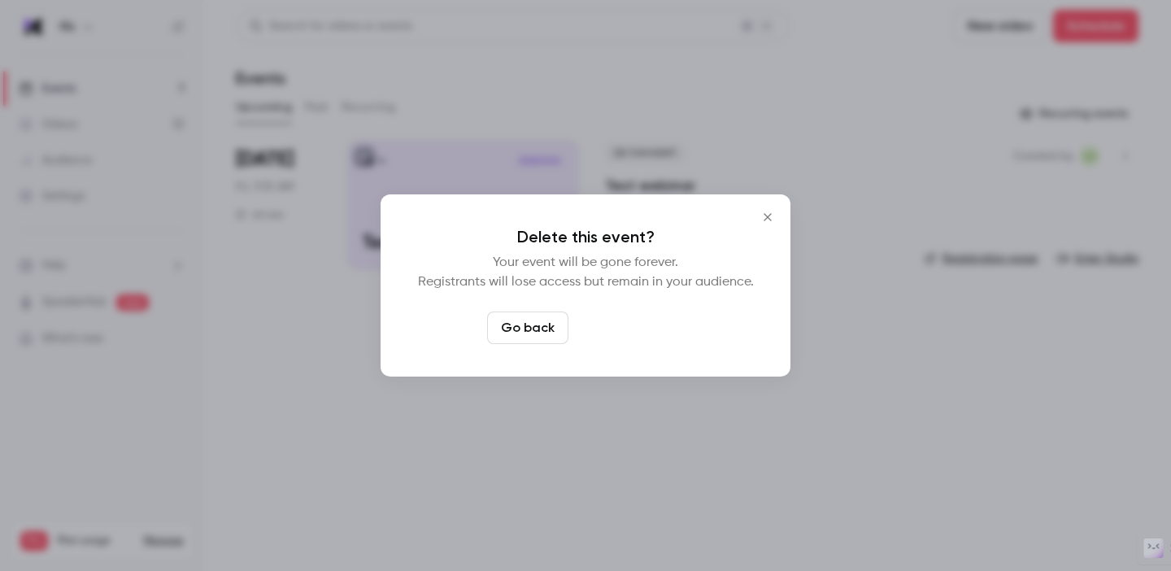
click at [612, 334] on button "Delete event" at bounding box center [629, 327] width 109 height 33
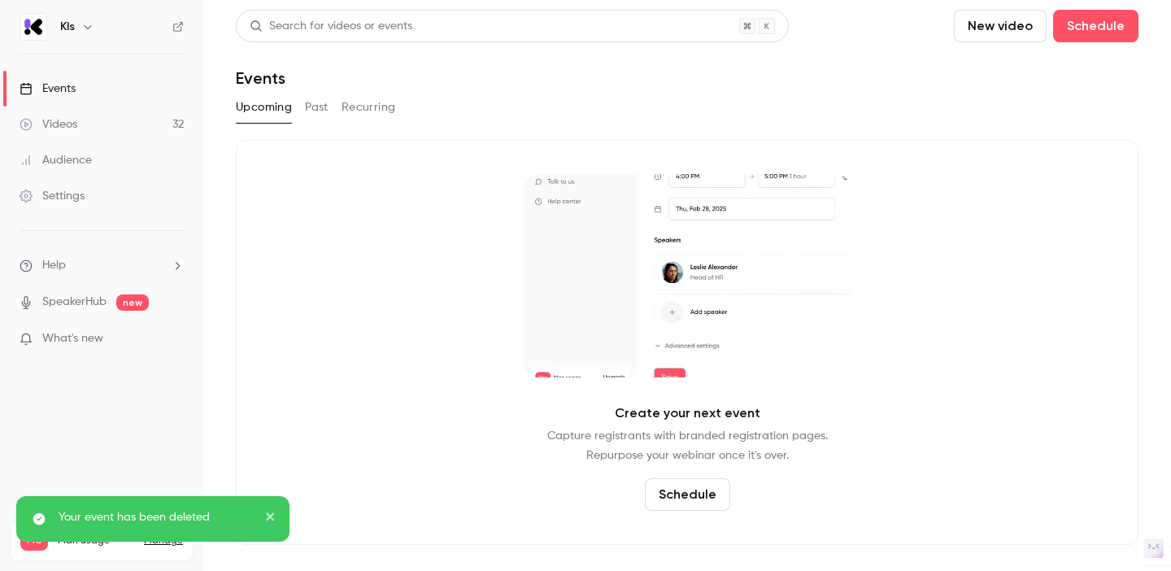
click at [352, 114] on button "Recurring" at bounding box center [368, 107] width 54 height 26
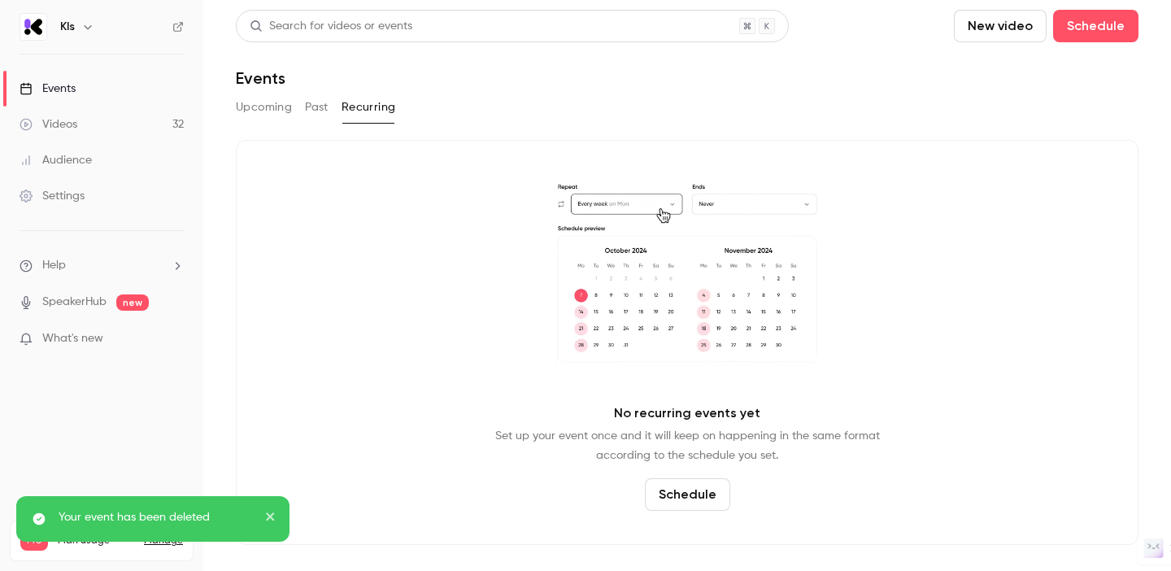
click at [313, 112] on button "Past" at bounding box center [317, 107] width 24 height 26
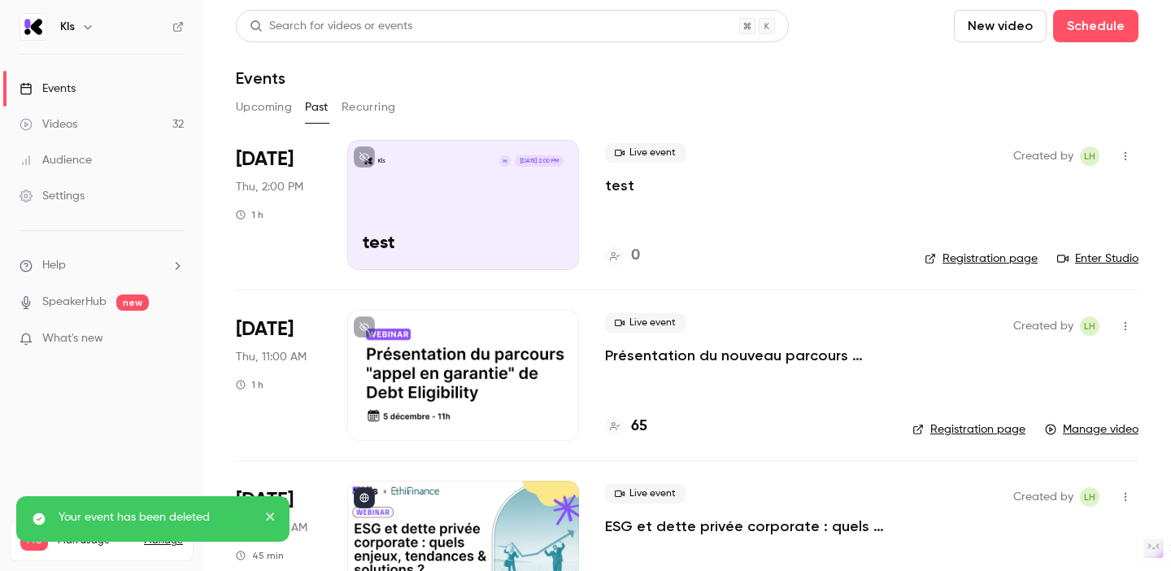
click at [272, 111] on button "Upcoming" at bounding box center [264, 107] width 56 height 26
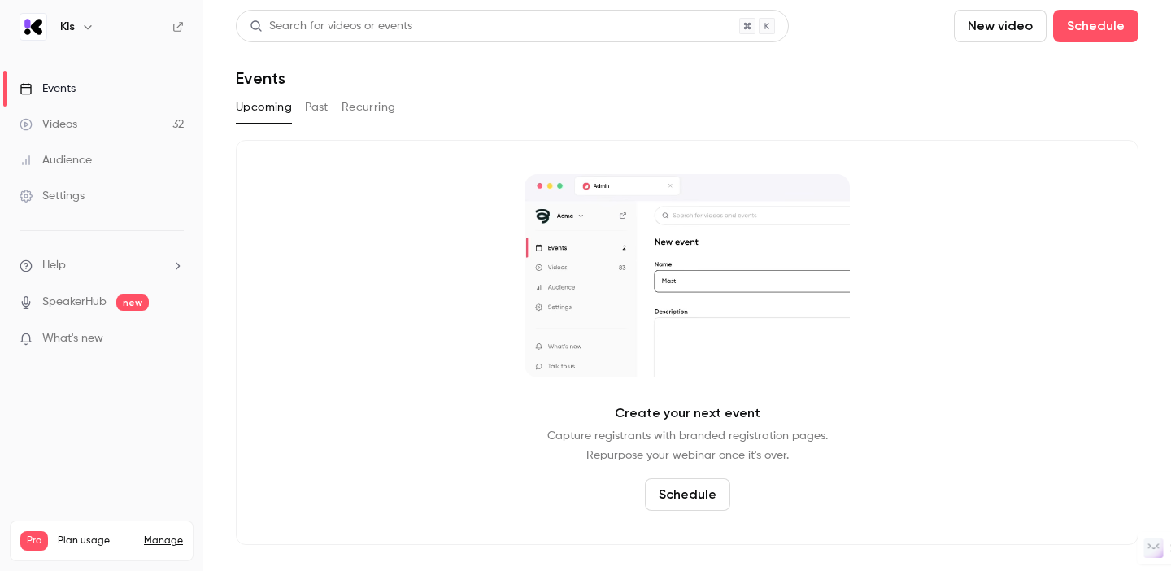
click at [88, 23] on icon "button" at bounding box center [87, 26] width 13 height 13
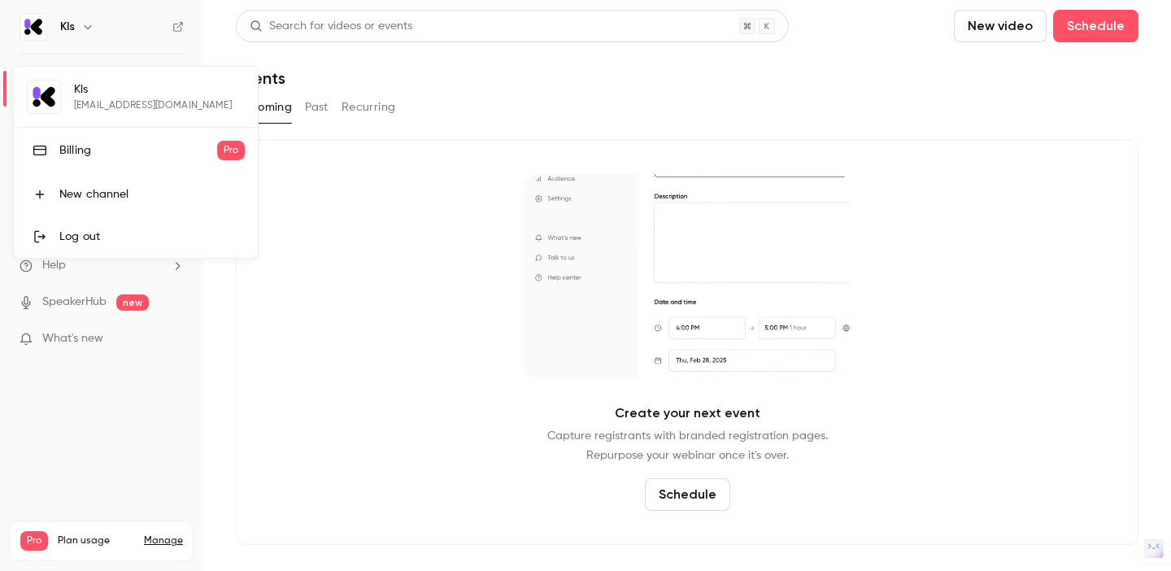
click at [74, 98] on div "Kls growth@kls-desk.com Billing Pro New channel Log out" at bounding box center [136, 162] width 244 height 191
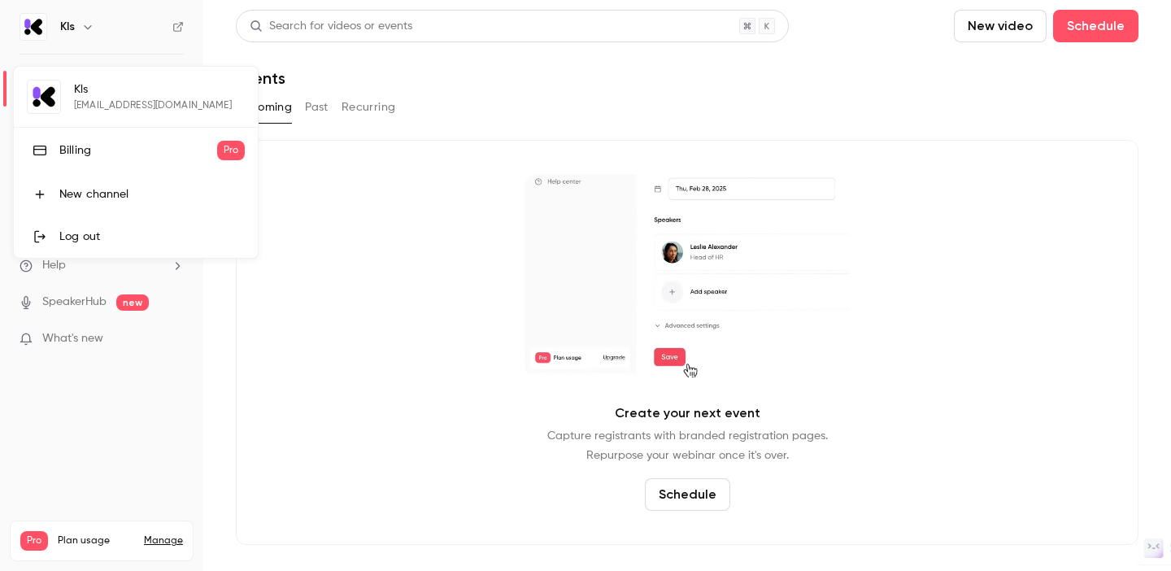
click at [420, 86] on div at bounding box center [585, 285] width 1171 height 571
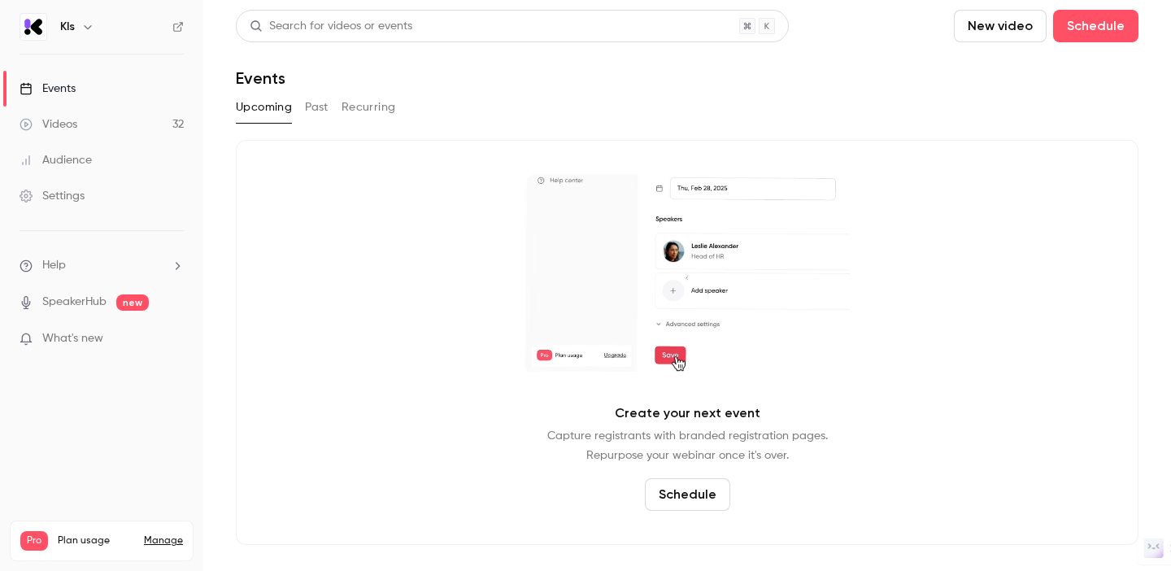
click at [80, 202] on div "Settings" at bounding box center [52, 196] width 65 height 16
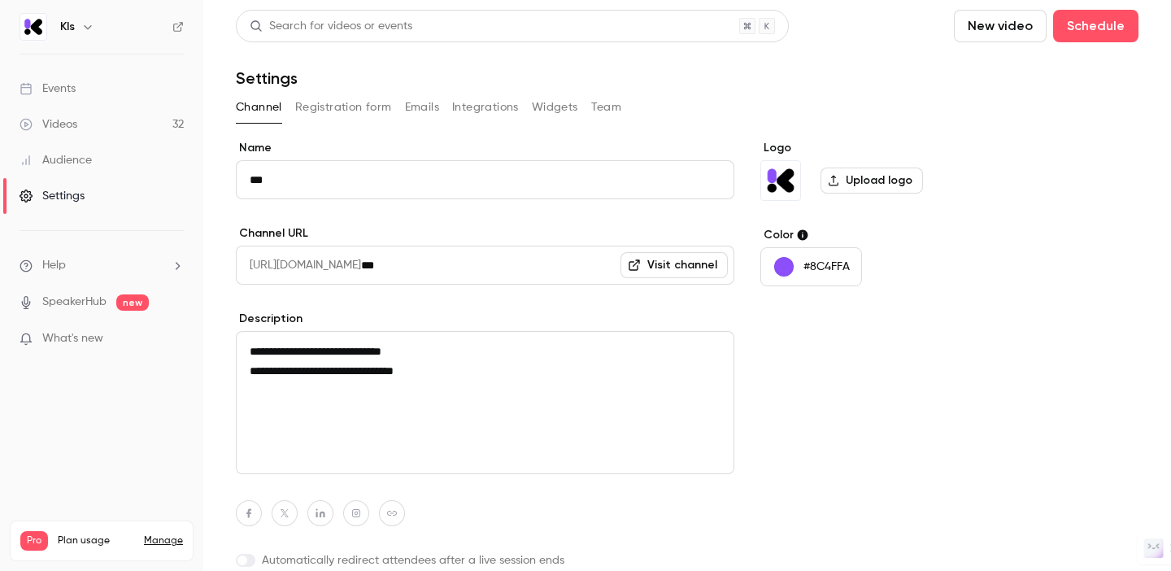
click at [591, 105] on button "Team" at bounding box center [606, 107] width 31 height 26
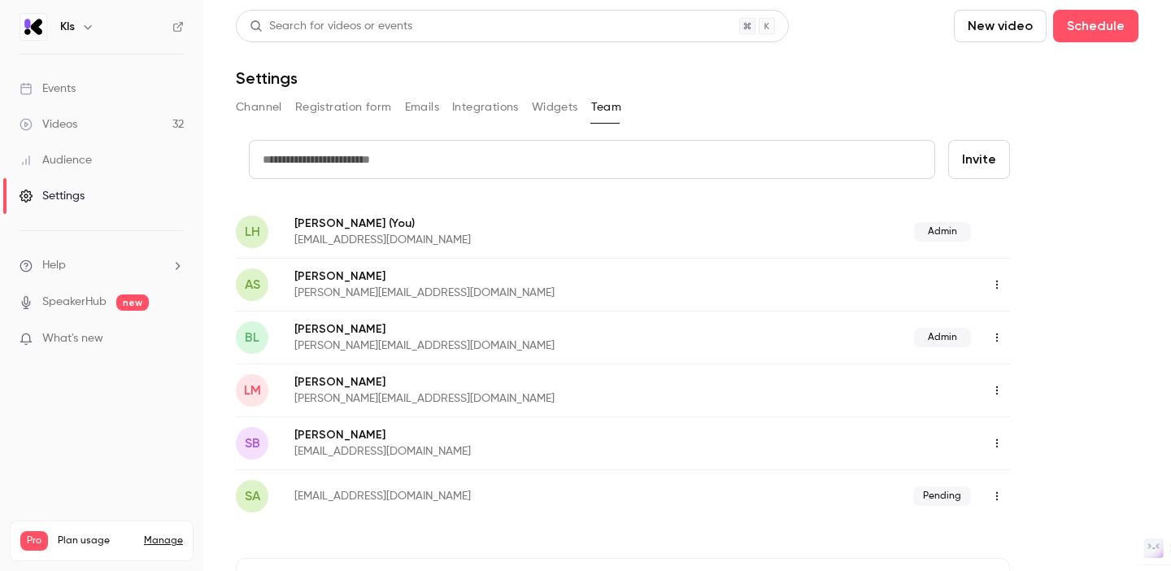
click at [419, 236] on p "growth@kls-desk.com" at bounding box center [493, 240] width 398 height 16
click at [930, 231] on span "Admin" at bounding box center [942, 232] width 57 height 20
click at [347, 222] on p "Lisa HUMEAU (You)" at bounding box center [493, 223] width 398 height 17
click at [250, 230] on span "LH" at bounding box center [252, 232] width 15 height 20
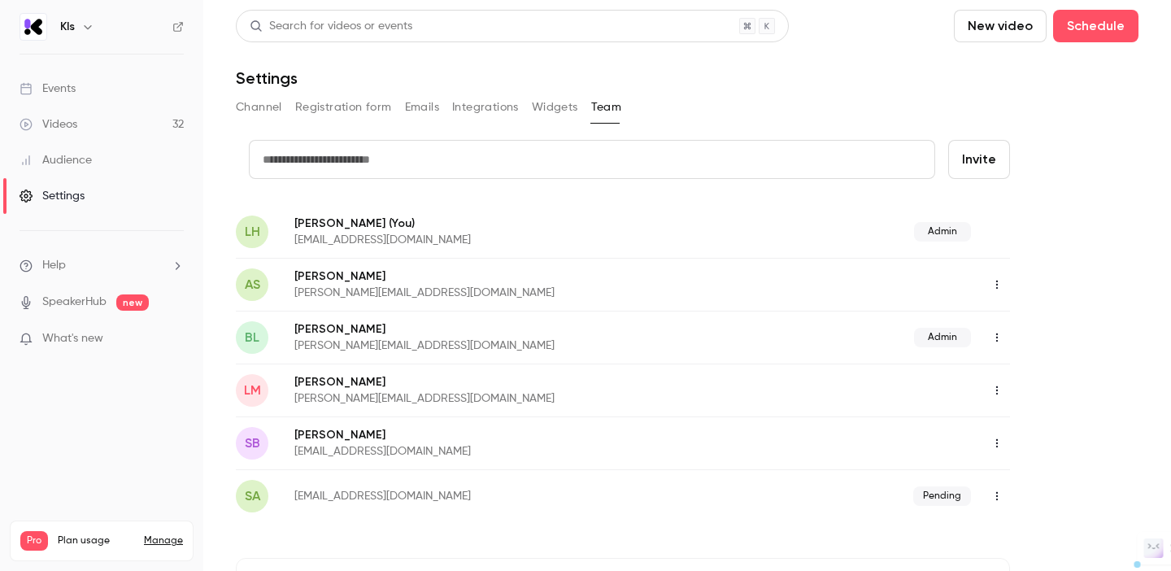
click at [250, 230] on span "LH" at bounding box center [252, 232] width 15 height 20
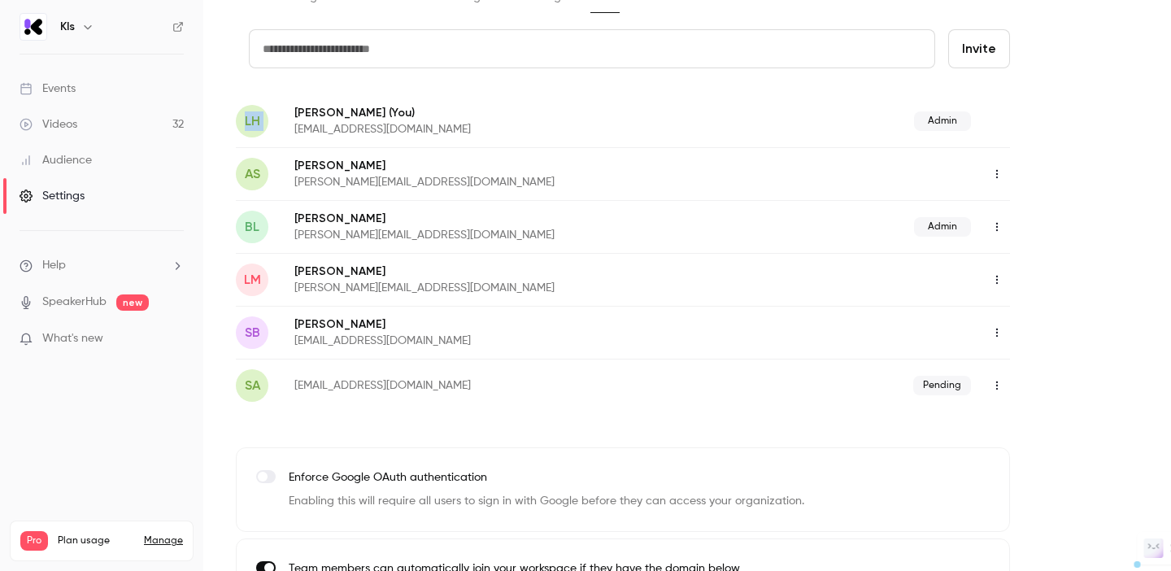
scroll to position [172, 0]
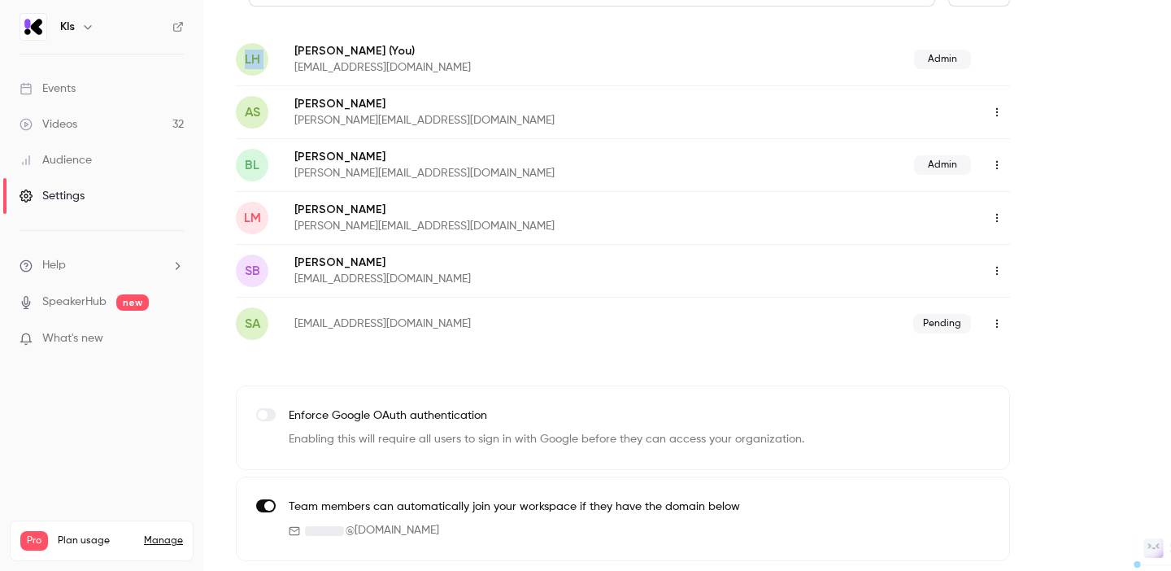
click at [63, 262] on span "Help" at bounding box center [54, 265] width 24 height 17
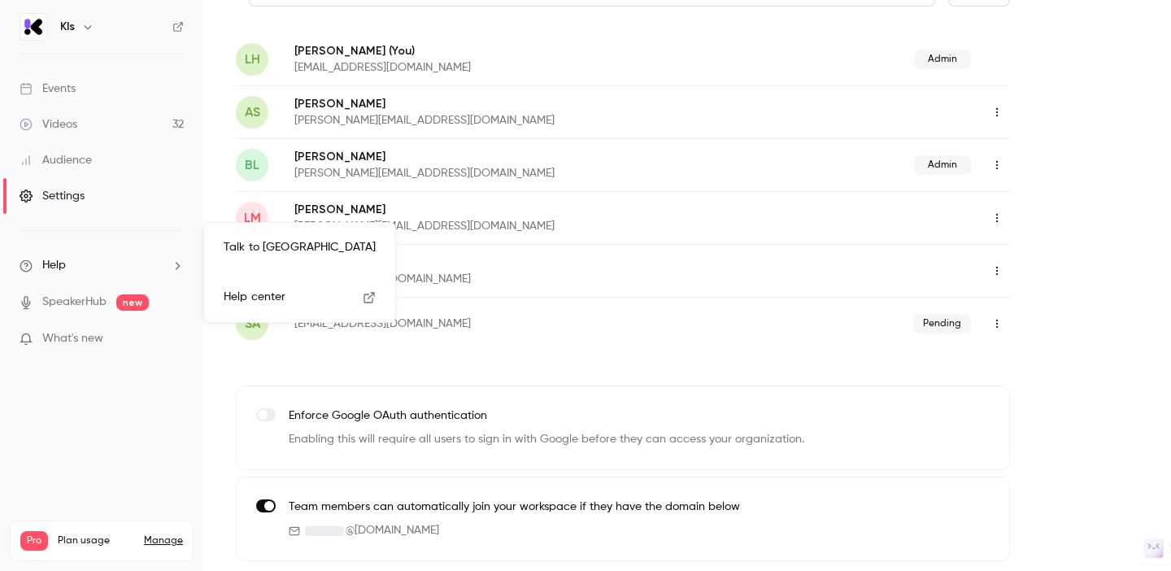
click at [241, 289] on span "Help center" at bounding box center [255, 297] width 62 height 17
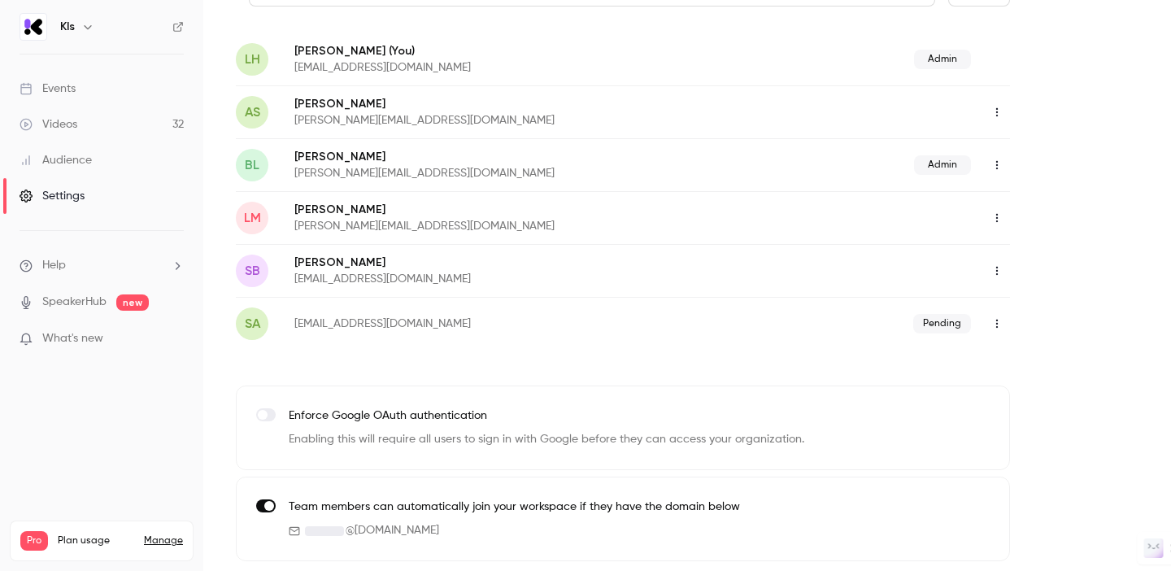
click at [41, 27] on img at bounding box center [33, 27] width 26 height 26
click at [83, 27] on icon "button" at bounding box center [87, 26] width 13 height 13
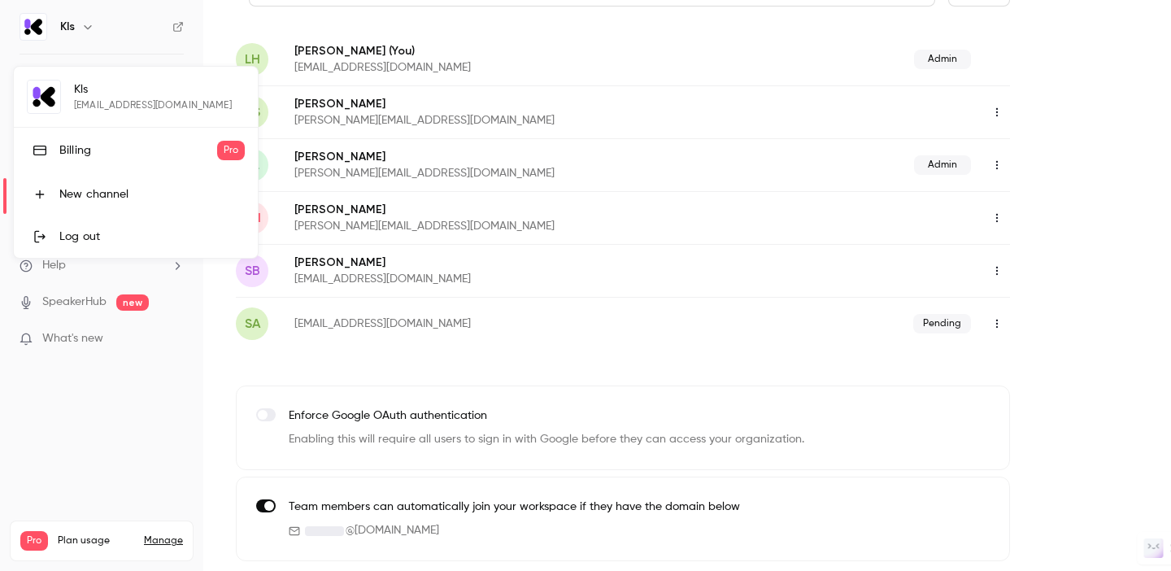
click at [83, 27] on div at bounding box center [585, 285] width 1171 height 571
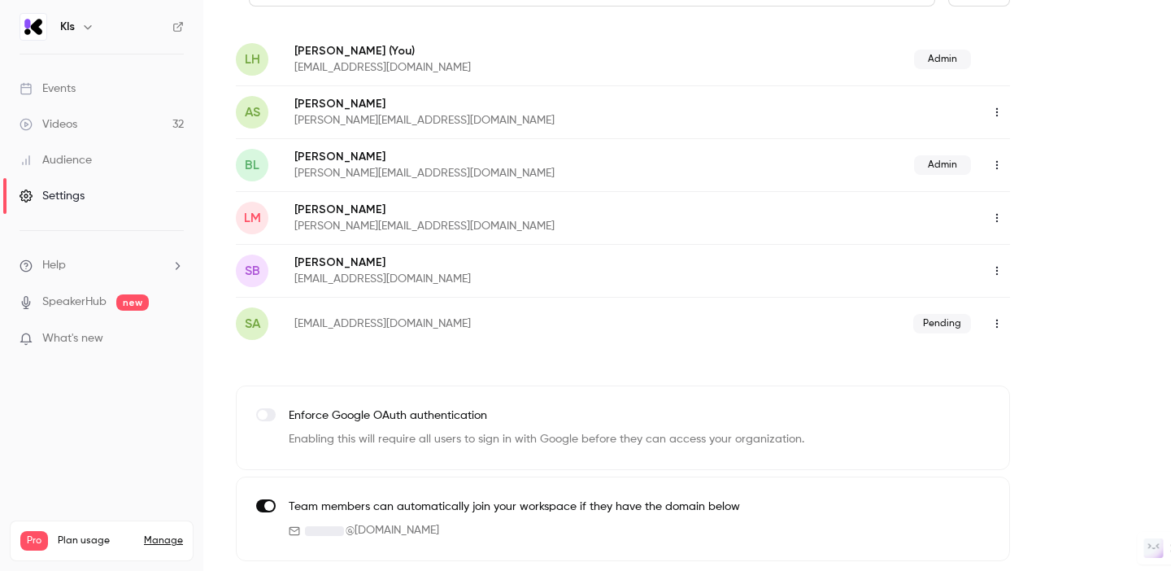
click at [89, 262] on li "Help" at bounding box center [102, 265] width 164 height 17
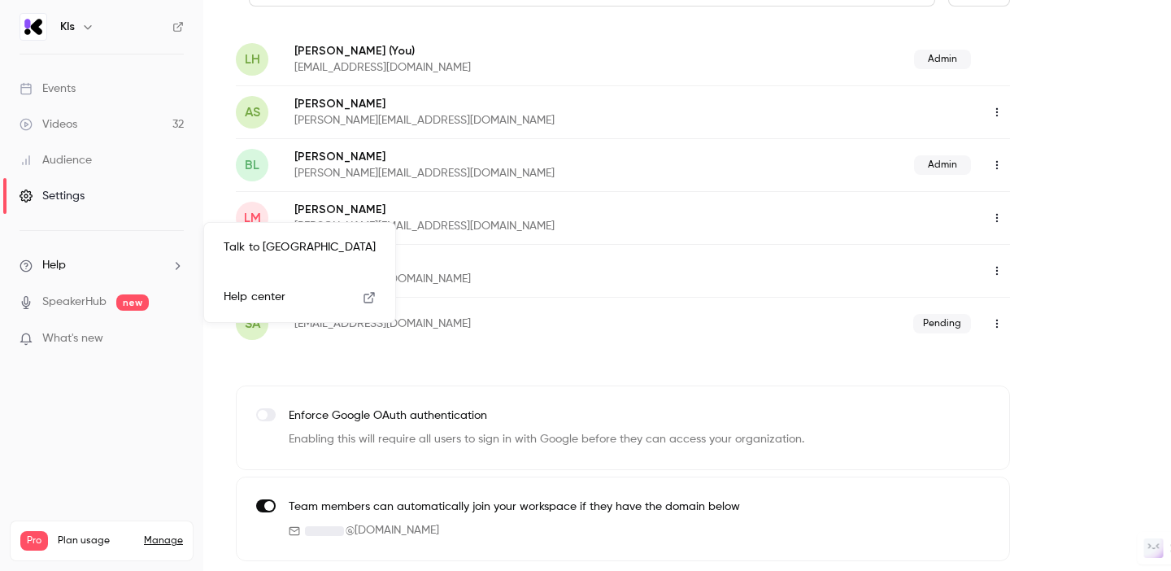
click at [89, 262] on div at bounding box center [585, 285] width 1171 height 571
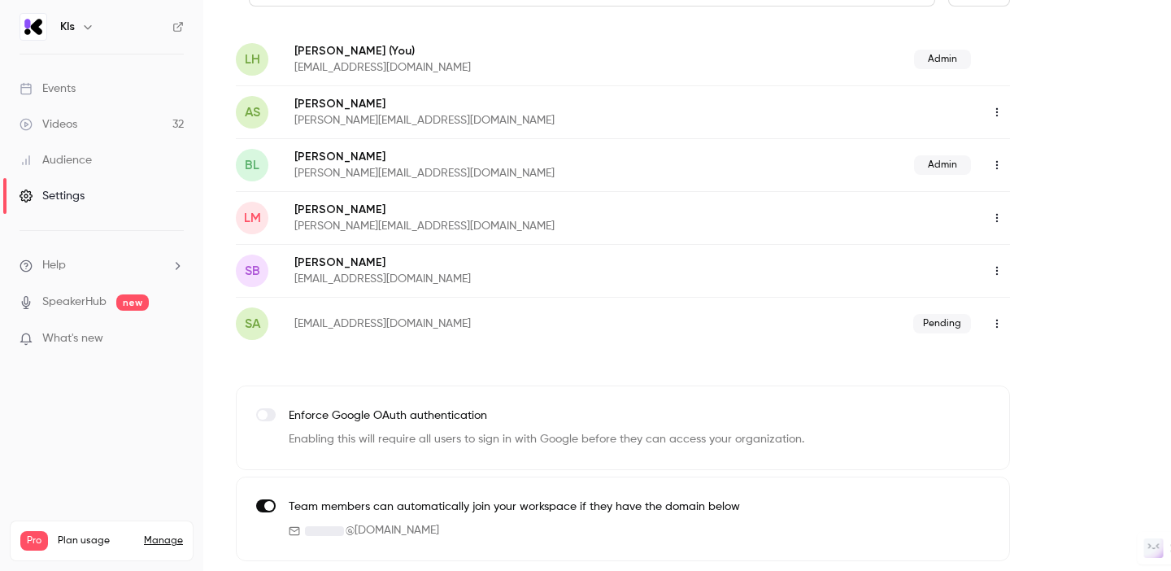
click at [105, 258] on li "Help" at bounding box center [102, 265] width 164 height 17
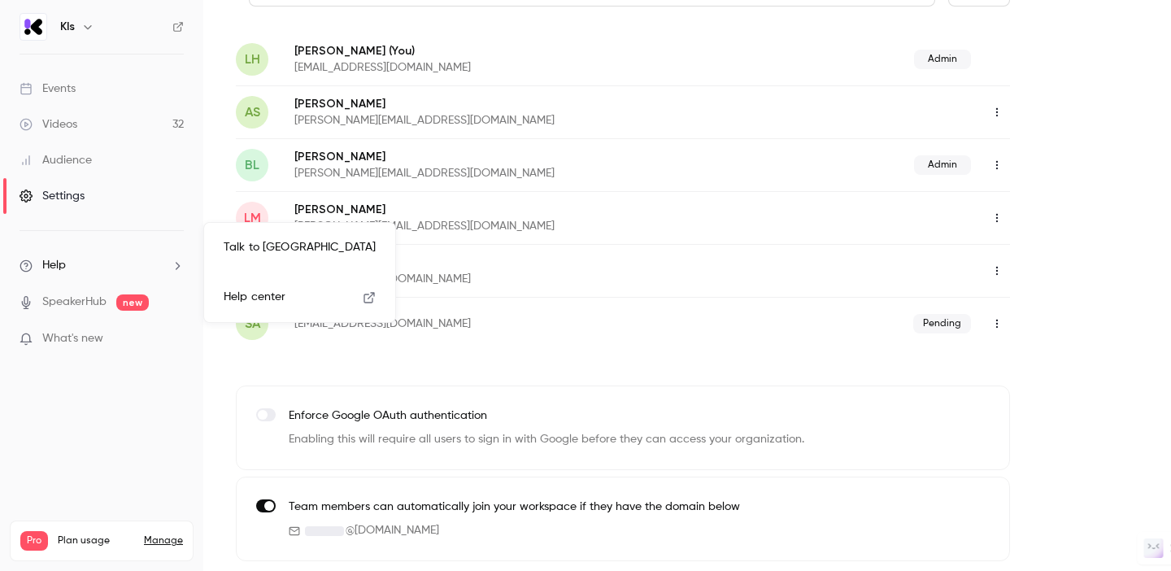
click at [250, 289] on span "Help center" at bounding box center [255, 297] width 62 height 17
